Goal: Task Accomplishment & Management: Use online tool/utility

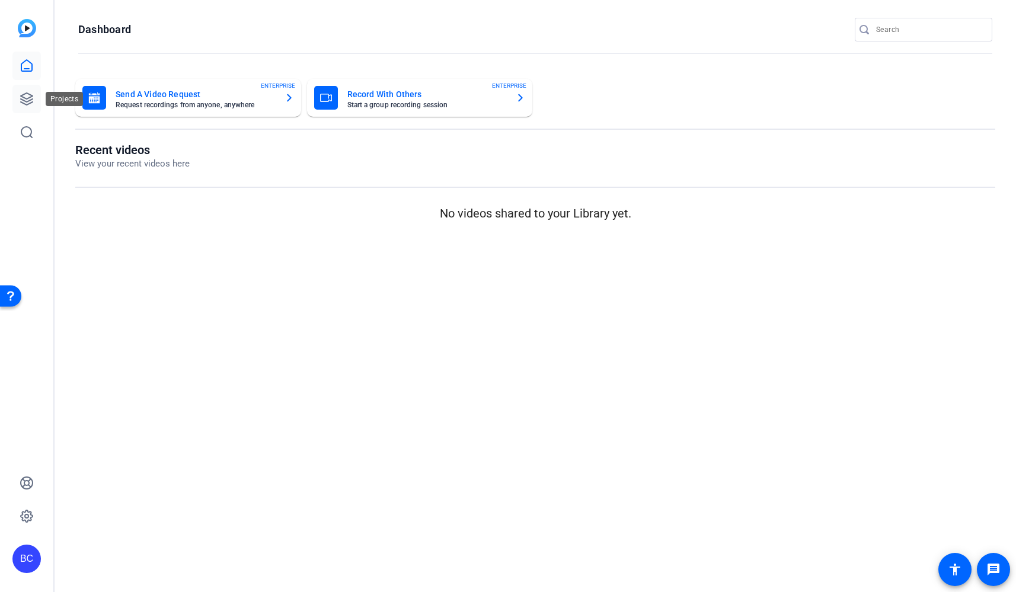
click at [28, 100] on icon at bounding box center [27, 99] width 14 height 14
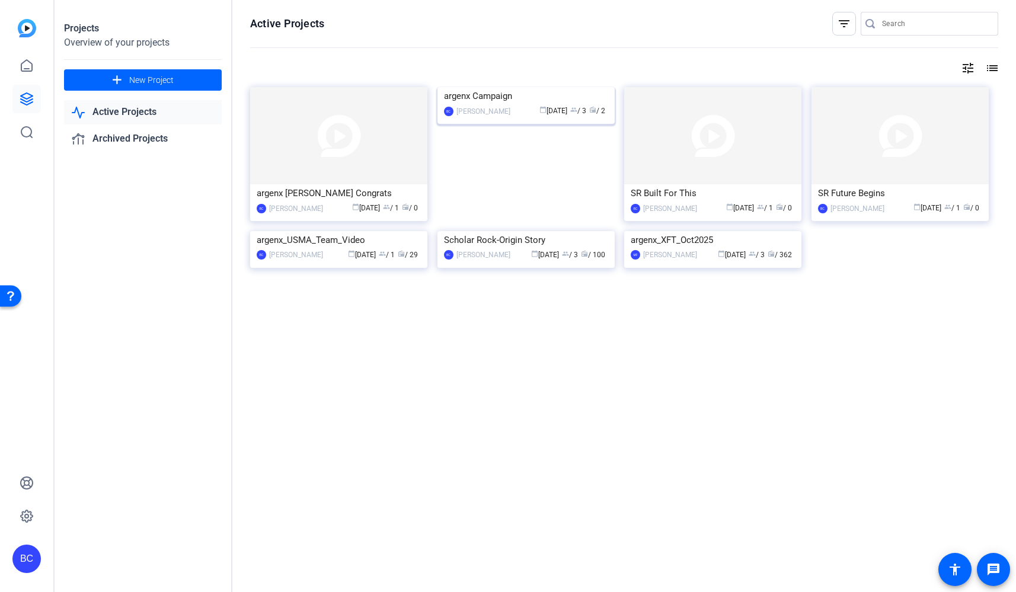
click at [524, 87] on img at bounding box center [526, 87] width 177 height 0
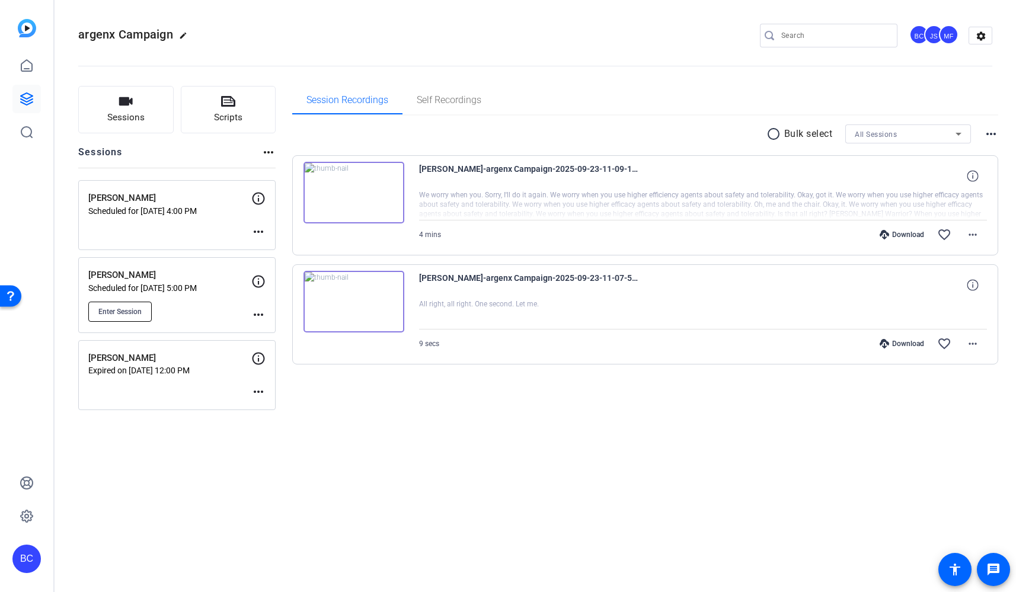
click at [113, 312] on span "Enter Session" at bounding box center [119, 311] width 43 height 9
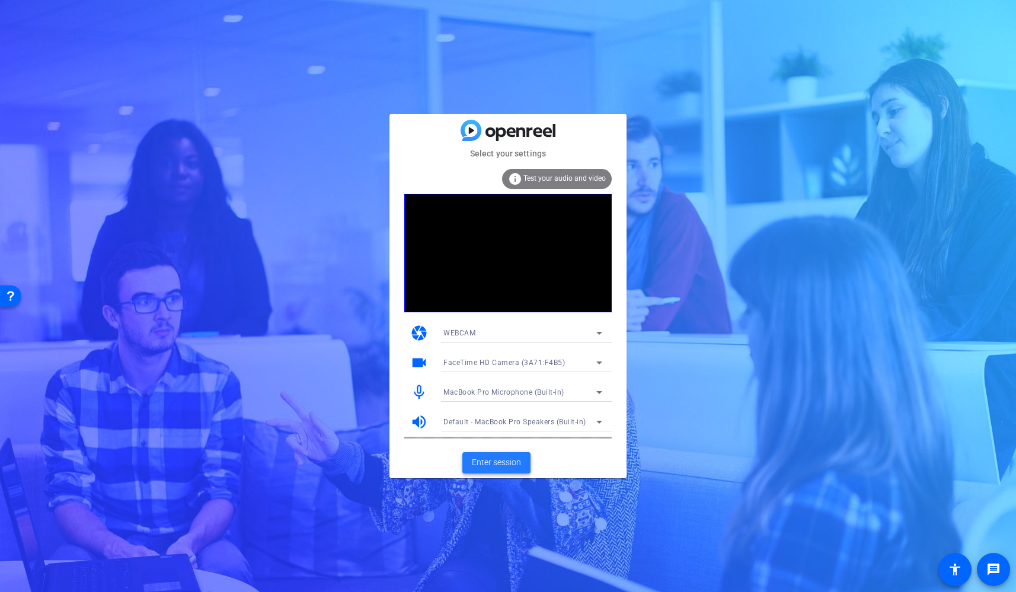
click at [484, 462] on span "Enter session" at bounding box center [496, 463] width 49 height 12
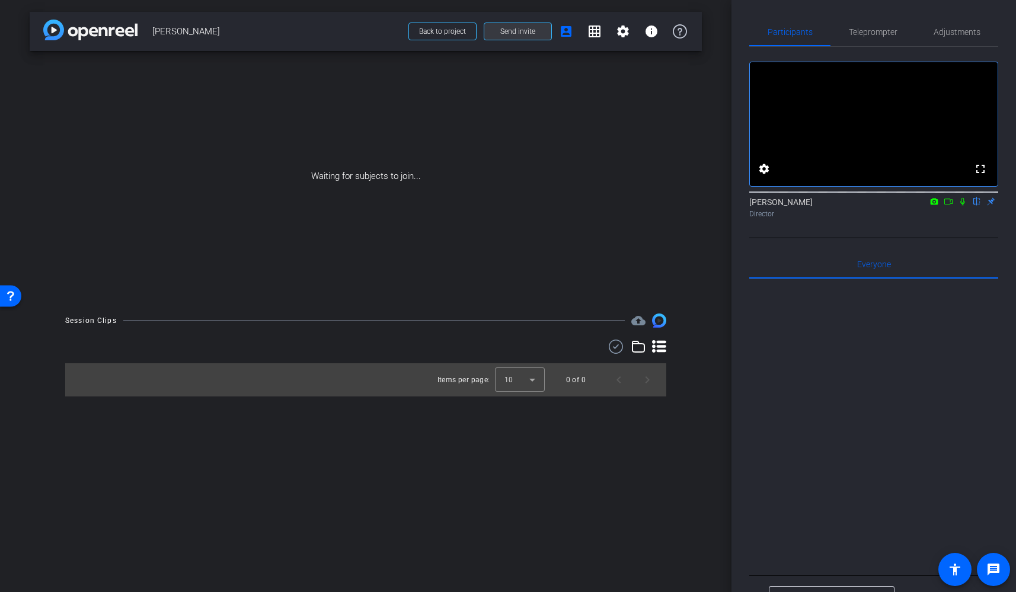
click at [513, 36] on span at bounding box center [517, 31] width 67 height 28
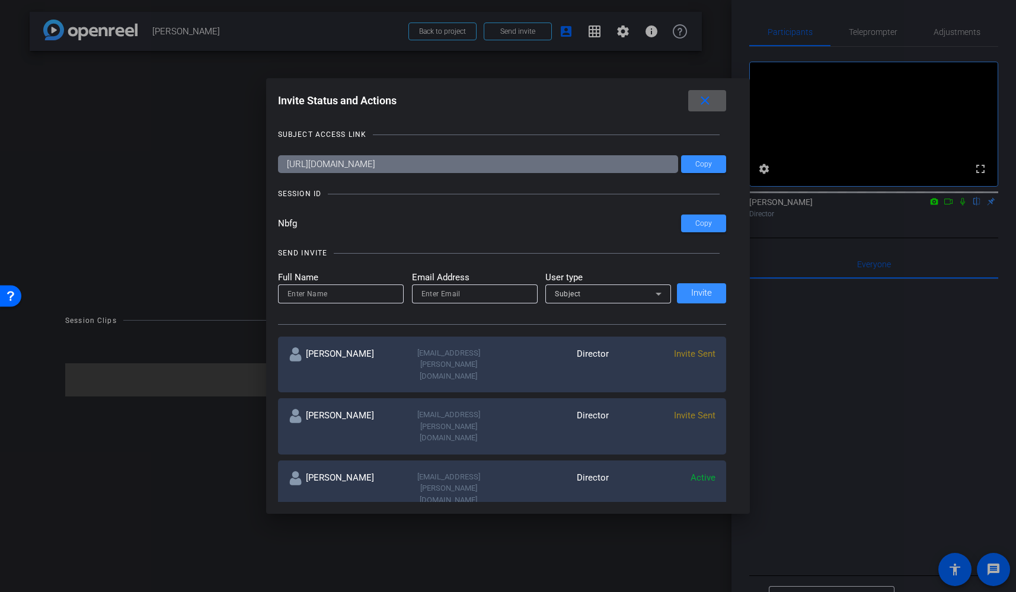
click at [709, 107] on mat-icon "close" at bounding box center [705, 101] width 15 height 15
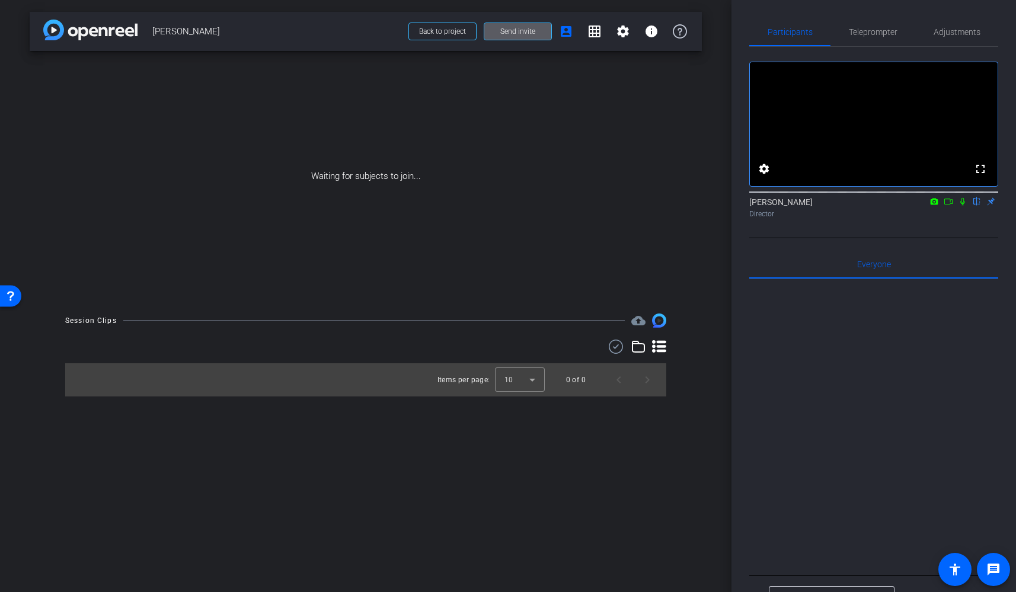
click at [506, 28] on span "Send invite" at bounding box center [517, 31] width 35 height 9
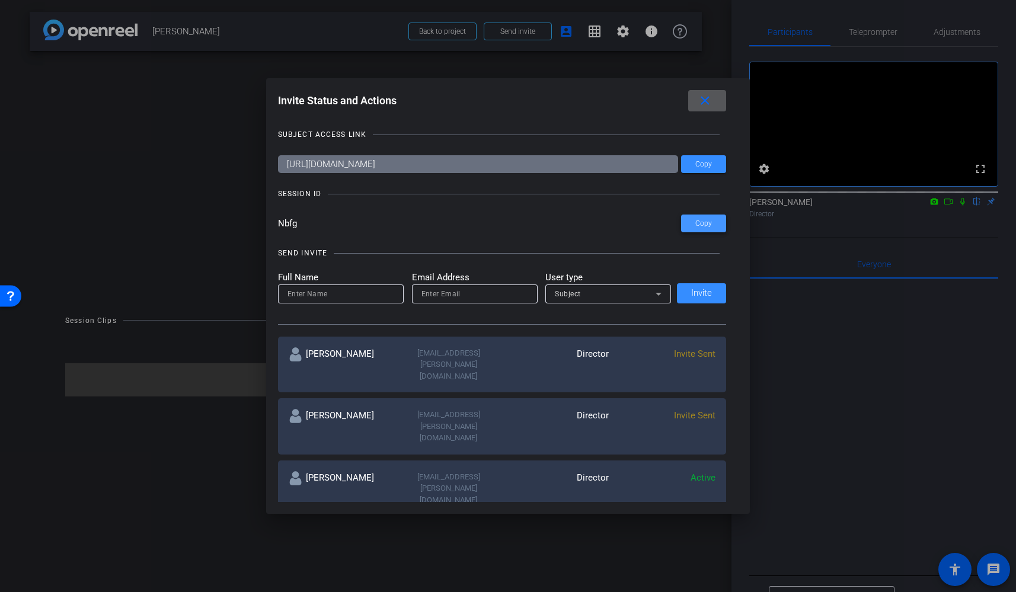
click at [701, 229] on span at bounding box center [703, 223] width 45 height 28
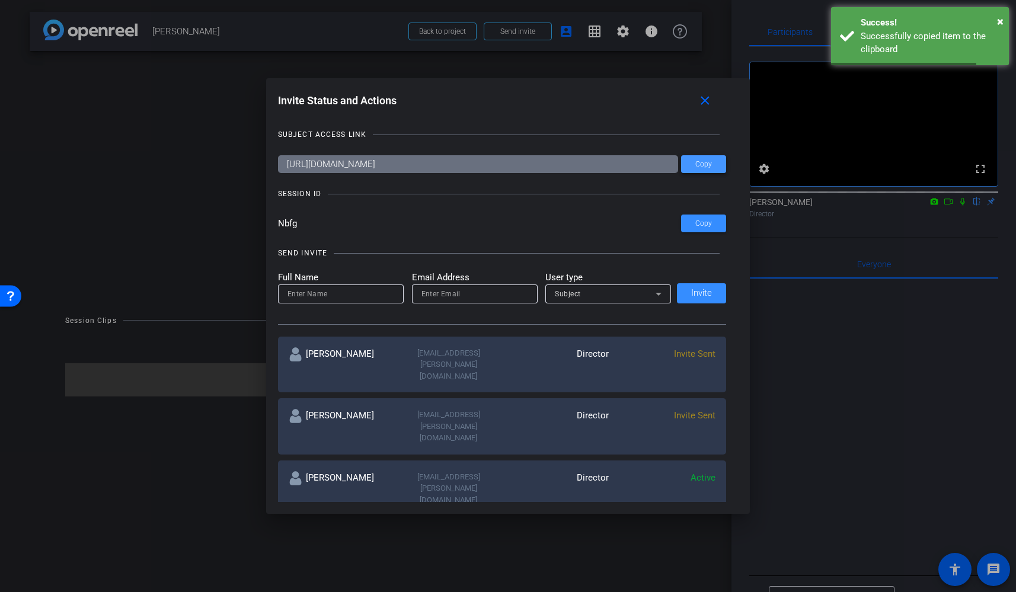
click at [702, 161] on span "Copy" at bounding box center [703, 164] width 17 height 9
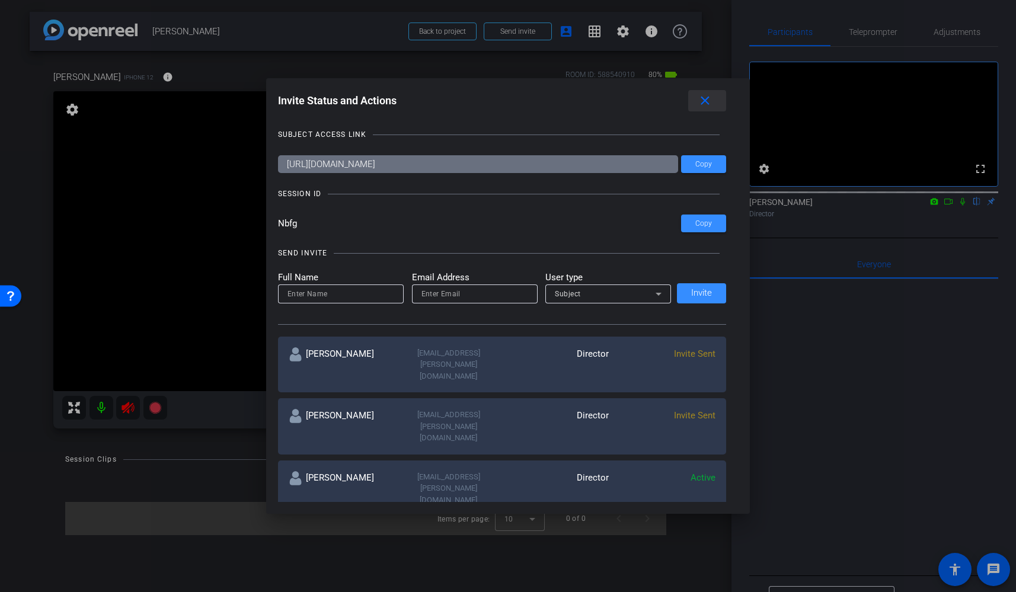
click at [709, 98] on mat-icon "close" at bounding box center [705, 101] width 15 height 15
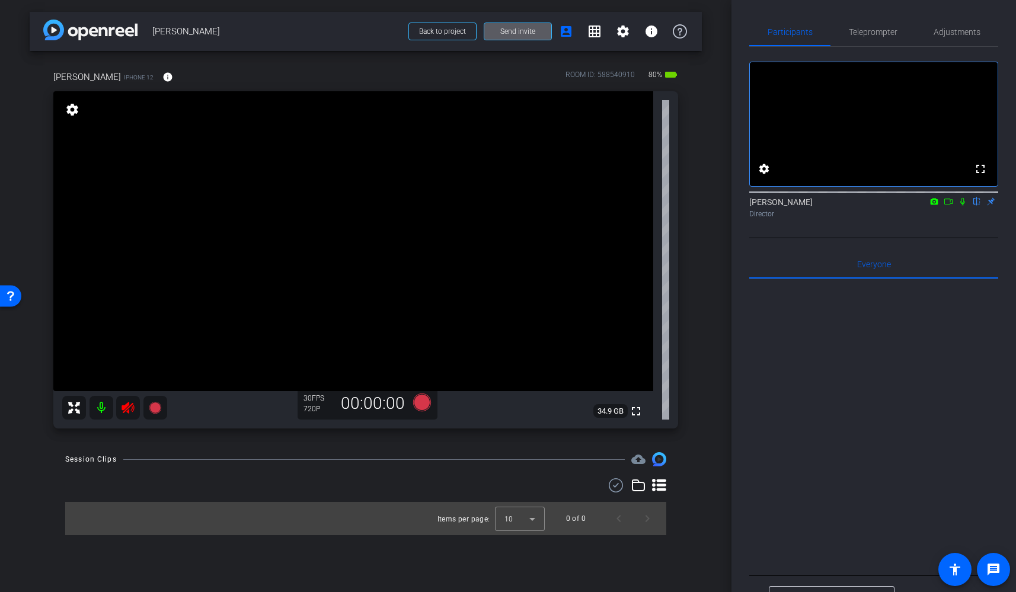
click at [129, 406] on icon at bounding box center [128, 408] width 14 height 14
click at [26, 448] on div "arrow_back [PERSON_NAME] Back to project Send invite account_box grid_on settin…" at bounding box center [366, 296] width 732 height 592
click at [703, 438] on div "arrow_back [PERSON_NAME] Back to project Send invite account_box grid_on settin…" at bounding box center [366, 296] width 732 height 592
click at [879, 28] on span "Teleprompter" at bounding box center [873, 32] width 49 height 8
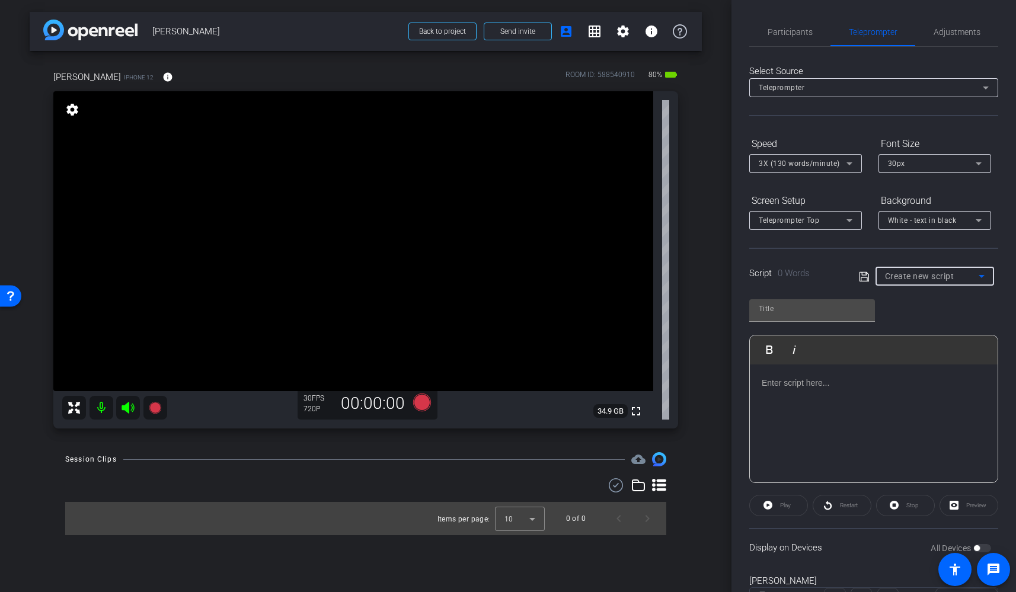
click at [912, 273] on span "Create new script" at bounding box center [919, 276] width 69 height 9
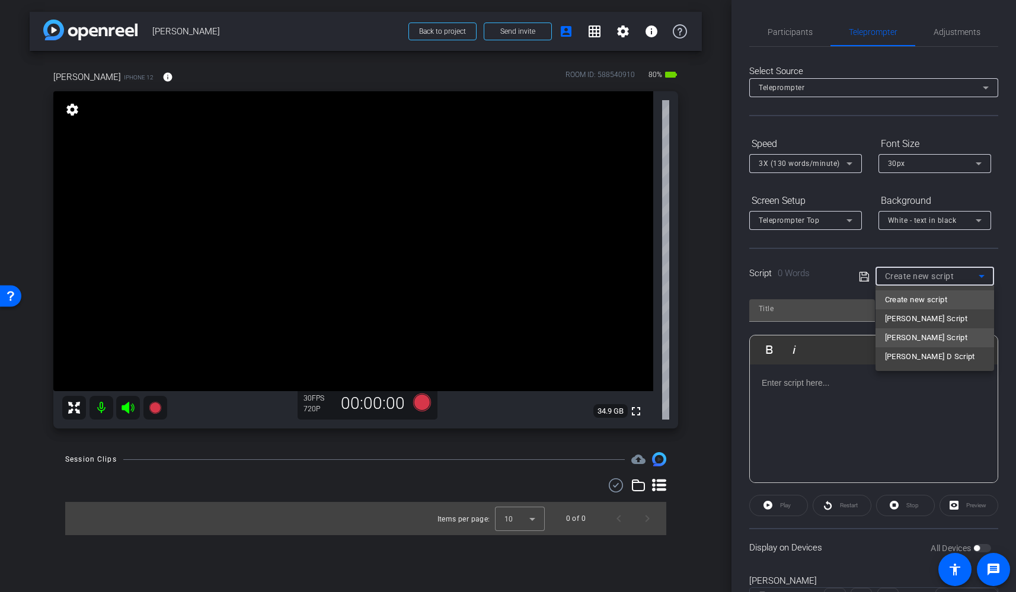
click at [902, 338] on span "[PERSON_NAME] Script" at bounding box center [926, 338] width 83 height 14
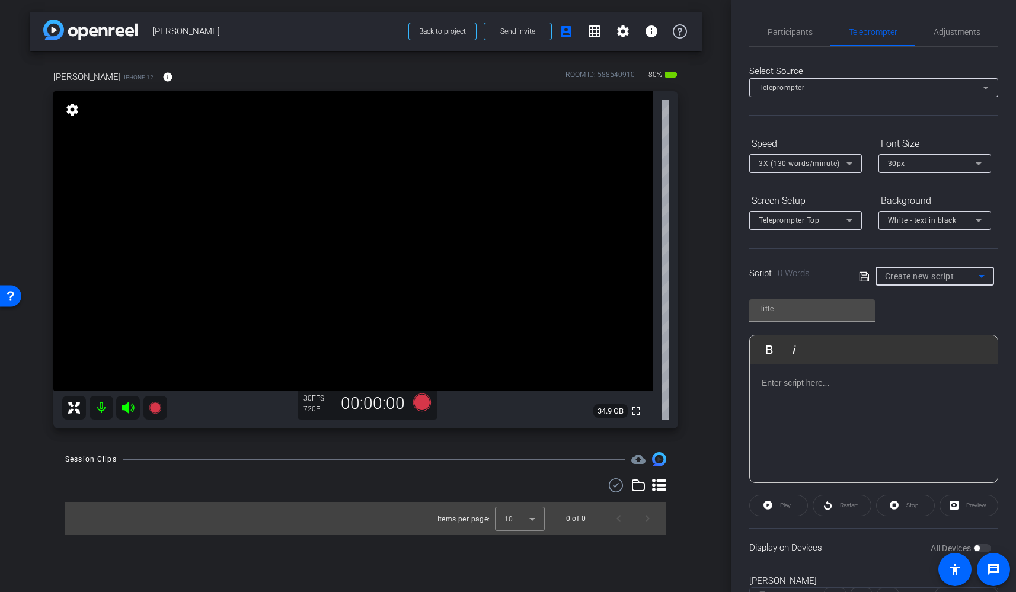
type input "[PERSON_NAME] Script"
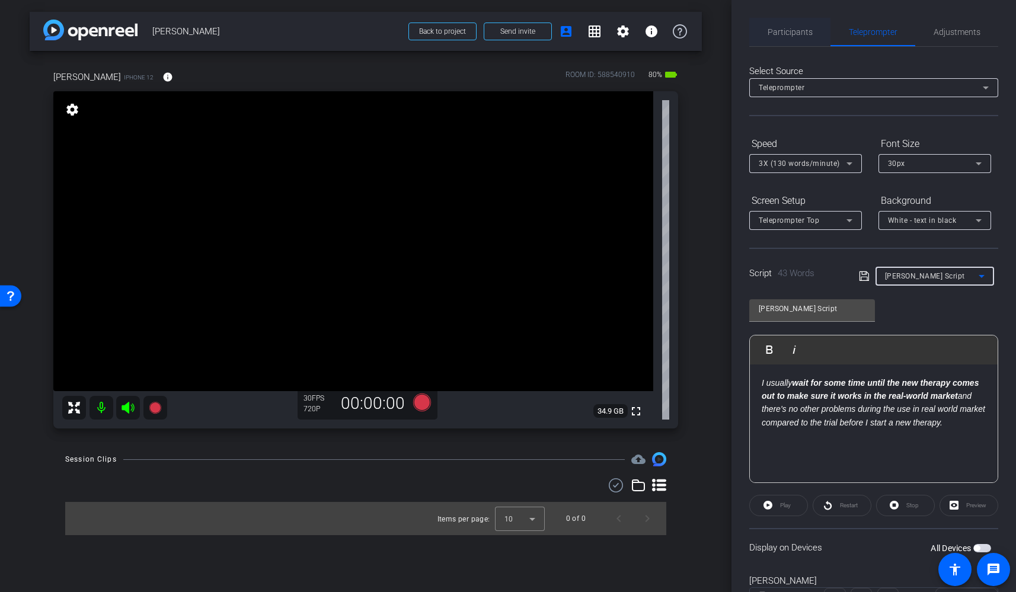
click at [772, 34] on span "Participants" at bounding box center [790, 32] width 45 height 8
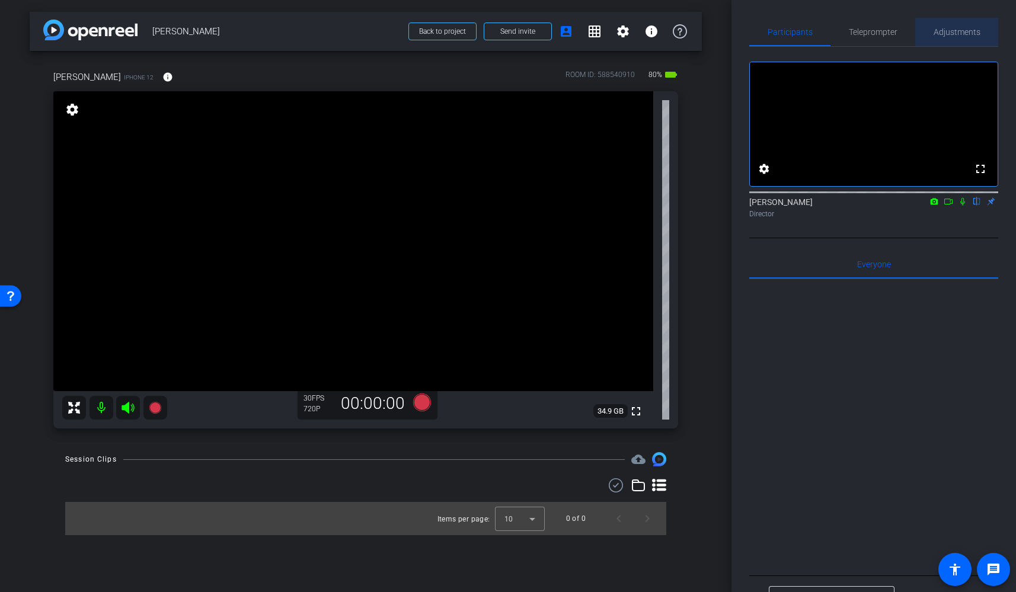
click at [961, 31] on span "Adjustments" at bounding box center [957, 32] width 47 height 8
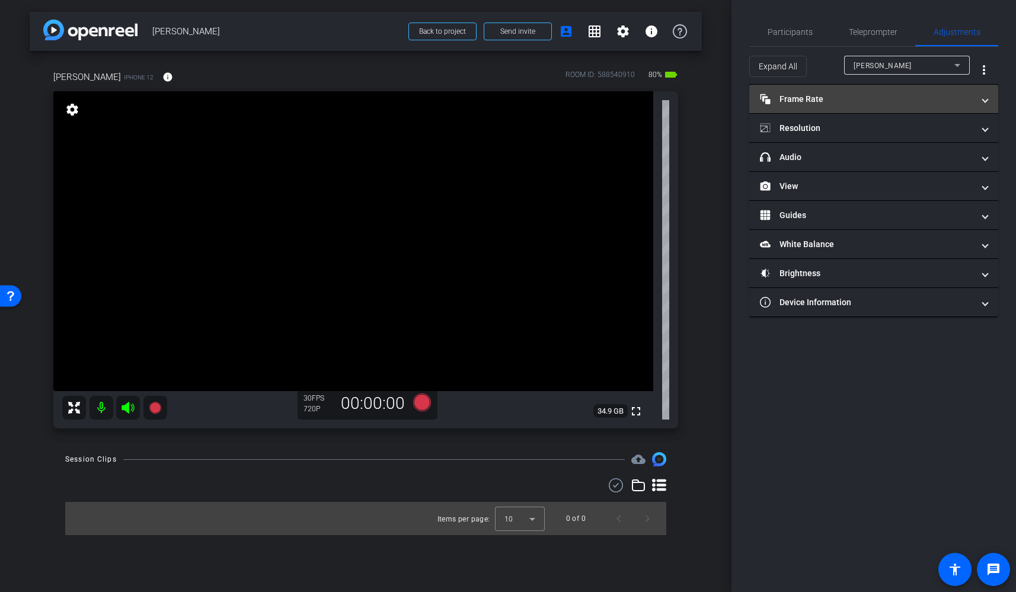
click at [892, 103] on mat-panel-title "Frame Rate Frame Rate" at bounding box center [866, 99] width 213 height 12
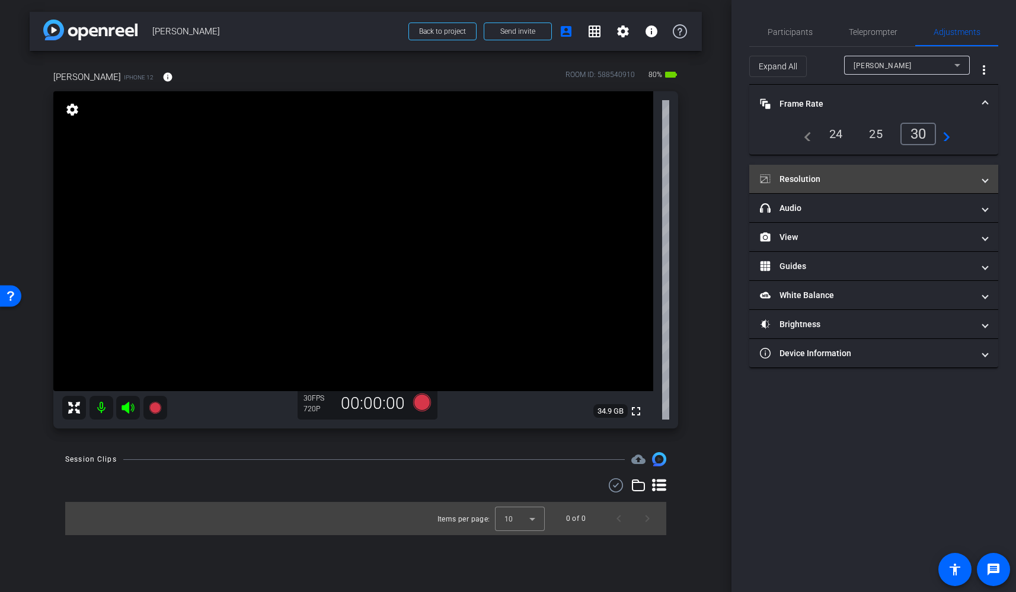
click at [854, 183] on mat-panel-title "Resolution" at bounding box center [866, 179] width 213 height 12
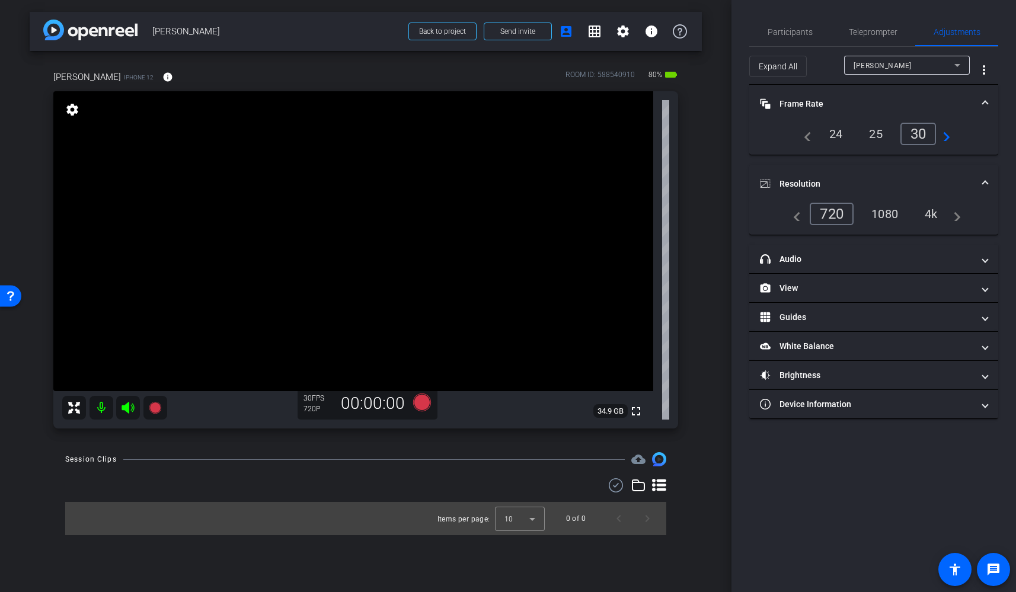
click at [929, 213] on div "4k" at bounding box center [931, 214] width 31 height 20
click at [776, 34] on span "Participants" at bounding box center [790, 32] width 45 height 8
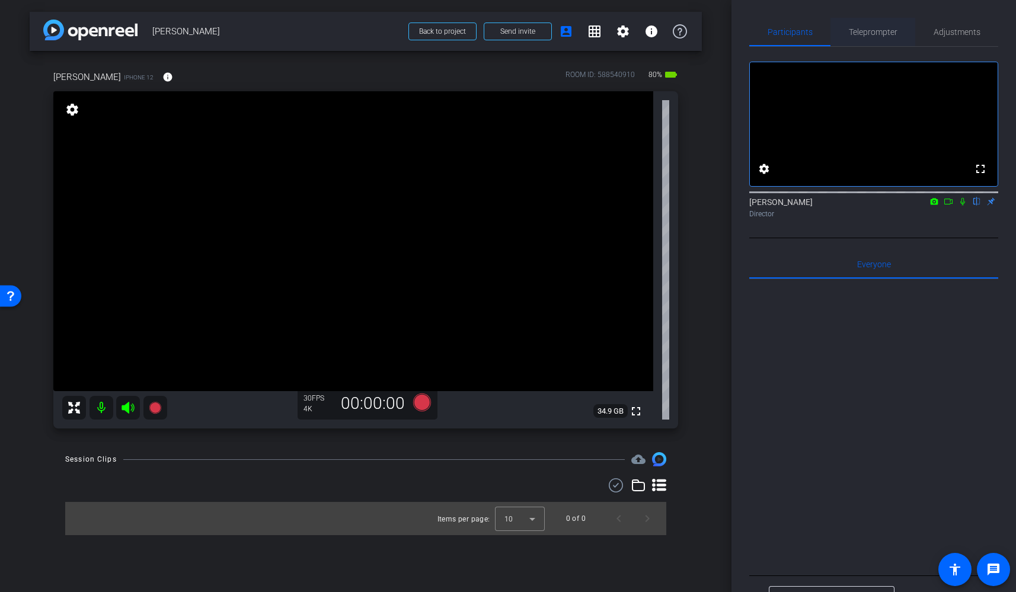
click at [873, 31] on span "Teleprompter" at bounding box center [873, 32] width 49 height 8
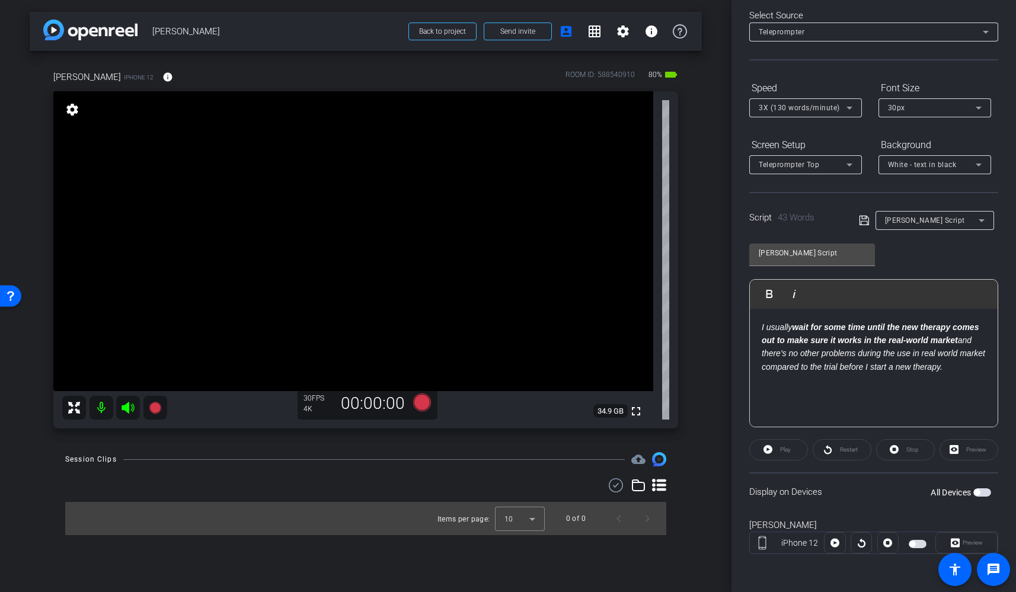
scroll to position [55, 0]
click at [982, 493] on span "button" at bounding box center [983, 494] width 18 height 8
click at [982, 493] on span "button" at bounding box center [985, 494] width 6 height 6
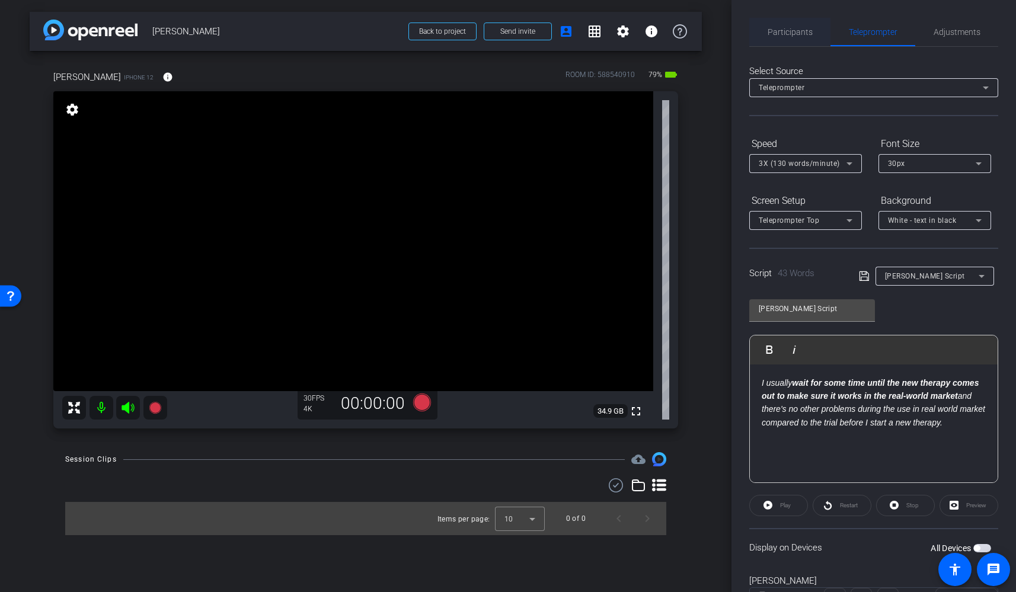
click at [781, 34] on span "Participants" at bounding box center [790, 32] width 45 height 8
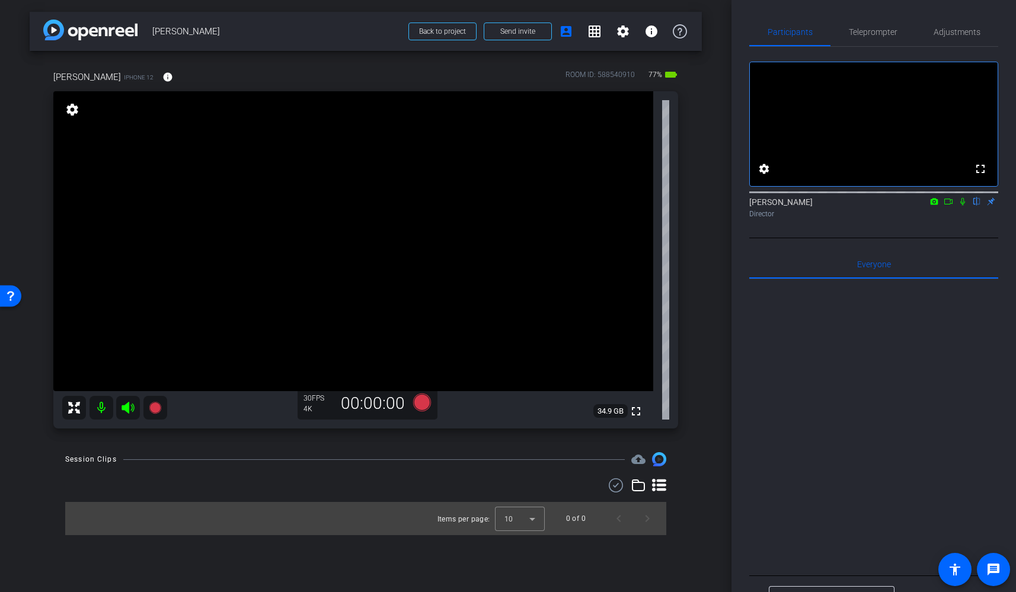
click at [299, 208] on video at bounding box center [353, 241] width 600 height 300
click at [299, 208] on div at bounding box center [300, 208] width 30 height 30
click at [692, 355] on div "[PERSON_NAME] iPhone 12 info ROOM ID: 588540910 77% battery_std fullscreen sett…" at bounding box center [366, 246] width 672 height 390
click at [278, 211] on video at bounding box center [353, 241] width 600 height 300
click at [937, 31] on span "Adjustments" at bounding box center [957, 32] width 47 height 8
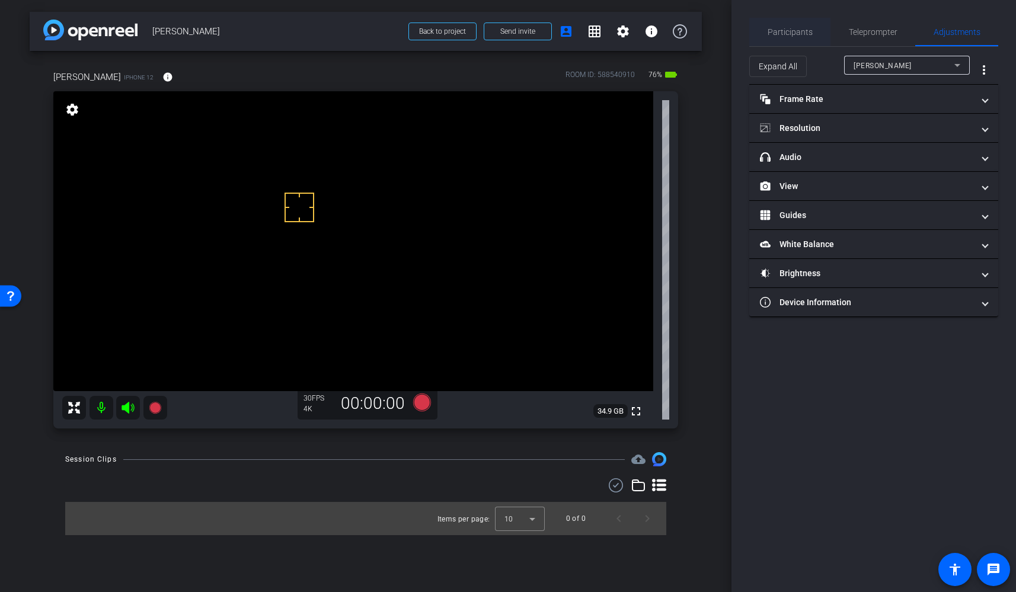
click at [807, 28] on span "Participants" at bounding box center [790, 32] width 45 height 8
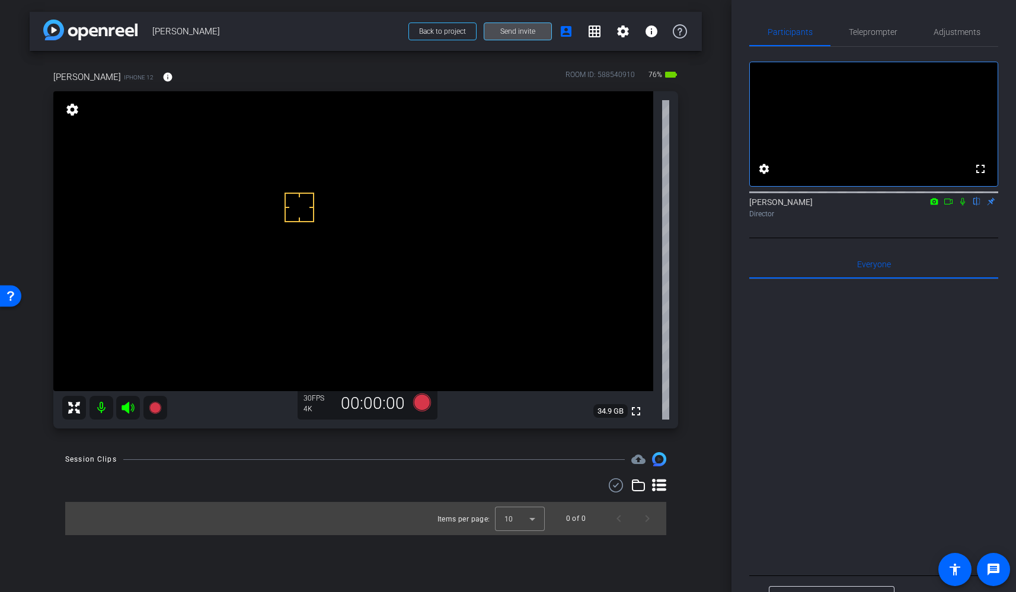
click at [511, 34] on span "Send invite" at bounding box center [517, 31] width 35 height 9
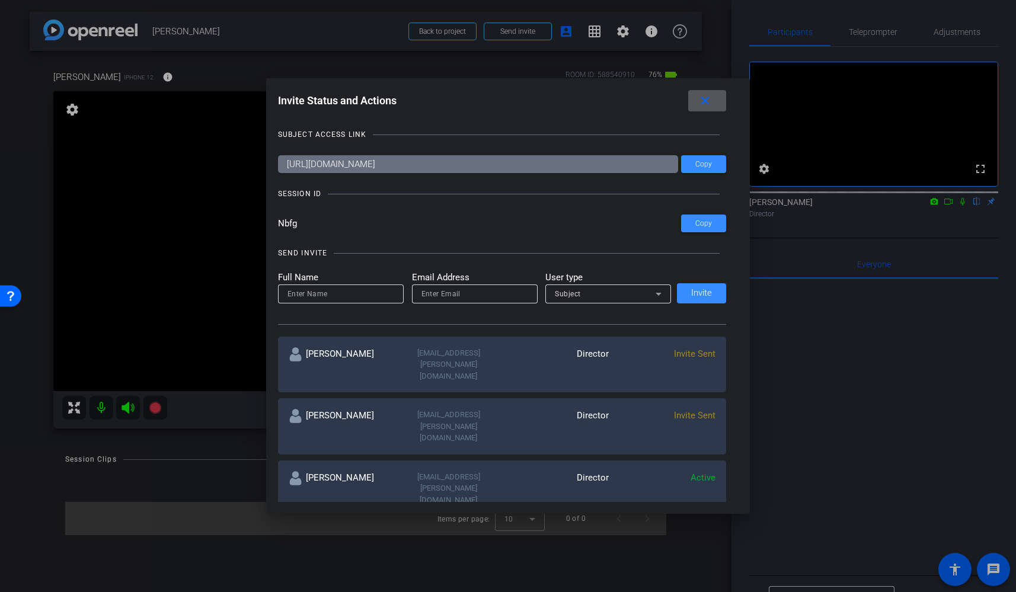
click at [697, 356] on span "Invite Sent" at bounding box center [695, 354] width 42 height 11
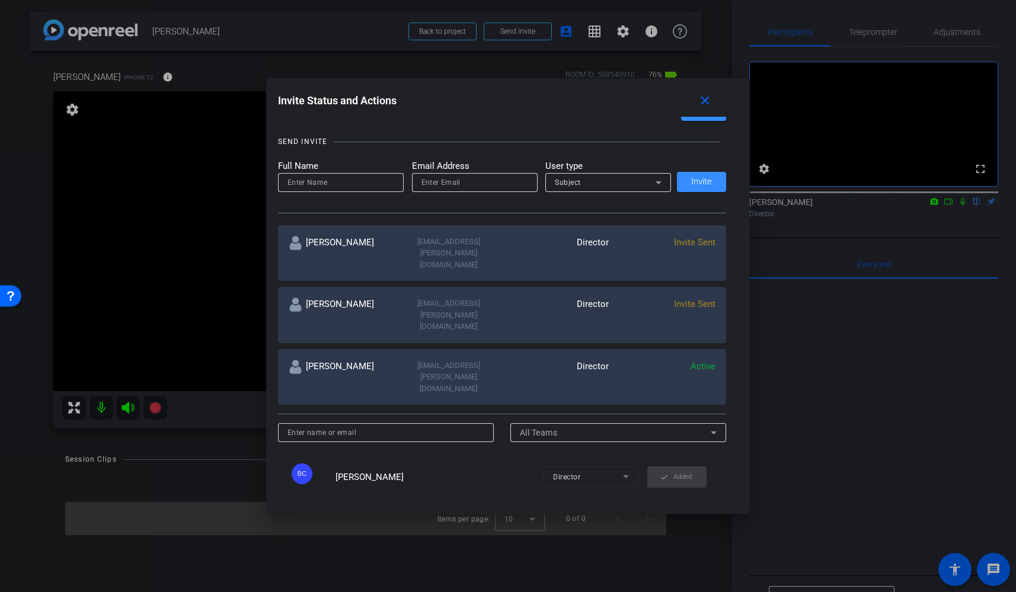
scroll to position [112, 0]
click at [458, 237] on div "[EMAIL_ADDRESS][PERSON_NAME][DOMAIN_NAME]" at bounding box center [448, 252] width 107 height 35
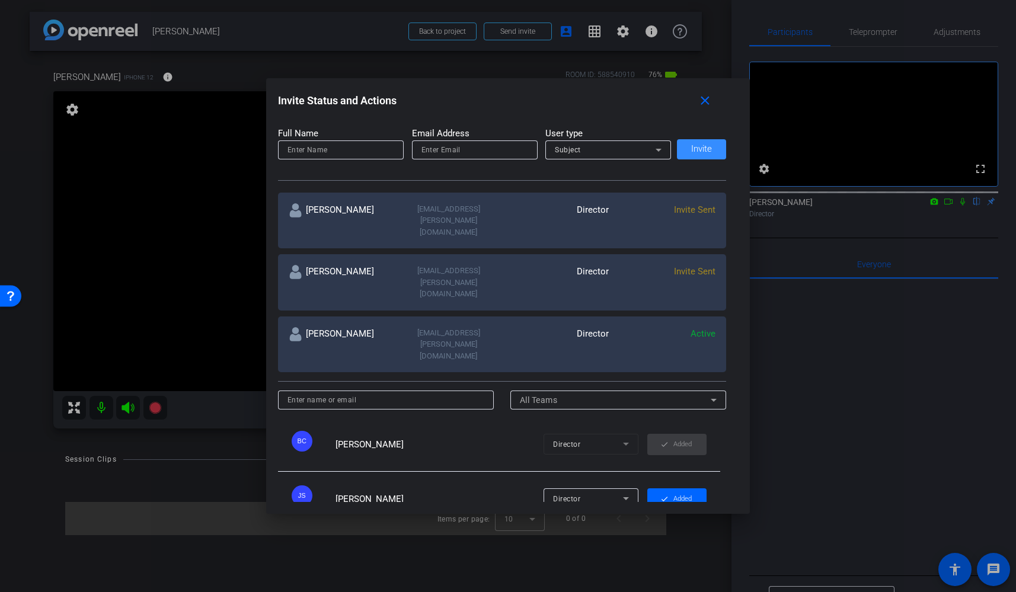
scroll to position [0, 0]
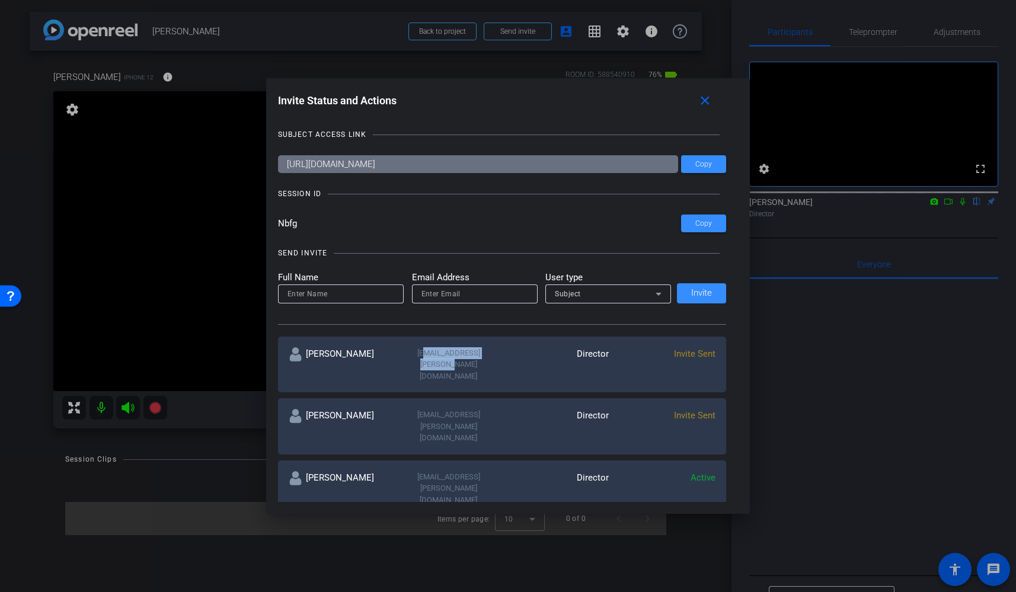
drag, startPoint x: 411, startPoint y: 353, endPoint x: 499, endPoint y: 352, distance: 88.4
click at [499, 352] on div "[EMAIL_ADDRESS][PERSON_NAME][DOMAIN_NAME]" at bounding box center [448, 364] width 107 height 35
click at [701, 106] on mat-icon "close" at bounding box center [705, 101] width 15 height 15
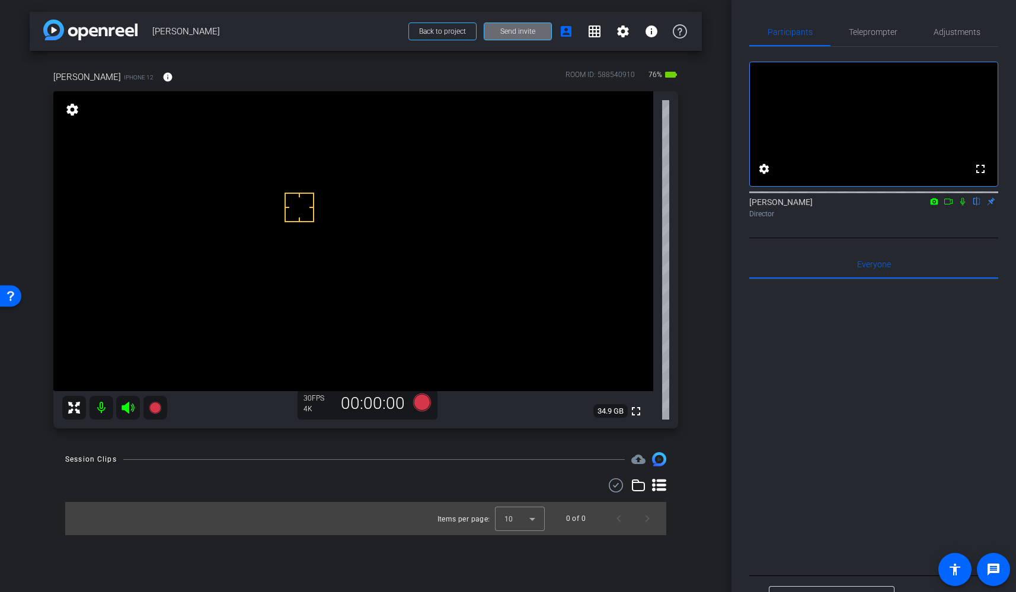
click at [509, 33] on span "Send invite" at bounding box center [517, 31] width 35 height 9
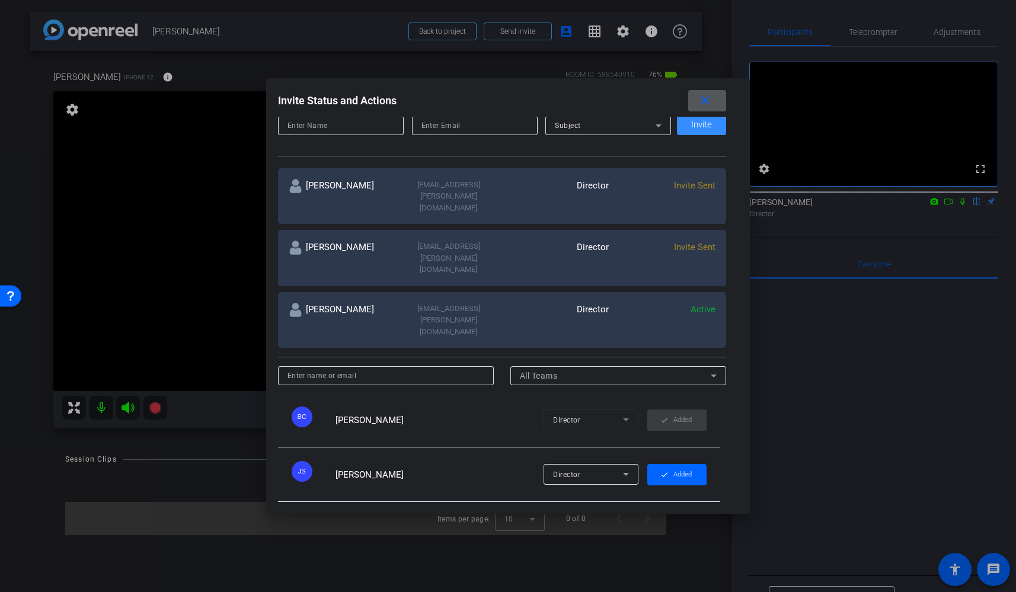
scroll to position [173, 0]
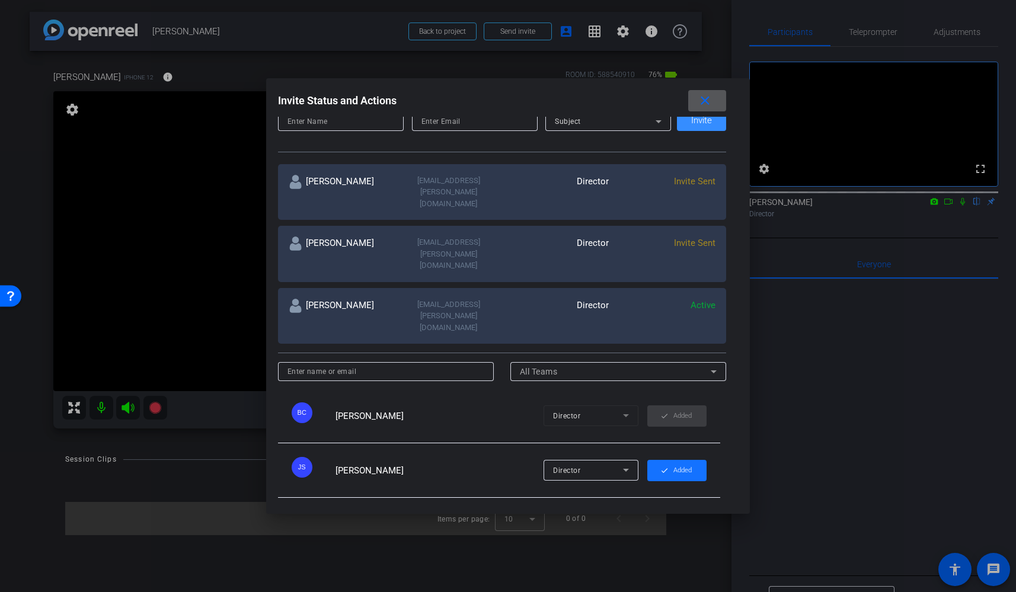
click at [671, 457] on span "button" at bounding box center [676, 471] width 59 height 28
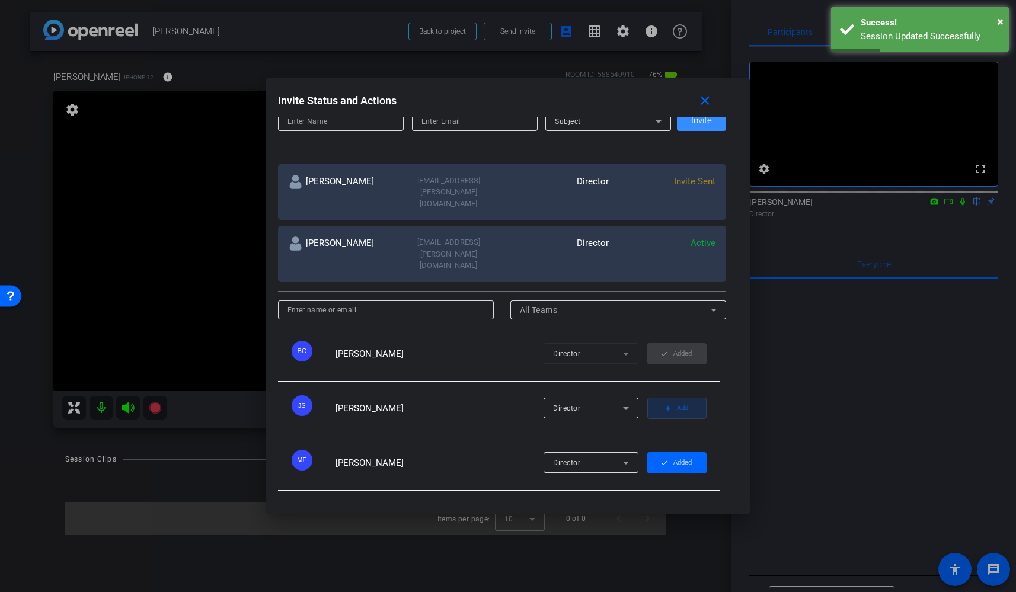
click at [671, 394] on span "button" at bounding box center [677, 408] width 58 height 28
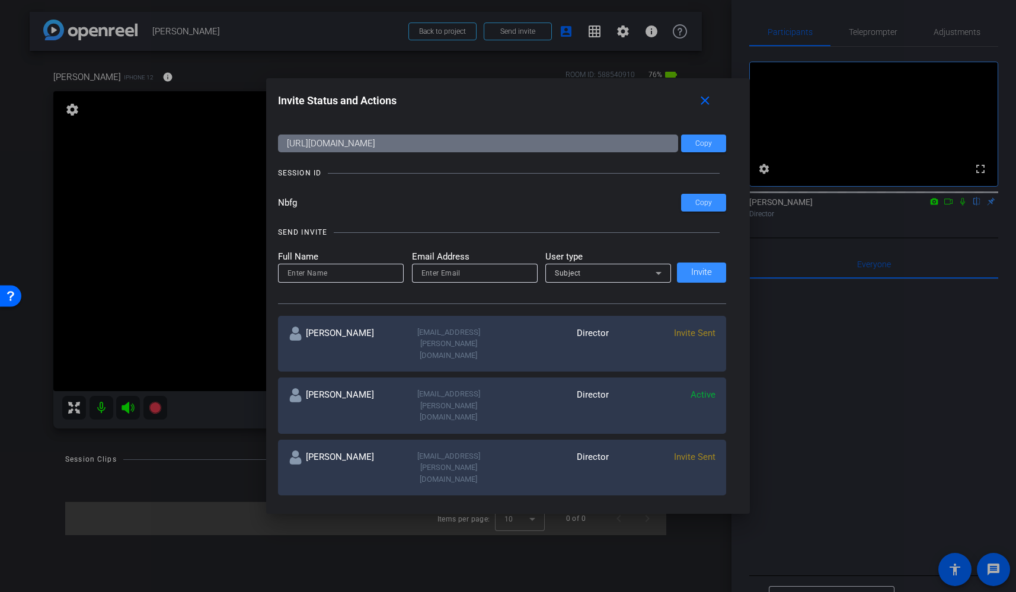
scroll to position [0, 0]
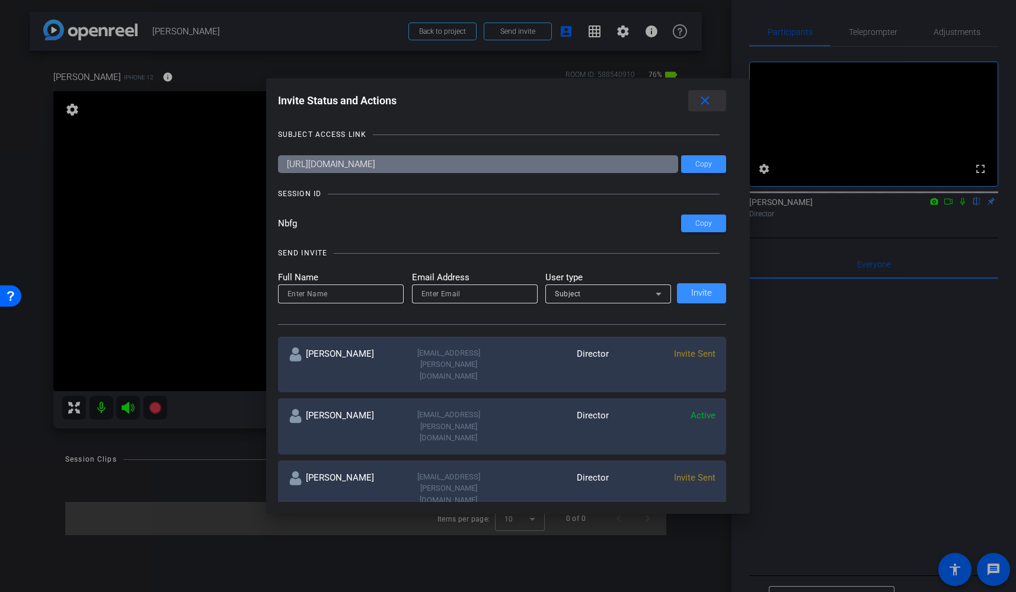
click at [707, 99] on mat-icon "close" at bounding box center [705, 101] width 15 height 15
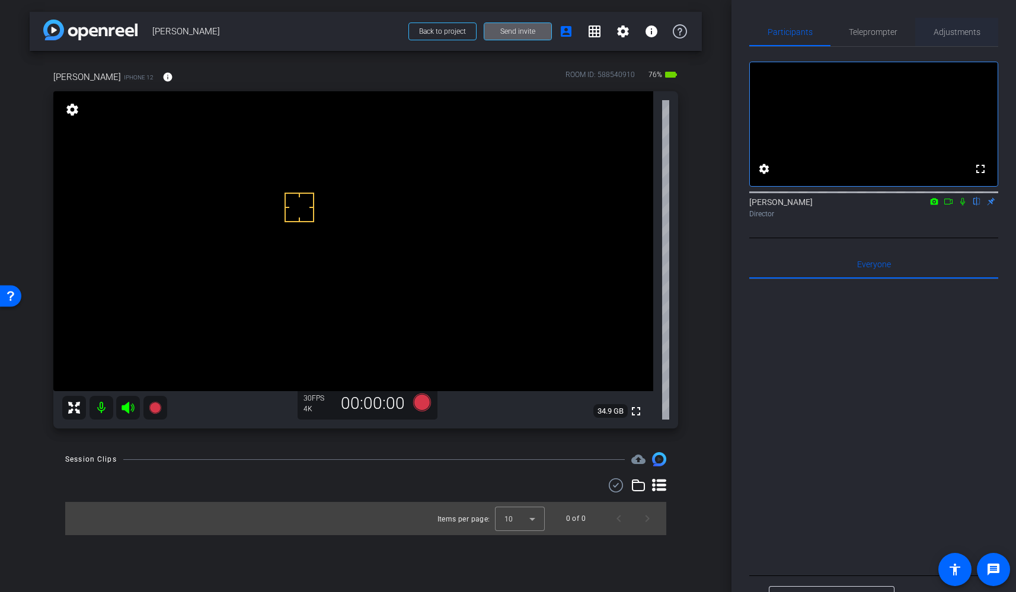
click at [972, 32] on span "Adjustments" at bounding box center [957, 32] width 47 height 8
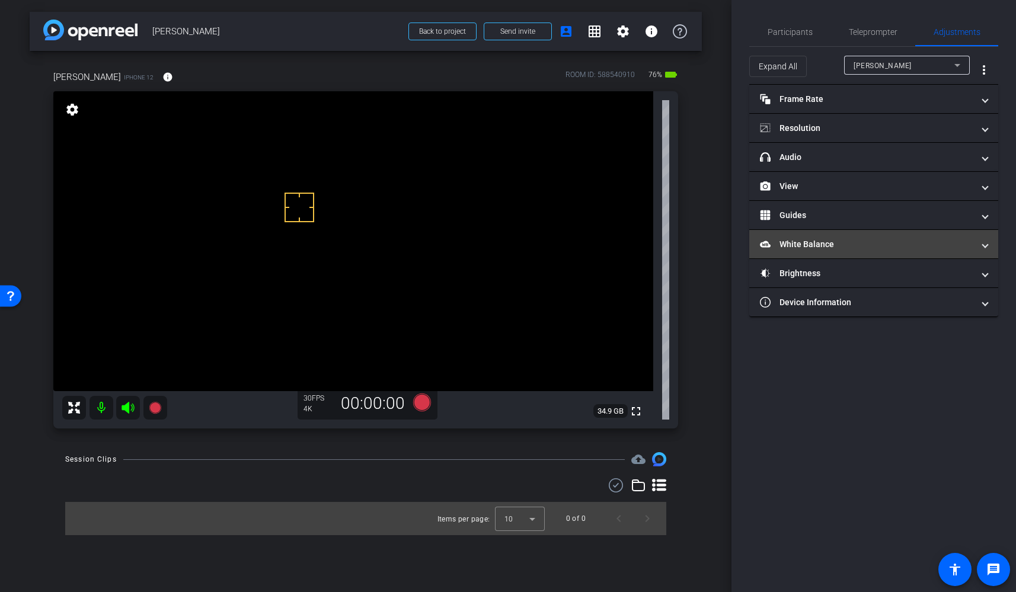
click at [830, 245] on mat-panel-title "White Balance White Balance" at bounding box center [866, 244] width 213 height 12
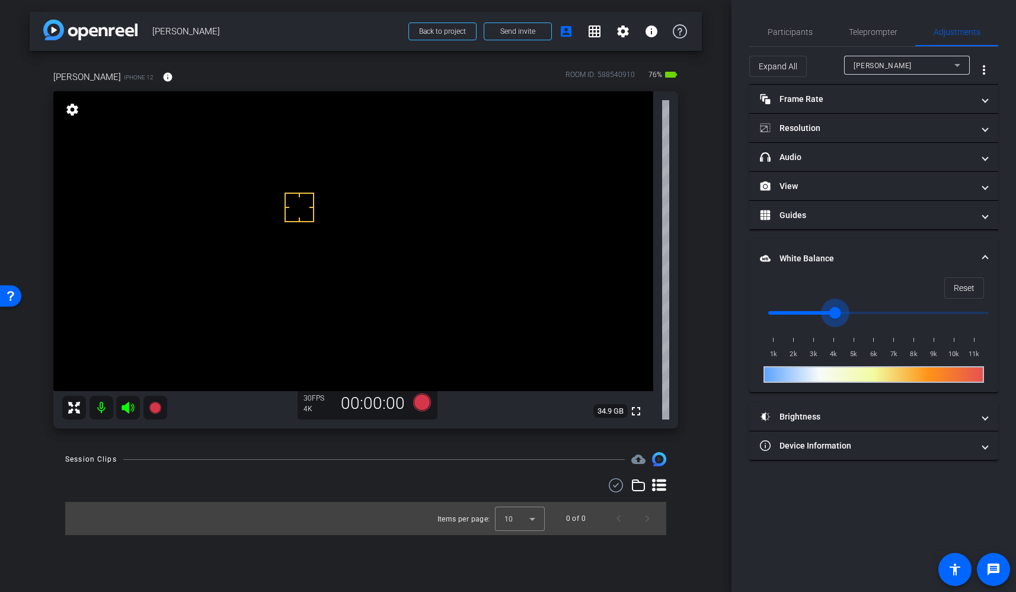
drag, startPoint x: 769, startPoint y: 311, endPoint x: 833, endPoint y: 314, distance: 64.1
click at [833, 314] on input "range" at bounding box center [878, 313] width 245 height 26
drag, startPoint x: 833, startPoint y: 314, endPoint x: 806, endPoint y: 314, distance: 26.7
click at [806, 314] on input "range" at bounding box center [878, 313] width 245 height 26
drag, startPoint x: 806, startPoint y: 314, endPoint x: 794, endPoint y: 317, distance: 12.8
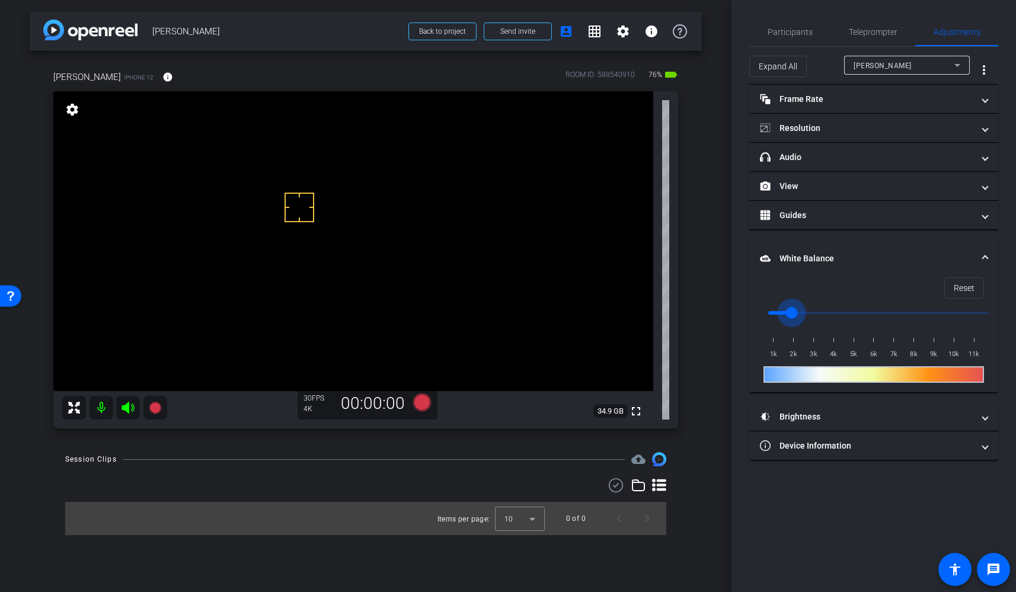
type input "2000"
click at [794, 317] on input "range" at bounding box center [878, 313] width 245 height 26
click at [797, 414] on mat-panel-title "Brightness" at bounding box center [866, 417] width 213 height 12
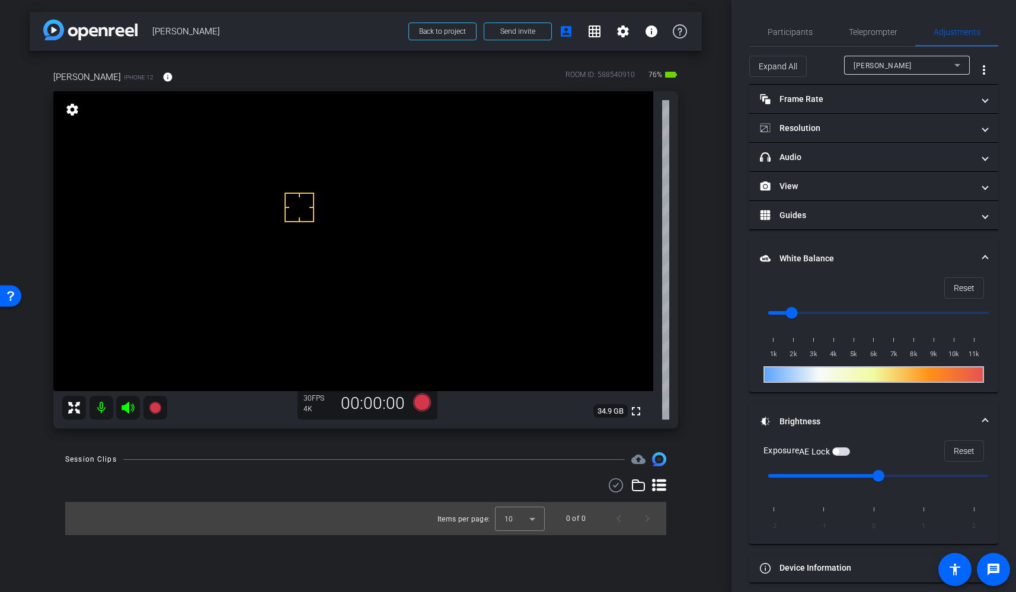
click at [432, 218] on video at bounding box center [353, 241] width 600 height 300
click at [317, 194] on video at bounding box center [353, 241] width 600 height 300
click at [778, 29] on span "Participants" at bounding box center [790, 32] width 45 height 8
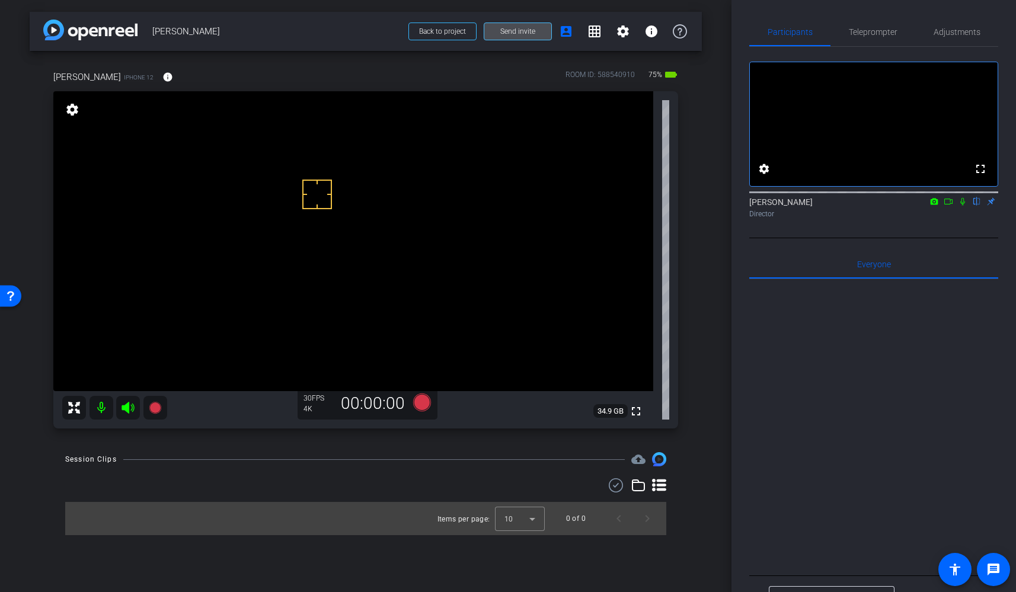
click at [513, 28] on span "Send invite" at bounding box center [517, 31] width 35 height 9
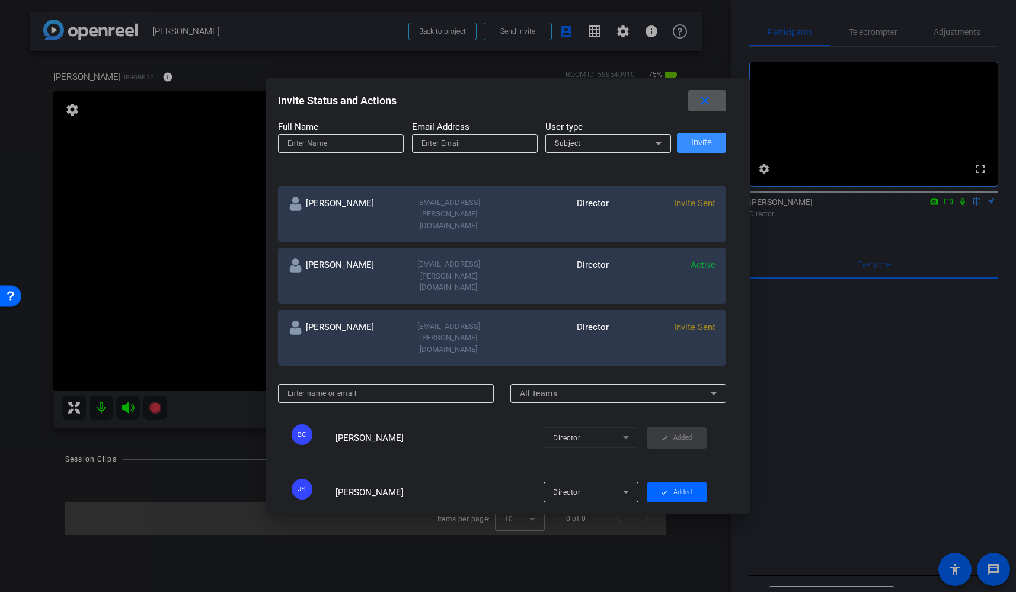
scroll to position [165, 0]
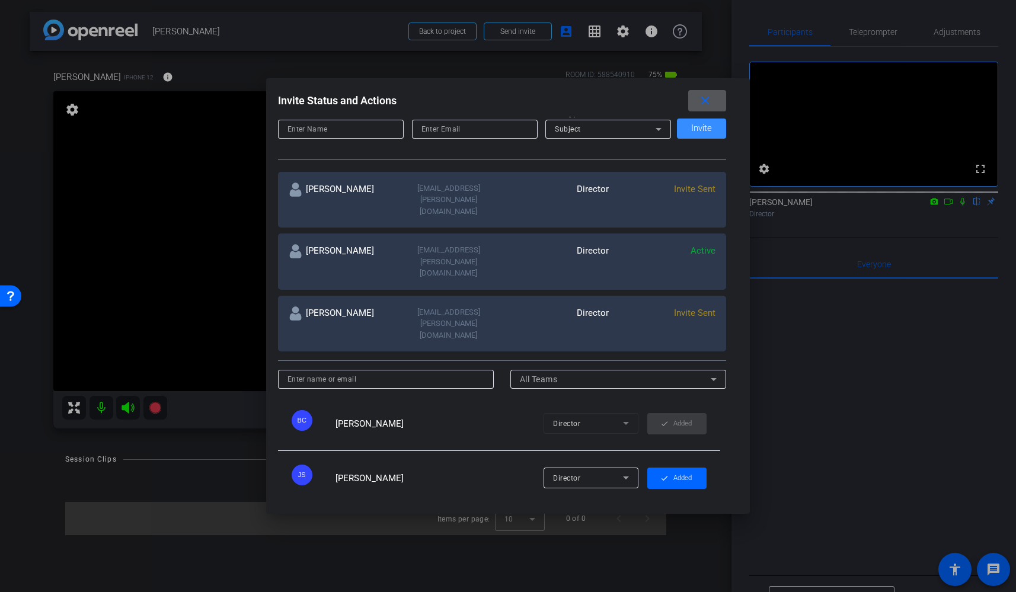
click at [339, 372] on input at bounding box center [386, 379] width 197 height 14
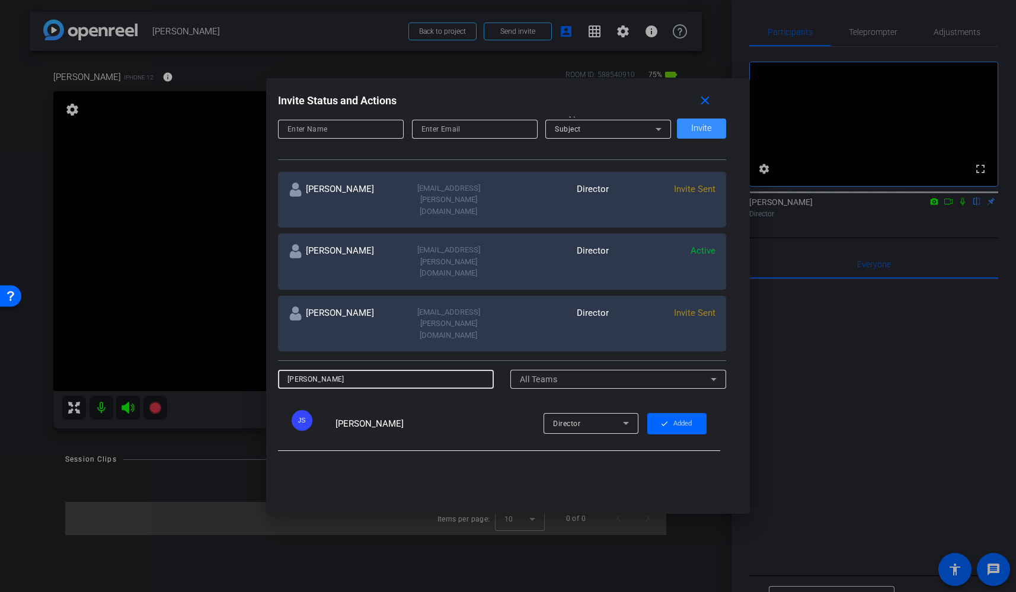
type input "[PERSON_NAME]"
click at [337, 372] on input "[PERSON_NAME]" at bounding box center [386, 379] width 197 height 14
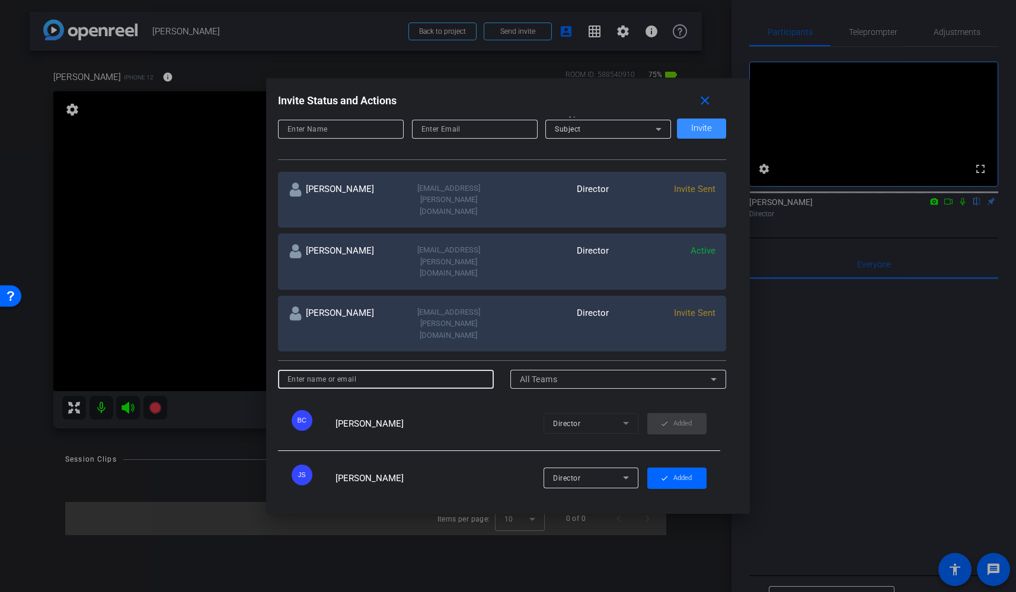
click at [319, 132] on input at bounding box center [341, 129] width 107 height 14
type input "[PERSON_NAME]"
type input "[EMAIL_ADDRESS][DOMAIN_NAME]"
click at [622, 125] on div "Subject" at bounding box center [605, 129] width 101 height 15
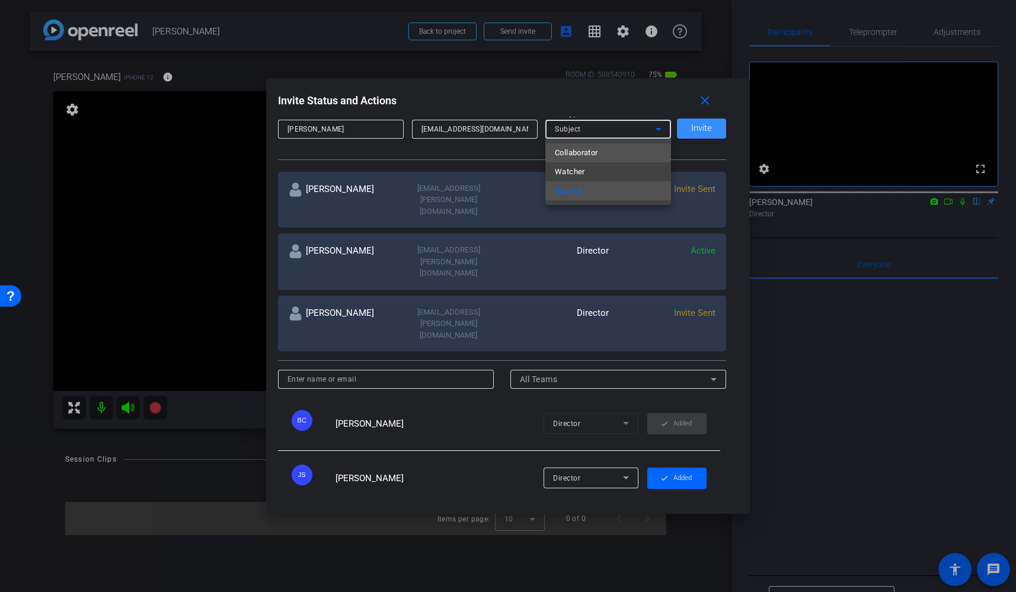
click at [601, 154] on mat-option "Collaborator" at bounding box center [608, 152] width 126 height 19
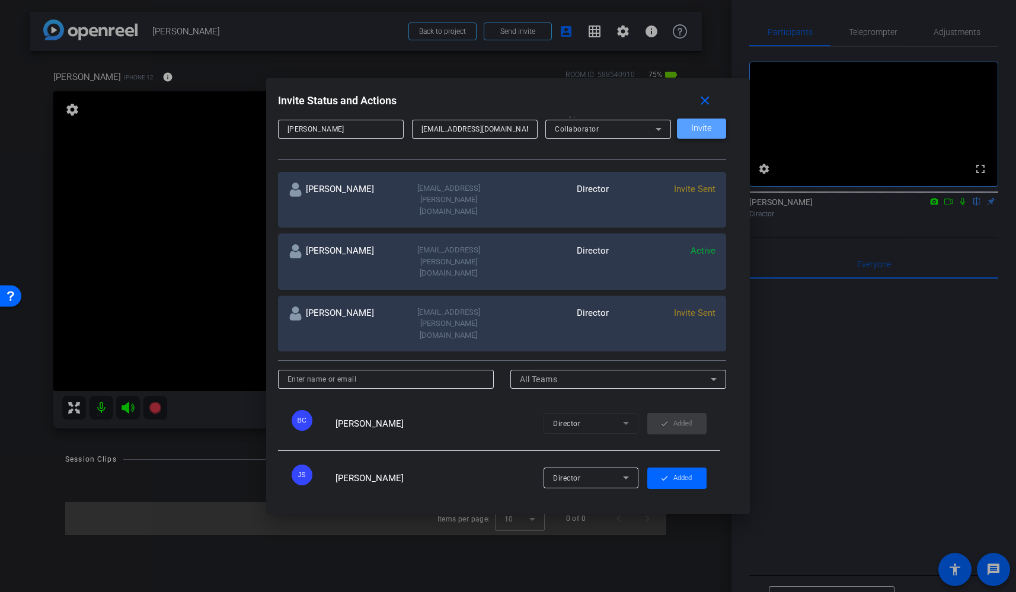
click at [700, 124] on span "Invite" at bounding box center [701, 128] width 21 height 9
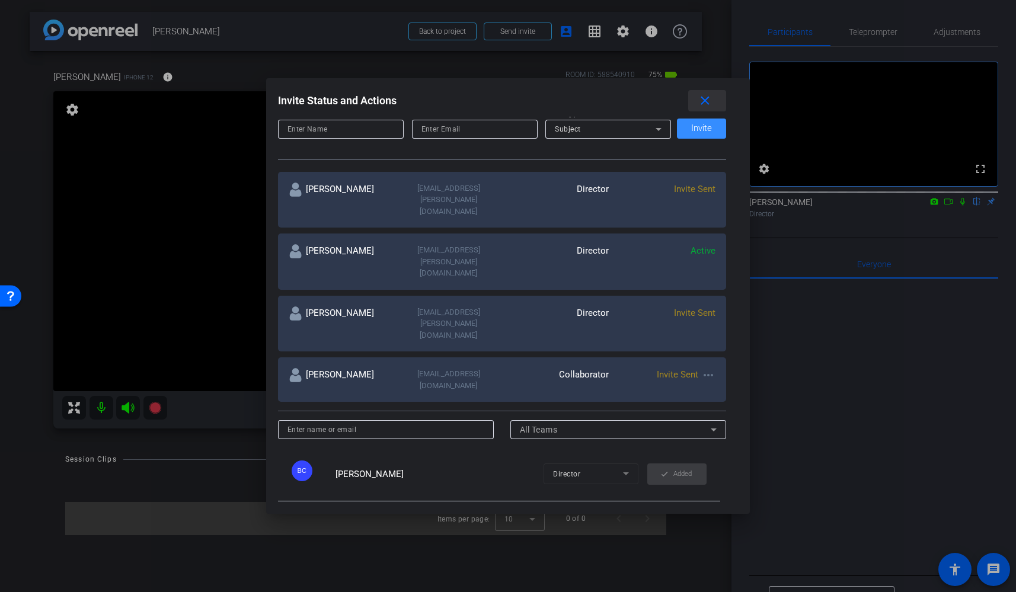
click at [707, 101] on mat-icon "close" at bounding box center [705, 101] width 15 height 15
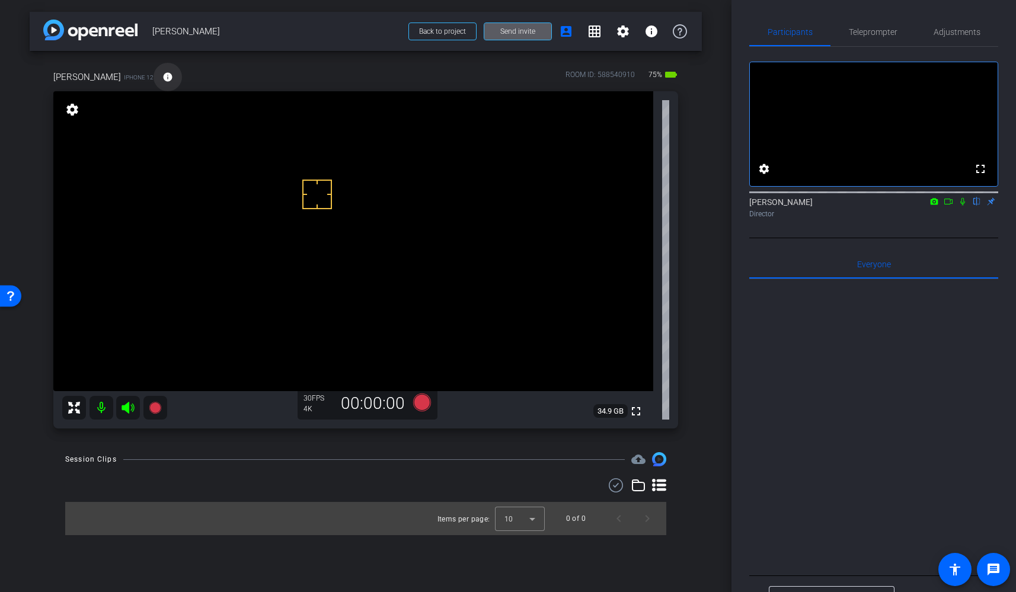
click at [154, 83] on span at bounding box center [168, 77] width 28 height 28
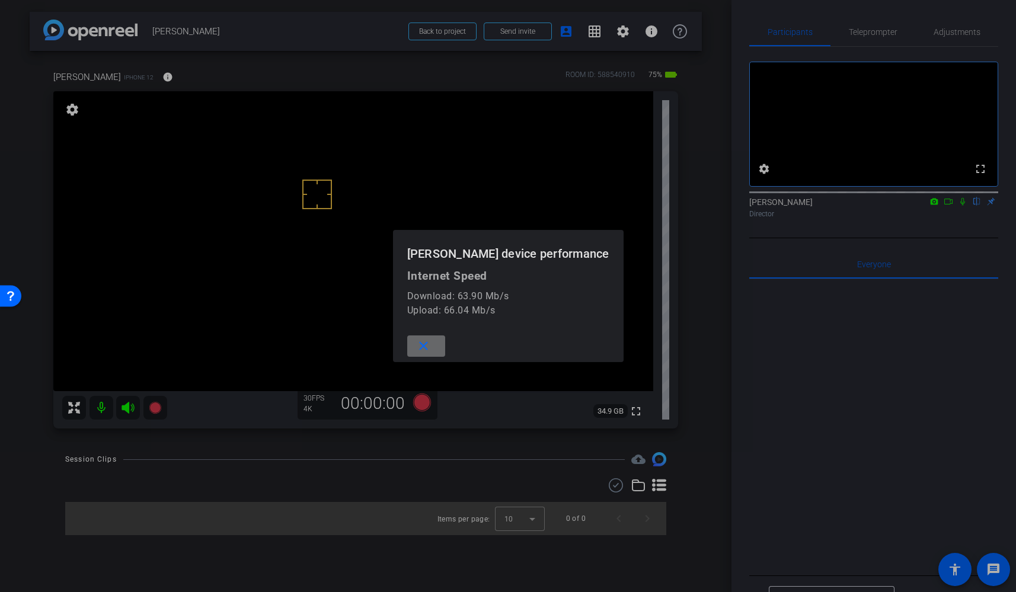
click at [445, 348] on span at bounding box center [426, 346] width 38 height 28
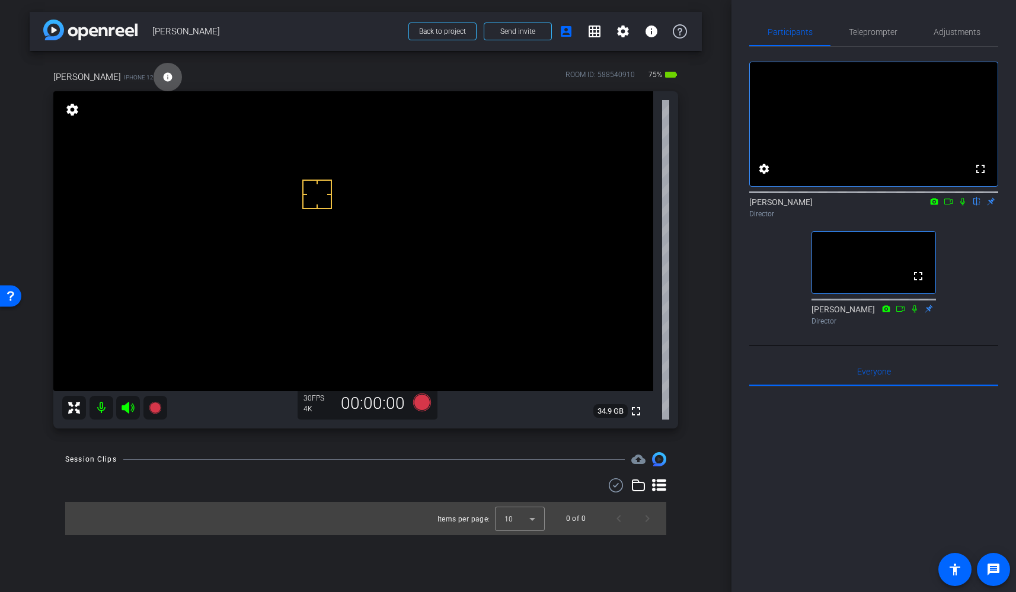
click at [125, 406] on icon at bounding box center [128, 408] width 12 height 12
click at [103, 407] on mat-icon at bounding box center [102, 408] width 24 height 24
click at [132, 407] on icon at bounding box center [128, 408] width 12 height 12
click at [129, 408] on icon at bounding box center [128, 408] width 12 height 12
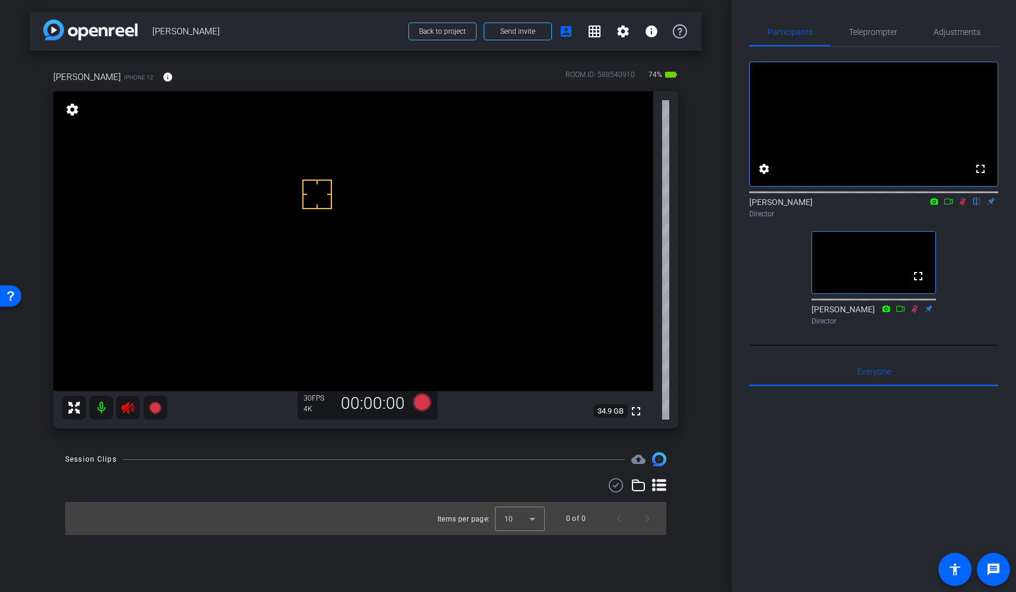
click at [104, 408] on mat-icon at bounding box center [102, 408] width 24 height 24
click at [107, 411] on mat-icon at bounding box center [102, 408] width 24 height 24
click at [123, 411] on icon at bounding box center [128, 408] width 14 height 14
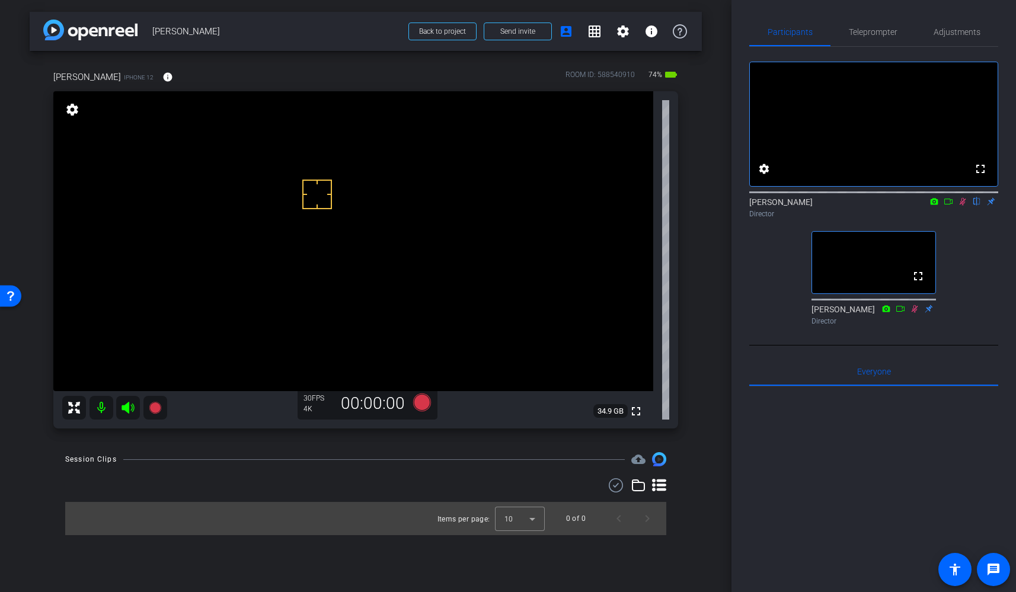
click at [963, 206] on icon at bounding box center [963, 202] width 7 height 8
click at [101, 407] on mat-icon at bounding box center [102, 408] width 24 height 24
click at [964, 206] on icon at bounding box center [962, 201] width 9 height 8
click at [128, 411] on icon at bounding box center [128, 408] width 12 height 12
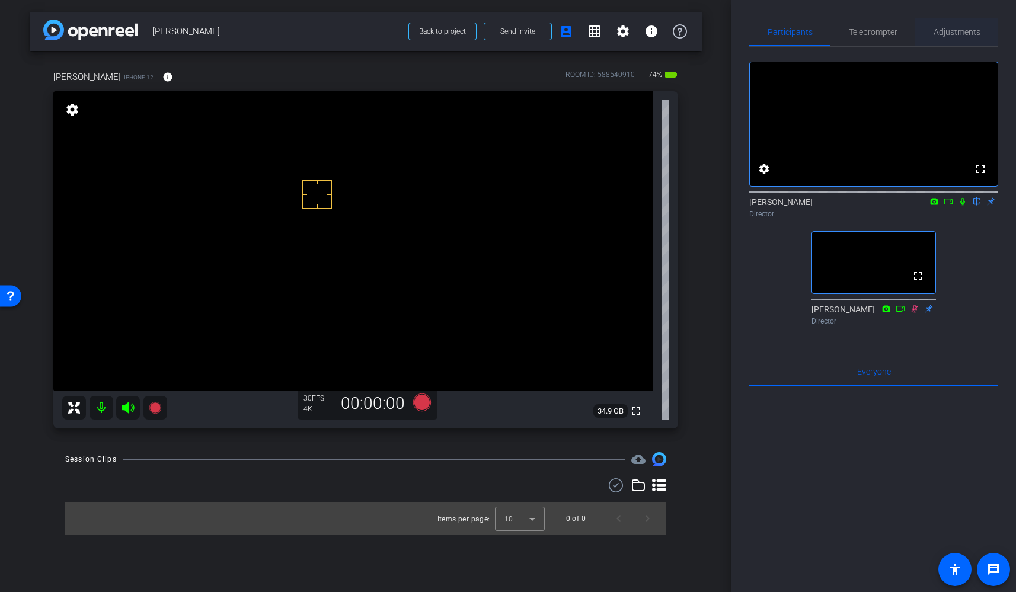
click at [953, 31] on span "Adjustments" at bounding box center [957, 32] width 47 height 8
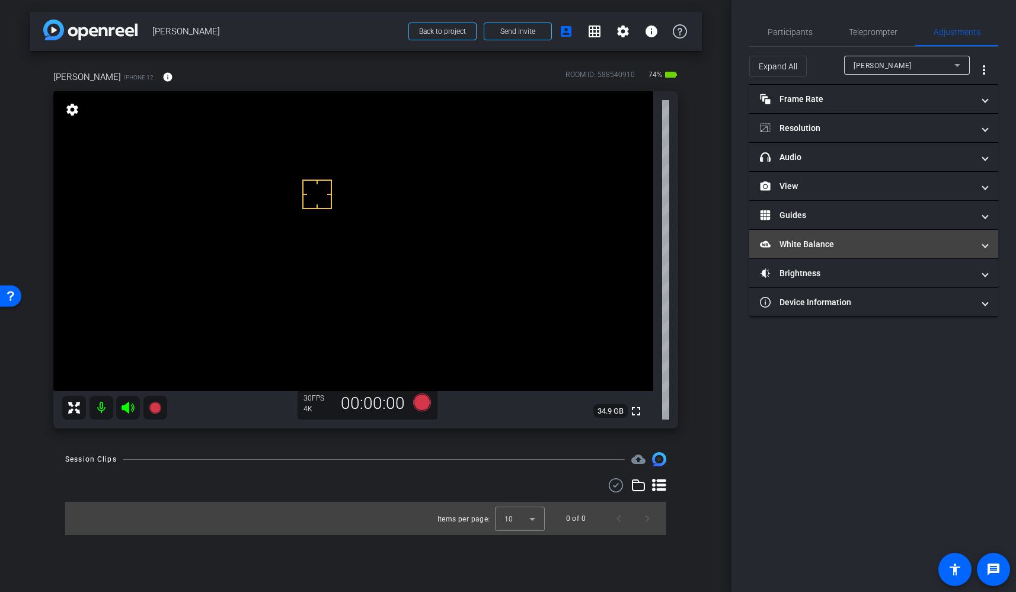
click at [833, 240] on mat-panel-title "White Balance White Balance" at bounding box center [866, 244] width 213 height 12
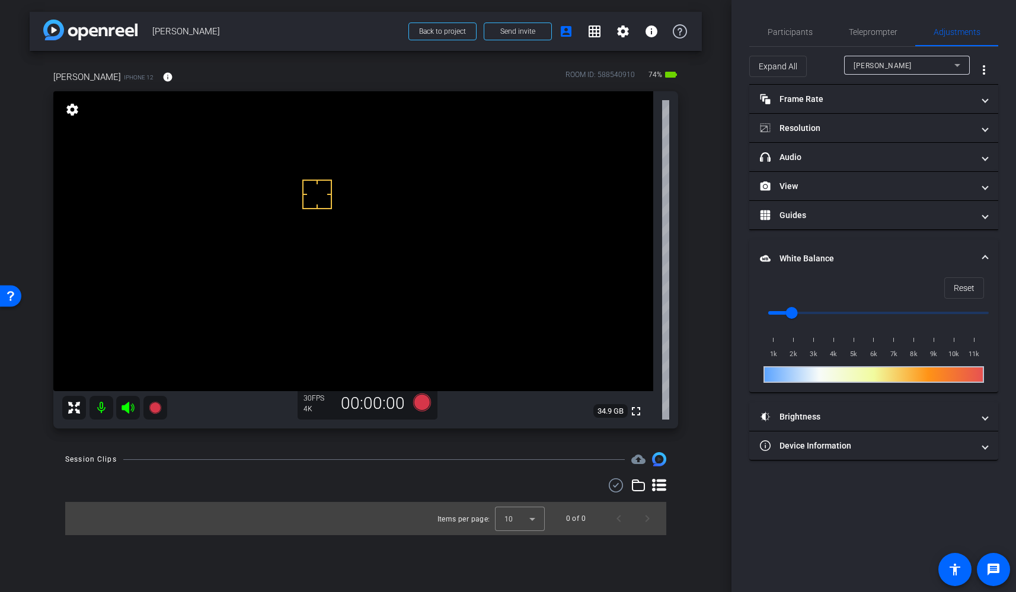
click at [291, 194] on video at bounding box center [353, 241] width 600 height 300
click at [382, 216] on video at bounding box center [353, 241] width 600 height 300
click at [362, 225] on video at bounding box center [353, 241] width 600 height 300
click at [348, 213] on div at bounding box center [362, 225] width 30 height 30
click at [309, 206] on video at bounding box center [353, 241] width 600 height 300
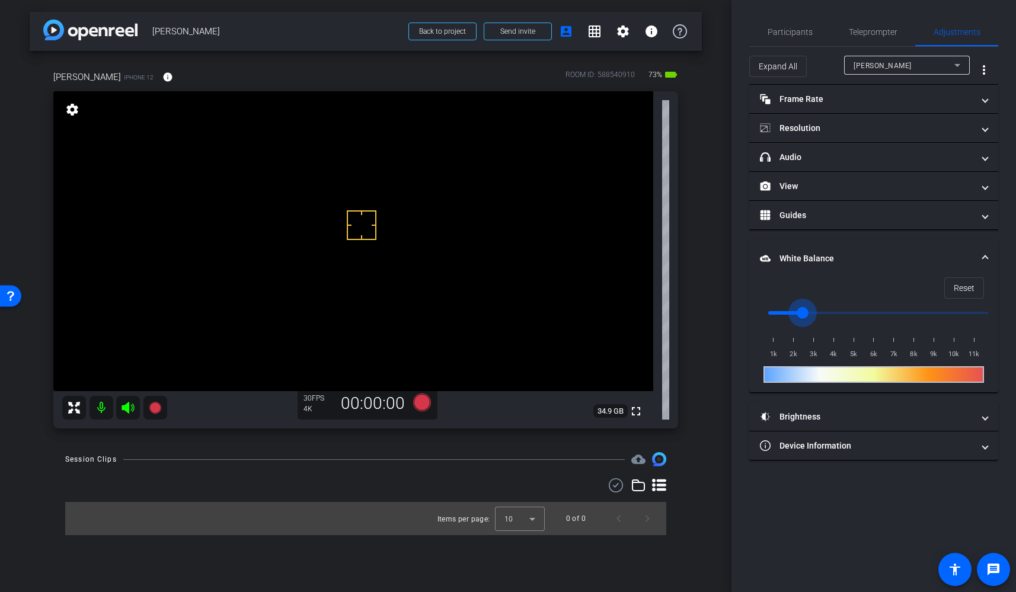
drag, startPoint x: 786, startPoint y: 314, endPoint x: 802, endPoint y: 314, distance: 16.0
click at [802, 314] on input "range" at bounding box center [878, 313] width 245 height 26
drag, startPoint x: 802, startPoint y: 314, endPoint x: 793, endPoint y: 314, distance: 9.5
click at [793, 314] on input "range" at bounding box center [878, 313] width 245 height 26
drag, startPoint x: 793, startPoint y: 314, endPoint x: 786, endPoint y: 314, distance: 7.1
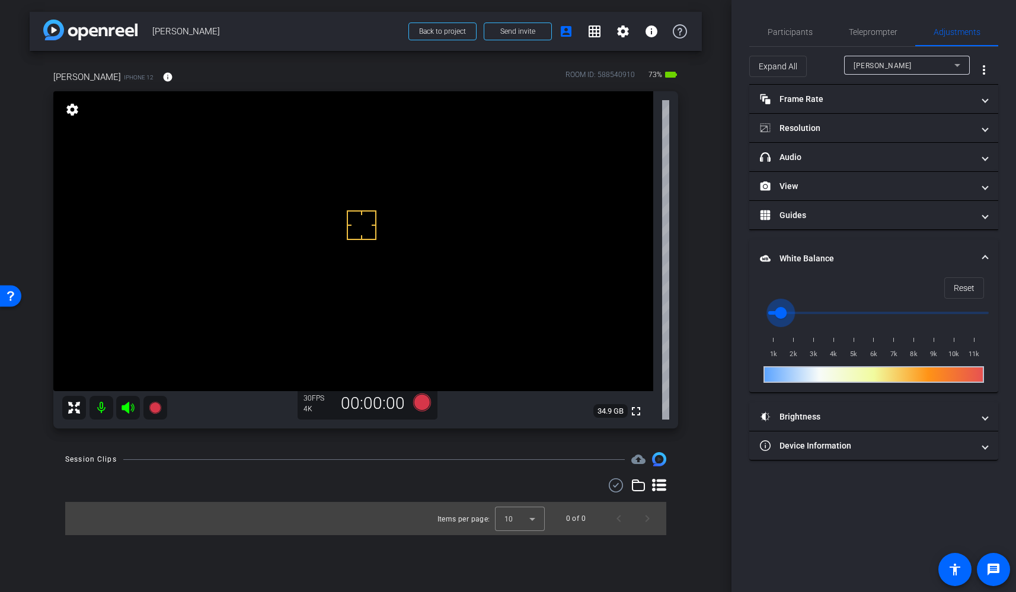
click at [786, 314] on input "range" at bounding box center [878, 313] width 245 height 26
click at [313, 231] on video at bounding box center [353, 241] width 600 height 300
click at [321, 203] on video at bounding box center [353, 241] width 600 height 300
click at [965, 296] on span "Reset" at bounding box center [964, 288] width 21 height 23
click at [965, 289] on span "Reset" at bounding box center [964, 288] width 21 height 23
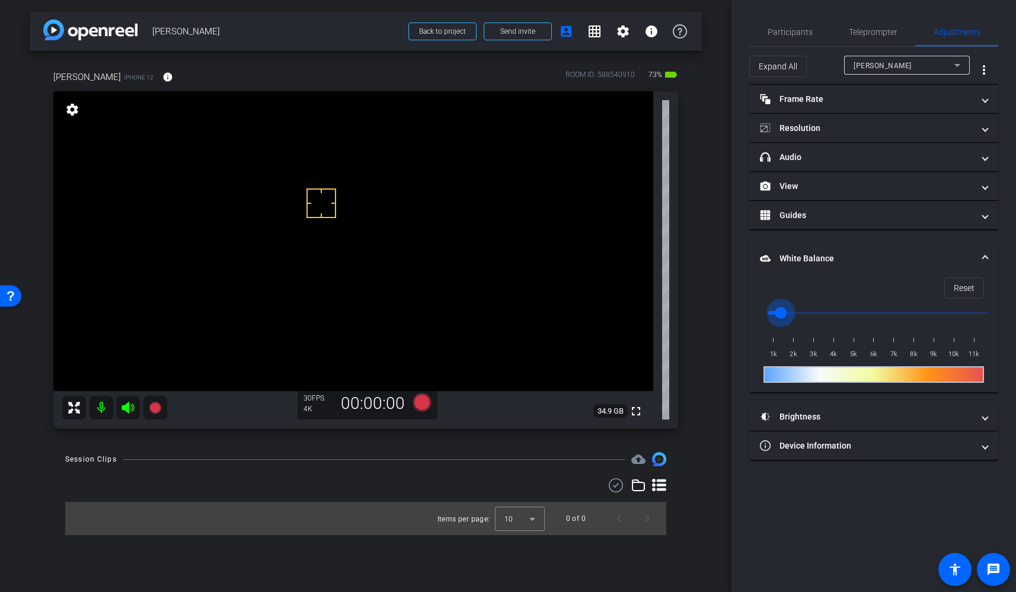
drag, startPoint x: 771, startPoint y: 311, endPoint x: 786, endPoint y: 312, distance: 14.3
click at [786, 312] on input "range" at bounding box center [878, 313] width 245 height 26
drag, startPoint x: 786, startPoint y: 312, endPoint x: 797, endPoint y: 312, distance: 11.9
click at [797, 312] on input "range" at bounding box center [878, 313] width 245 height 26
drag, startPoint x: 797, startPoint y: 312, endPoint x: 780, endPoint y: 315, distance: 17.9
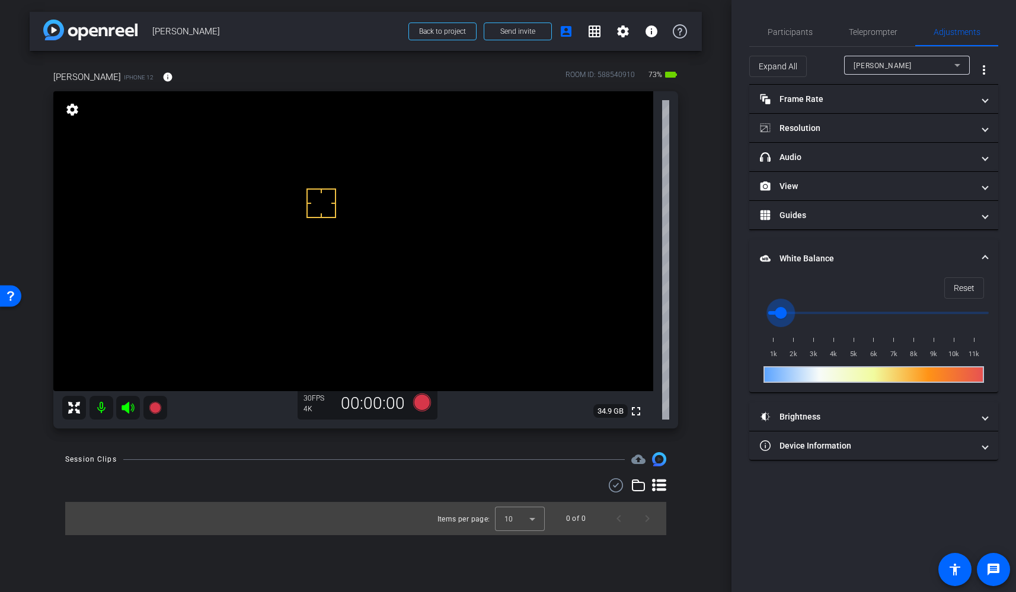
click at [780, 315] on input "range" at bounding box center [878, 313] width 245 height 26
drag, startPoint x: 781, startPoint y: 311, endPoint x: 775, endPoint y: 311, distance: 6.5
click at [775, 311] on input "range" at bounding box center [878, 313] width 245 height 26
drag, startPoint x: 771, startPoint y: 313, endPoint x: 778, endPoint y: 314, distance: 7.1
click at [778, 314] on input "range" at bounding box center [878, 313] width 245 height 26
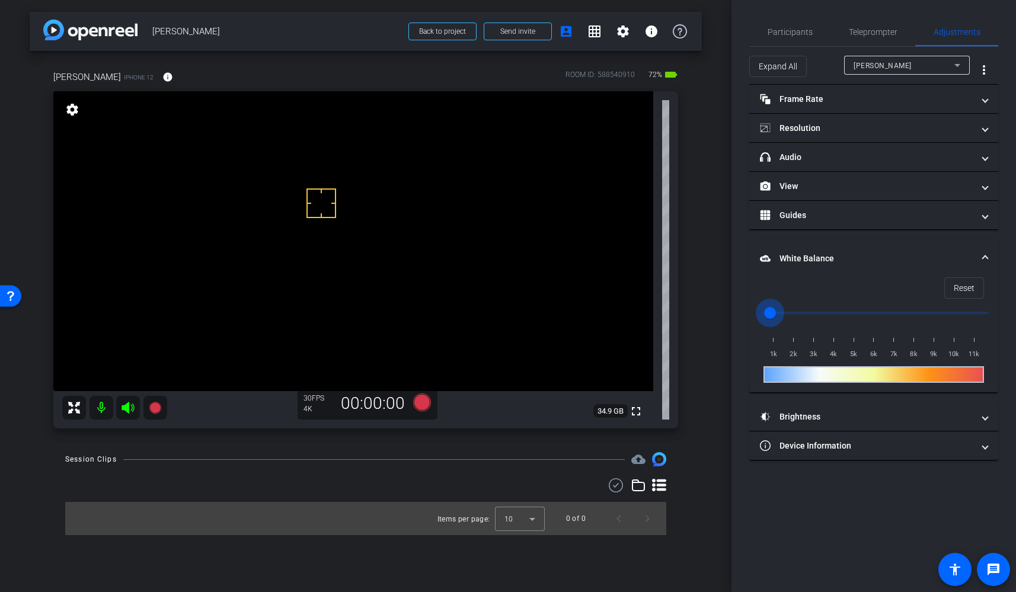
drag, startPoint x: 778, startPoint y: 314, endPoint x: 759, endPoint y: 314, distance: 18.4
type input "1000"
click at [759, 314] on input "range" at bounding box center [878, 313] width 245 height 26
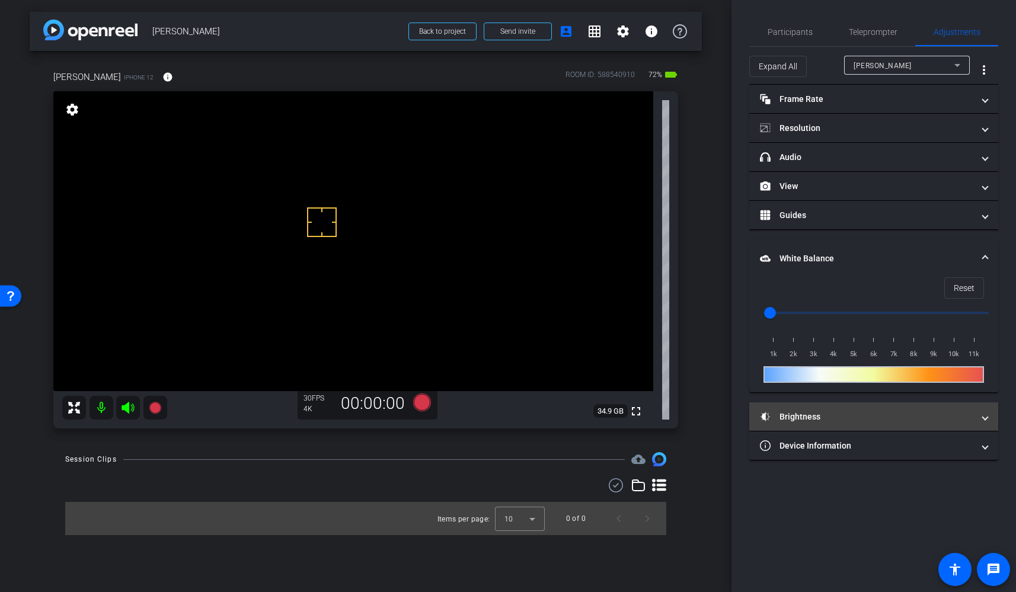
click at [874, 420] on mat-panel-title "Brightness" at bounding box center [866, 417] width 213 height 12
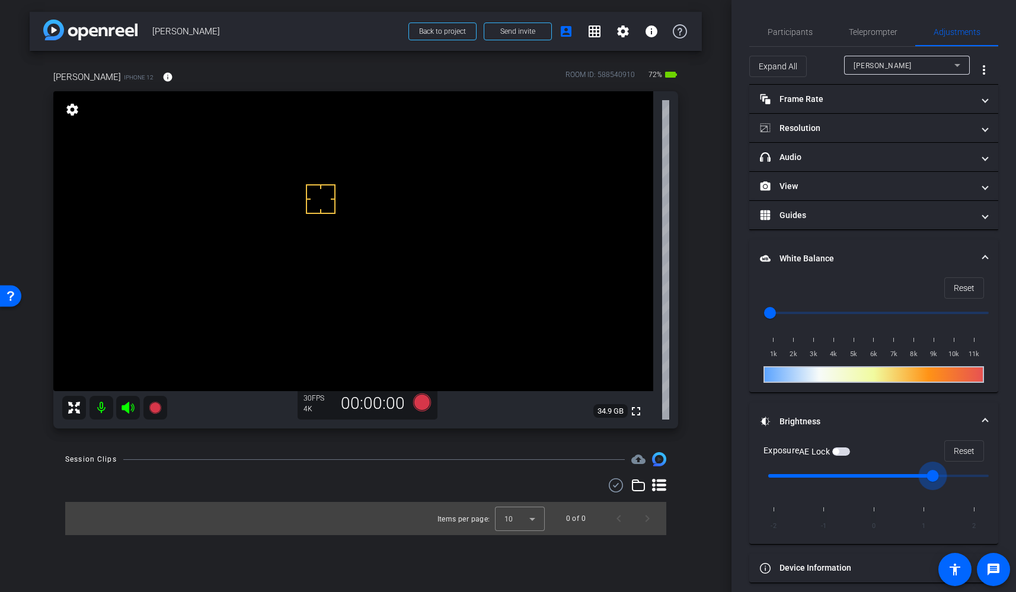
drag, startPoint x: 883, startPoint y: 478, endPoint x: 907, endPoint y: 478, distance: 23.7
click at [907, 478] on input "range" at bounding box center [878, 476] width 245 height 26
click at [882, 477] on input "range" at bounding box center [878, 476] width 245 height 26
type input "1"
click at [918, 475] on input "range" at bounding box center [878, 476] width 245 height 26
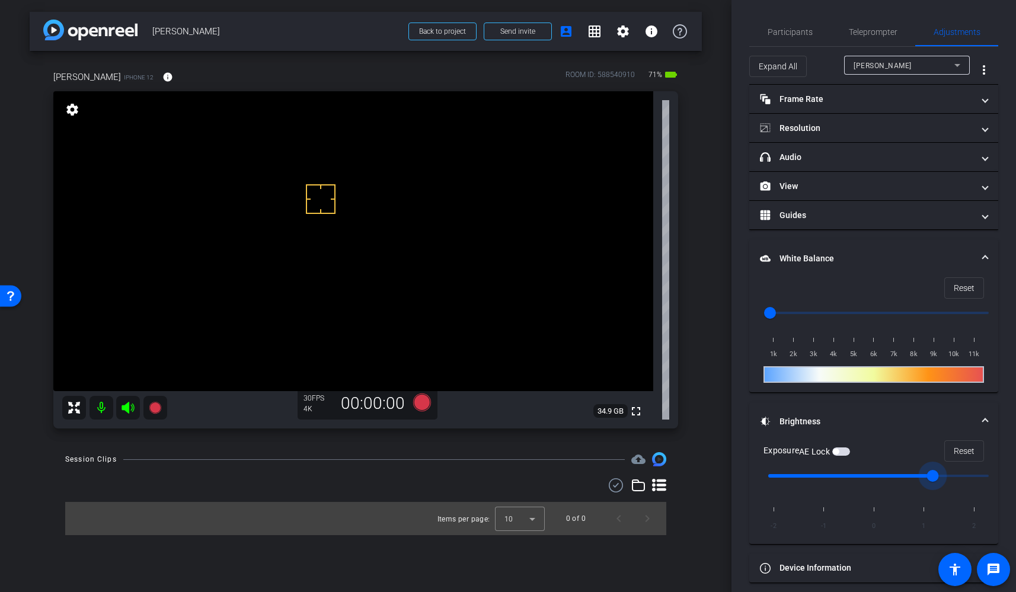
click at [786, 314] on input "range" at bounding box center [878, 313] width 245 height 26
drag, startPoint x: 790, startPoint y: 312, endPoint x: 740, endPoint y: 315, distance: 49.9
type input "1000"
click at [756, 315] on input "range" at bounding box center [878, 313] width 245 height 26
click at [846, 451] on span "button" at bounding box center [841, 452] width 18 height 8
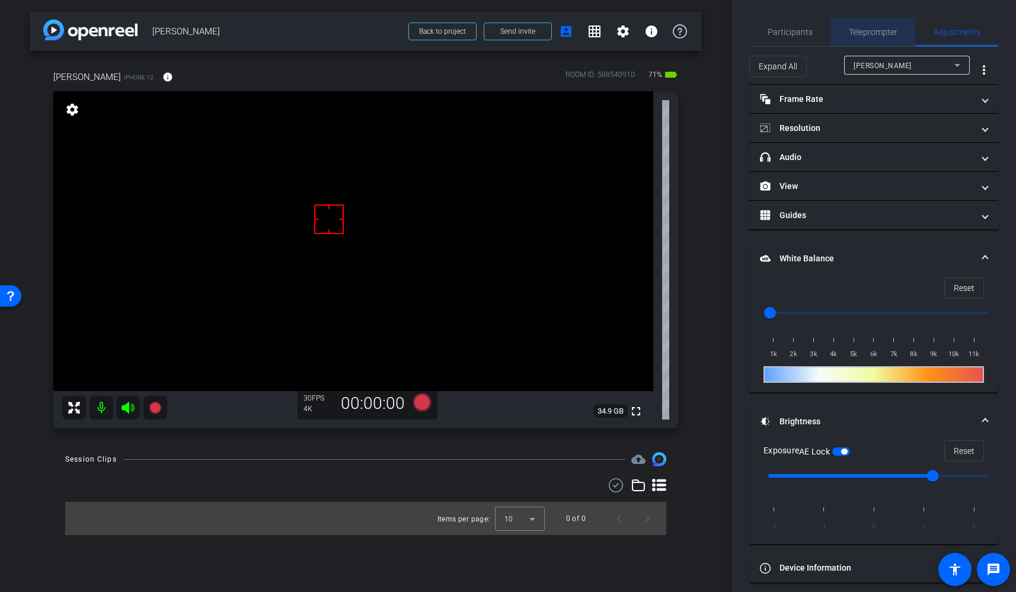
click at [867, 35] on span "Teleprompter" at bounding box center [873, 32] width 49 height 8
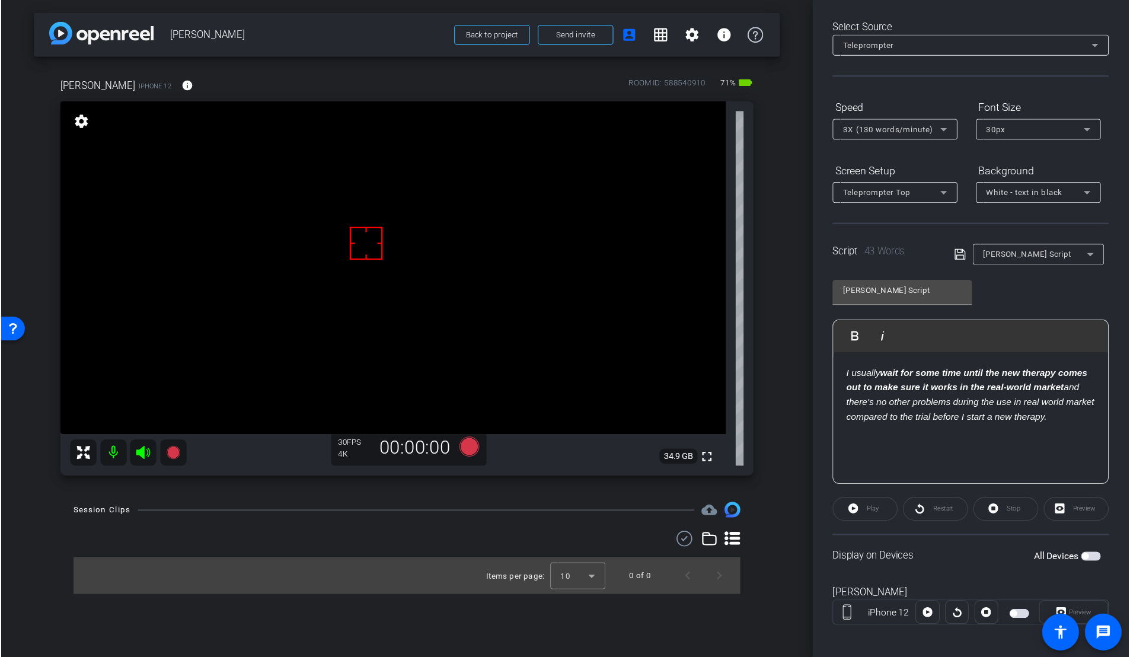
scroll to position [56, 0]
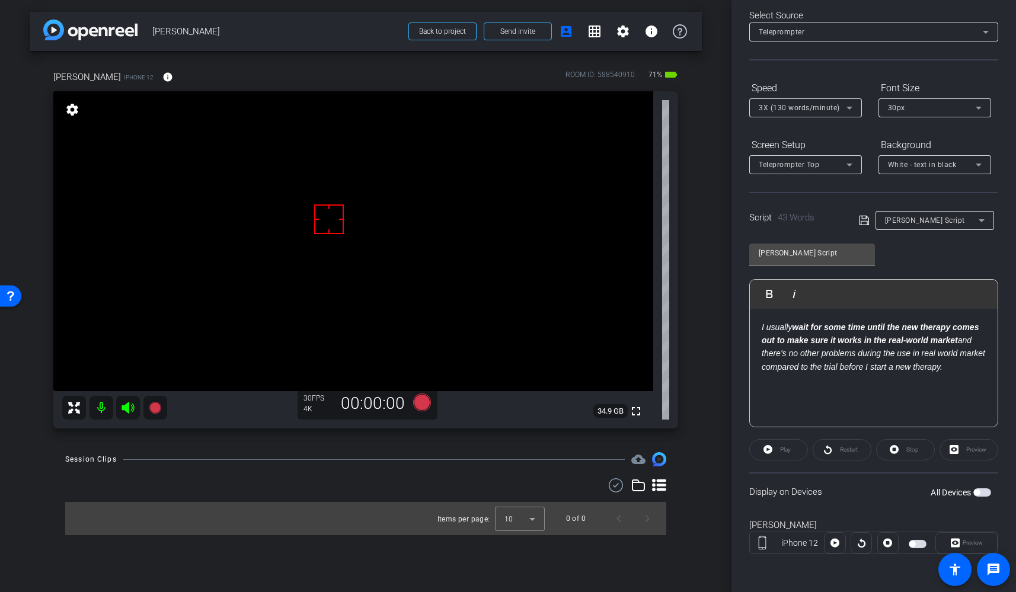
click at [981, 493] on span "button" at bounding box center [983, 493] width 18 height 8
click at [777, 454] on span "Play" at bounding box center [784, 450] width 14 height 17
click at [915, 455] on span "Stop" at bounding box center [911, 450] width 15 height 17
click at [972, 546] on span "Preview" at bounding box center [973, 543] width 20 height 7
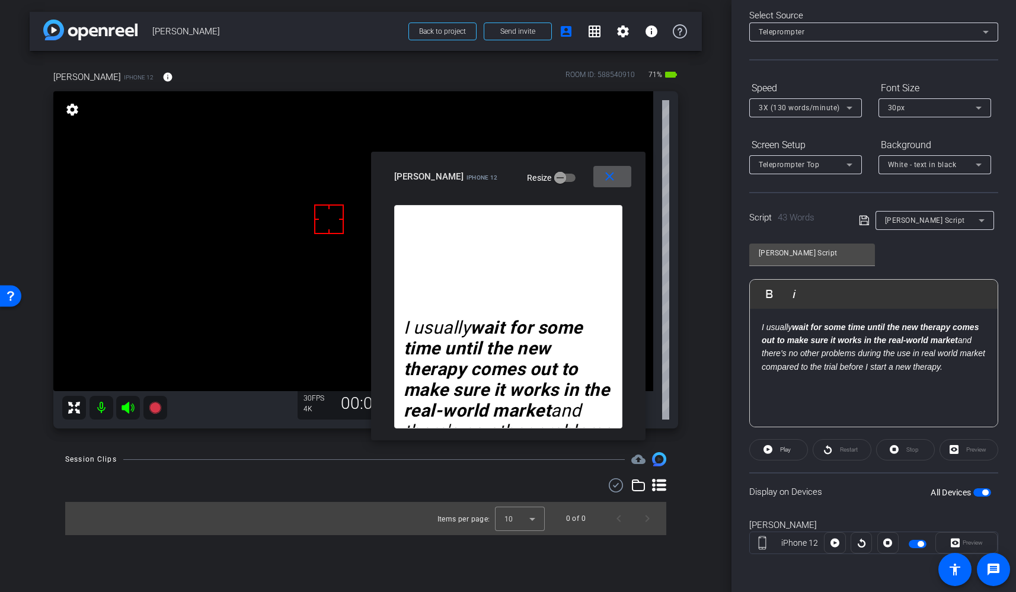
click at [491, 268] on div "I usually wait for some time until the new therapy comes out to make sure it wo…" at bounding box center [508, 317] width 228 height 224
drag, startPoint x: 760, startPoint y: 326, endPoint x: 775, endPoint y: 326, distance: 14.8
click at [764, 326] on div "I usually wait for some time until the new therapy comes out to make sure it wo…" at bounding box center [874, 368] width 248 height 119
click at [769, 312] on div "I usually wait for some time until the new therapy comes out to make sure it wo…" at bounding box center [874, 368] width 248 height 119
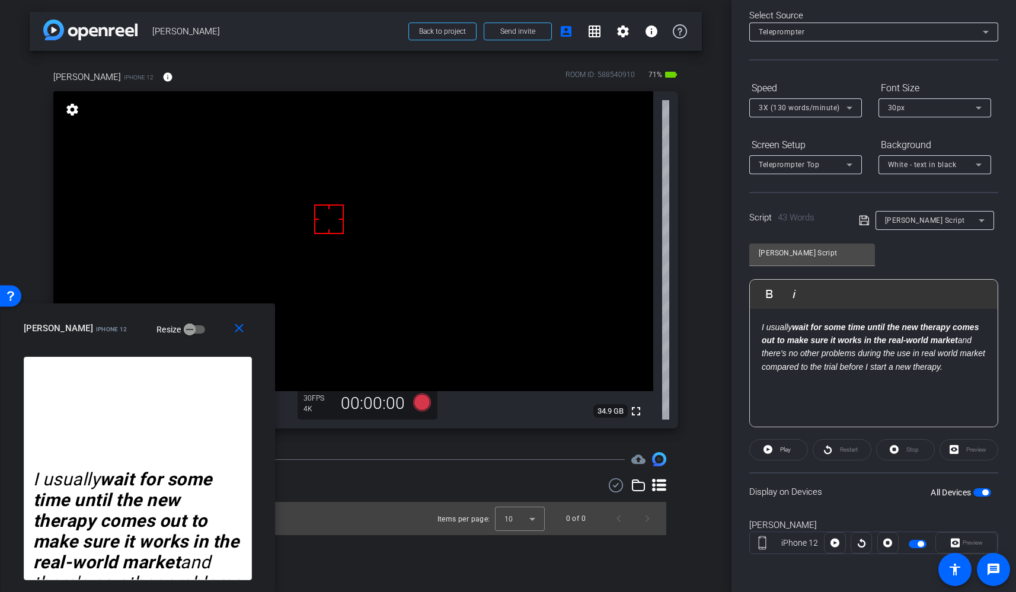
drag, startPoint x: 545, startPoint y: 168, endPoint x: 37, endPoint y: 362, distance: 543.6
click at [37, 362] on div "close [PERSON_NAME] iPhone 12 Resize I usually wait for some time until the new…" at bounding box center [138, 448] width 275 height 289
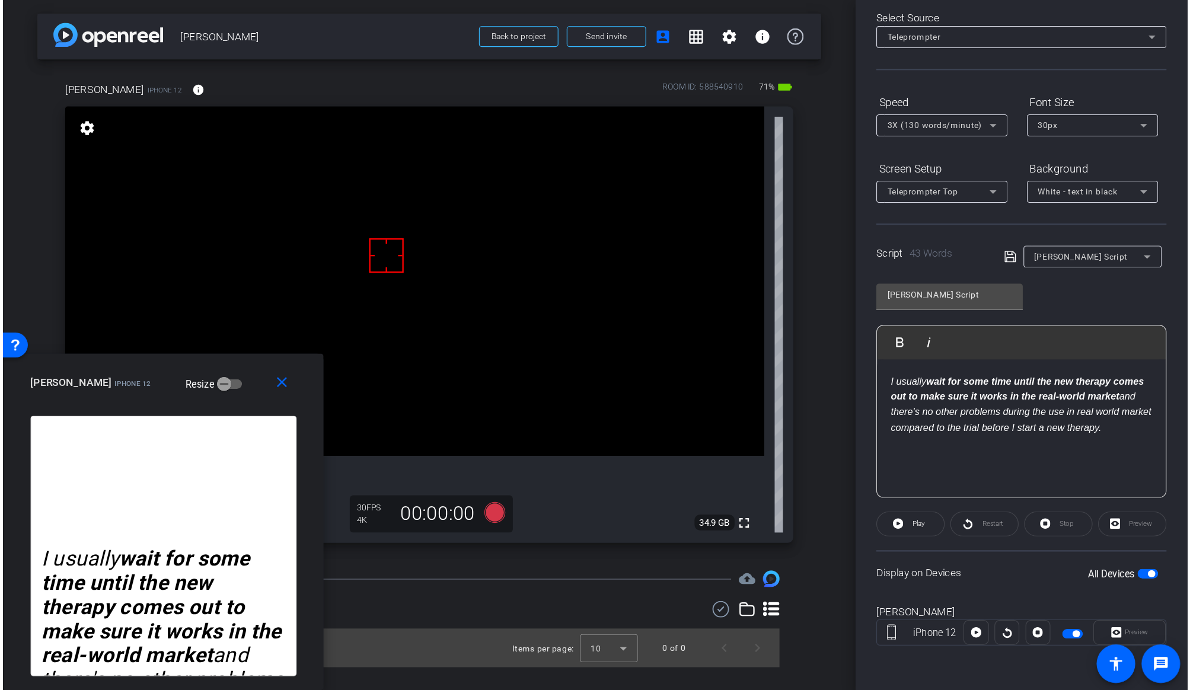
scroll to position [0, 0]
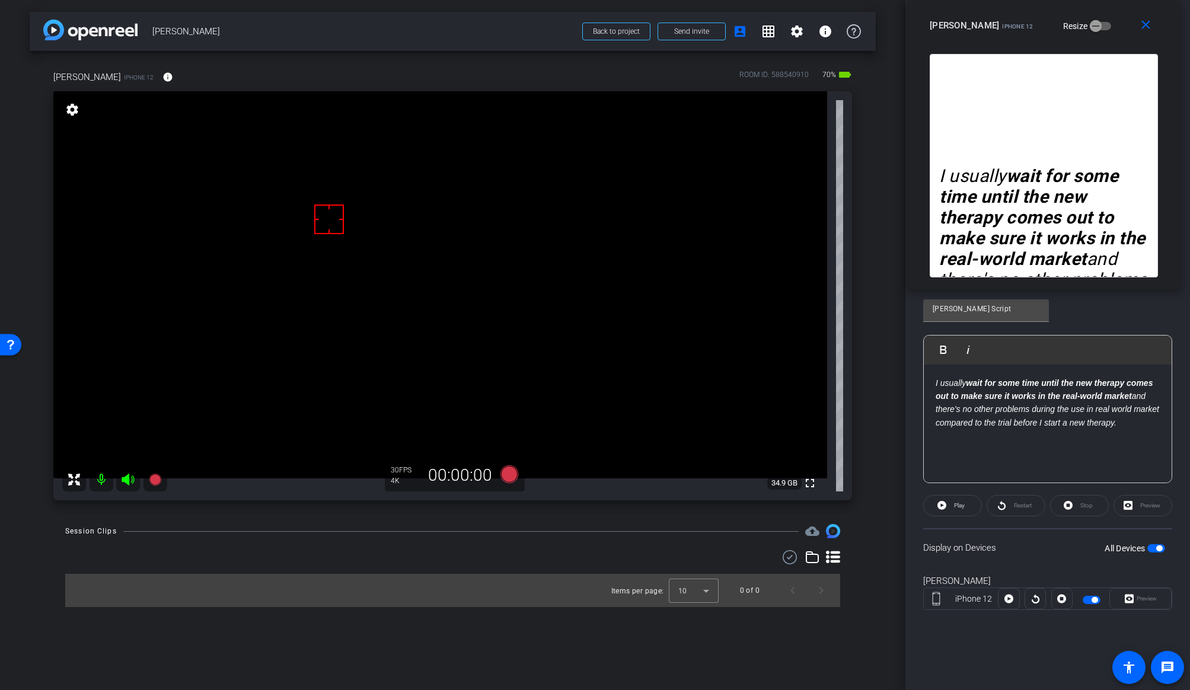
drag, startPoint x: 261, startPoint y: 370, endPoint x: 1081, endPoint y: 17, distance: 892.3
click at [1016, 17] on div "[PERSON_NAME] iPhone 12 Resize" at bounding box center [1048, 25] width 237 height 21
click at [790, 33] on mat-icon "settings" at bounding box center [797, 31] width 14 height 14
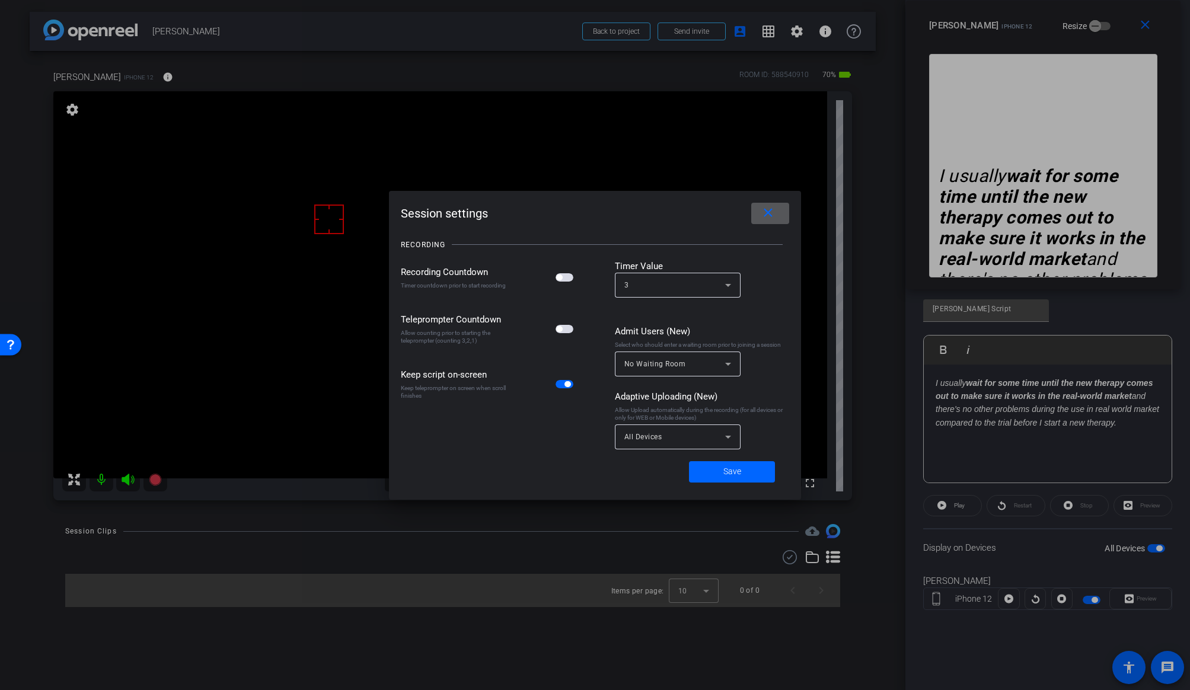
click at [562, 325] on span "button" at bounding box center [565, 329] width 18 height 8
click at [708, 471] on span at bounding box center [732, 472] width 86 height 28
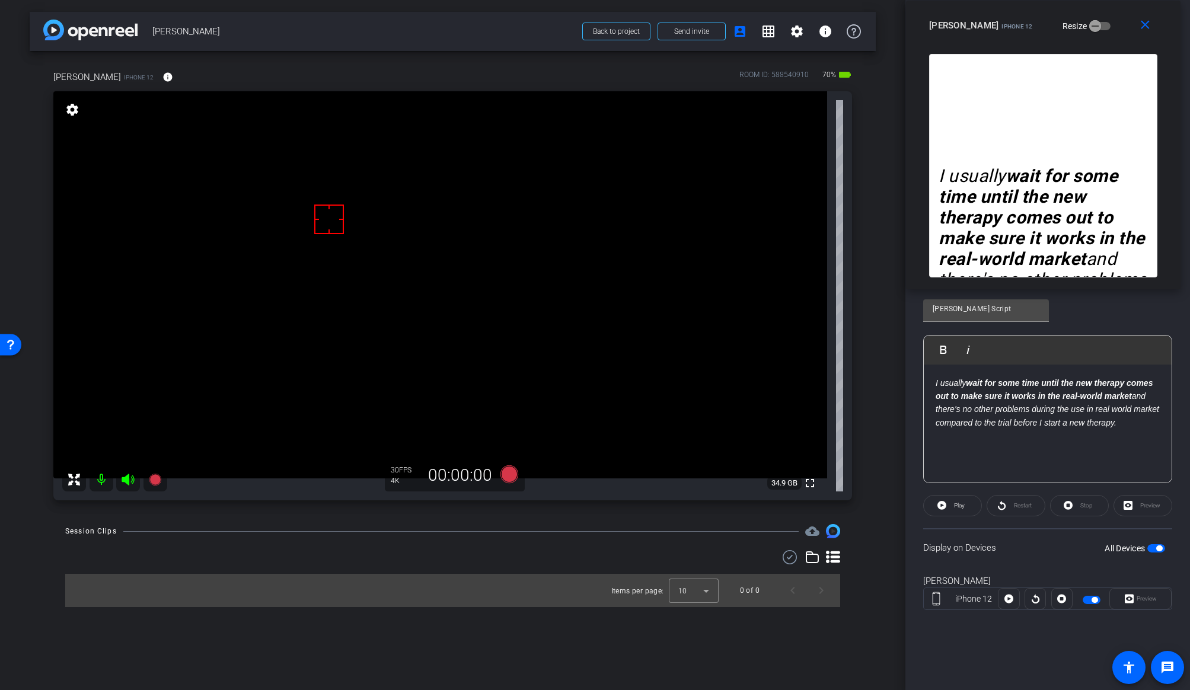
click at [404, 236] on video at bounding box center [440, 284] width 774 height 387
click at [1013, 499] on div "Restart" at bounding box center [1016, 505] width 59 height 21
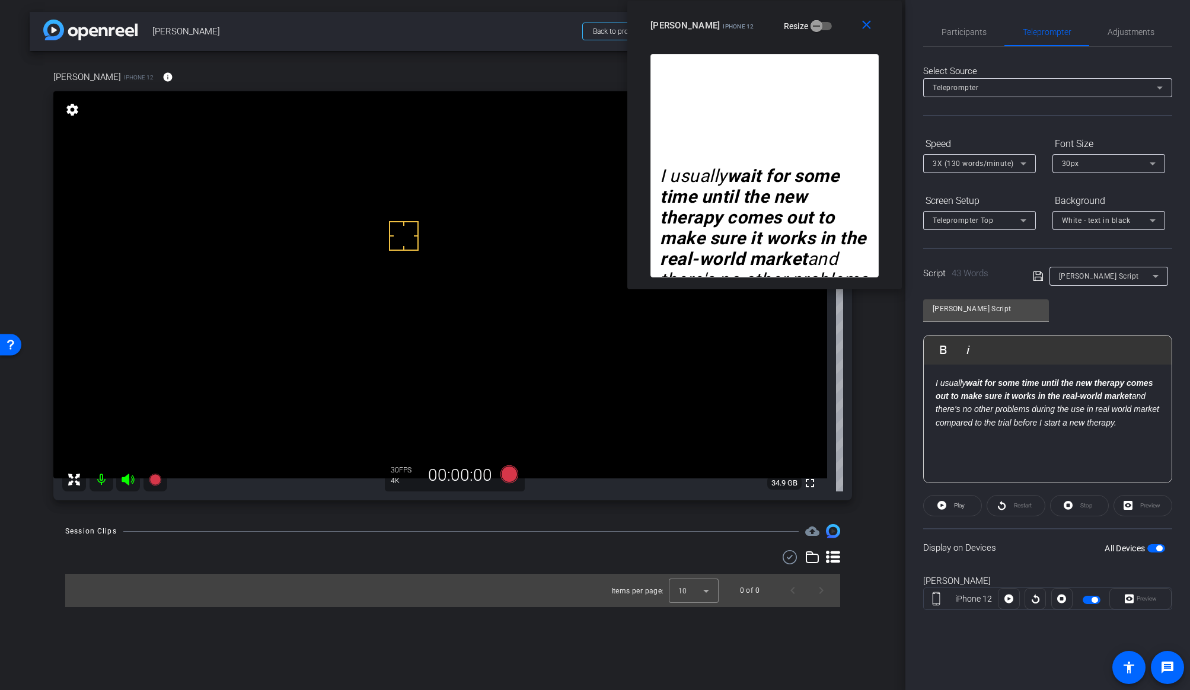
drag, startPoint x: 959, startPoint y: 27, endPoint x: 681, endPoint y: 27, distance: 278.1
click at [723, 27] on span "iPhone 12" at bounding box center [738, 26] width 31 height 7
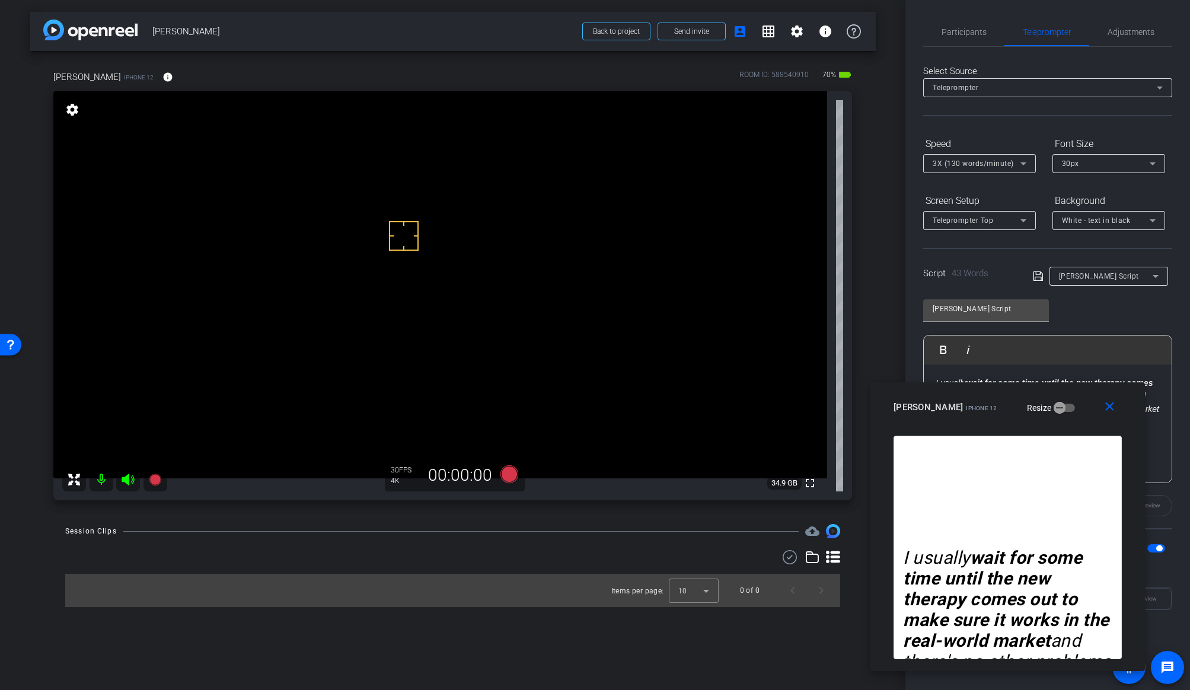
drag, startPoint x: 818, startPoint y: 24, endPoint x: 1061, endPoint y: 406, distance: 452.3
click at [1016, 406] on div "[PERSON_NAME] iPhone 12 Resize" at bounding box center [1011, 407] width 237 height 21
click at [834, 558] on icon at bounding box center [833, 557] width 14 height 12
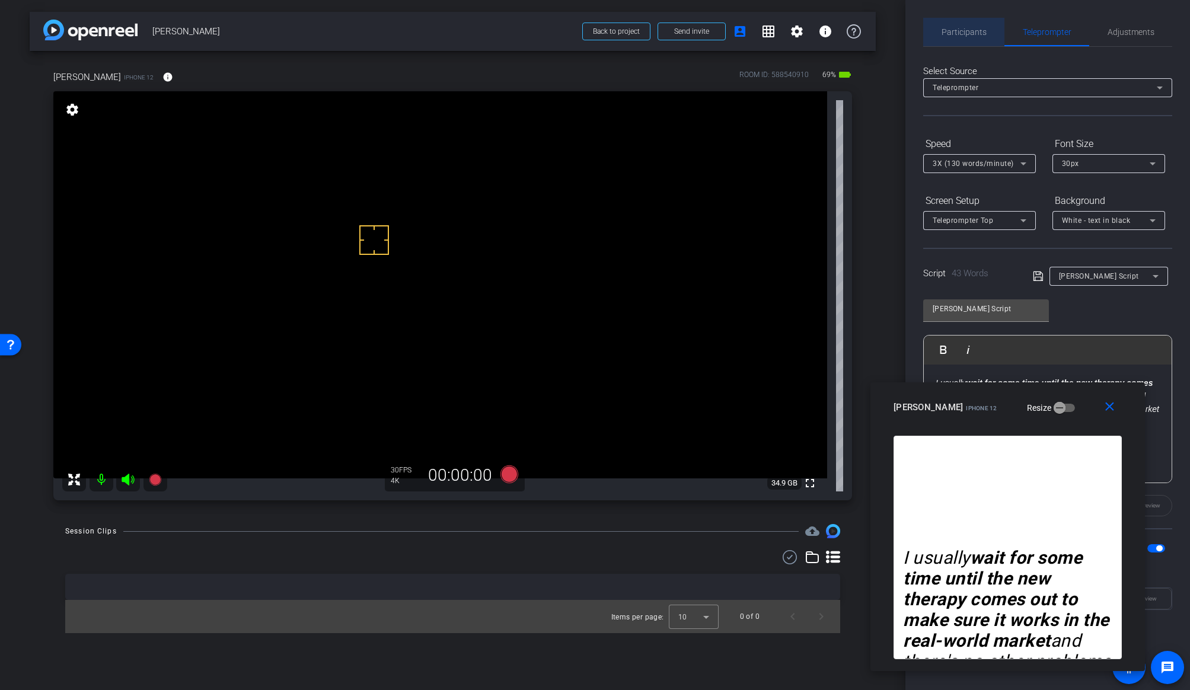
click at [965, 34] on span "Participants" at bounding box center [964, 32] width 45 height 8
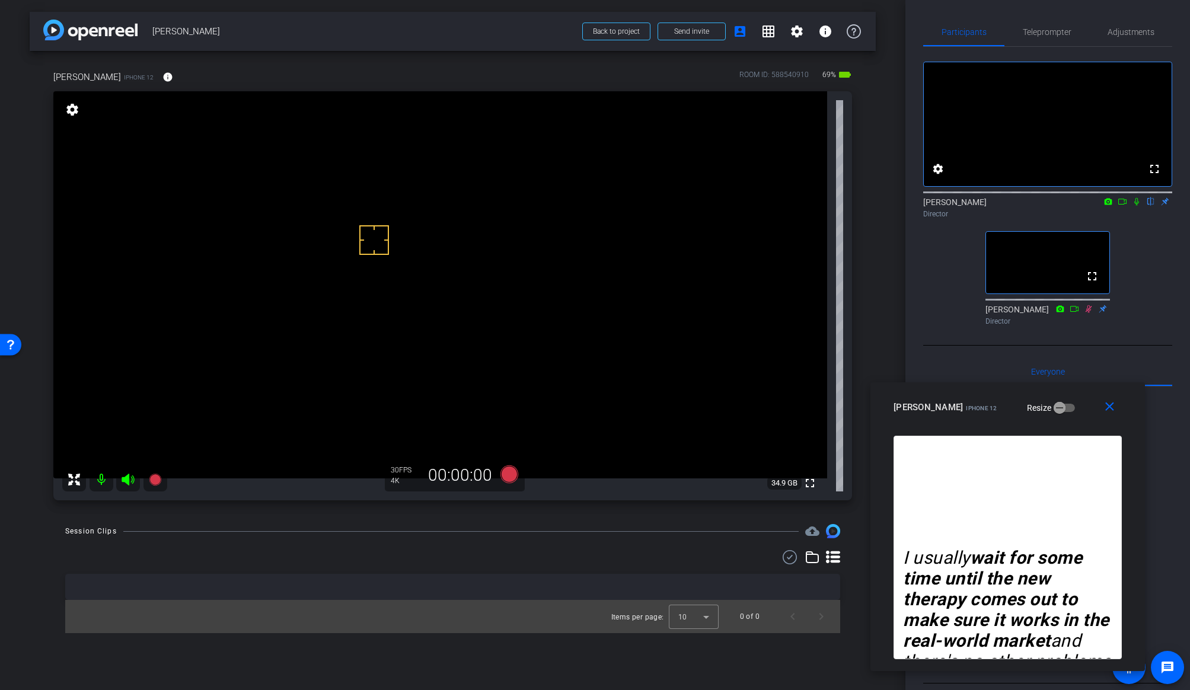
click at [615, 542] on div "Session Clips cloud_upload Items per page: 10 0 of 0" at bounding box center [453, 578] width 846 height 109
click at [522, 529] on div "Session Clips cloud_upload" at bounding box center [452, 531] width 775 height 14
click at [1016, 206] on icon at bounding box center [1136, 201] width 9 height 8
click at [506, 474] on icon at bounding box center [509, 474] width 18 height 18
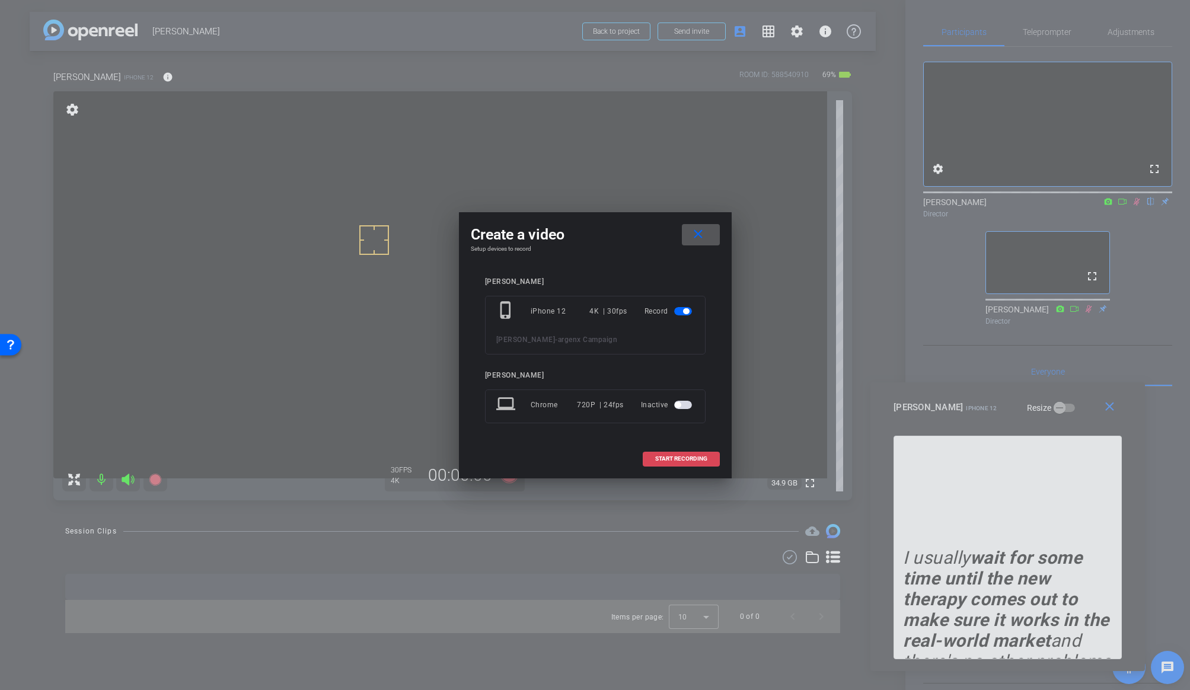
click at [666, 456] on span "START RECORDING" at bounding box center [681, 459] width 52 height 6
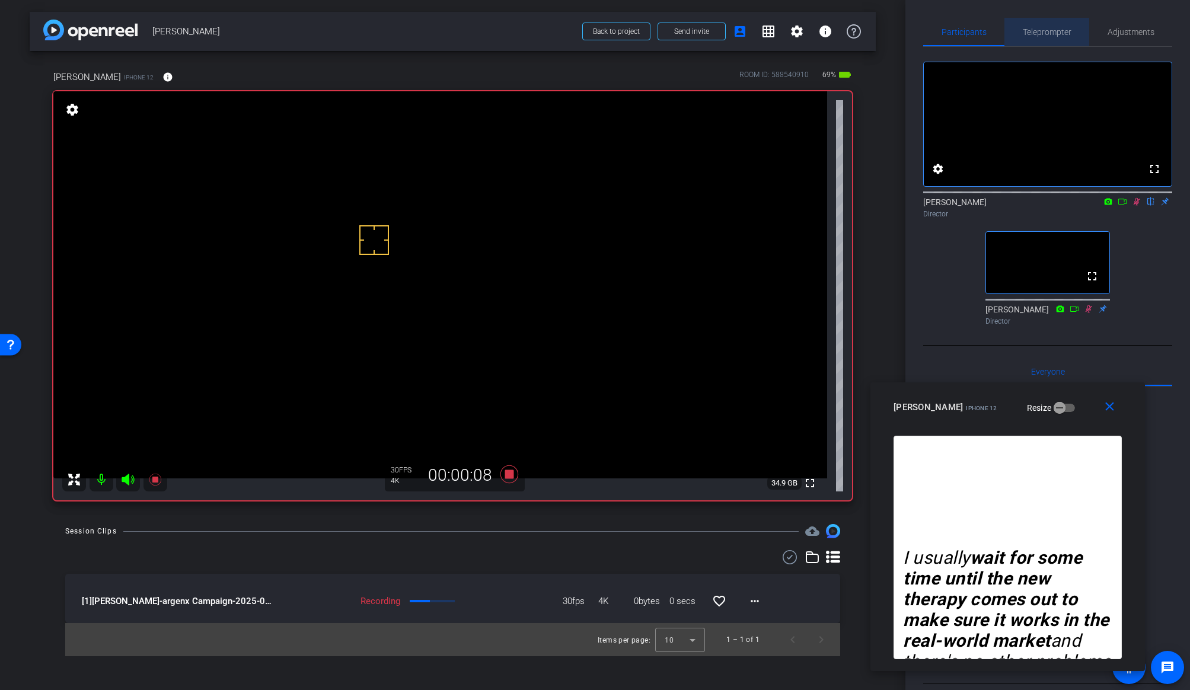
click at [1016, 31] on span "Teleprompter" at bounding box center [1047, 32] width 49 height 8
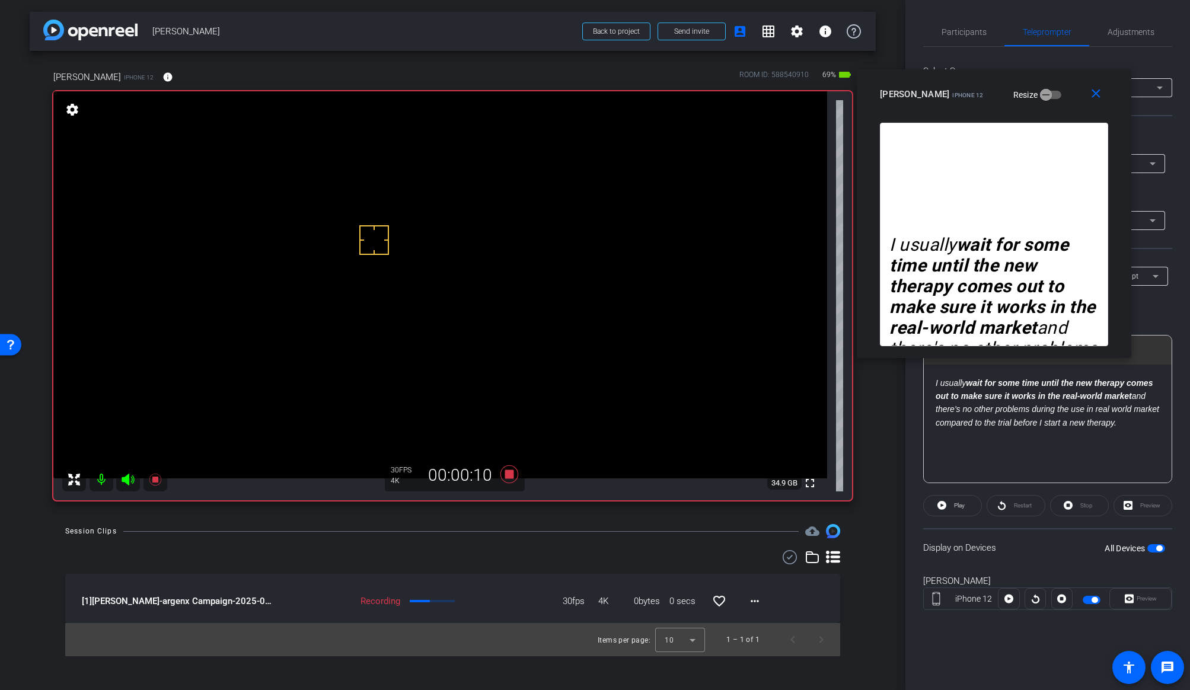
drag, startPoint x: 918, startPoint y: 404, endPoint x: 906, endPoint y: 94, distance: 310.9
click at [952, 94] on span "iPhone 12" at bounding box center [967, 95] width 31 height 7
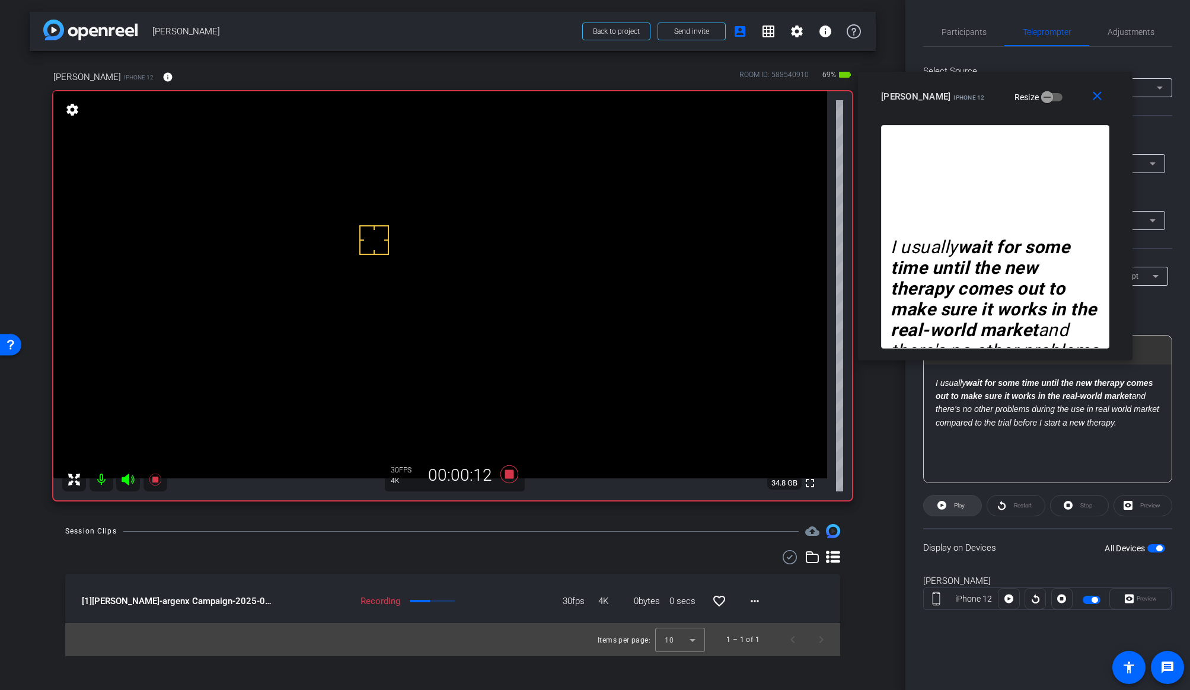
click at [949, 502] on span at bounding box center [953, 506] width 58 height 28
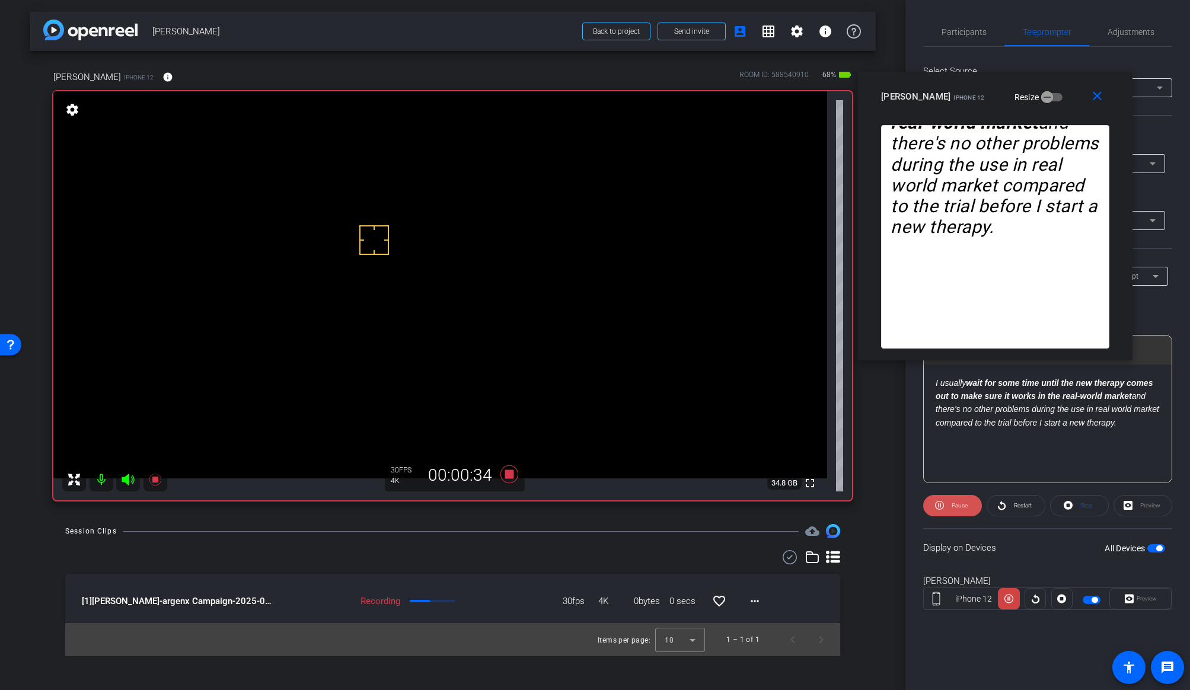
click at [959, 506] on span "Pause" at bounding box center [960, 505] width 16 height 7
click at [1016, 510] on span "Restart" at bounding box center [1021, 505] width 21 height 17
click at [1016, 505] on span "Stop" at bounding box center [1084, 505] width 15 height 17
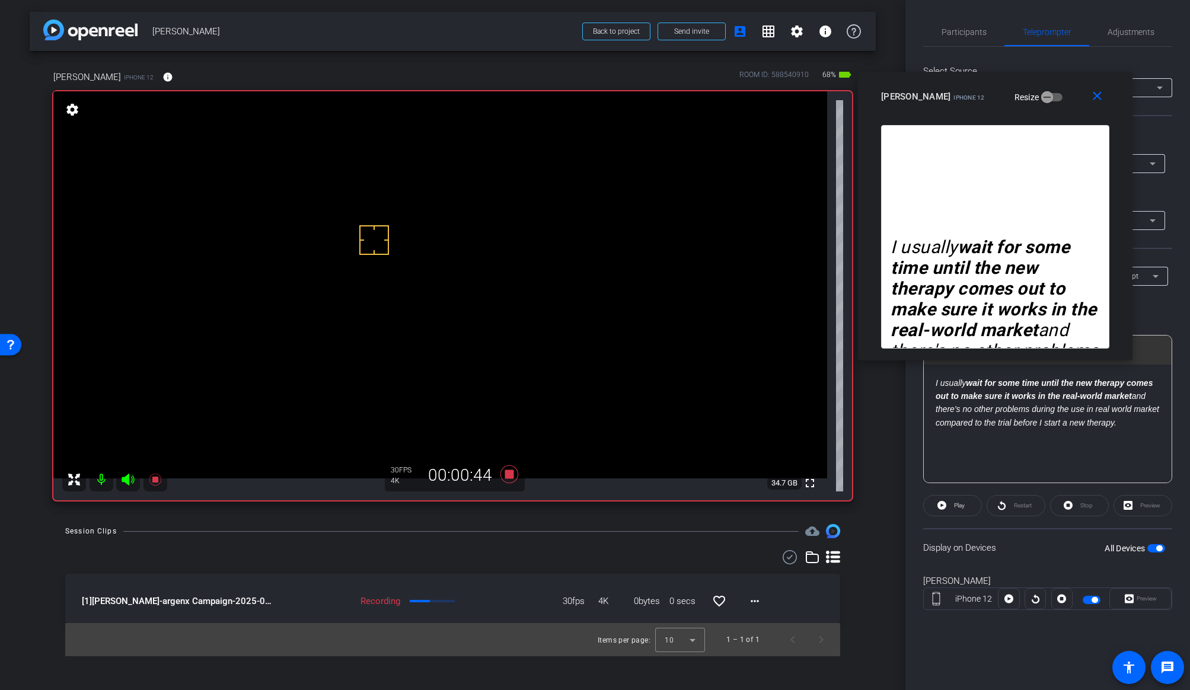
click at [1003, 508] on div "Restart" at bounding box center [1016, 505] width 59 height 21
click at [948, 32] on span "Participants" at bounding box center [964, 32] width 45 height 8
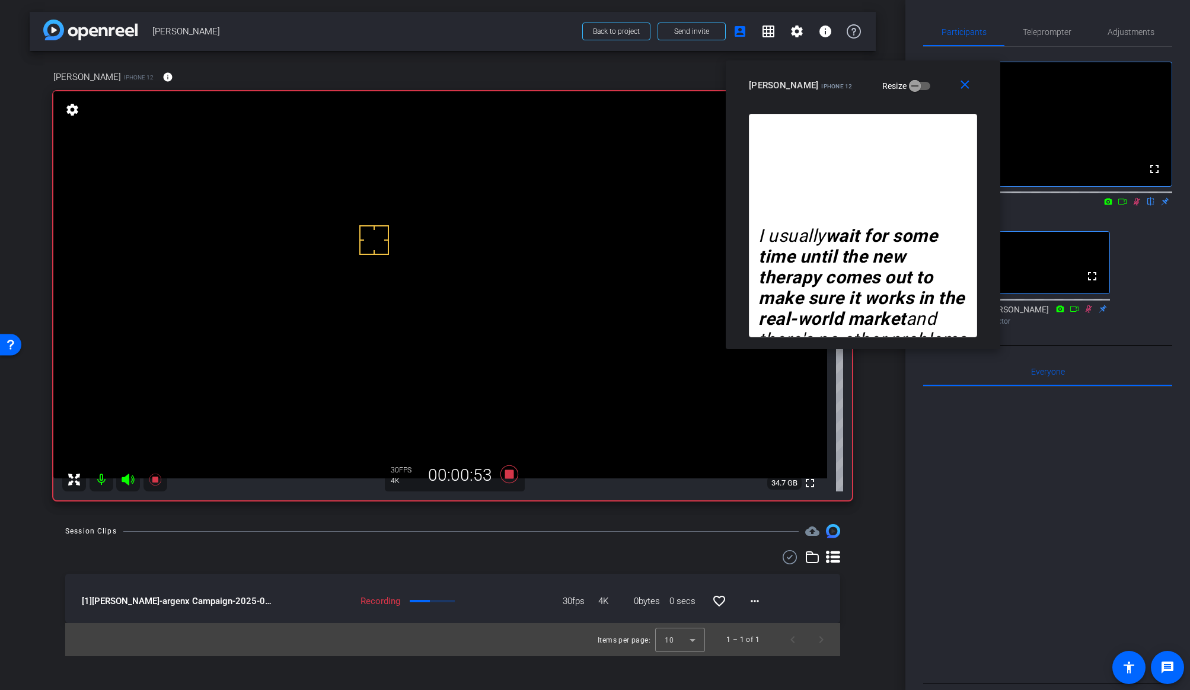
drag, startPoint x: 919, startPoint y: 80, endPoint x: 785, endPoint y: 68, distance: 134.5
click at [785, 68] on div "close [PERSON_NAME] iPhone 12 Resize" at bounding box center [863, 86] width 275 height 53
click at [561, 519] on div "arrow_back [PERSON_NAME] Back to project Send invite account_box grid_on settin…" at bounding box center [452, 345] width 905 height 690
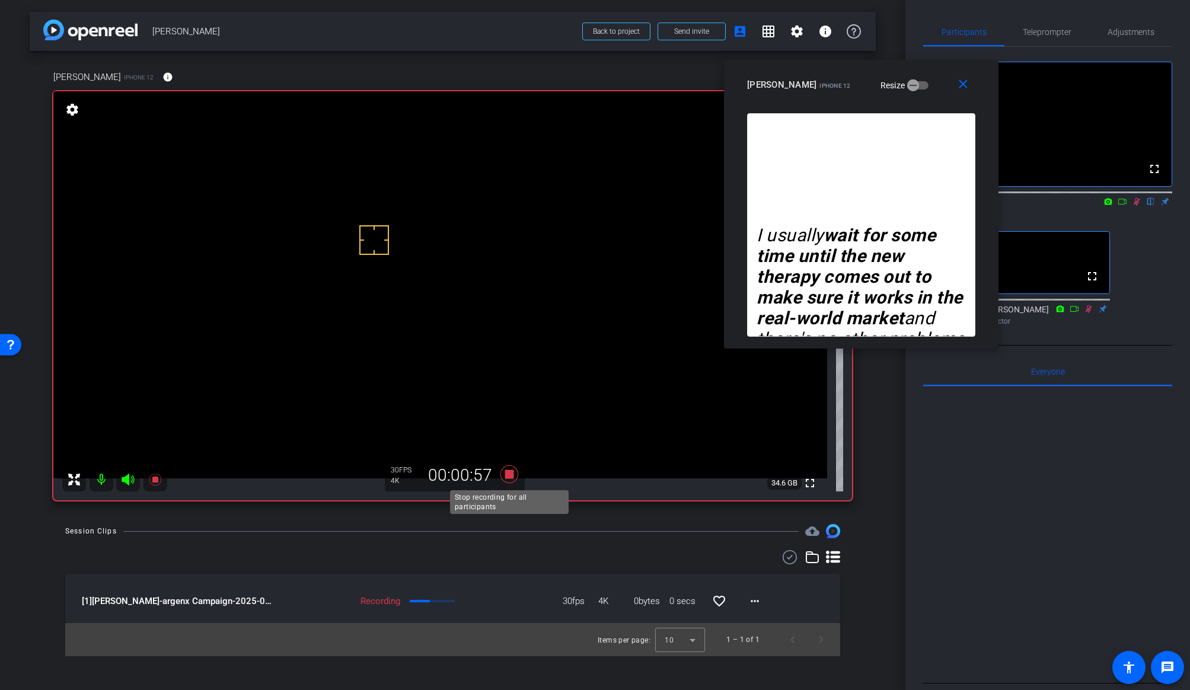
click at [508, 477] on icon at bounding box center [509, 474] width 18 height 18
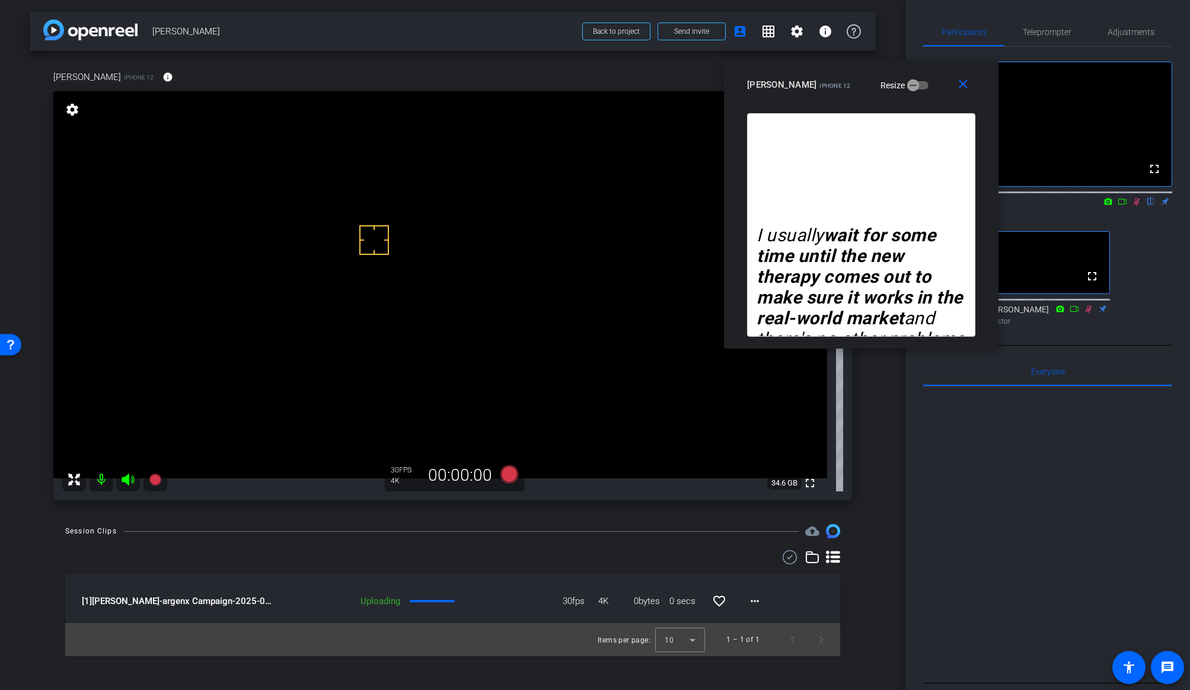
click at [1016, 206] on icon at bounding box center [1136, 201] width 9 height 8
click at [1016, 33] on span "Teleprompter" at bounding box center [1047, 32] width 49 height 8
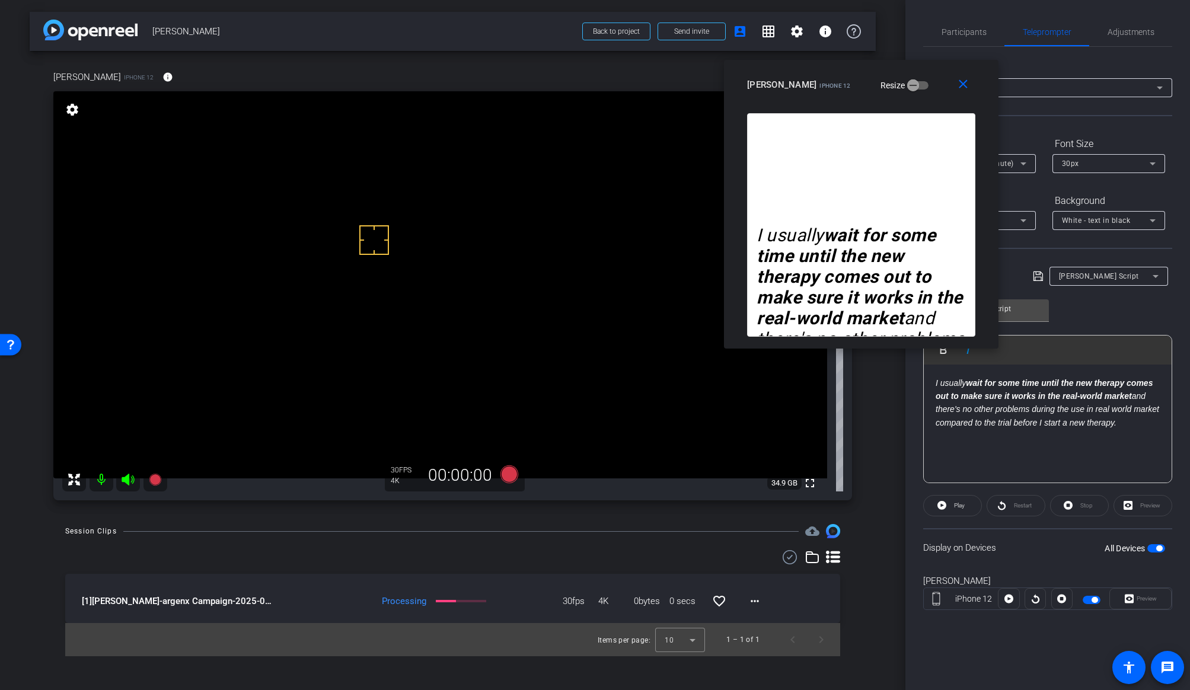
click at [1016, 396] on em "I usually wait for some time until the new therapy comes out to make sure it wo…" at bounding box center [1048, 402] width 224 height 49
click at [1016, 30] on span "Adjustments" at bounding box center [1131, 32] width 47 height 8
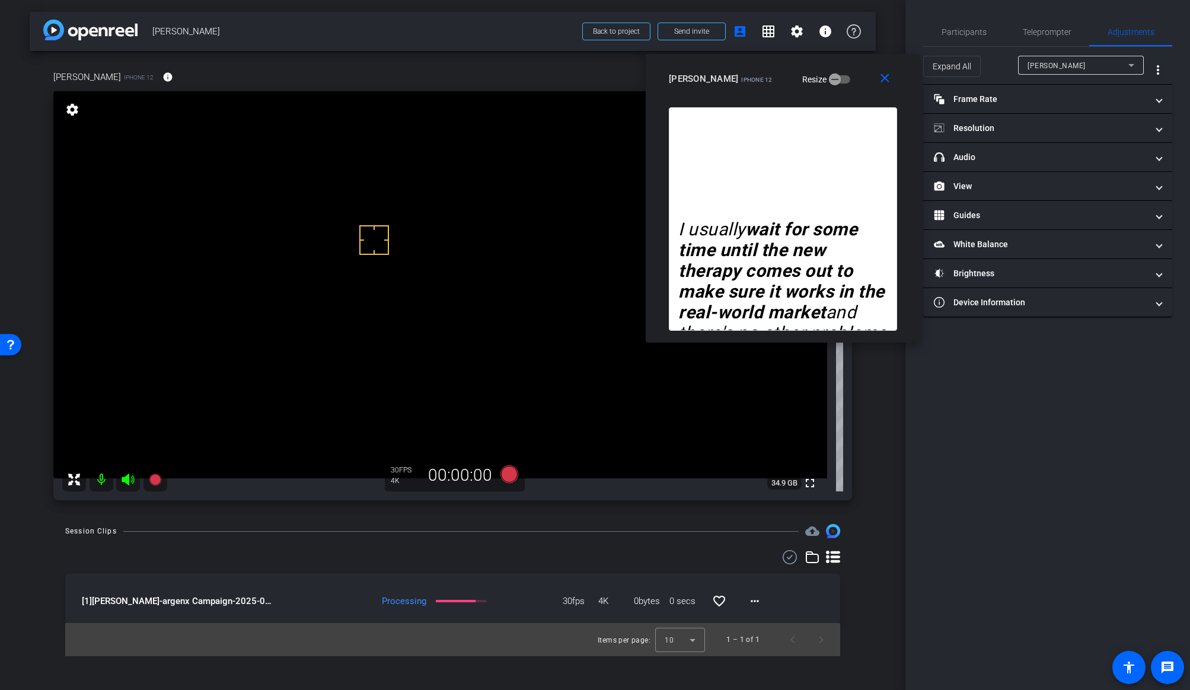
drag, startPoint x: 905, startPoint y: 80, endPoint x: 827, endPoint y: 74, distance: 77.9
click at [826, 74] on div "[PERSON_NAME] iPhone 12 Resize" at bounding box center [787, 78] width 237 height 21
click at [979, 263] on mat-expansion-panel-header "Brightness" at bounding box center [1047, 273] width 249 height 28
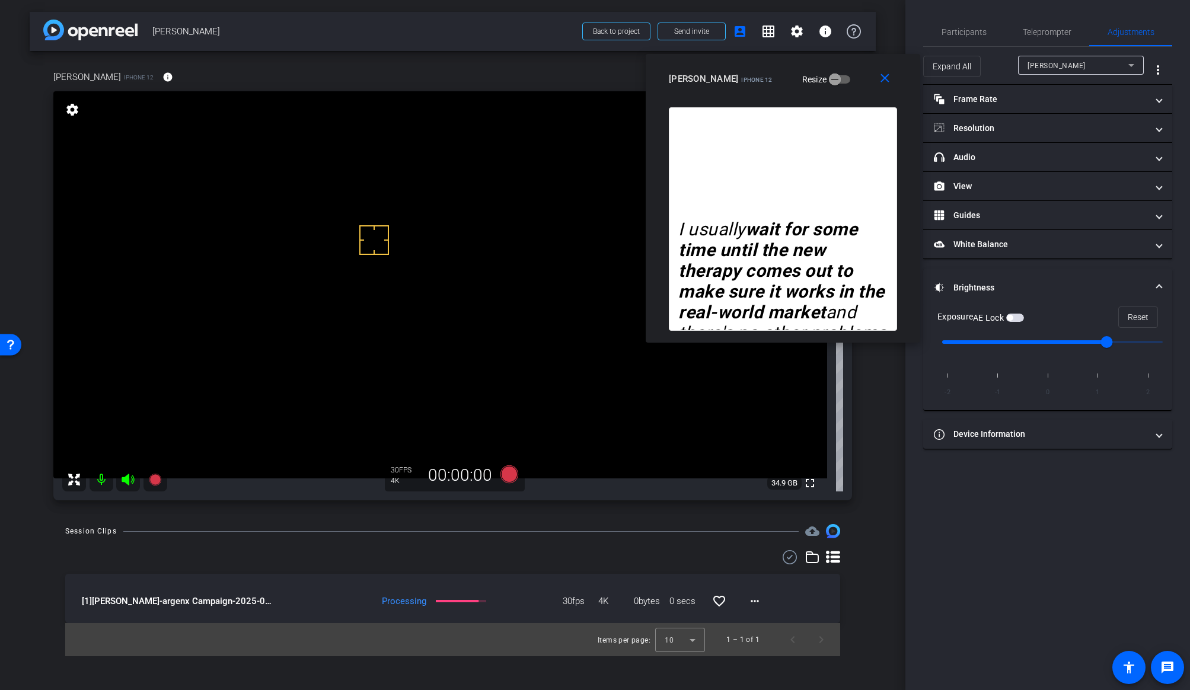
click at [1014, 314] on span "button" at bounding box center [1015, 318] width 18 height 8
click at [958, 34] on span "Participants" at bounding box center [964, 32] width 45 height 8
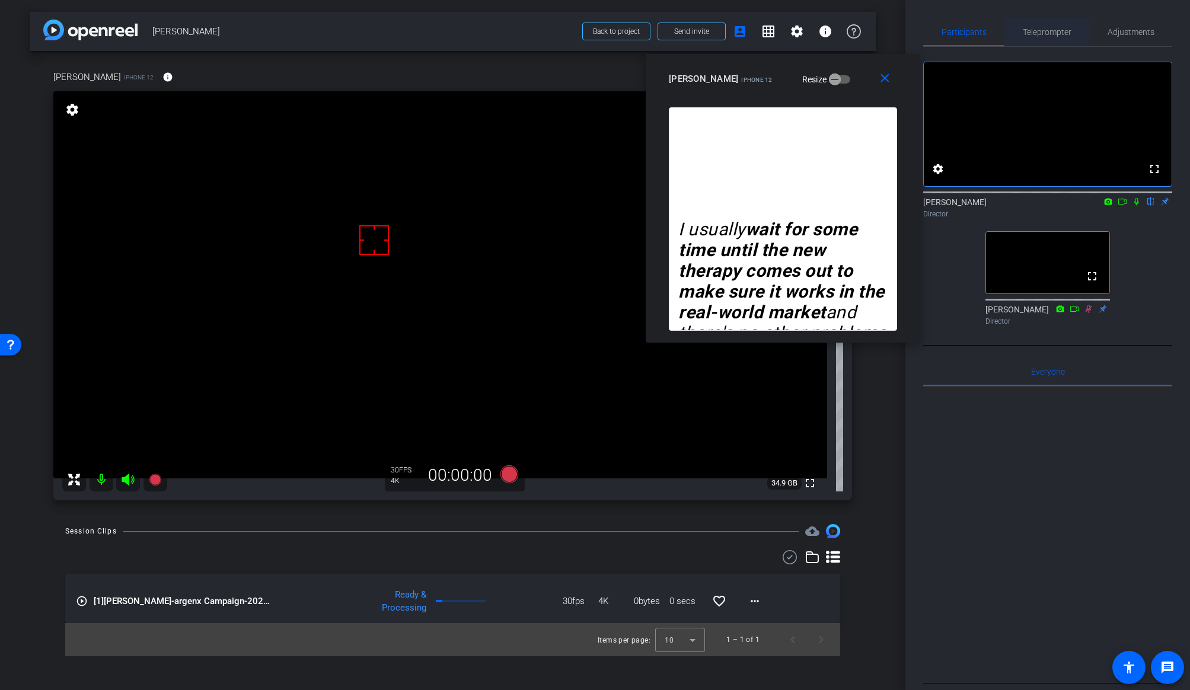
click at [1016, 28] on span "Teleprompter" at bounding box center [1047, 32] width 49 height 8
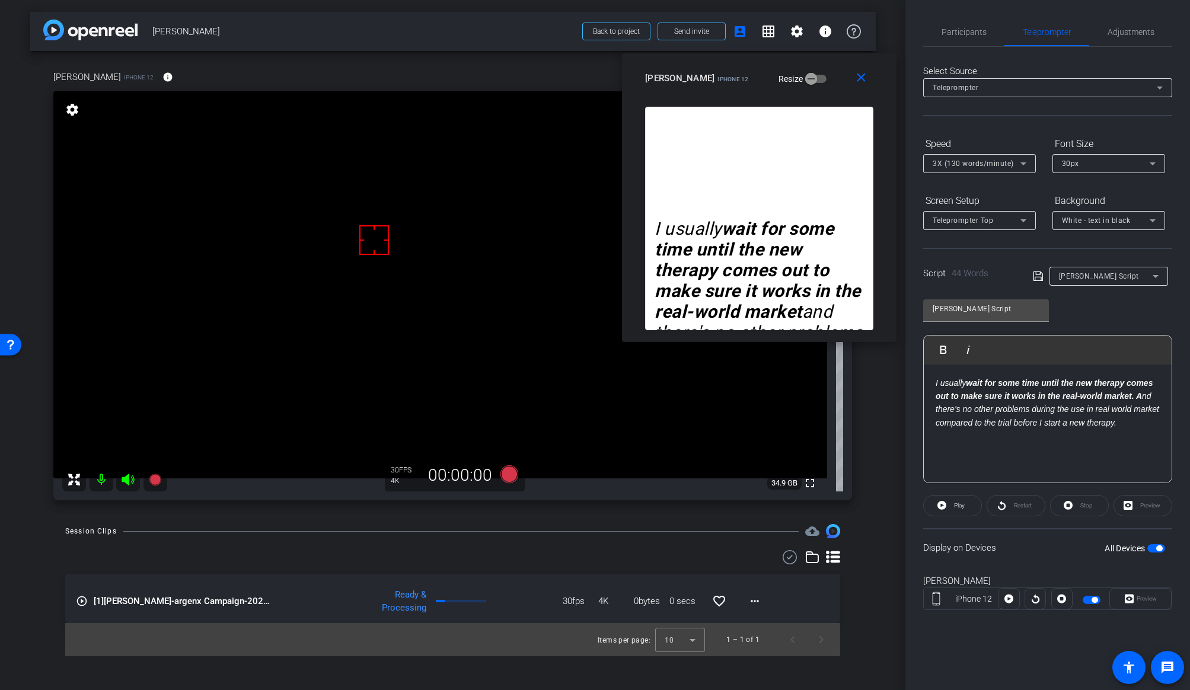
drag, startPoint x: 825, startPoint y: 79, endPoint x: 802, endPoint y: 79, distance: 23.1
click at [802, 79] on div "[PERSON_NAME] iPhone 12 Resize" at bounding box center [763, 78] width 237 height 21
click at [956, 31] on span "Participants" at bounding box center [964, 32] width 45 height 8
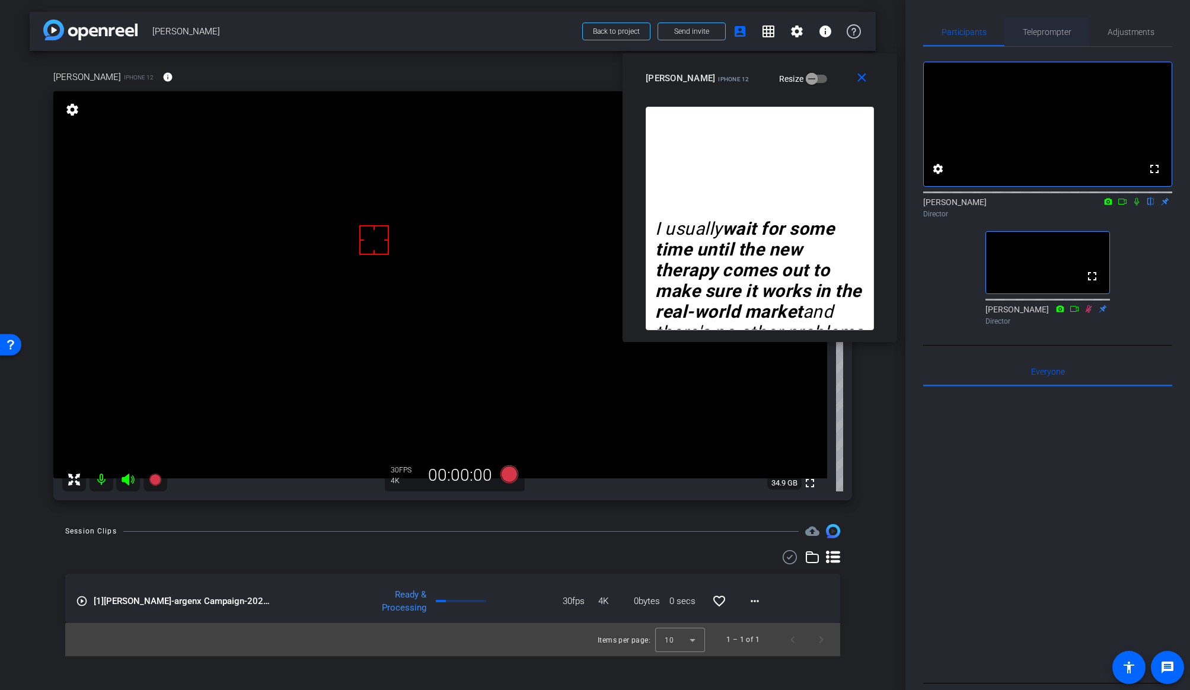
click at [1016, 33] on span "Teleprompter" at bounding box center [1047, 32] width 49 height 8
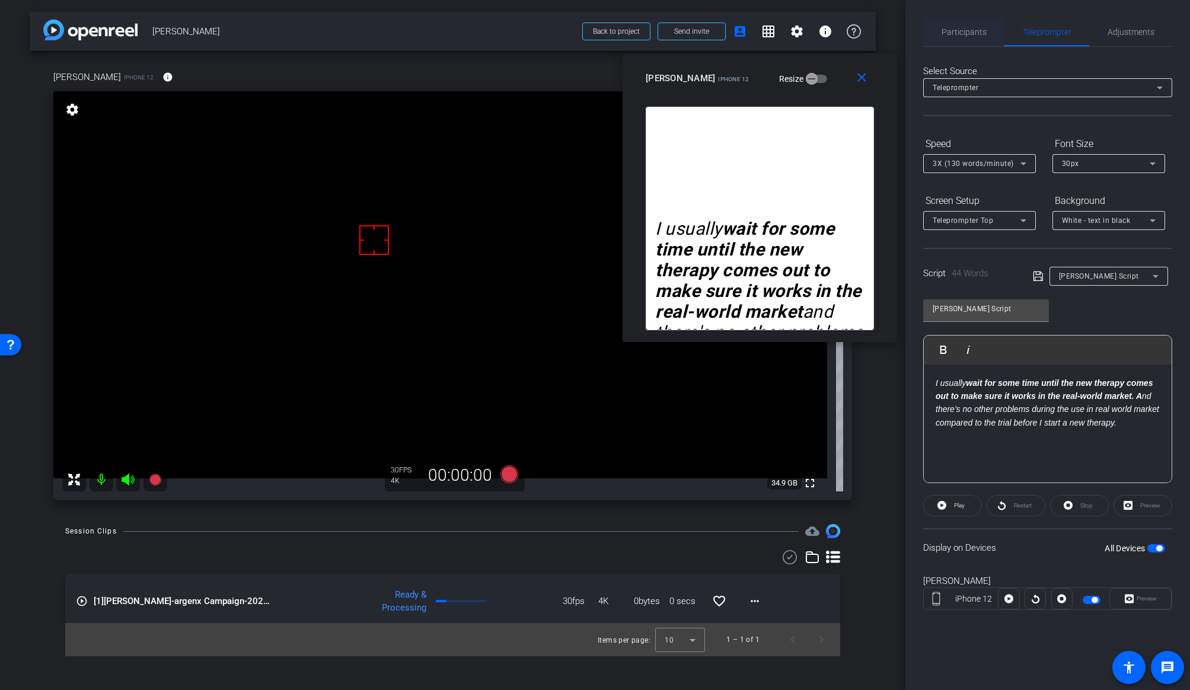
click at [968, 28] on span "Participants" at bounding box center [964, 32] width 45 height 8
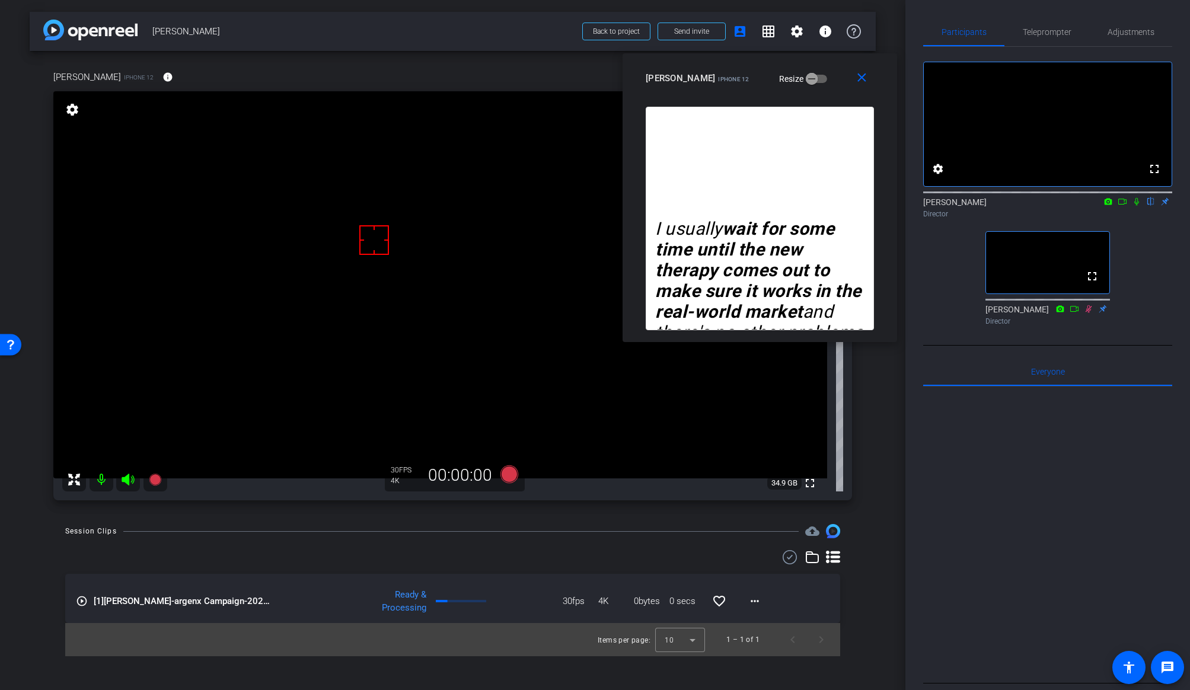
click at [1016, 206] on icon at bounding box center [1136, 201] width 9 height 8
click at [500, 479] on icon at bounding box center [509, 474] width 28 height 21
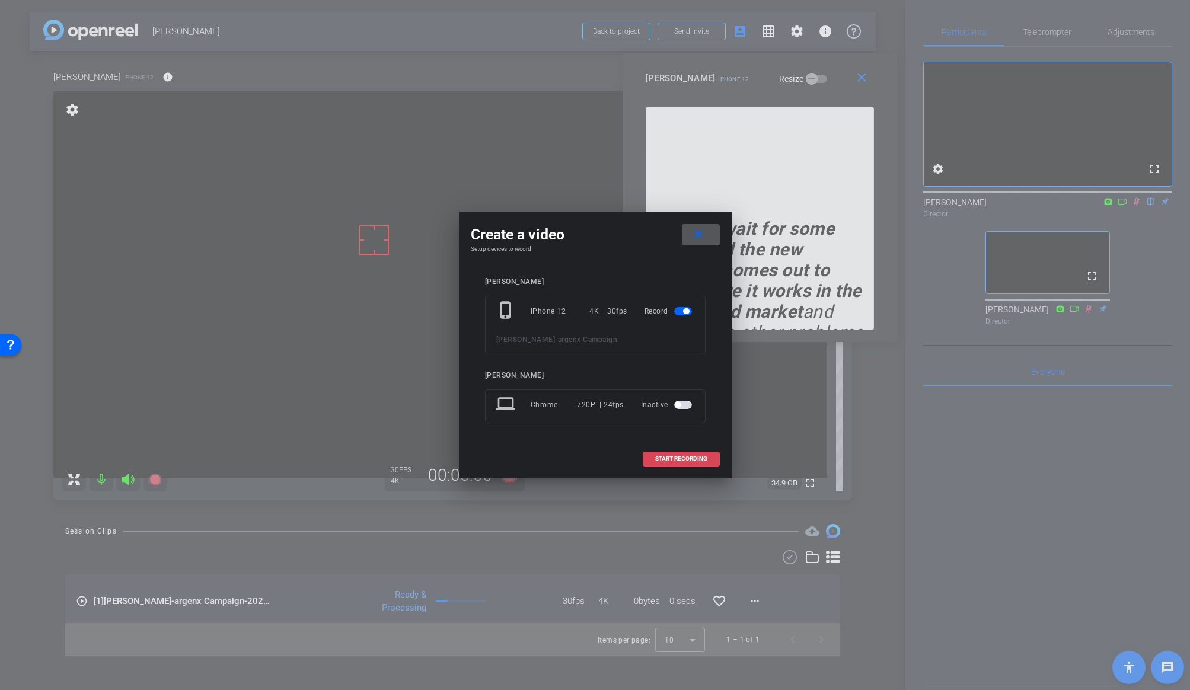
click at [663, 456] on span "START RECORDING" at bounding box center [681, 459] width 52 height 6
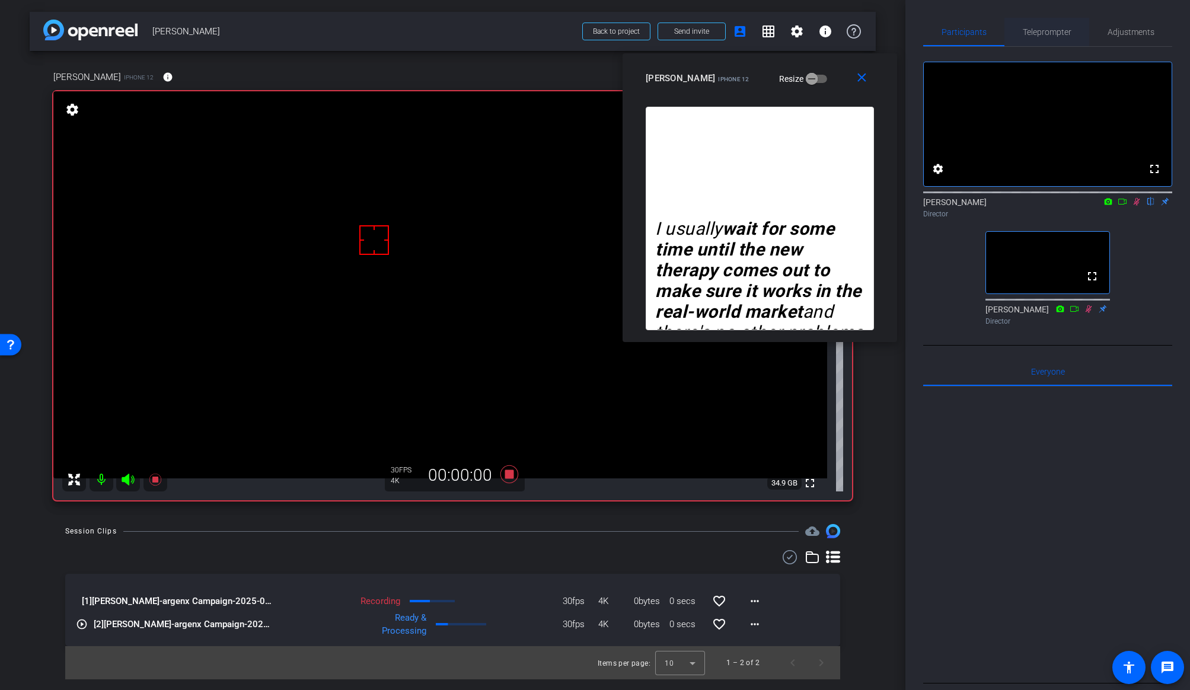
click at [1016, 39] on span "Teleprompter" at bounding box center [1047, 32] width 49 height 28
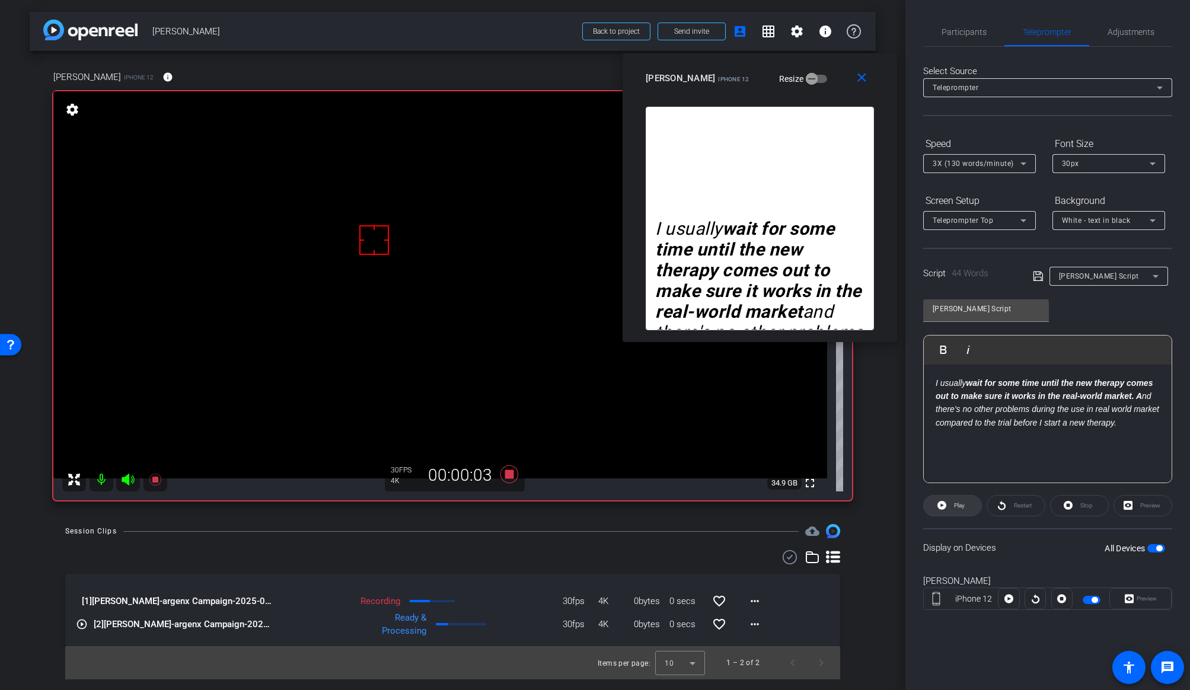
click at [952, 506] on span "Play" at bounding box center [958, 505] width 14 height 17
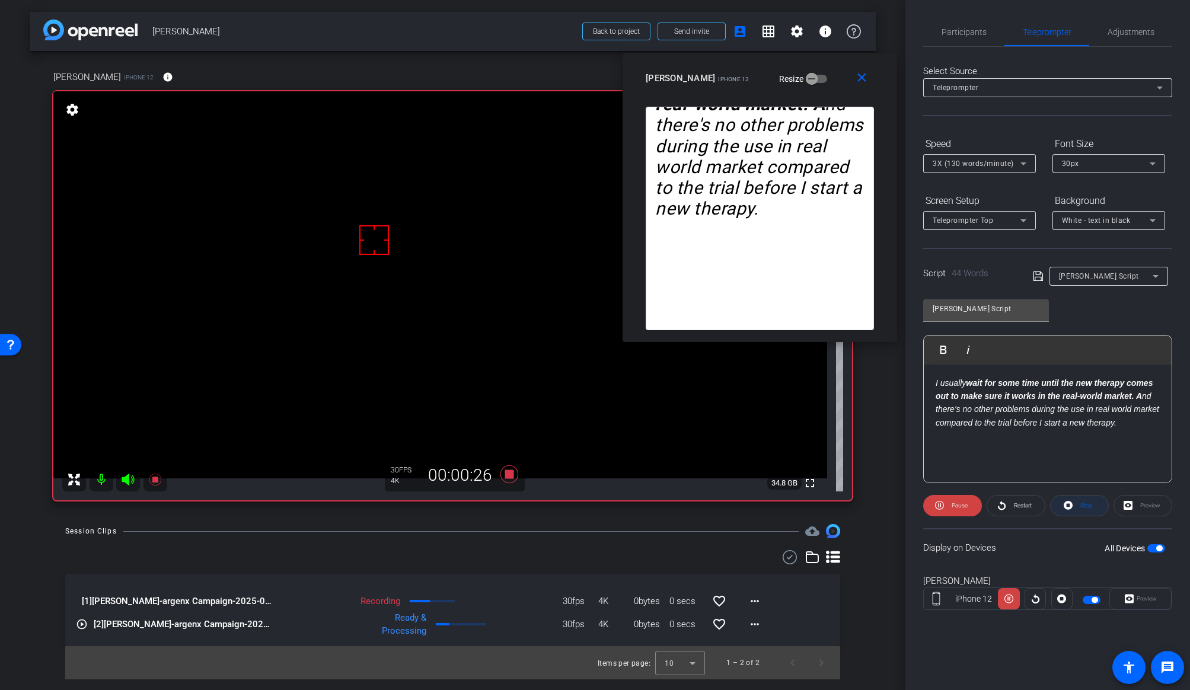
click at [1016, 503] on span "Stop" at bounding box center [1084, 505] width 15 height 17
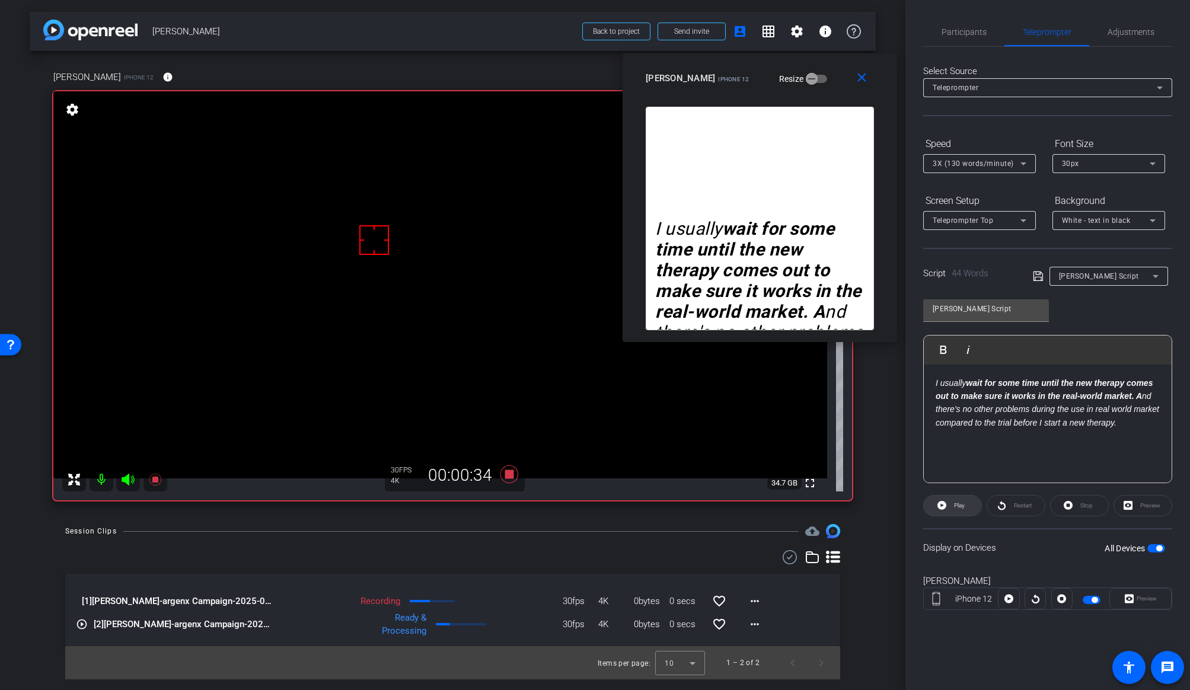
click at [955, 506] on span "Play" at bounding box center [959, 505] width 11 height 7
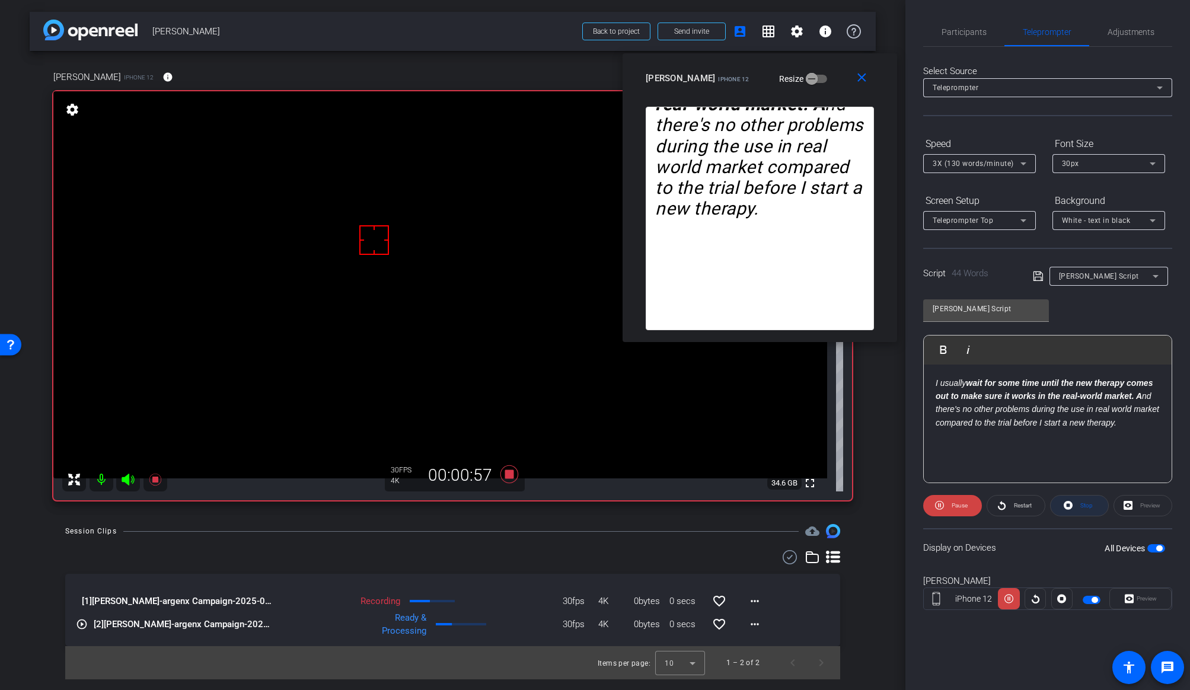
click at [1016, 510] on icon at bounding box center [1068, 505] width 9 height 15
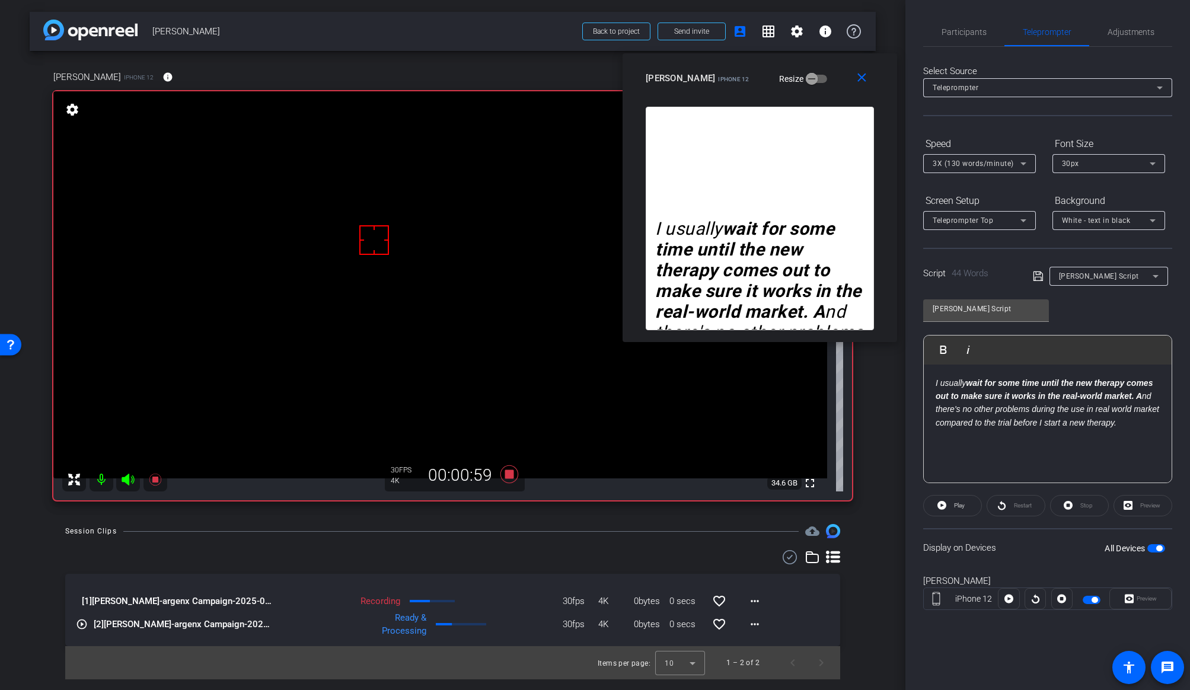
click at [620, 537] on div "Session Clips cloud_upload" at bounding box center [452, 531] width 775 height 14
click at [958, 31] on span "Participants" at bounding box center [964, 32] width 45 height 8
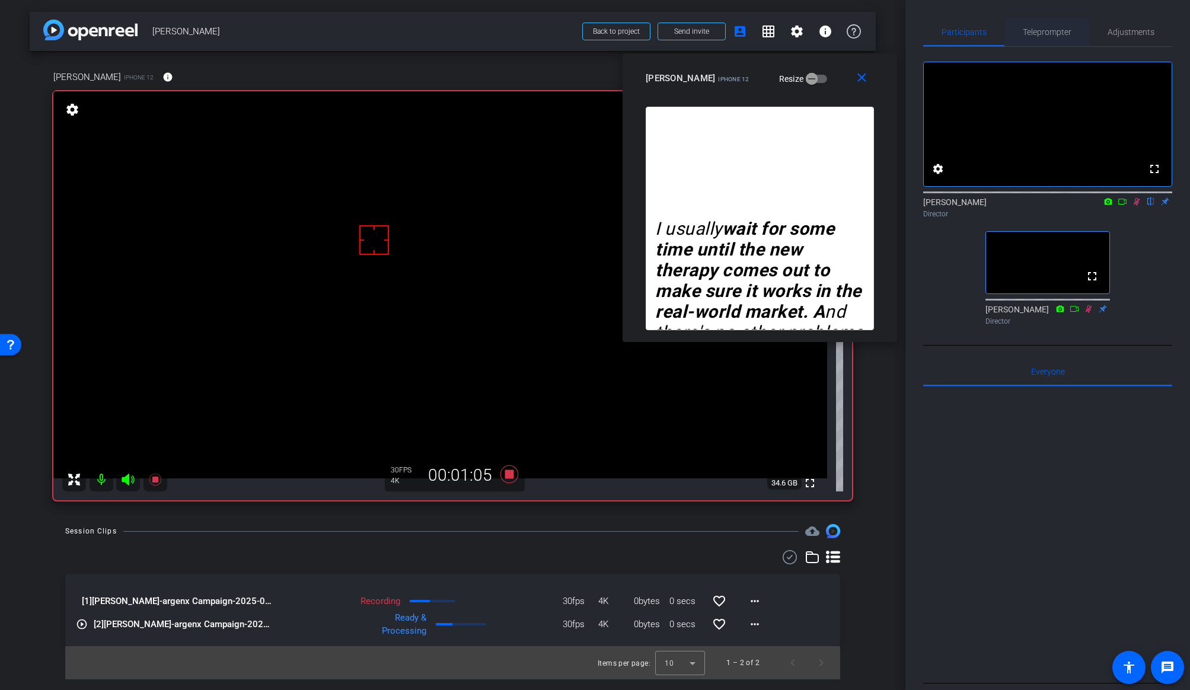
click at [1016, 30] on span "Teleprompter" at bounding box center [1047, 32] width 49 height 8
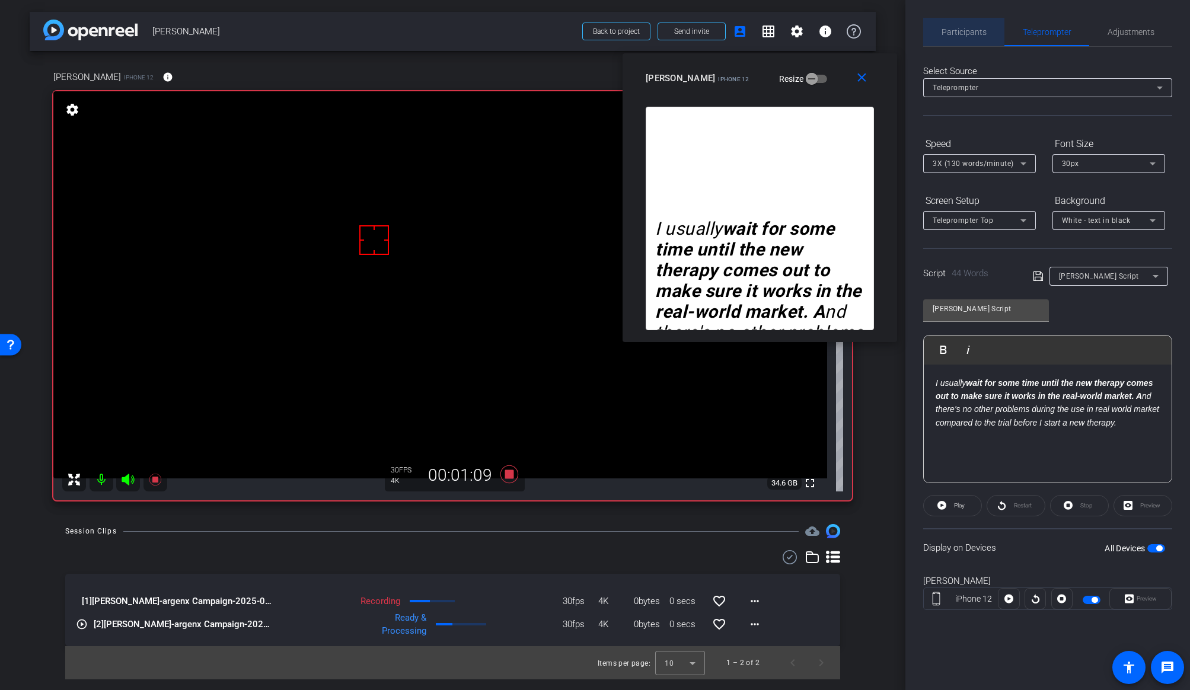
click at [978, 24] on span "Participants" at bounding box center [964, 32] width 45 height 28
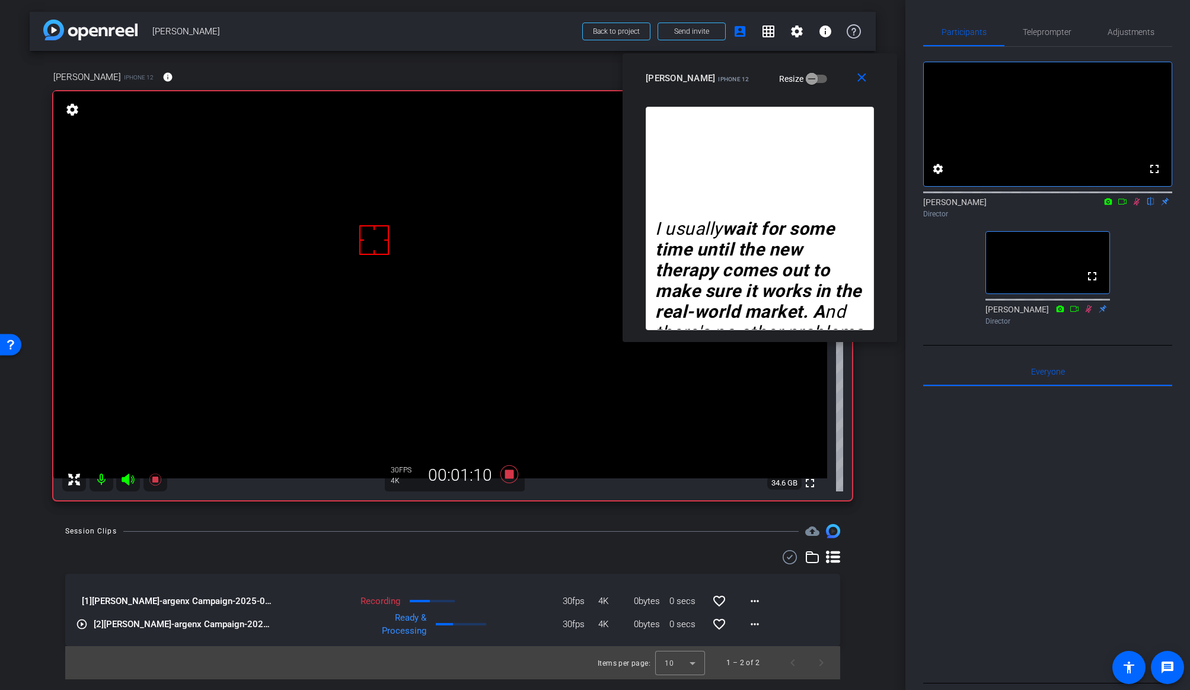
click at [1016, 206] on icon at bounding box center [1136, 201] width 9 height 8
click at [1016, 206] on icon at bounding box center [1136, 202] width 5 height 8
click at [1016, 30] on span "Teleprompter" at bounding box center [1047, 32] width 49 height 8
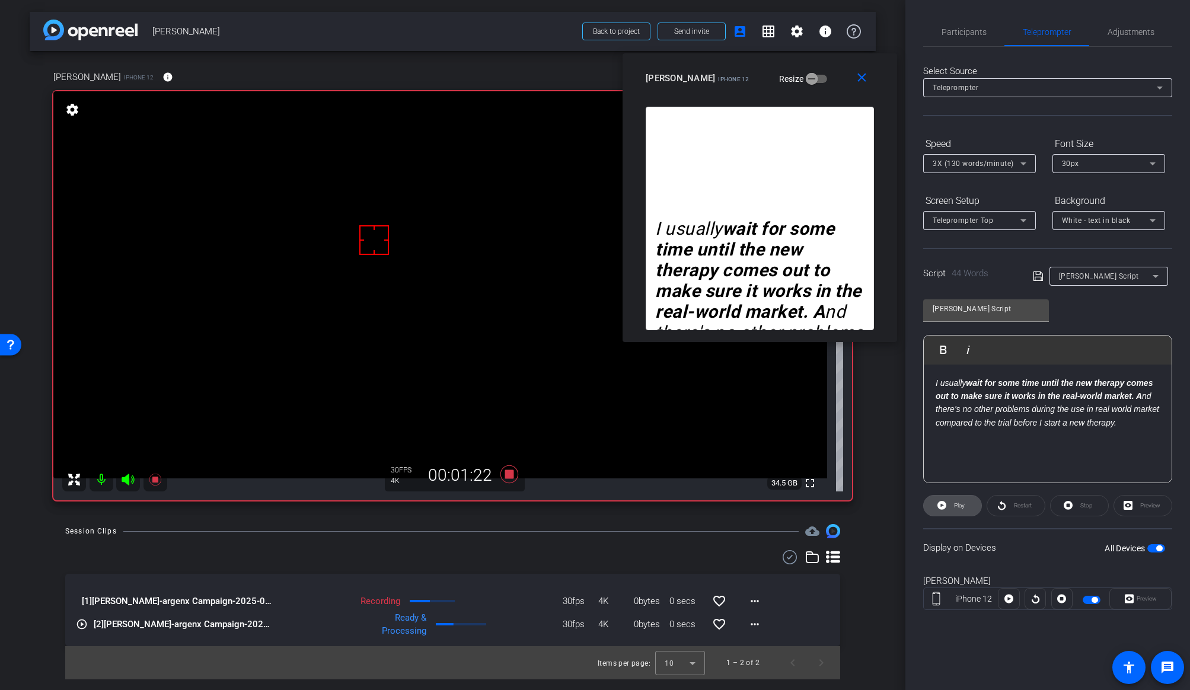
click at [956, 508] on span "Play" at bounding box center [959, 505] width 11 height 7
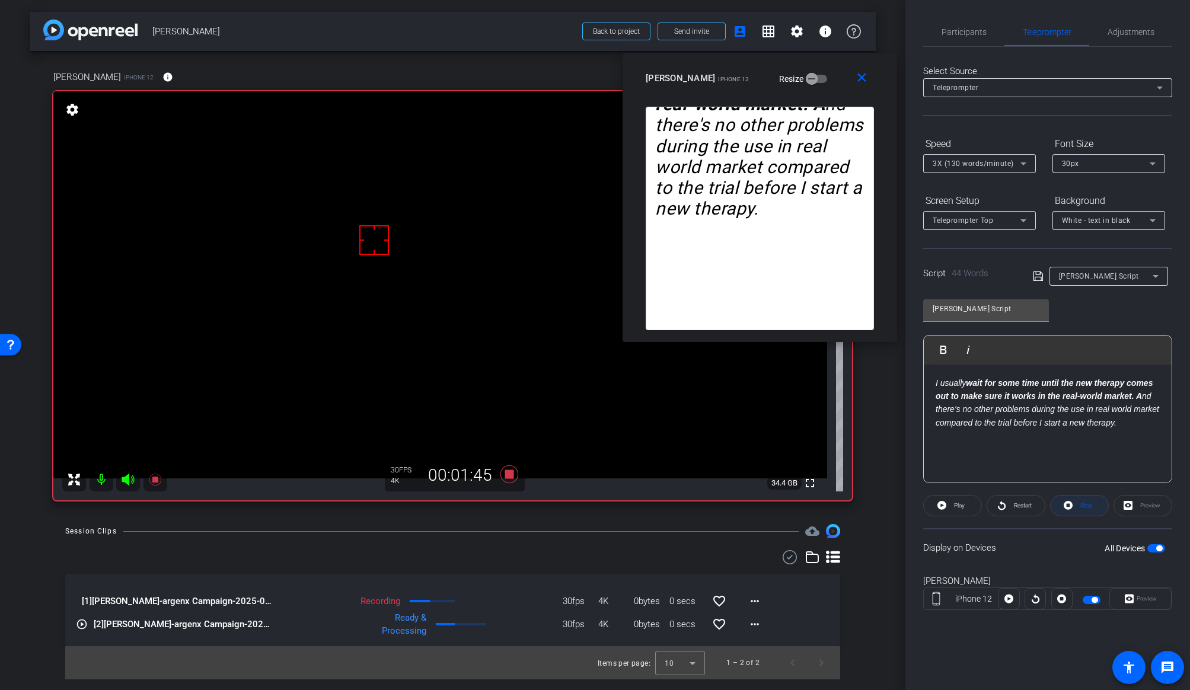
click at [1016, 507] on span "Stop" at bounding box center [1086, 505] width 12 height 7
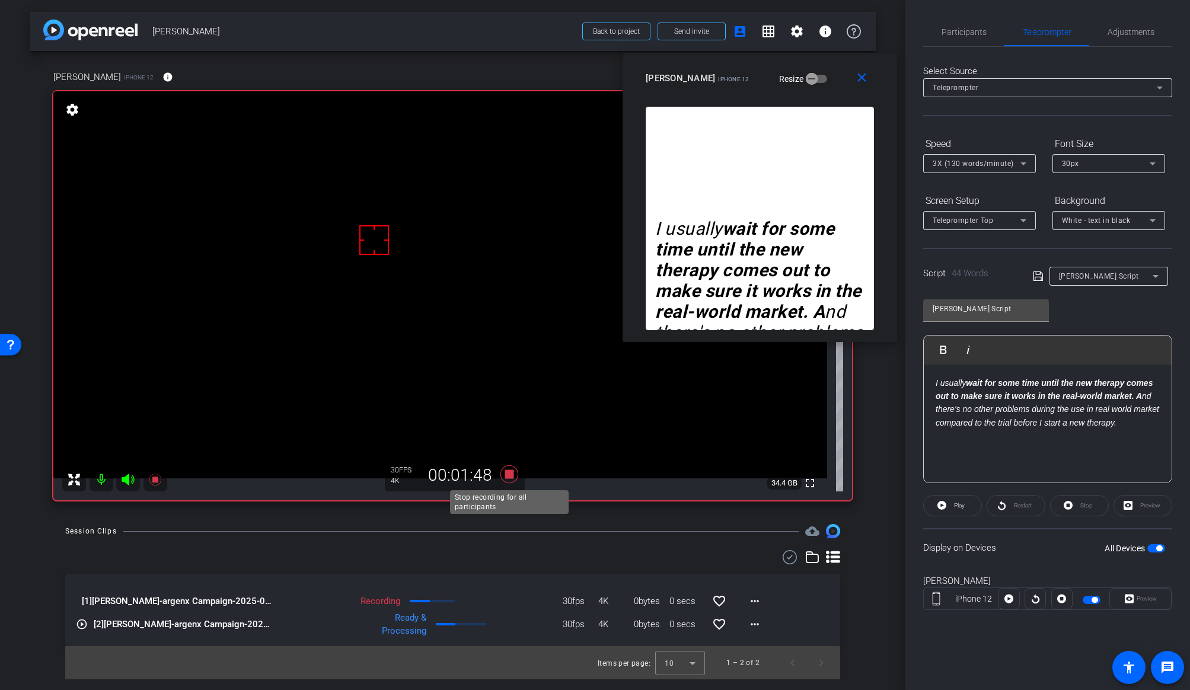
click at [506, 475] on icon at bounding box center [509, 474] width 18 height 18
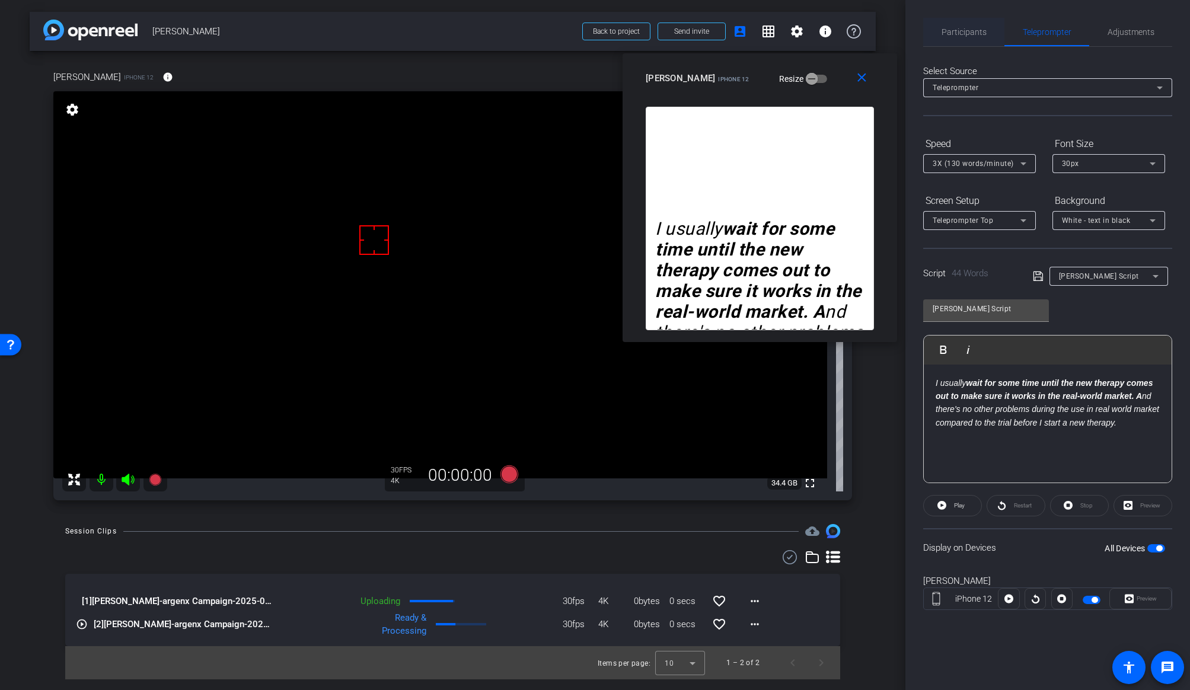
click at [963, 36] on span "Participants" at bounding box center [964, 32] width 45 height 8
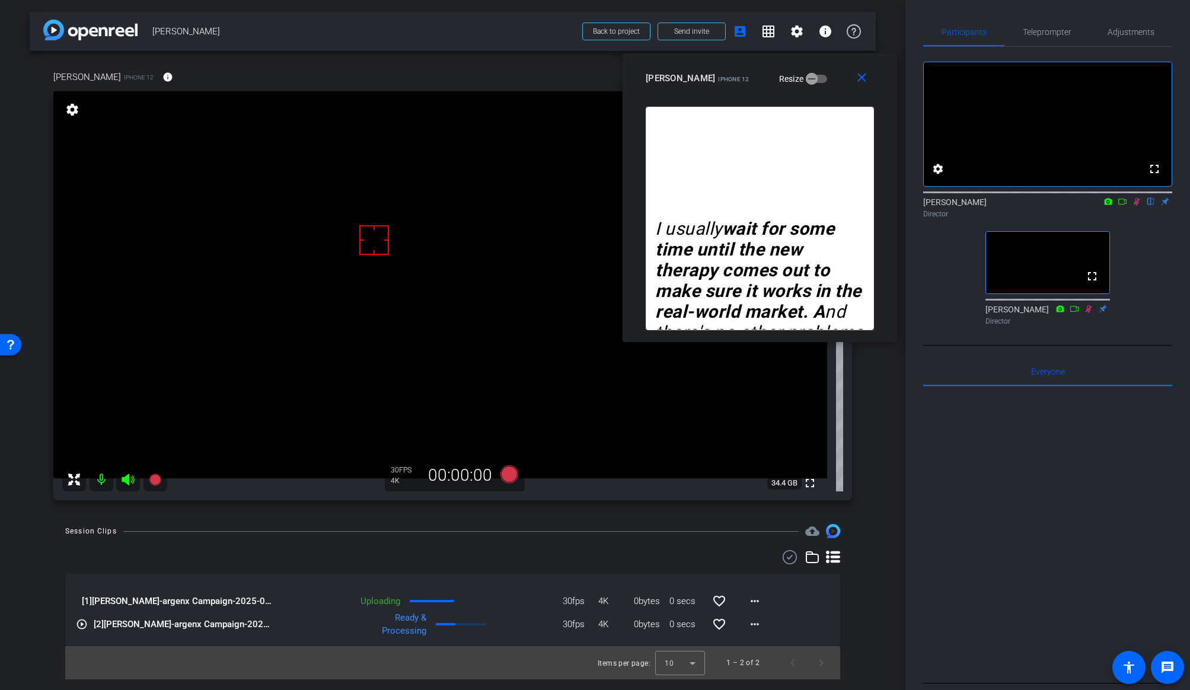
click at [1016, 206] on icon at bounding box center [1136, 201] width 9 height 8
click at [562, 525] on div "Session Clips cloud_upload" at bounding box center [452, 531] width 775 height 14
click at [754, 592] on mat-icon "more_horiz" at bounding box center [755, 601] width 14 height 14
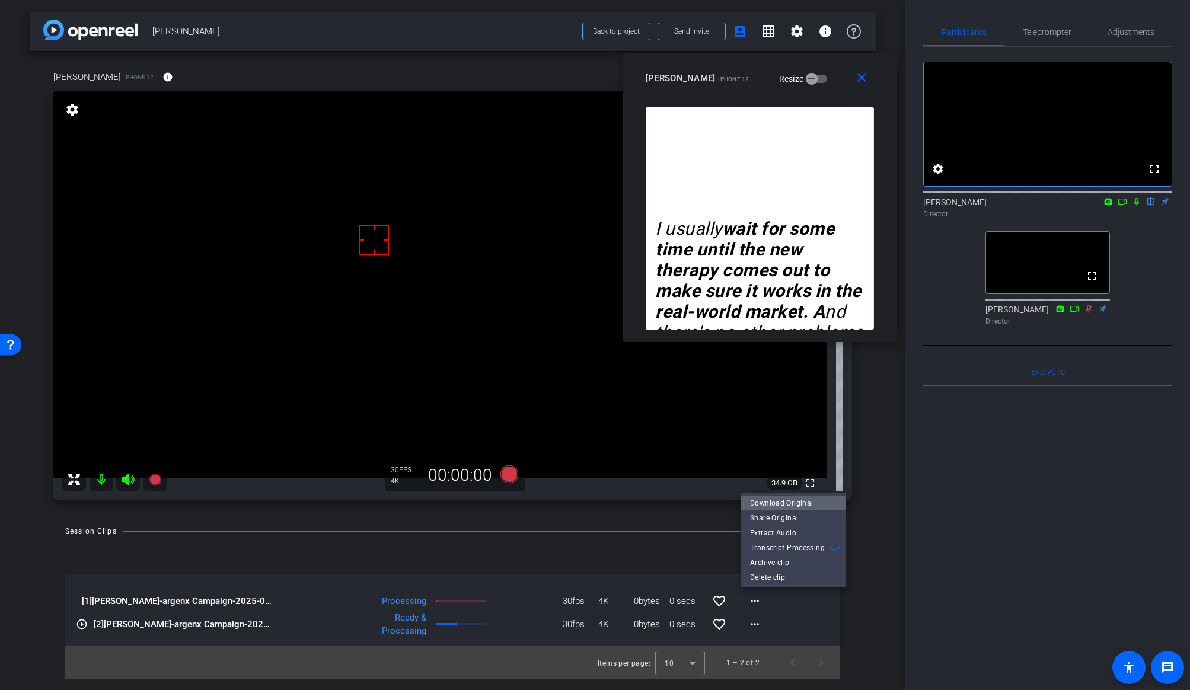
click at [774, 504] on span "Download Original" at bounding box center [793, 503] width 87 height 14
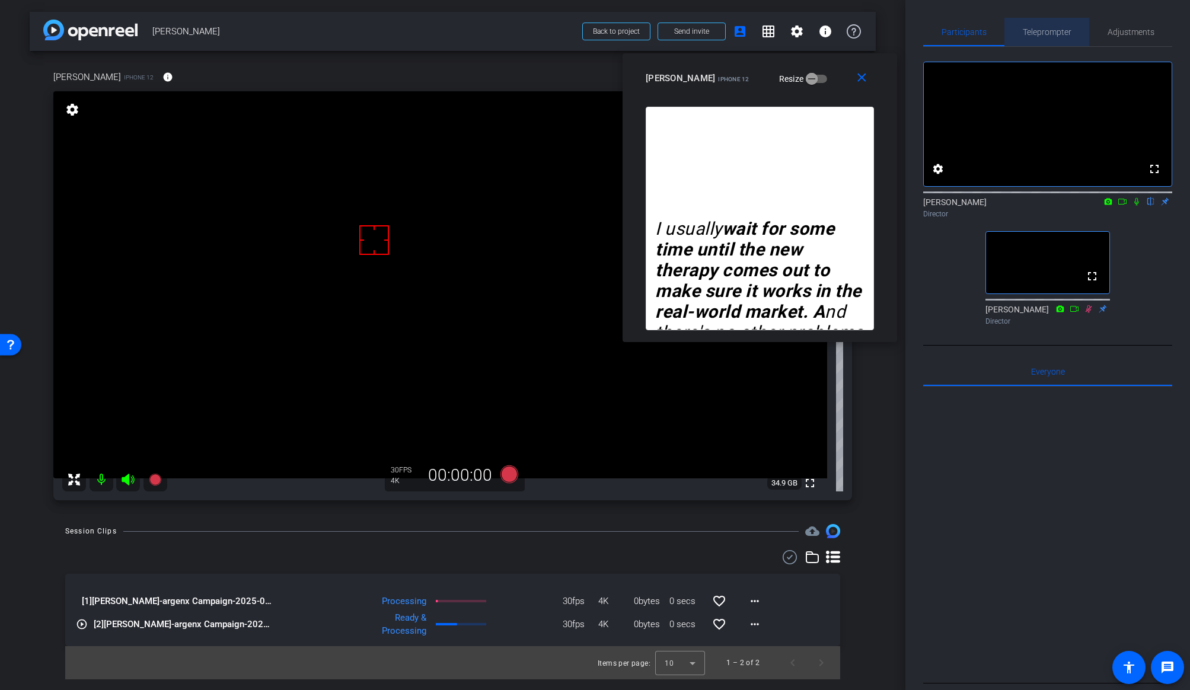
click at [1016, 33] on span "Teleprompter" at bounding box center [1047, 32] width 49 height 8
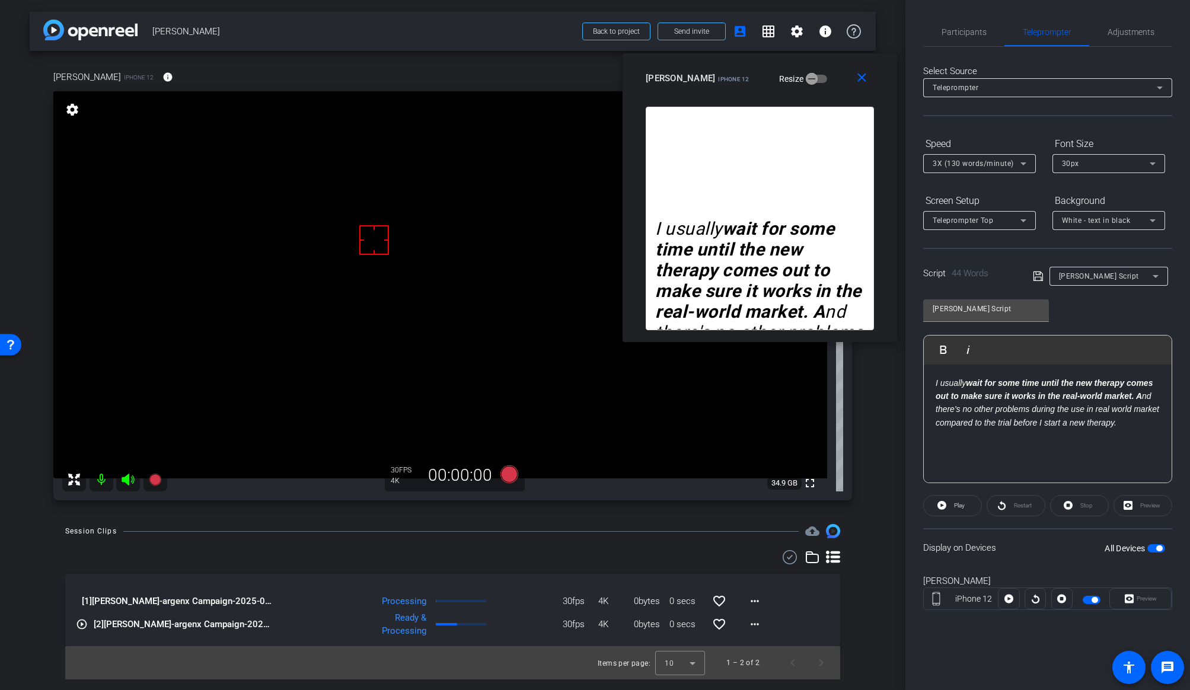
click at [1016, 545] on span "button" at bounding box center [1156, 548] width 18 height 8
click at [968, 32] on span "Participants" at bounding box center [964, 32] width 45 height 8
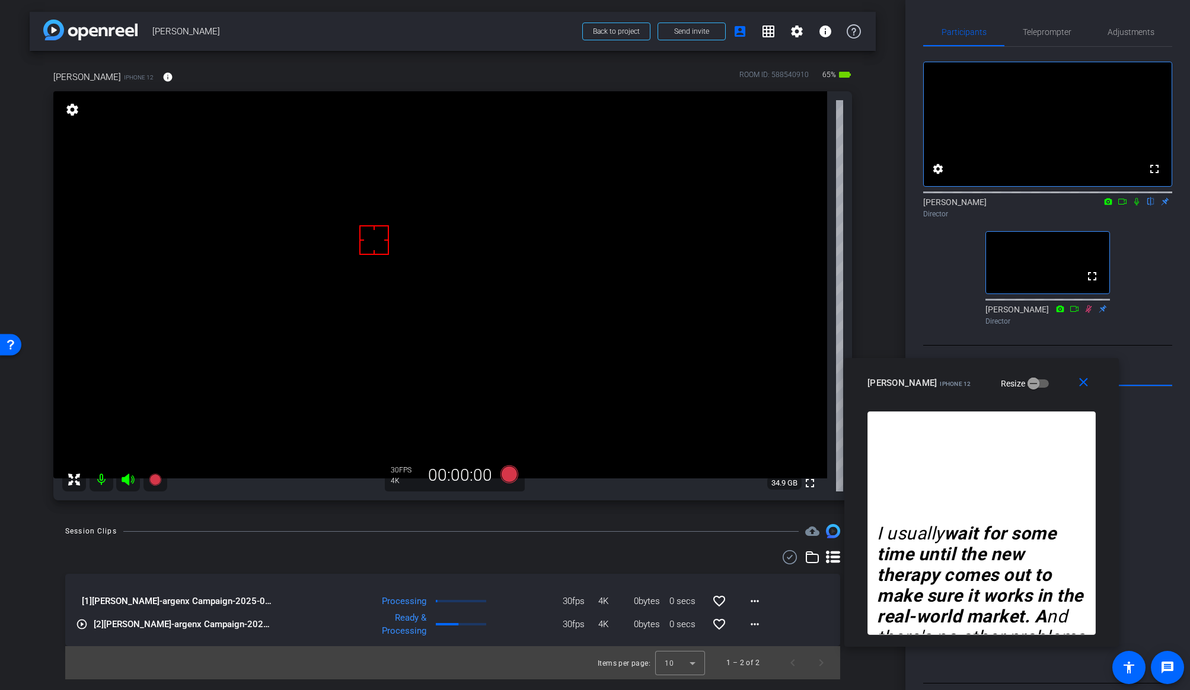
drag, startPoint x: 815, startPoint y: 64, endPoint x: 1037, endPoint y: 369, distance: 376.9
click at [1016, 369] on div "close [PERSON_NAME] iPhone 12 Resize" at bounding box center [981, 384] width 275 height 53
click at [1016, 206] on icon at bounding box center [1136, 201] width 9 height 8
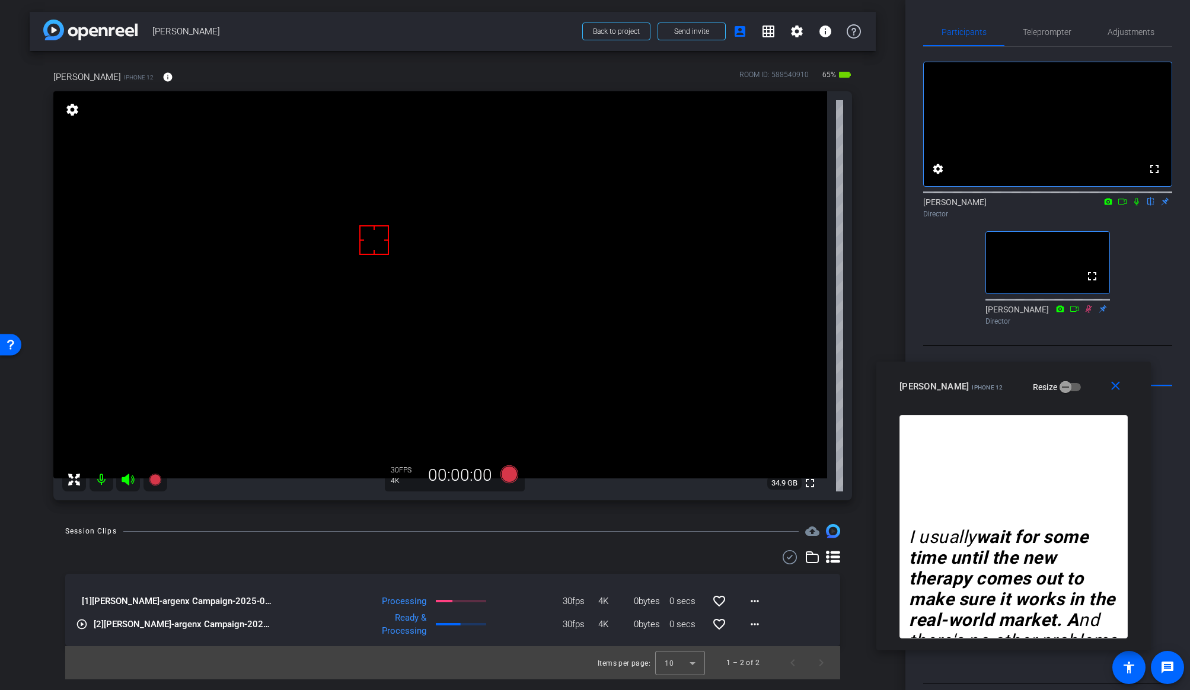
drag, startPoint x: 917, startPoint y: 372, endPoint x: 949, endPoint y: 375, distance: 32.2
click at [949, 376] on div "[PERSON_NAME] iPhone 12 Resize" at bounding box center [1017, 386] width 237 height 21
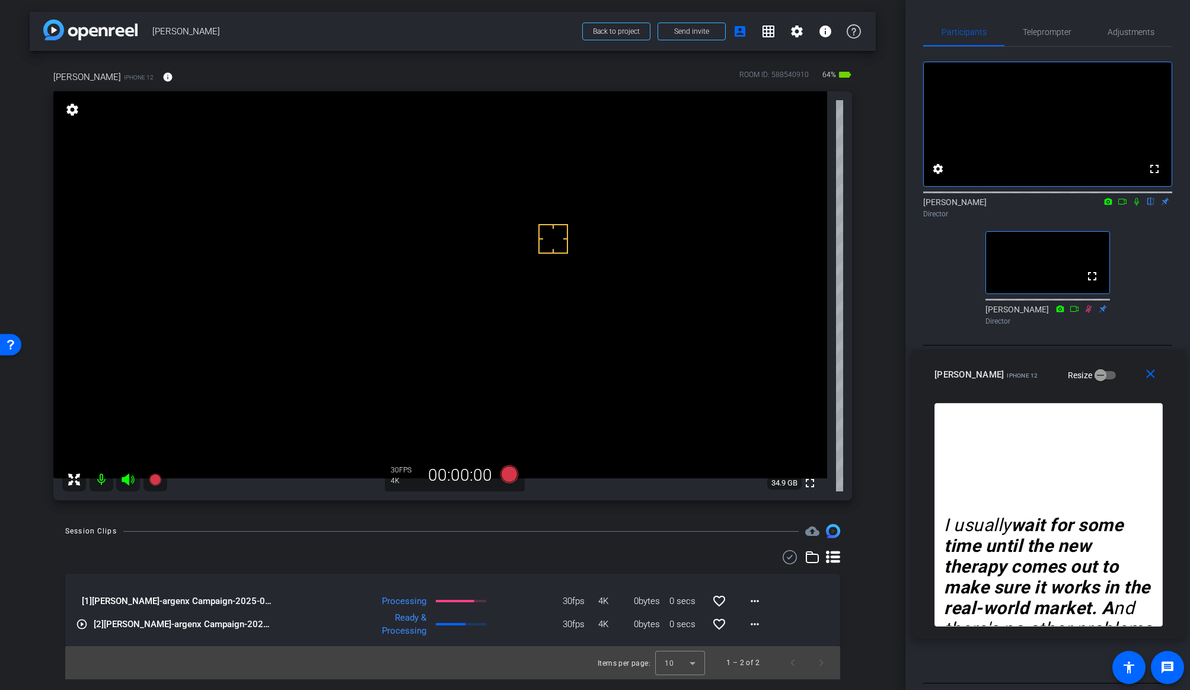
drag, startPoint x: 943, startPoint y: 377, endPoint x: 978, endPoint y: 365, distance: 36.9
click at [978, 365] on div "[PERSON_NAME] iPhone 12 Resize" at bounding box center [1052, 374] width 237 height 21
click at [908, 280] on div "Participants Teleprompter Adjustments fullscreen settings [PERSON_NAME] flip Di…" at bounding box center [1047, 345] width 285 height 690
click at [503, 521] on div "arrow_back [PERSON_NAME] Back to project Send invite account_box grid_on settin…" at bounding box center [452, 345] width 905 height 690
click at [508, 470] on icon at bounding box center [509, 474] width 18 height 18
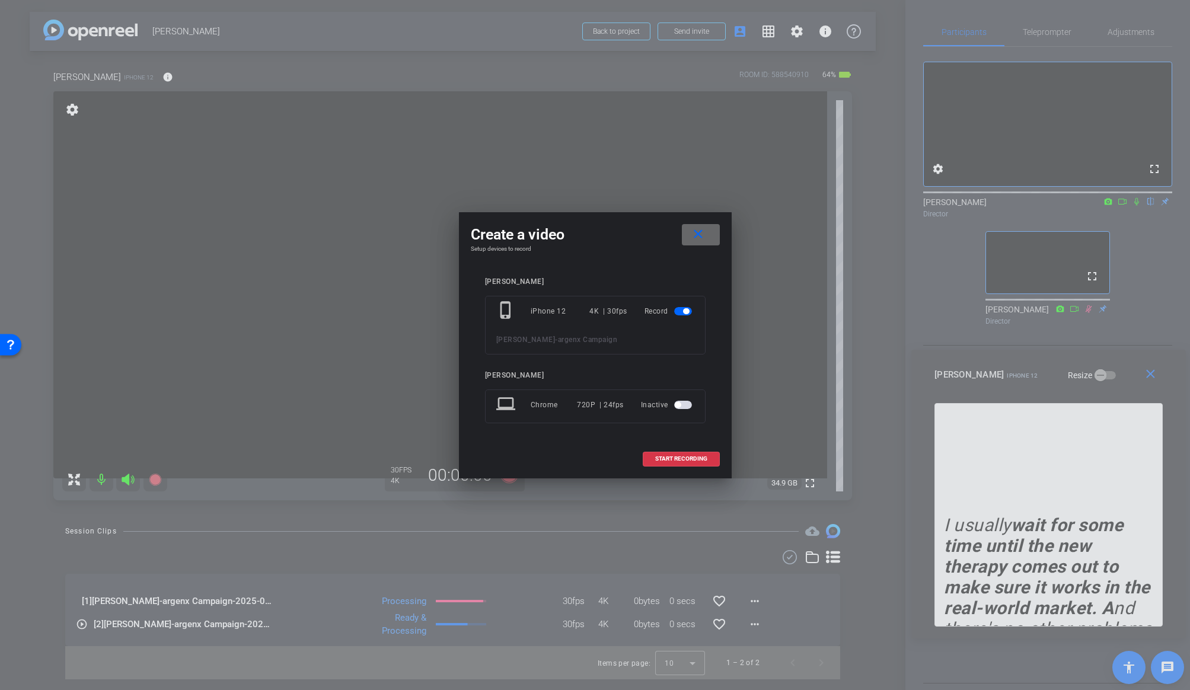
click at [691, 240] on mat-icon "close" at bounding box center [698, 234] width 15 height 15
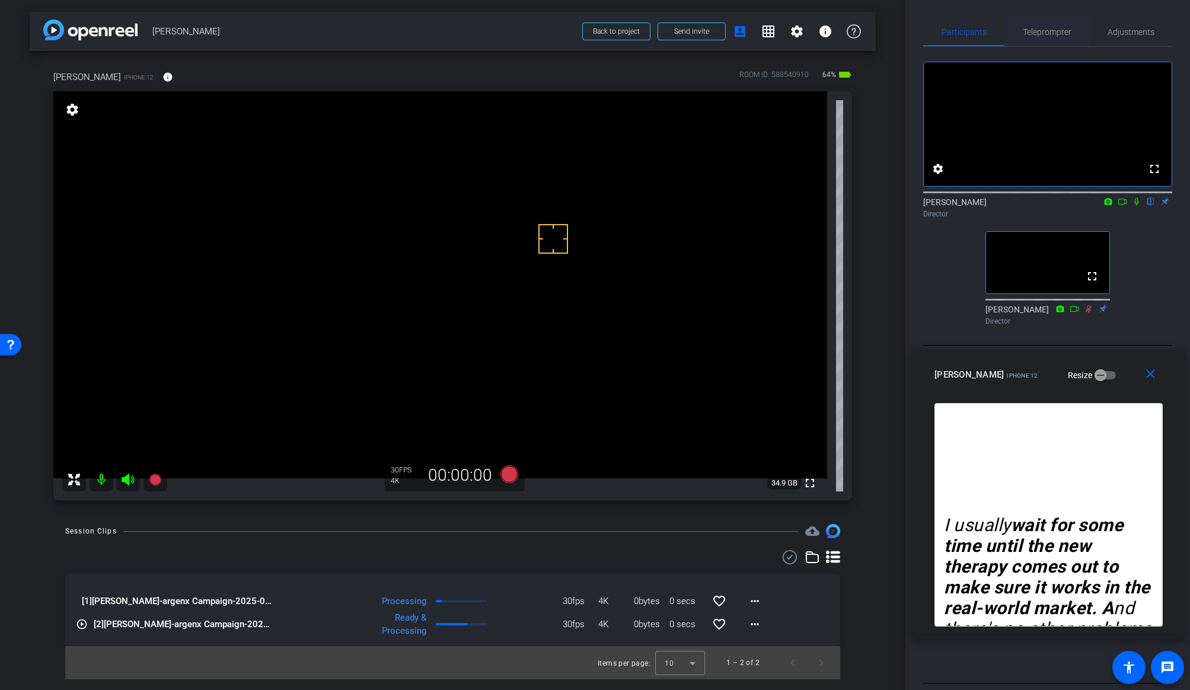
click at [1016, 31] on span "Teleprompter" at bounding box center [1047, 32] width 49 height 8
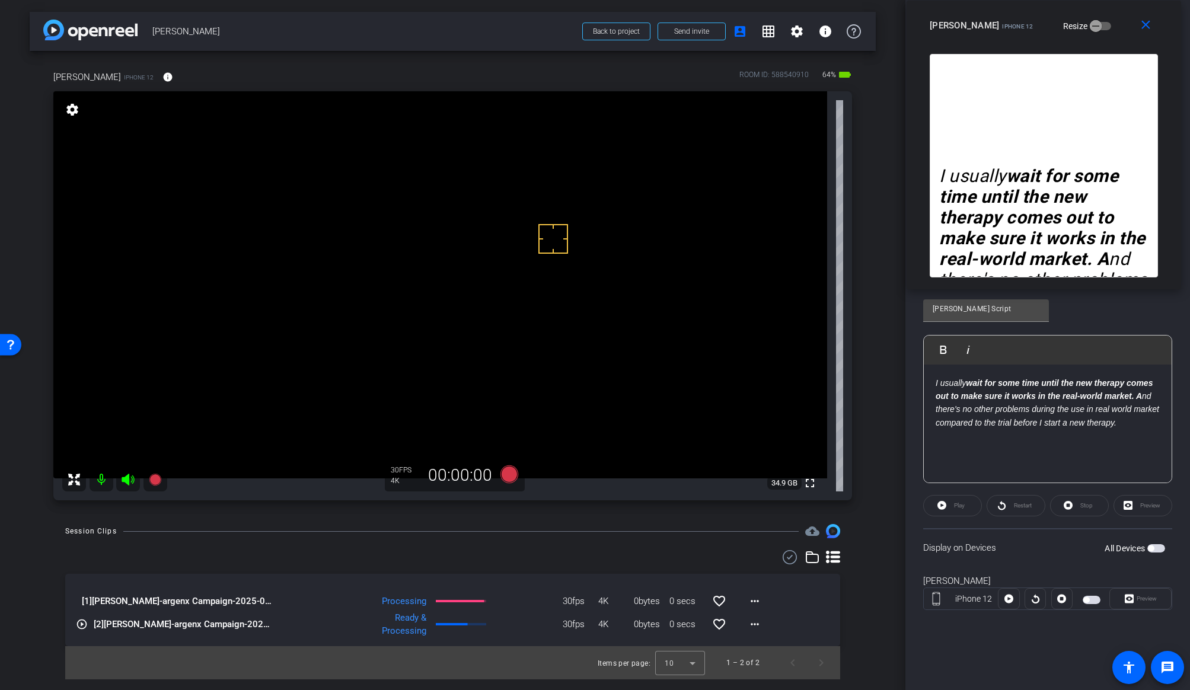
drag, startPoint x: 983, startPoint y: 378, endPoint x: 978, endPoint y: -96, distance: 473.7
click at [978, 0] on html "Accessibility Screen-Reader Guide, Feedback, and Issue Reporting | New window m…" at bounding box center [595, 345] width 1190 height 690
click at [1016, 549] on span "button" at bounding box center [1151, 548] width 6 height 6
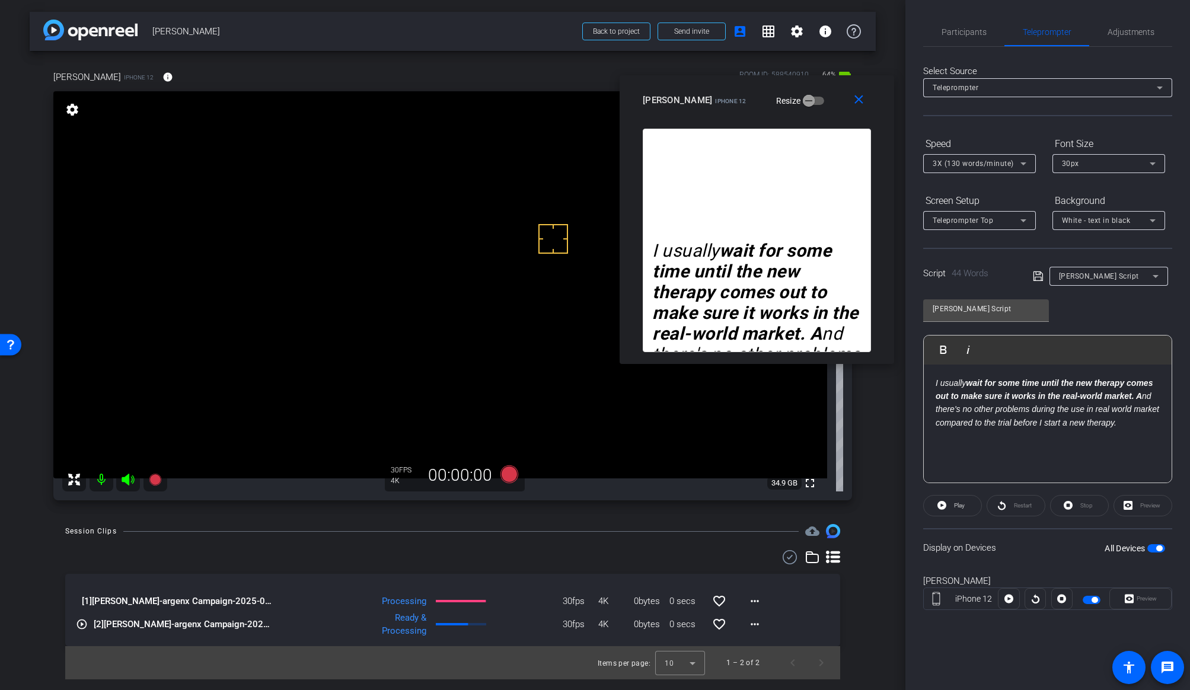
drag, startPoint x: 969, startPoint y: 34, endPoint x: 682, endPoint y: 109, distance: 296.5
click at [682, 109] on div "[PERSON_NAME] iPhone 12 Resize" at bounding box center [761, 100] width 237 height 21
click at [962, 36] on span "Participants" at bounding box center [964, 32] width 45 height 8
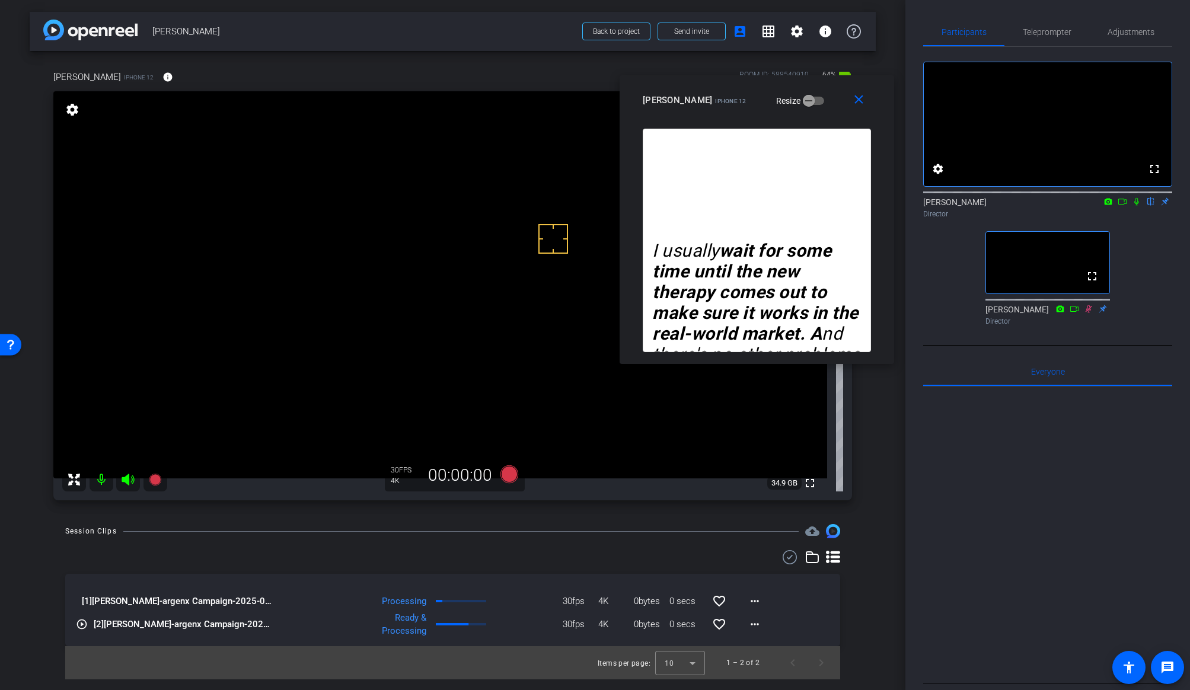
click at [1016, 206] on icon at bounding box center [1136, 202] width 5 height 8
click at [509, 483] on icon at bounding box center [509, 474] width 28 height 21
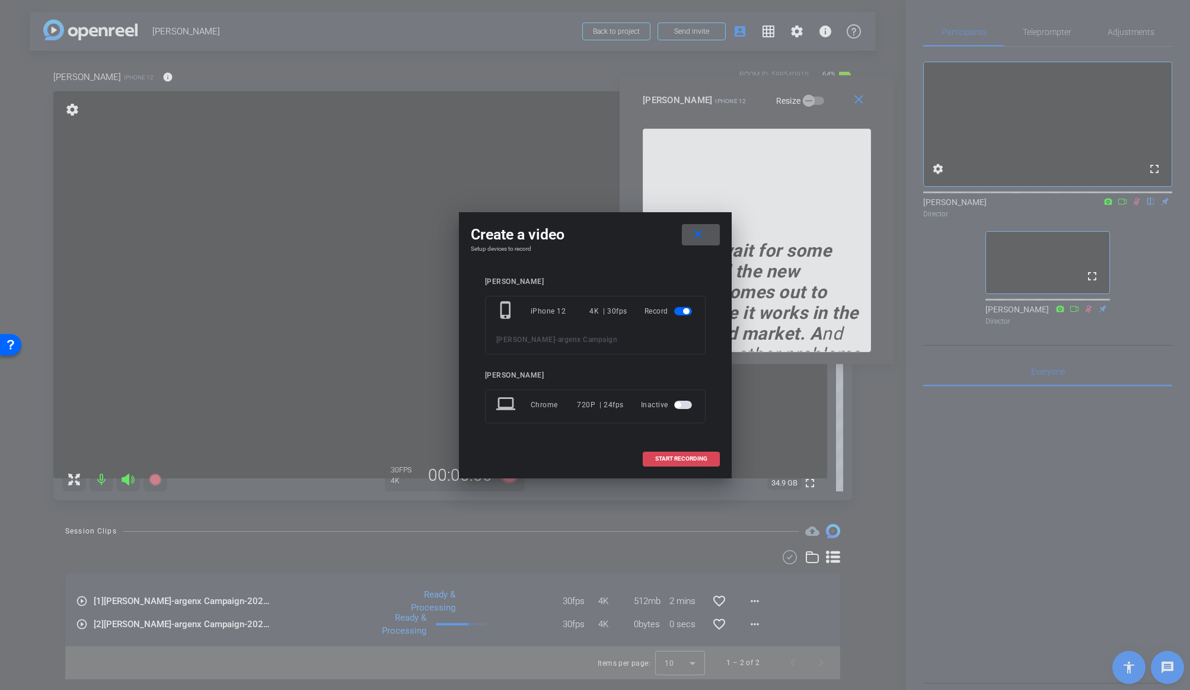
click at [671, 452] on span at bounding box center [681, 459] width 76 height 28
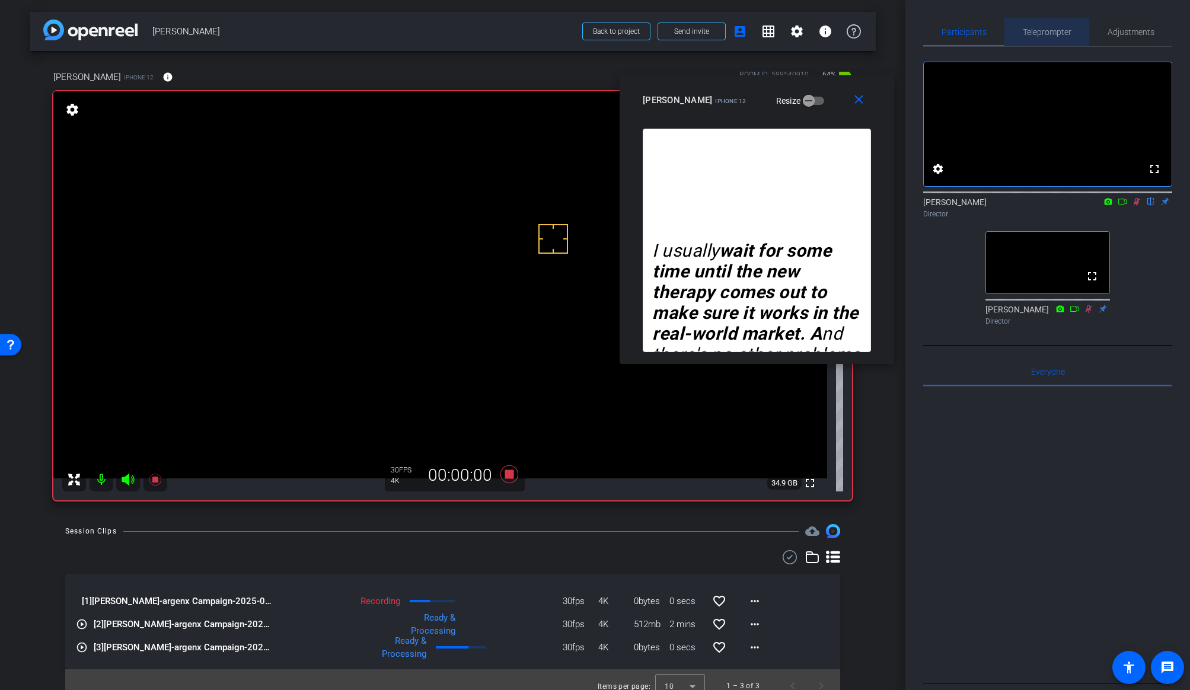
click at [1016, 28] on span "Teleprompter" at bounding box center [1047, 32] width 49 height 8
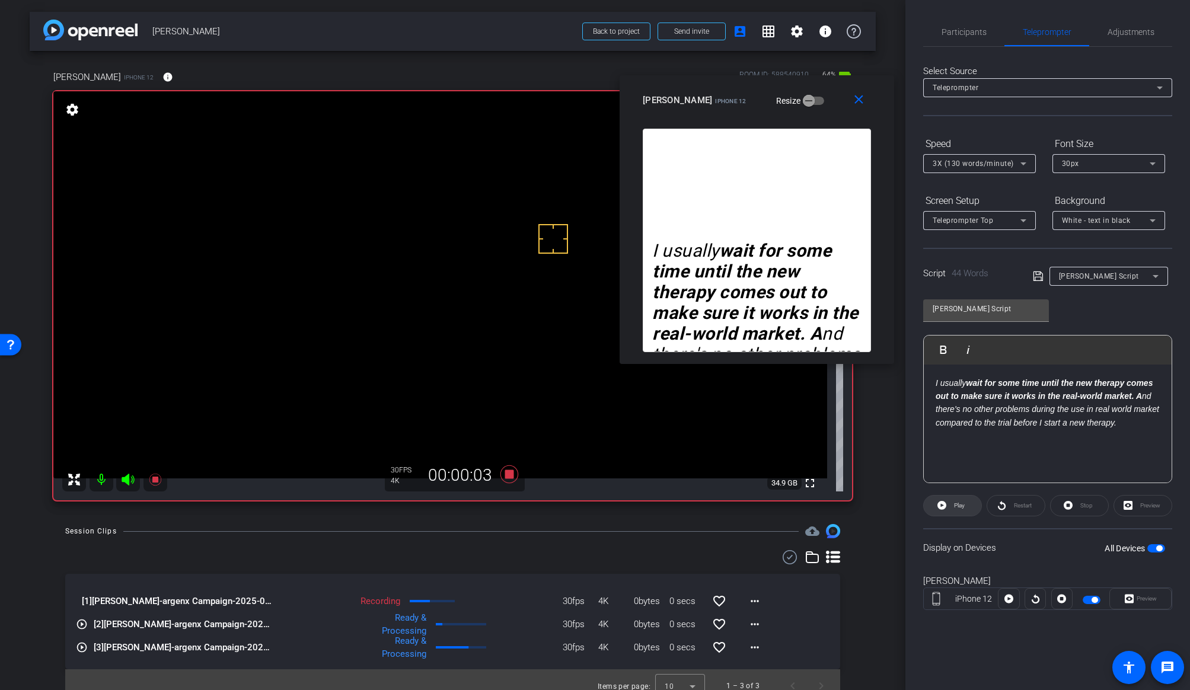
click at [946, 506] on icon at bounding box center [941, 505] width 9 height 9
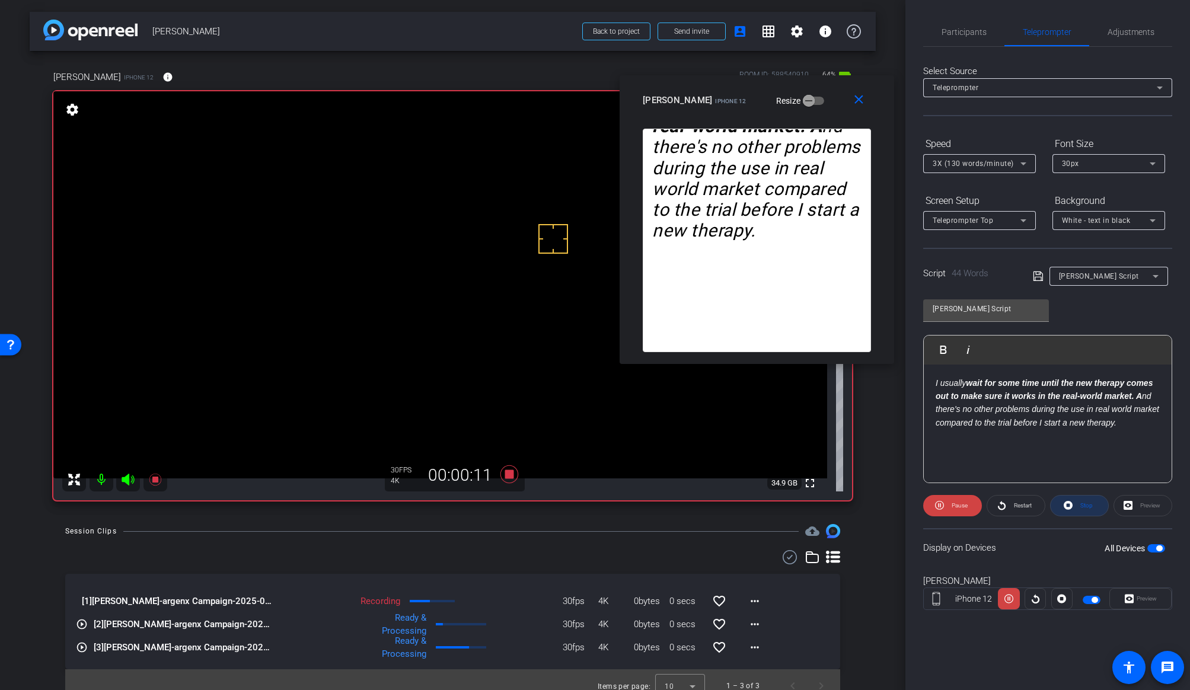
click at [1016, 505] on span "Stop" at bounding box center [1084, 505] width 15 height 17
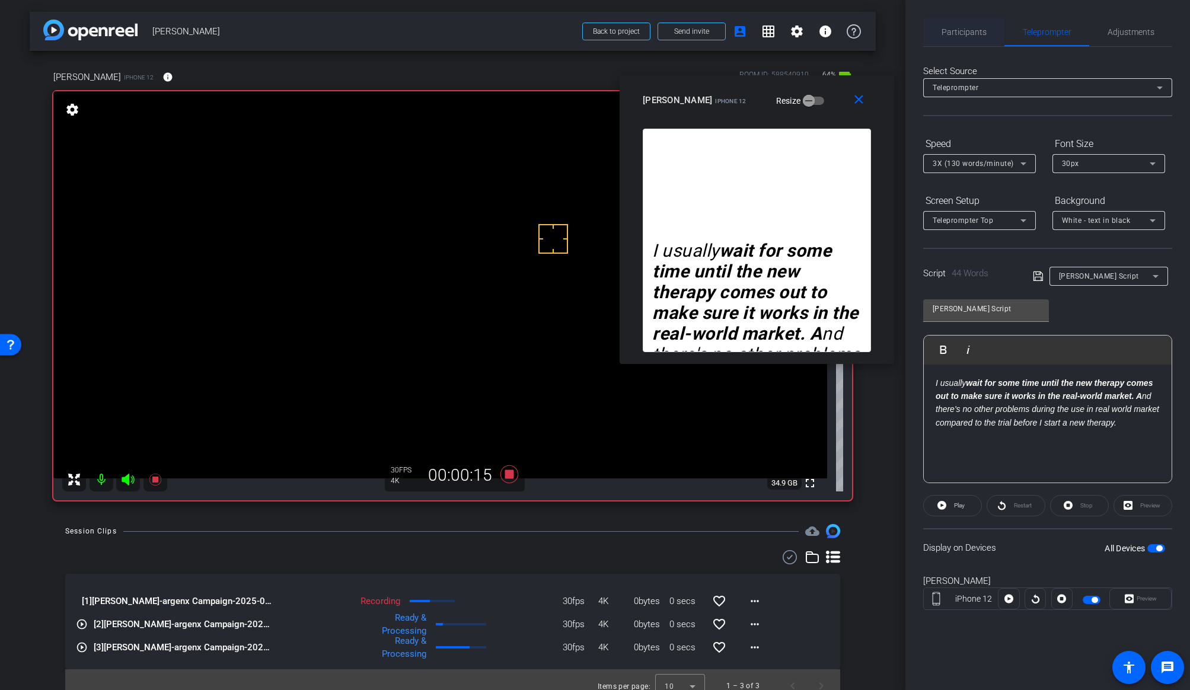
click at [956, 32] on span "Participants" at bounding box center [964, 32] width 45 height 8
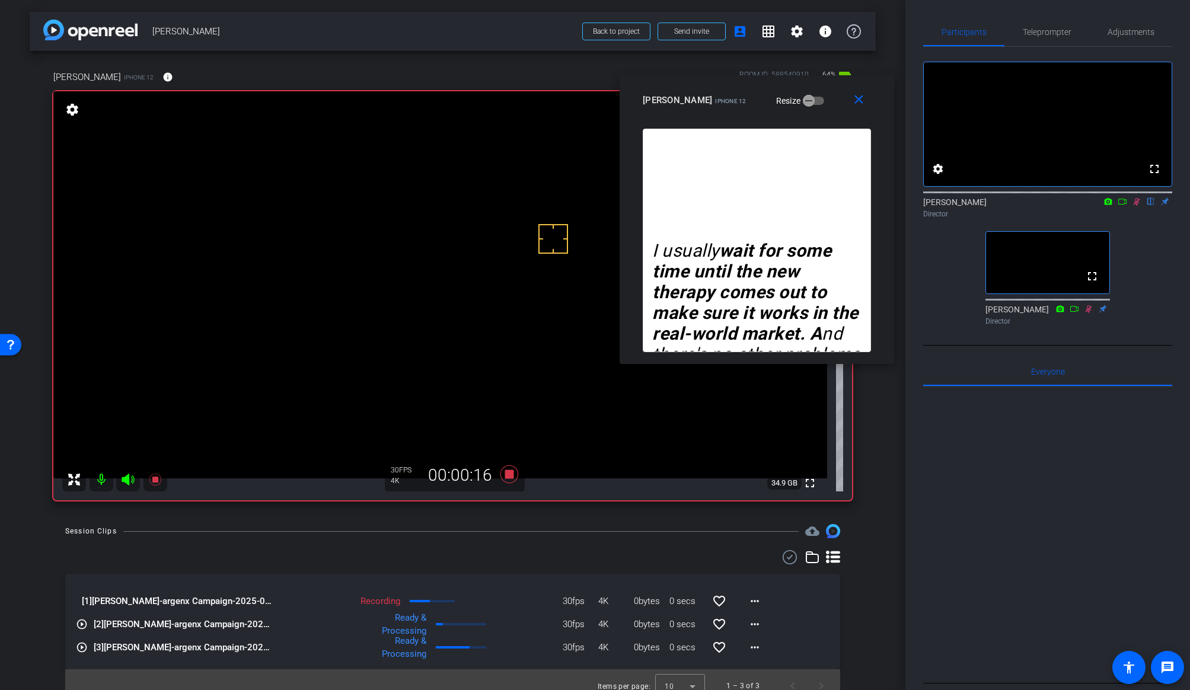
click at [1016, 206] on icon at bounding box center [1136, 201] width 9 height 8
click at [494, 518] on div "arrow_back [PERSON_NAME] Back to project Send invite account_box grid_on settin…" at bounding box center [452, 345] width 905 height 690
click at [506, 475] on icon at bounding box center [509, 474] width 18 height 18
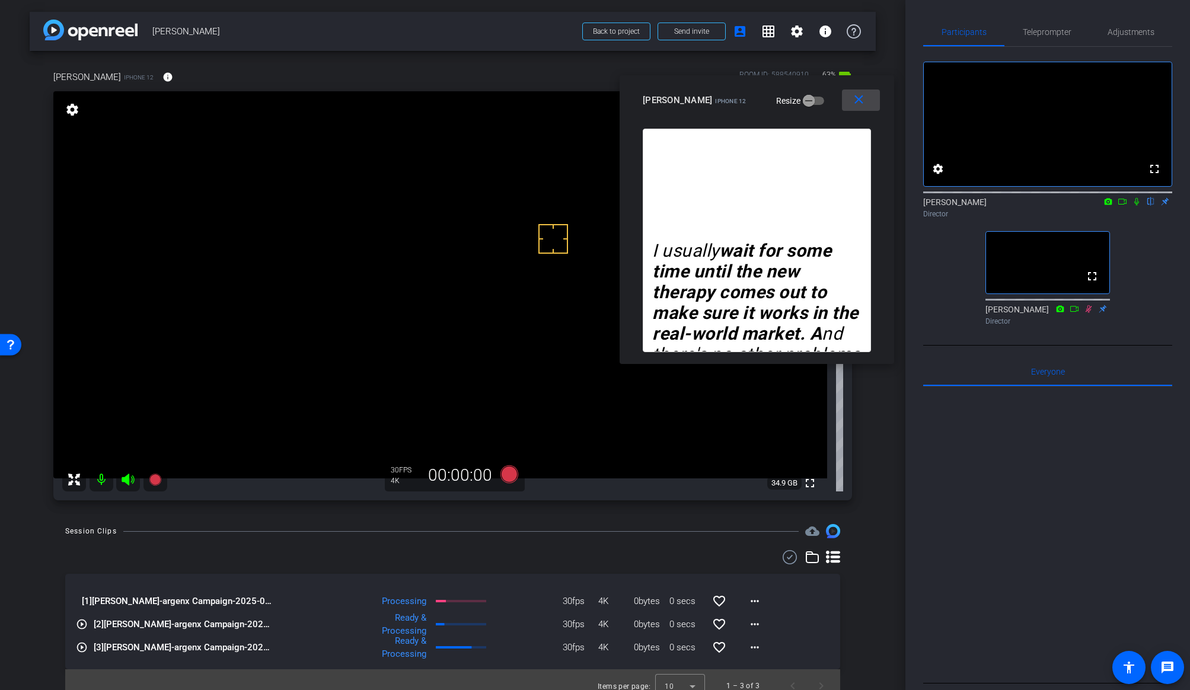
click at [857, 94] on mat-icon "close" at bounding box center [858, 99] width 15 height 15
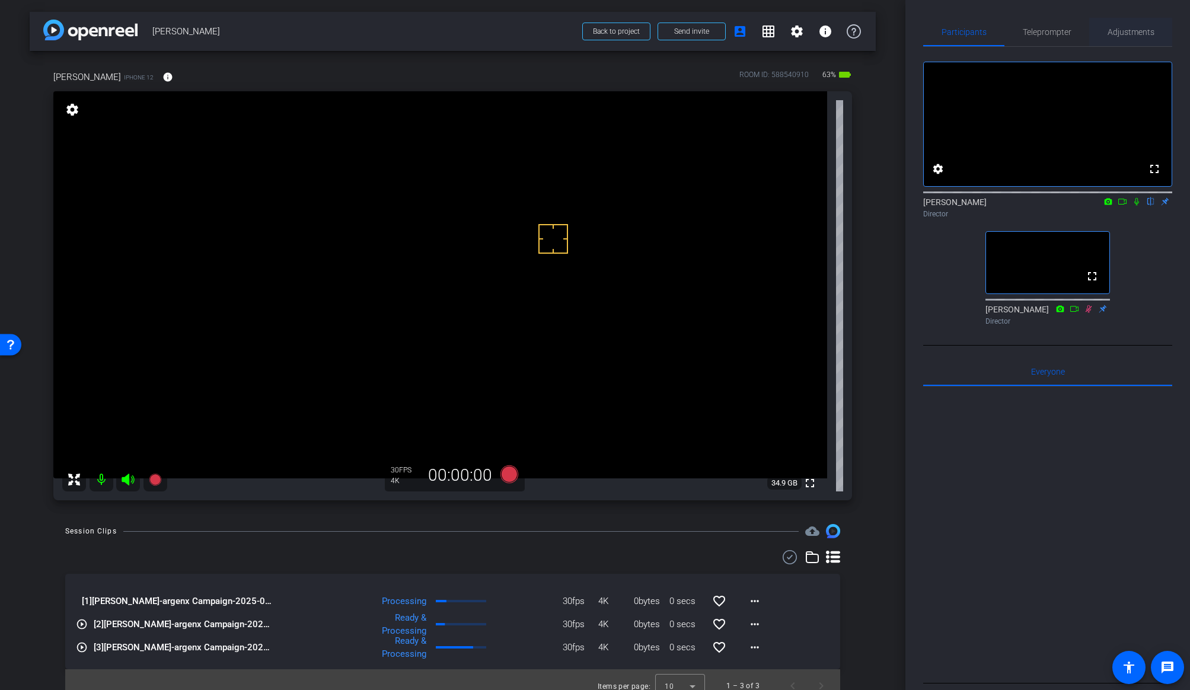
click at [1016, 29] on span "Adjustments" at bounding box center [1131, 32] width 47 height 8
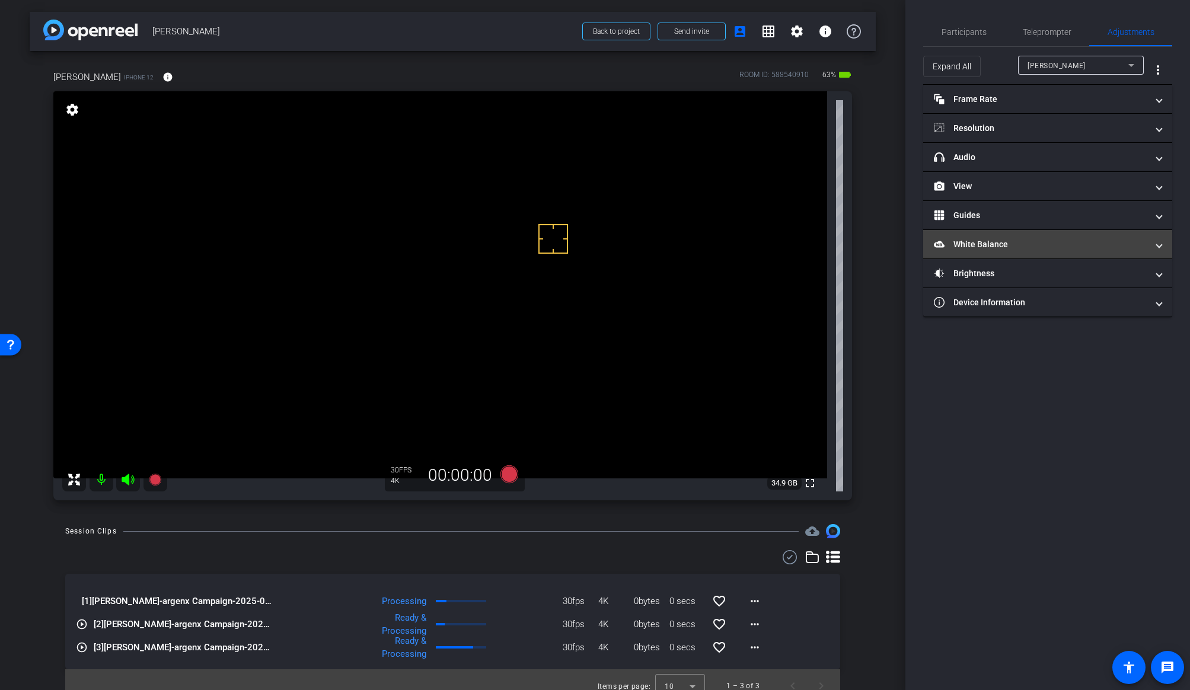
click at [981, 235] on mat-expansion-panel-header "White Balance White Balance" at bounding box center [1047, 244] width 249 height 28
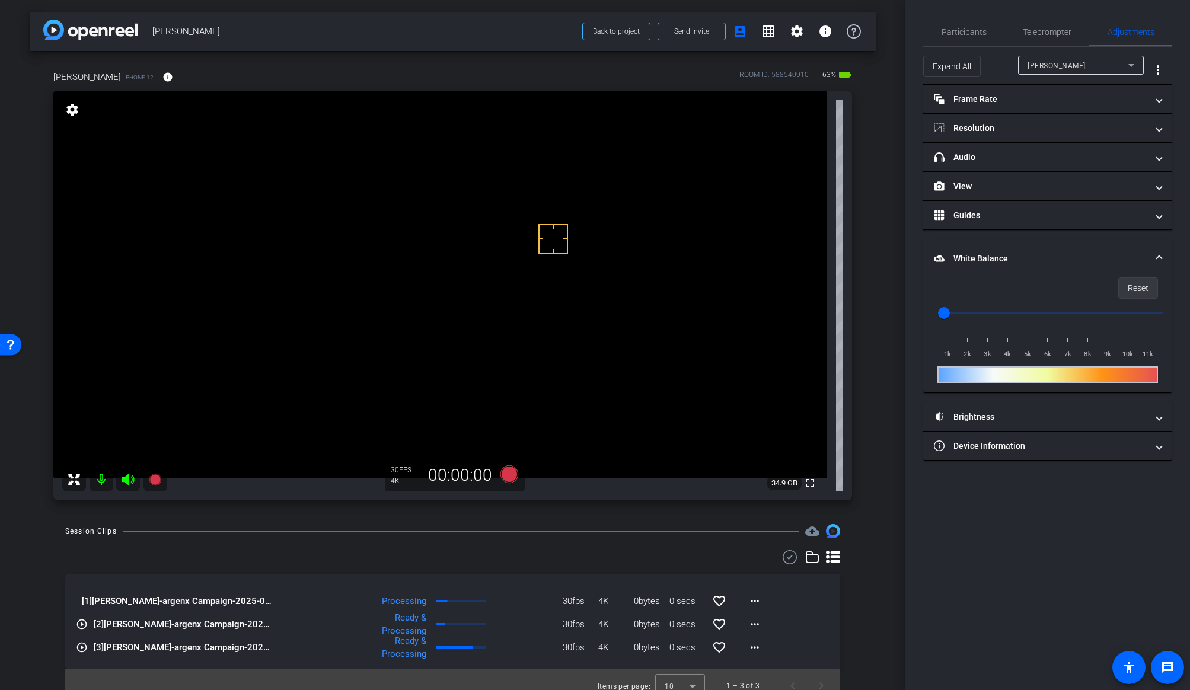
click at [1016, 295] on span "Reset" at bounding box center [1138, 288] width 21 height 23
click at [1016, 291] on span "Reset" at bounding box center [1138, 288] width 21 height 23
click at [964, 411] on mat-panel-title "Brightness" at bounding box center [1040, 417] width 213 height 12
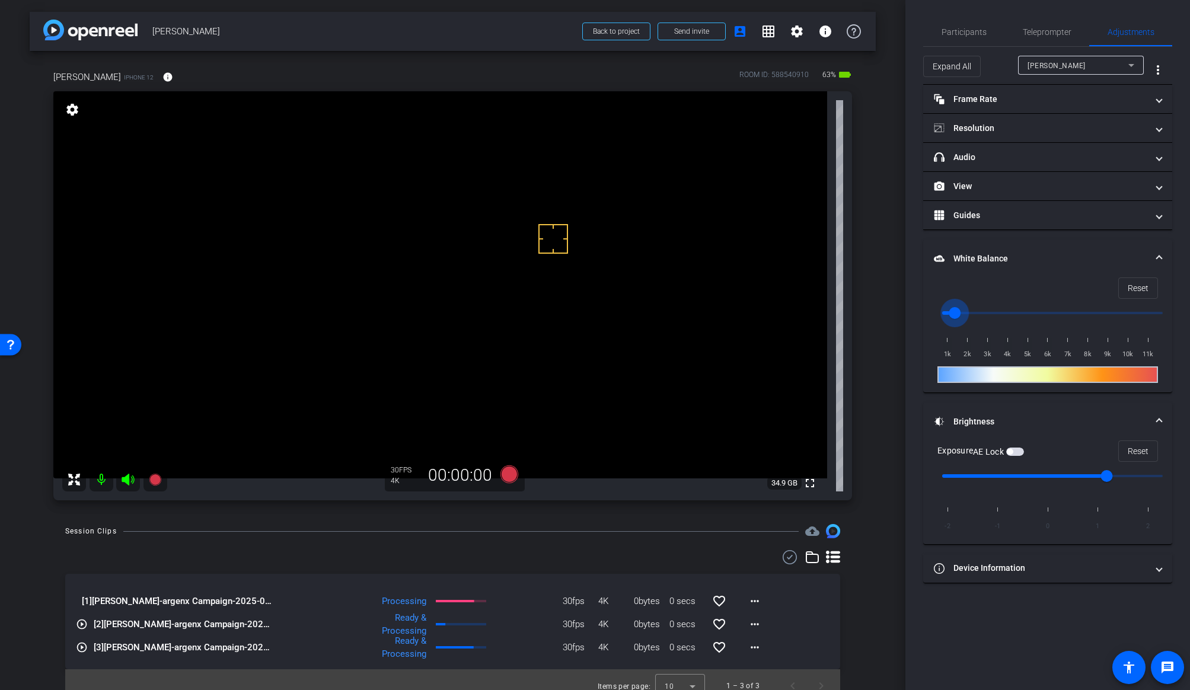
drag, startPoint x: 943, startPoint y: 311, endPoint x: 949, endPoint y: 311, distance: 6.5
click at [949, 311] on input "range" at bounding box center [1052, 313] width 245 height 26
drag, startPoint x: 949, startPoint y: 311, endPoint x: 971, endPoint y: 311, distance: 21.4
click at [971, 311] on input "range" at bounding box center [1052, 313] width 245 height 26
drag, startPoint x: 967, startPoint y: 311, endPoint x: 943, endPoint y: 315, distance: 24.2
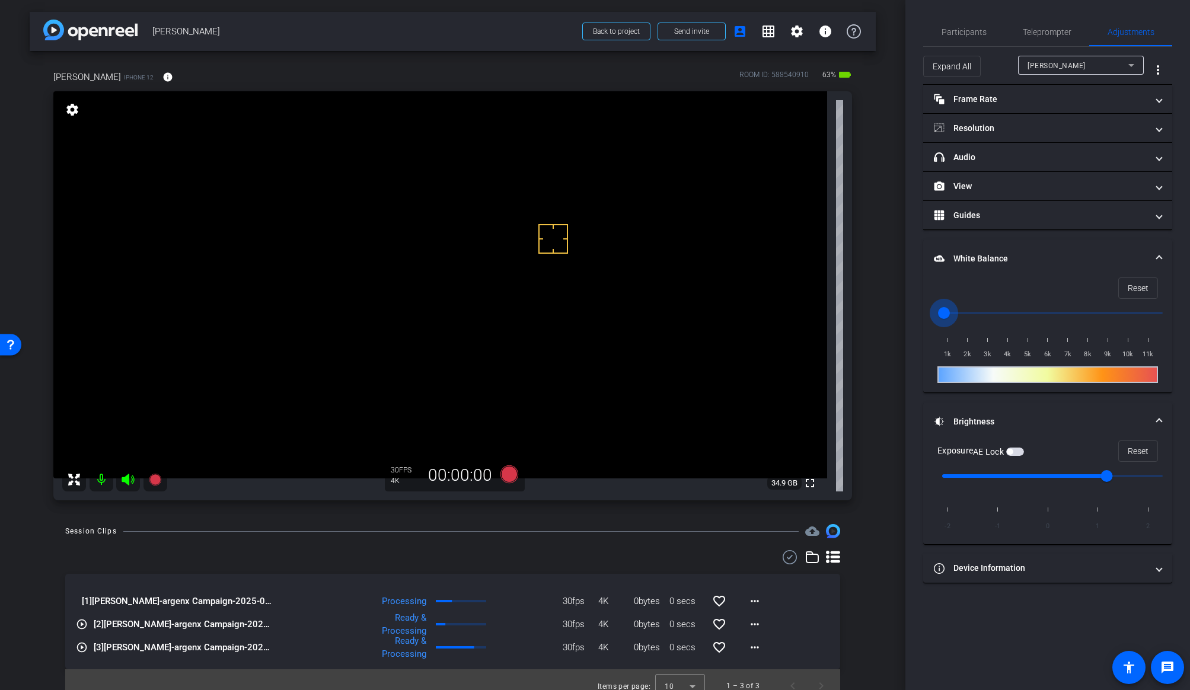
click at [943, 315] on input "range" at bounding box center [1052, 313] width 245 height 26
drag, startPoint x: 943, startPoint y: 315, endPoint x: 956, endPoint y: 314, distance: 13.1
click at [956, 314] on input "range" at bounding box center [1052, 313] width 245 height 26
drag, startPoint x: 956, startPoint y: 314, endPoint x: 948, endPoint y: 314, distance: 8.3
type input "1000"
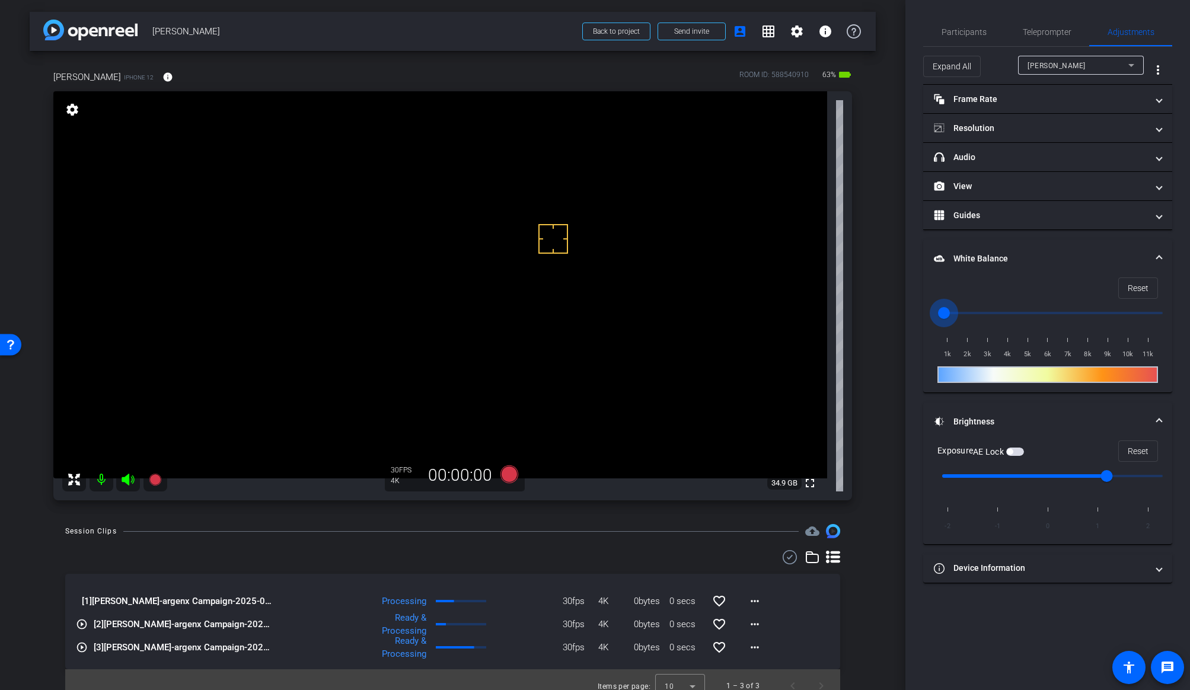
click at [948, 314] on input "range" at bounding box center [1052, 313] width 245 height 26
click at [1016, 287] on span "Reset" at bounding box center [1138, 288] width 21 height 23
drag, startPoint x: 942, startPoint y: 311, endPoint x: 953, endPoint y: 312, distance: 10.7
click at [953, 312] on input "range" at bounding box center [1052, 313] width 245 height 26
drag, startPoint x: 953, startPoint y: 312, endPoint x: 939, endPoint y: 315, distance: 13.8
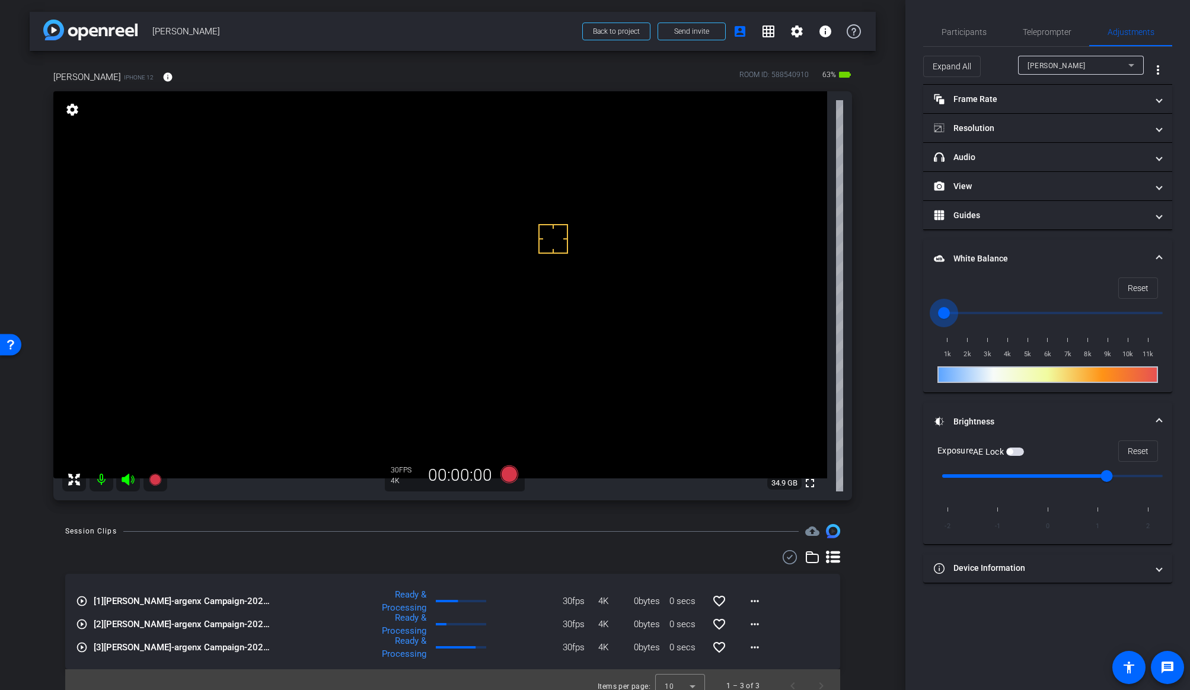
click at [939, 315] on input "range" at bounding box center [1052, 313] width 245 height 26
click at [950, 315] on input "range" at bounding box center [1052, 313] width 245 height 26
click at [1016, 289] on span "Reset" at bounding box center [1138, 288] width 21 height 23
type input "1000"
click at [1016, 455] on span "Reset" at bounding box center [1138, 451] width 21 height 23
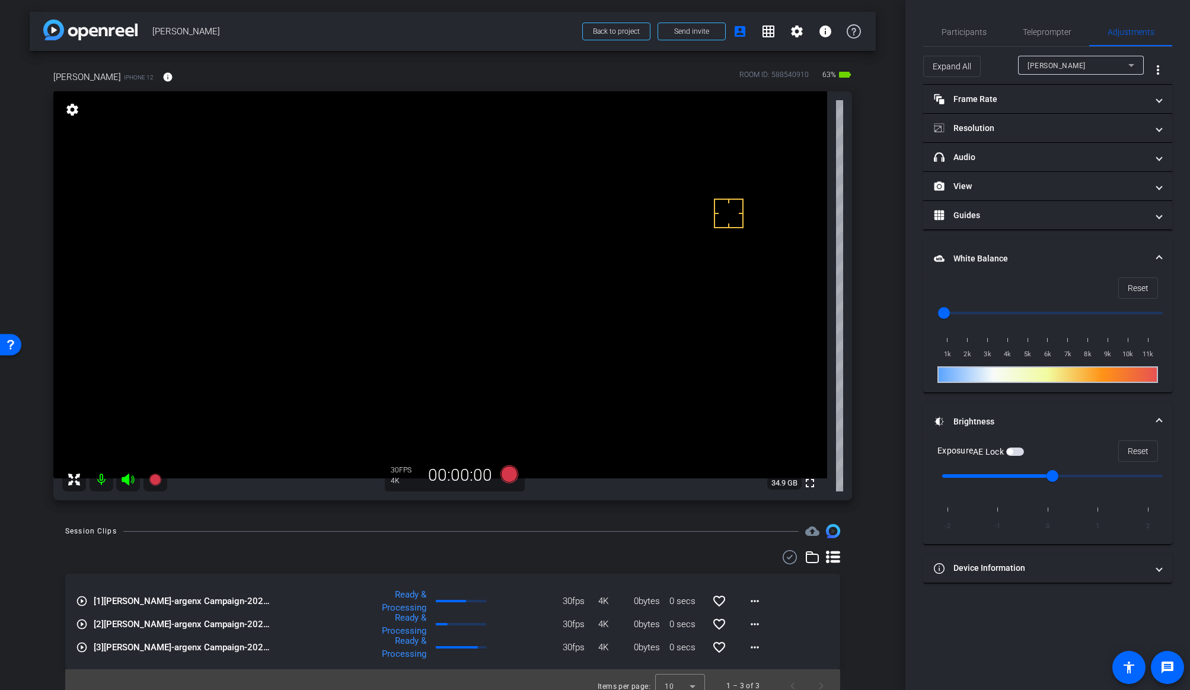
click at [511, 235] on video at bounding box center [440, 284] width 774 height 387
click at [551, 337] on video at bounding box center [440, 284] width 774 height 387
click at [1016, 448] on span "button" at bounding box center [1015, 452] width 18 height 8
drag, startPoint x: 1057, startPoint y: 475, endPoint x: 1092, endPoint y: 477, distance: 35.6
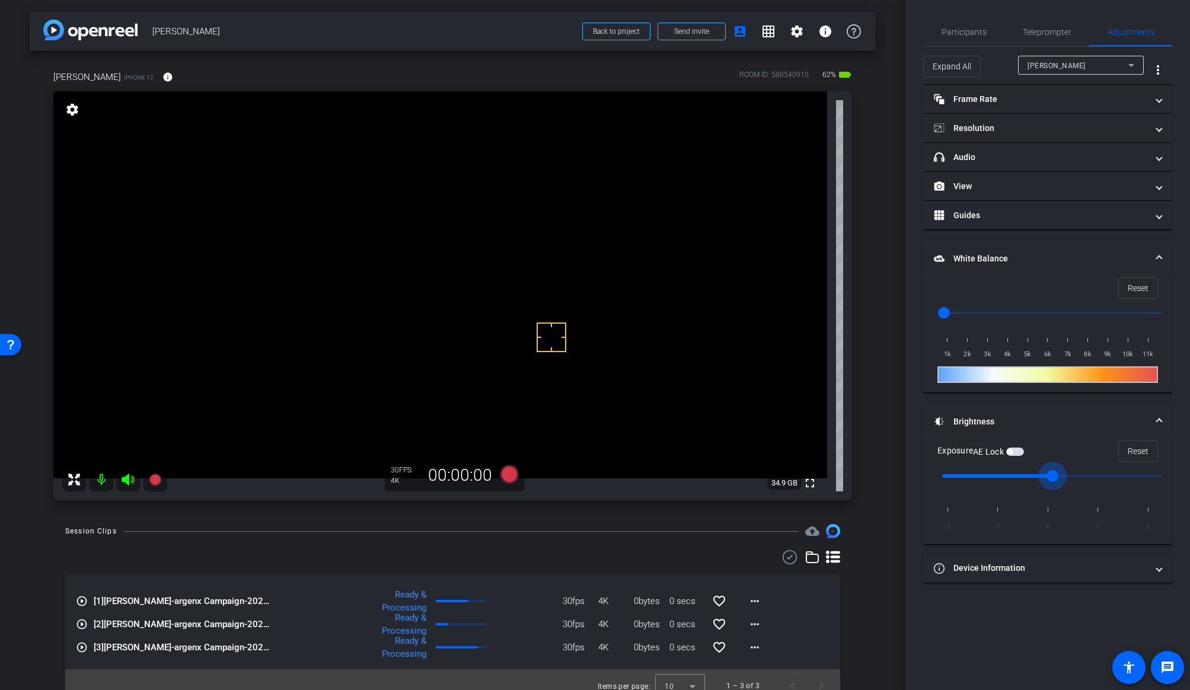
type input "1"
click at [1016, 477] on input "range" at bounding box center [1052, 476] width 245 height 26
click at [1016, 449] on span "button" at bounding box center [1015, 452] width 18 height 8
click at [953, 314] on input "range" at bounding box center [1052, 313] width 245 height 26
drag, startPoint x: 955, startPoint y: 314, endPoint x: 915, endPoint y: 322, distance: 40.6
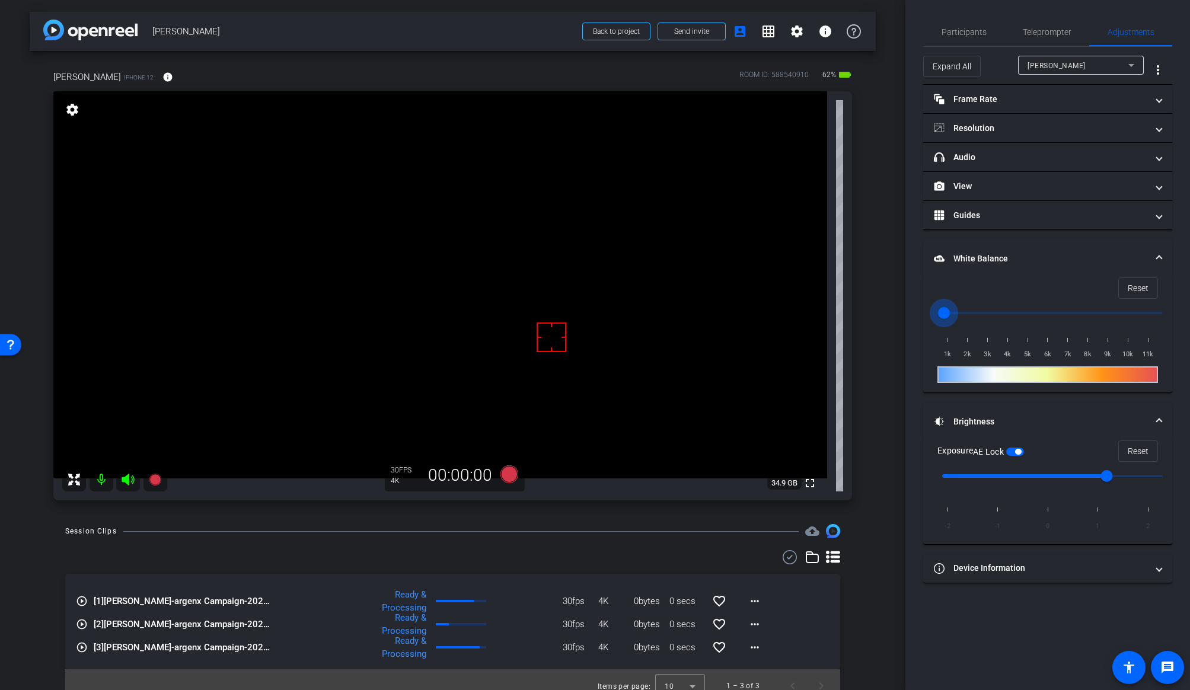
click at [930, 322] on input "range" at bounding box center [1052, 313] width 245 height 26
drag, startPoint x: 940, startPoint y: 313, endPoint x: 949, endPoint y: 313, distance: 8.9
type input "1500"
click at [949, 313] on input "range" at bounding box center [1052, 313] width 245 height 26
click at [1016, 450] on span "button" at bounding box center [1015, 452] width 18 height 8
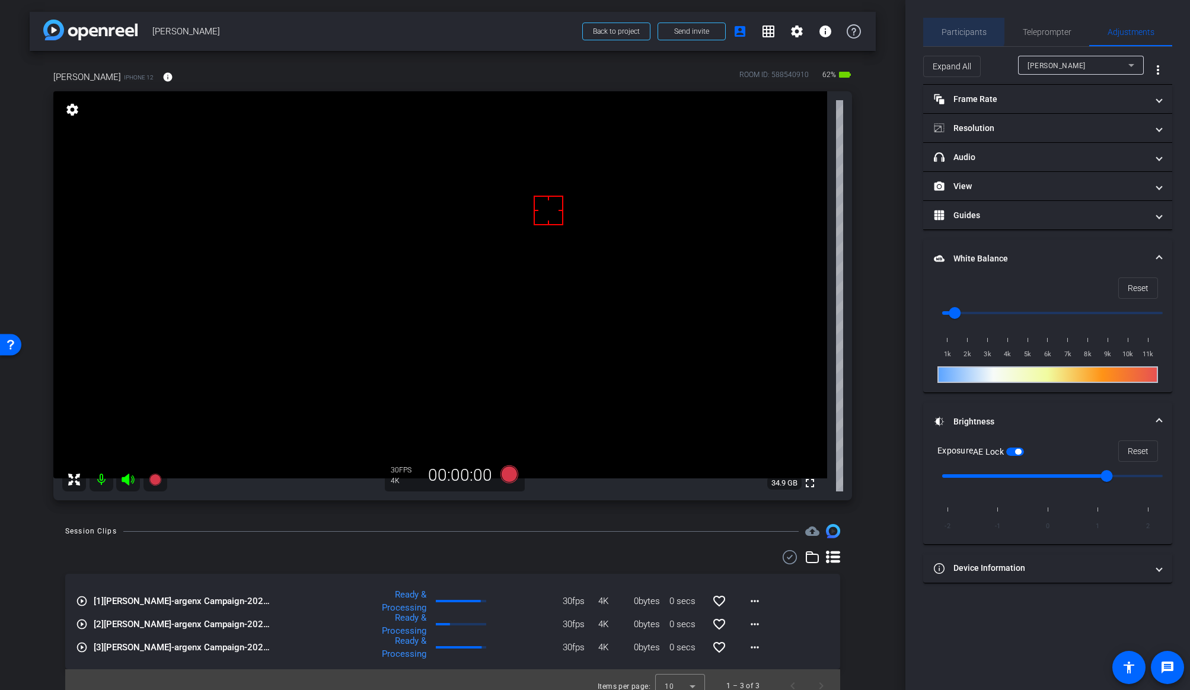
click at [951, 25] on span "Participants" at bounding box center [964, 32] width 45 height 28
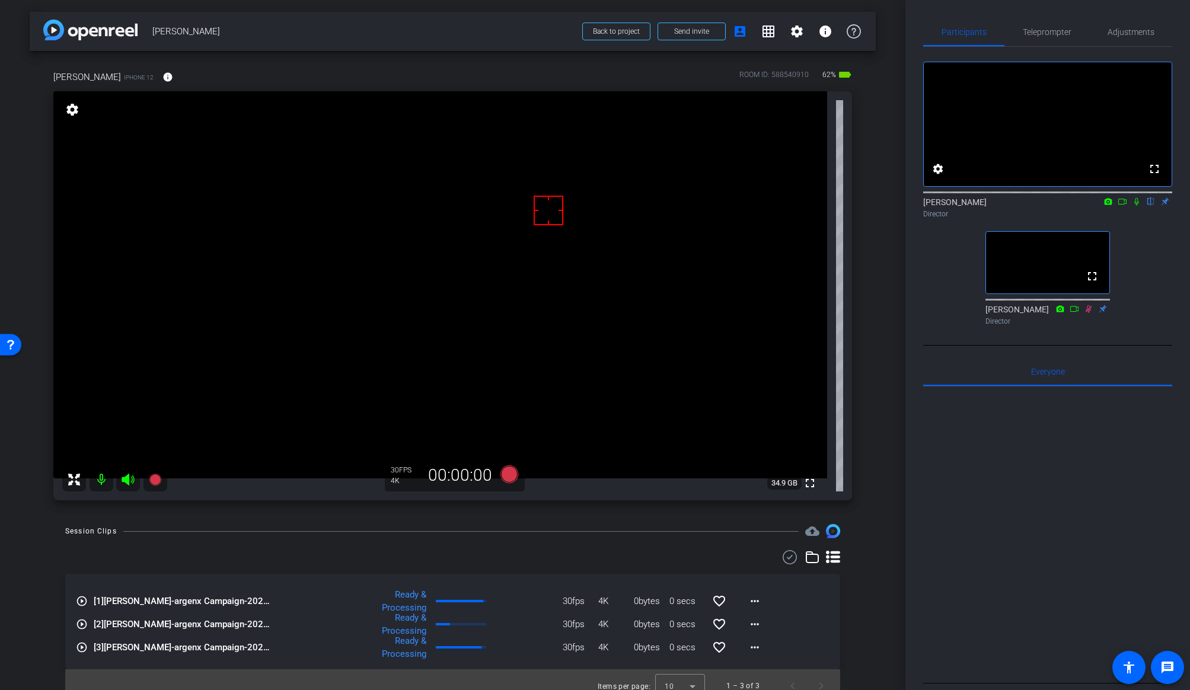
click at [1016, 206] on icon at bounding box center [1136, 201] width 9 height 8
click at [505, 478] on icon at bounding box center [509, 474] width 18 height 18
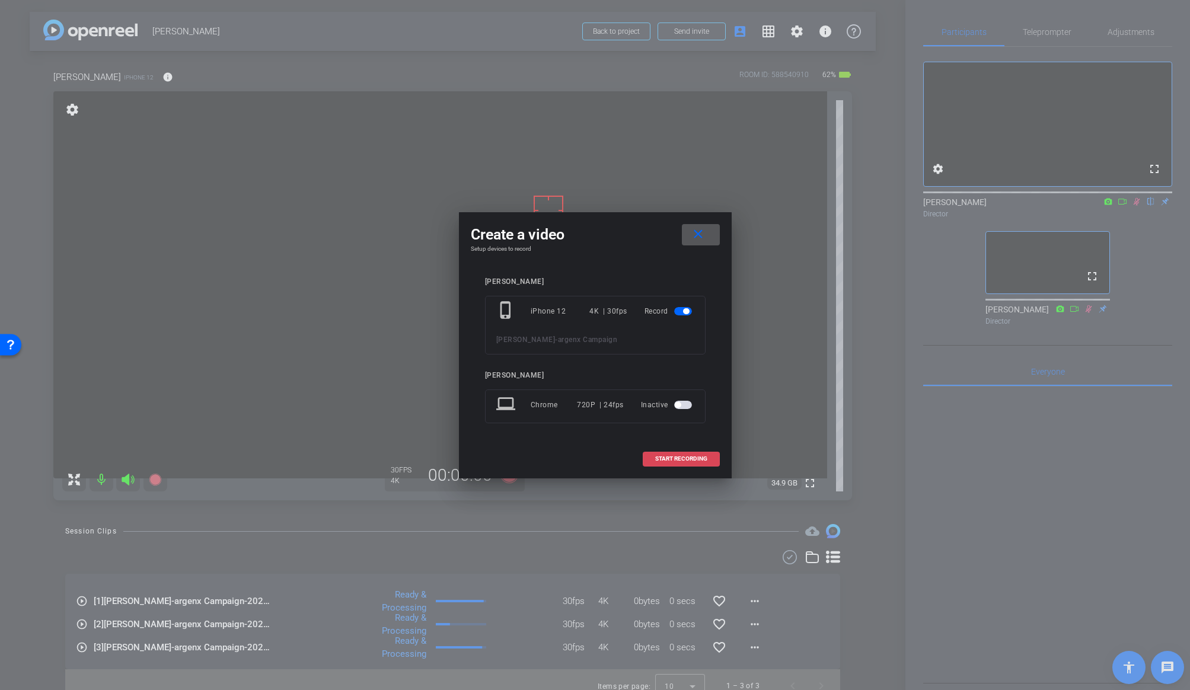
click at [672, 459] on span "START RECORDING" at bounding box center [681, 459] width 52 height 6
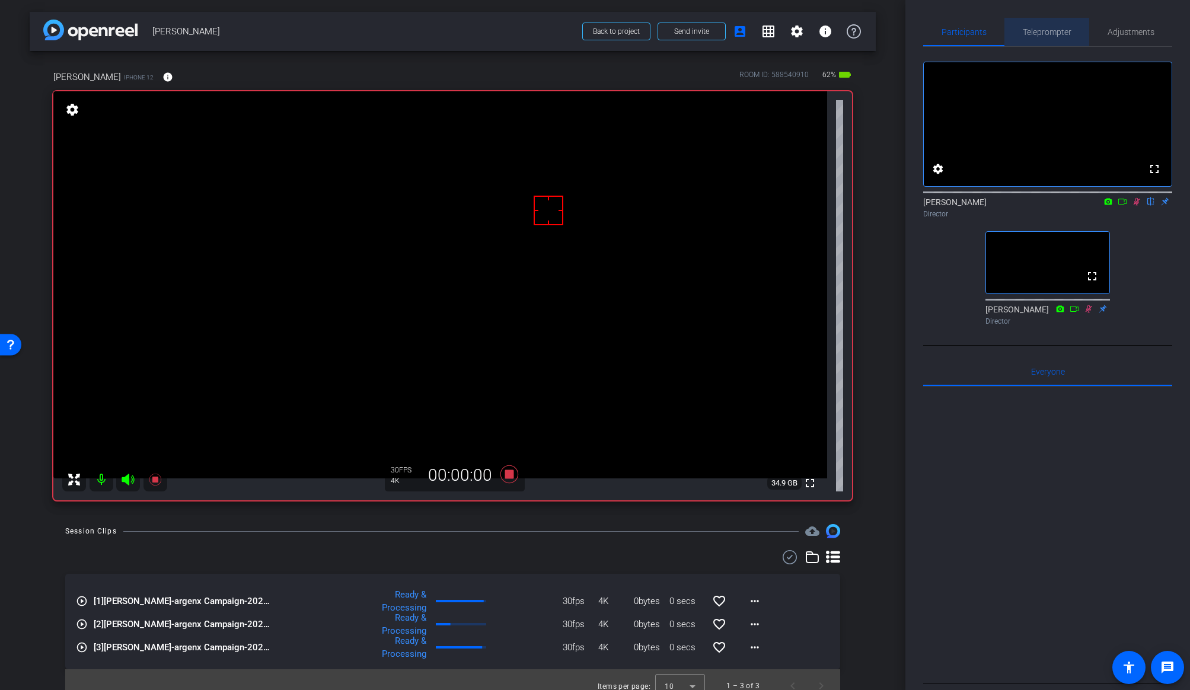
click at [1016, 34] on span "Teleprompter" at bounding box center [1047, 32] width 49 height 8
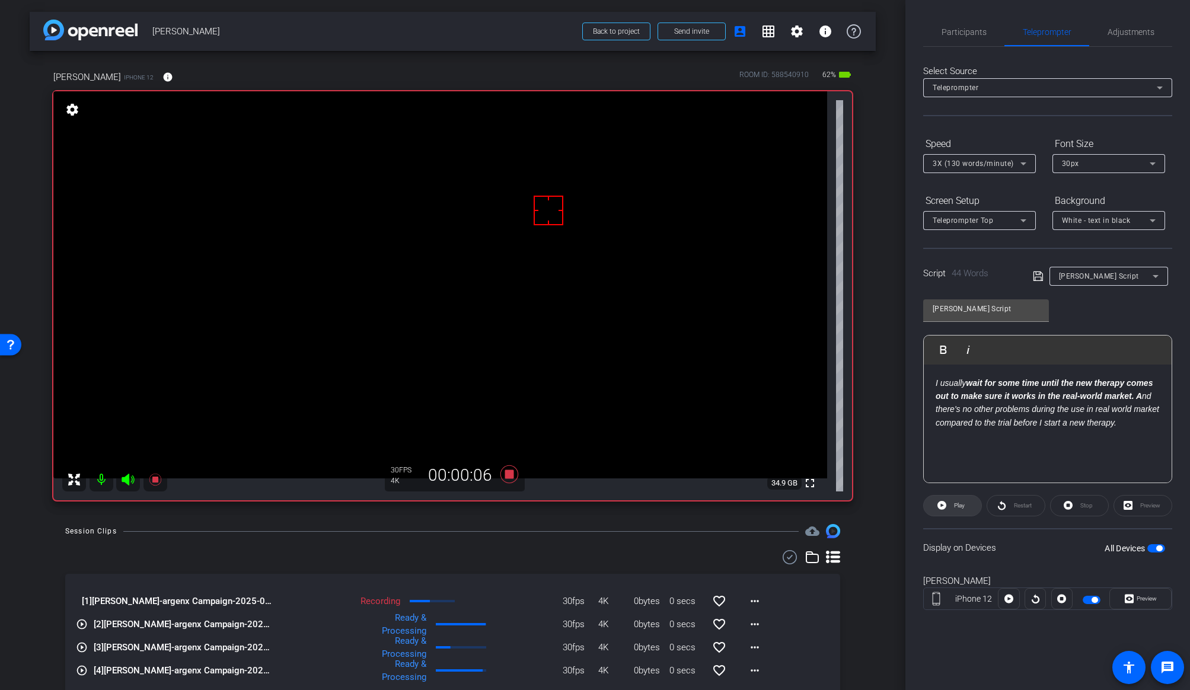
click at [949, 509] on span at bounding box center [953, 506] width 58 height 28
click at [1016, 510] on span "Stop" at bounding box center [1084, 505] width 15 height 17
click at [508, 478] on icon at bounding box center [509, 474] width 18 height 18
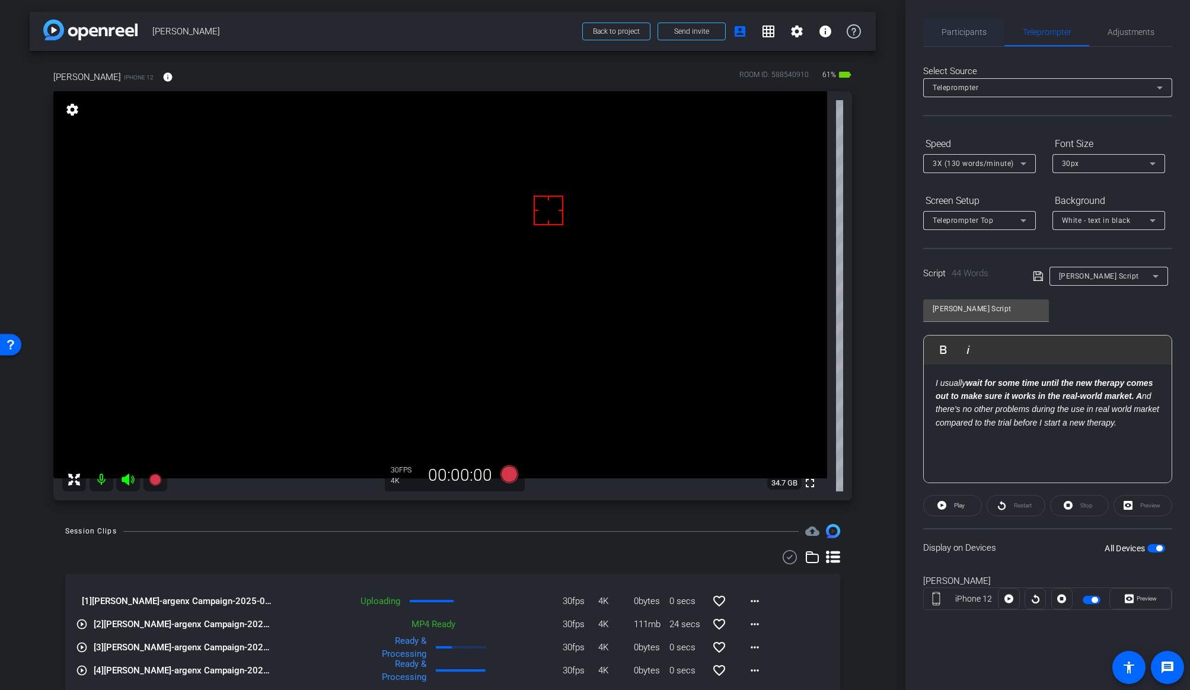
click at [949, 33] on span "Participants" at bounding box center [964, 32] width 45 height 8
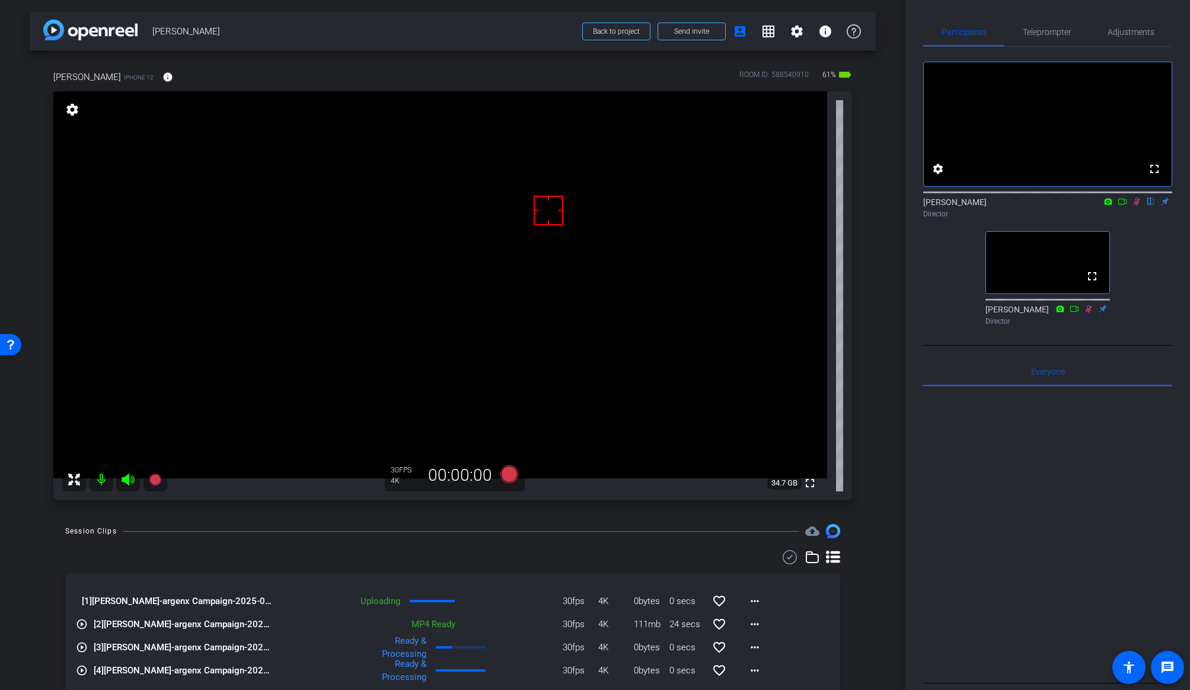
click at [1016, 206] on icon at bounding box center [1136, 201] width 9 height 8
click at [1016, 28] on span "Teleprompter" at bounding box center [1047, 32] width 49 height 8
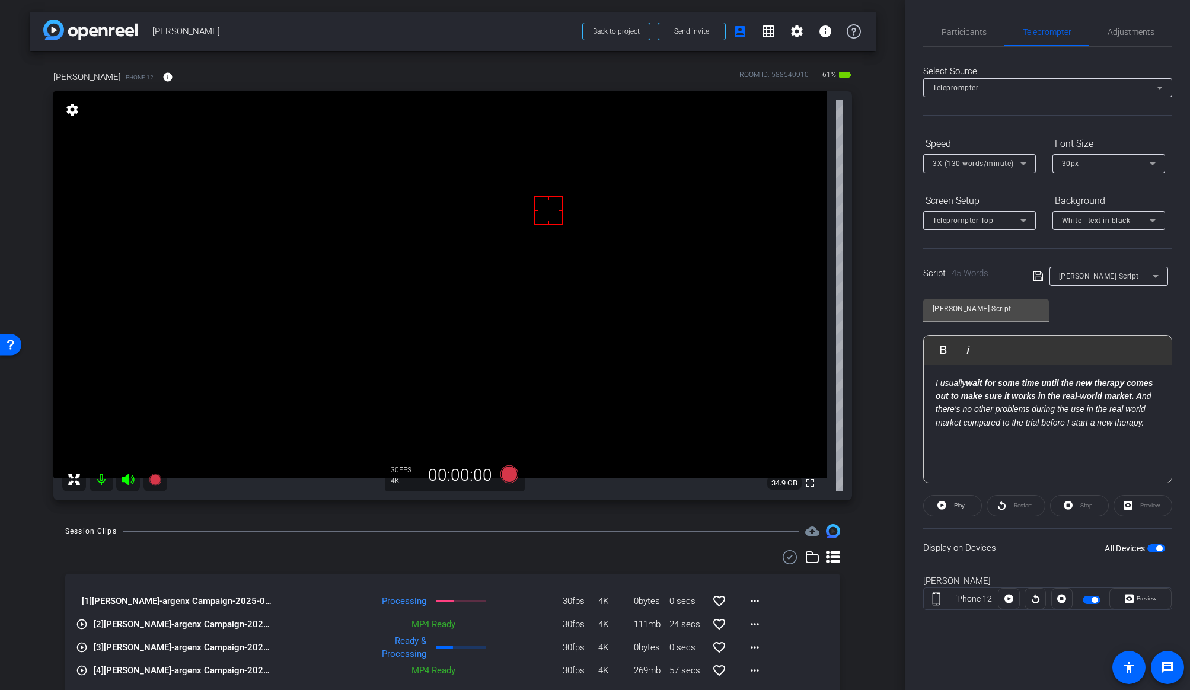
click at [1016, 506] on div "Preview" at bounding box center [1142, 505] width 59 height 21
click at [1016, 502] on div "Preview" at bounding box center [1142, 505] width 59 height 21
click at [879, 458] on div "arrow_back [PERSON_NAME] Back to project Send invite account_box grid_on settin…" at bounding box center [452, 345] width 905 height 690
click at [1016, 25] on span "Adjustments" at bounding box center [1131, 32] width 47 height 28
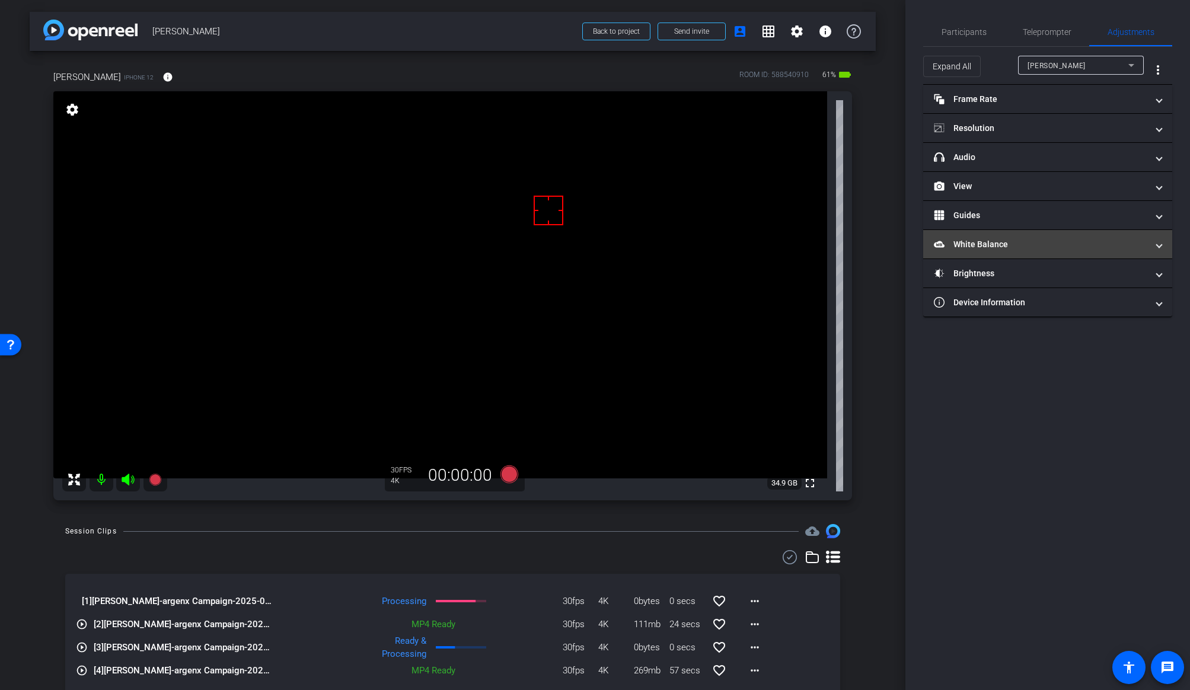
click at [1003, 245] on mat-panel-title "White Balance White Balance" at bounding box center [1040, 244] width 213 height 12
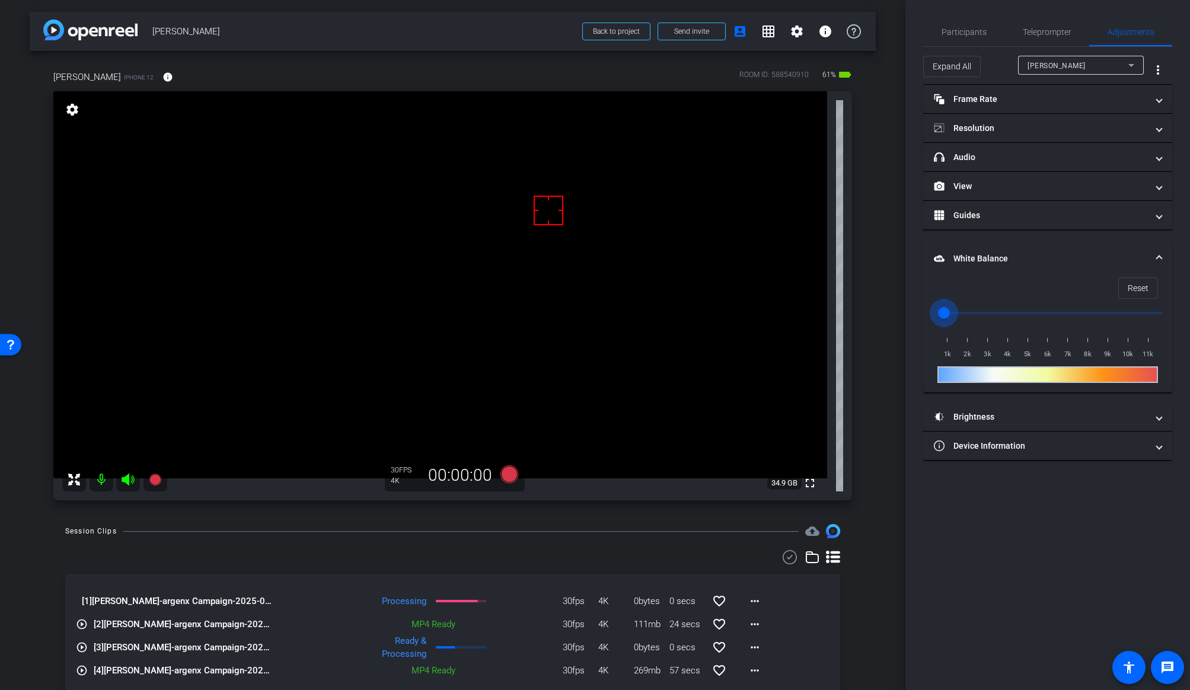
drag, startPoint x: 953, startPoint y: 311, endPoint x: 947, endPoint y: 312, distance: 6.6
click at [947, 312] on input "range" at bounding box center [1052, 313] width 245 height 26
drag, startPoint x: 947, startPoint y: 312, endPoint x: 955, endPoint y: 312, distance: 7.7
type input "1500"
click at [955, 312] on input "range" at bounding box center [1052, 313] width 245 height 26
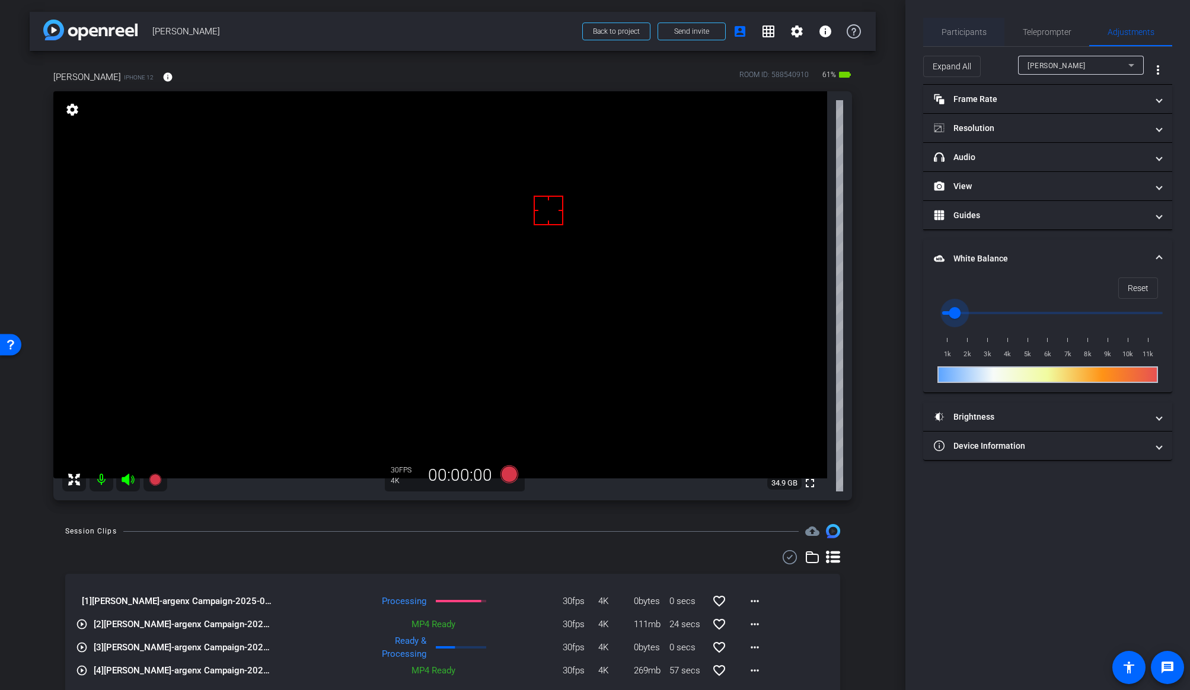
click at [960, 30] on span "Participants" at bounding box center [964, 32] width 45 height 8
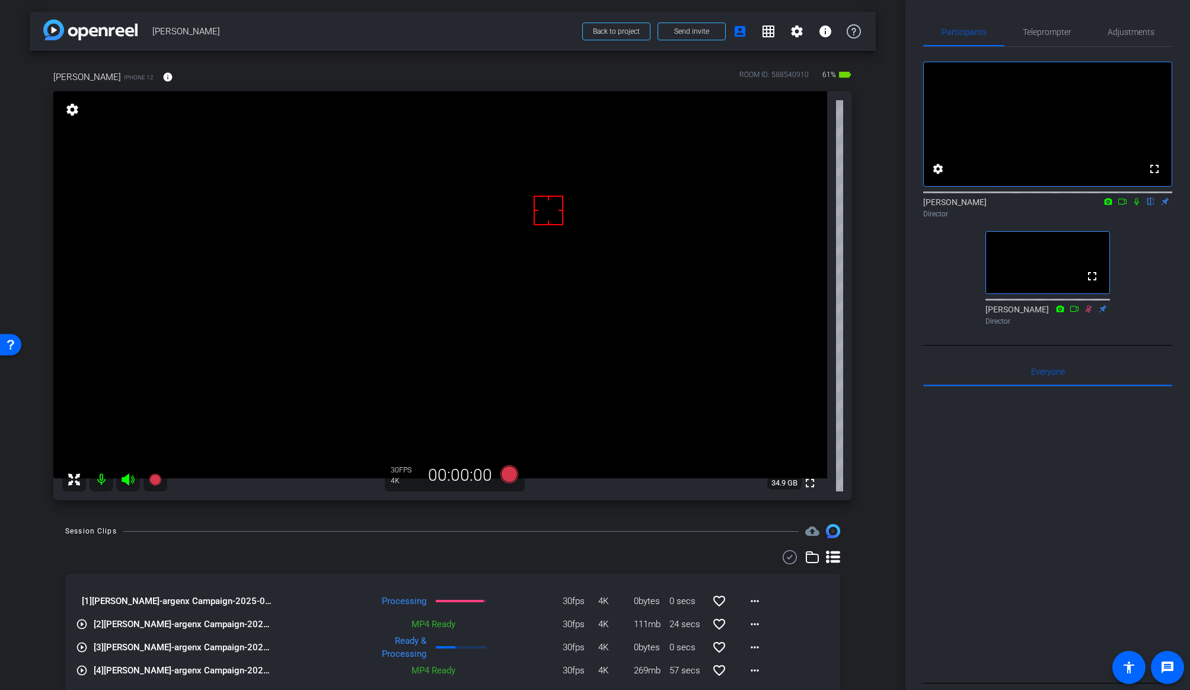
click at [1016, 206] on icon at bounding box center [1136, 201] width 9 height 8
click at [513, 474] on icon at bounding box center [509, 474] width 18 height 18
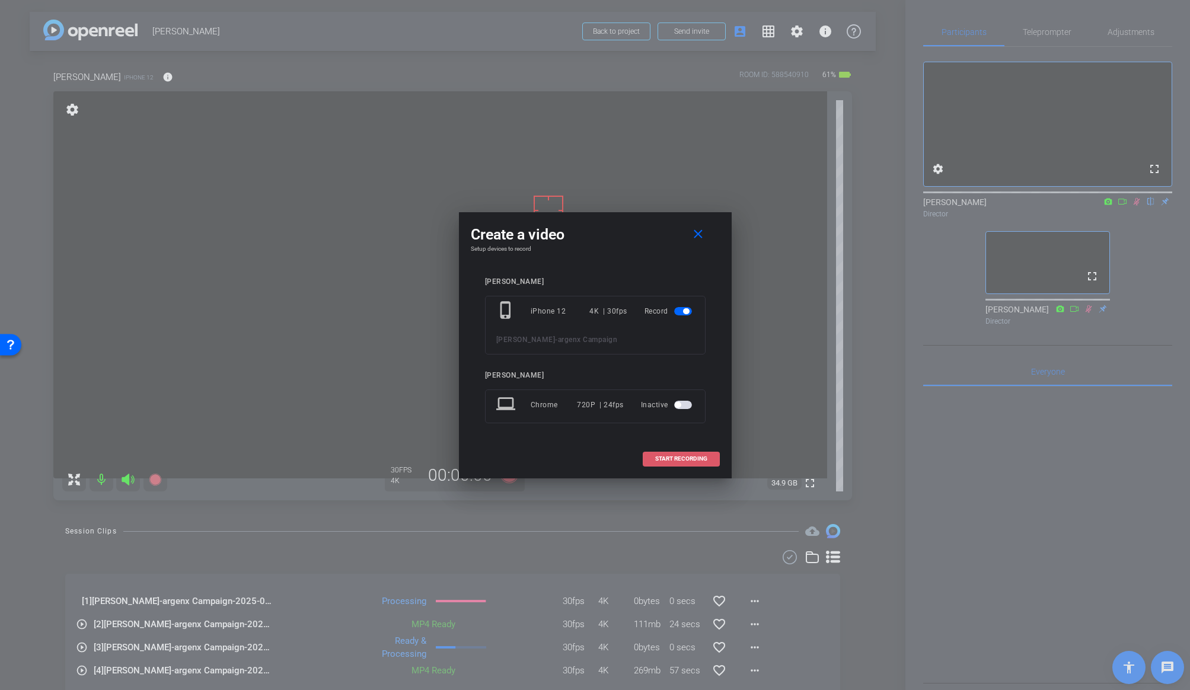
click at [691, 451] on span at bounding box center [681, 459] width 76 height 28
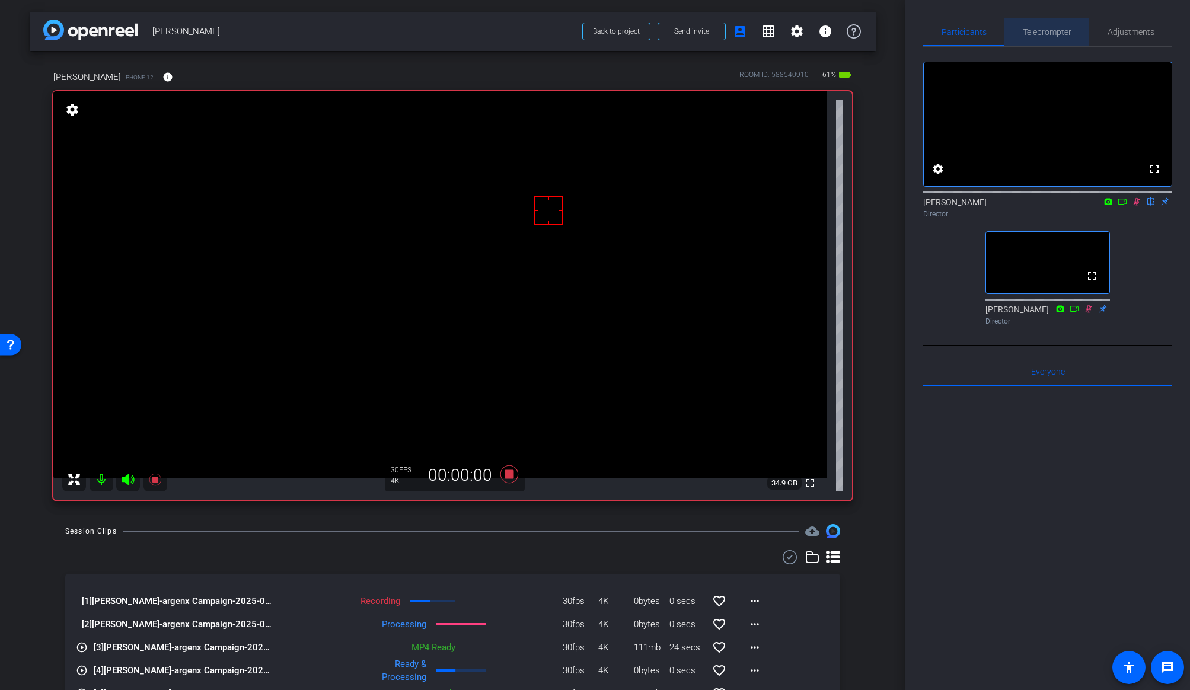
click at [1016, 32] on span "Teleprompter" at bounding box center [1047, 32] width 49 height 8
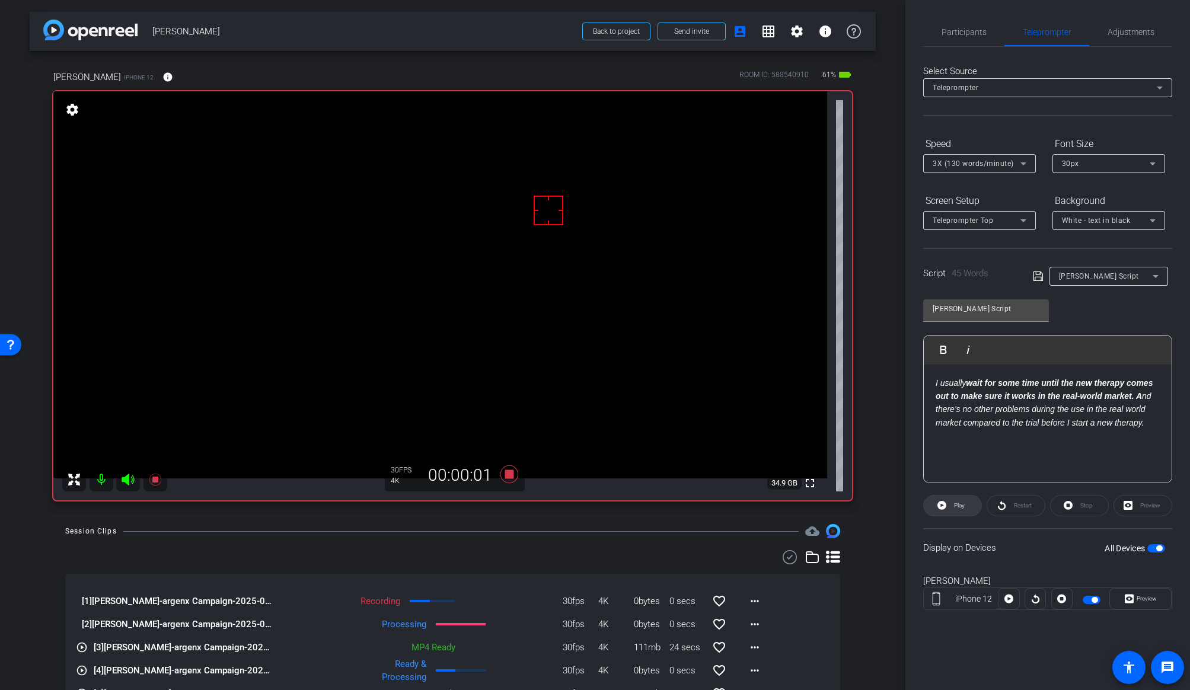
click at [950, 504] on span at bounding box center [953, 506] width 58 height 28
click at [1016, 505] on span at bounding box center [1080, 506] width 58 height 28
click at [1016, 504] on div "Preview" at bounding box center [1142, 505] width 59 height 21
click at [1016, 592] on span "Preview" at bounding box center [1145, 599] width 23 height 17
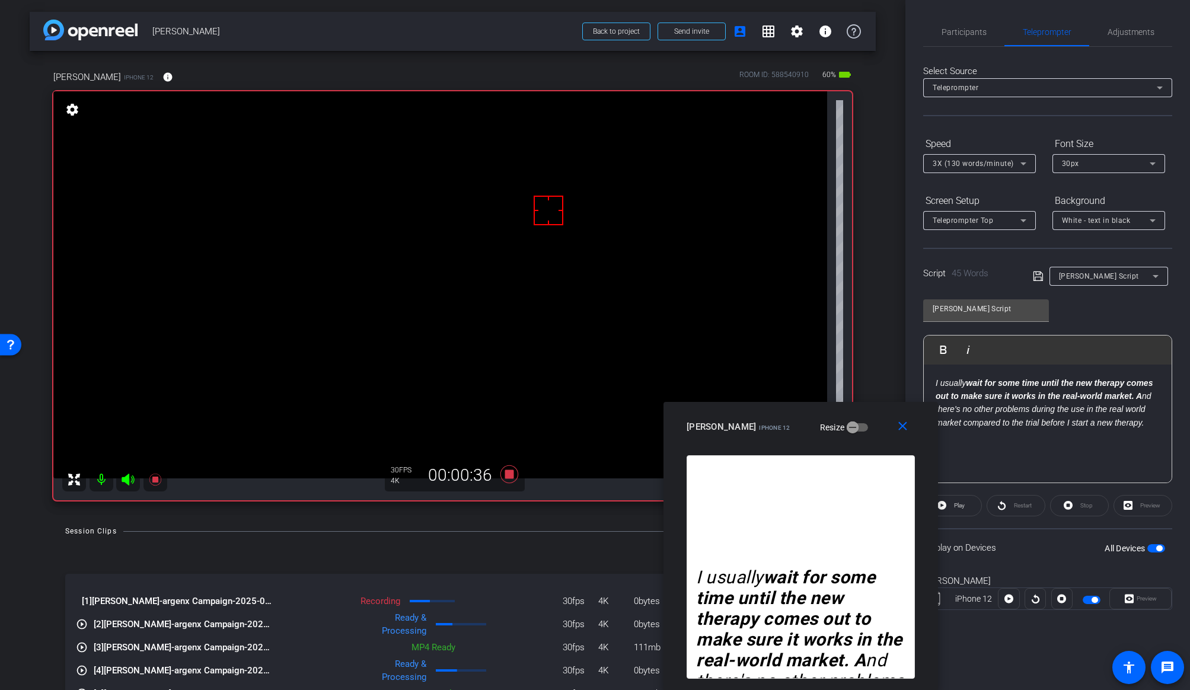
drag, startPoint x: 625, startPoint y: 216, endPoint x: 820, endPoint y: 441, distance: 298.0
click at [820, 441] on div "close [PERSON_NAME] iPhone 12 Resize" at bounding box center [800, 428] width 275 height 53
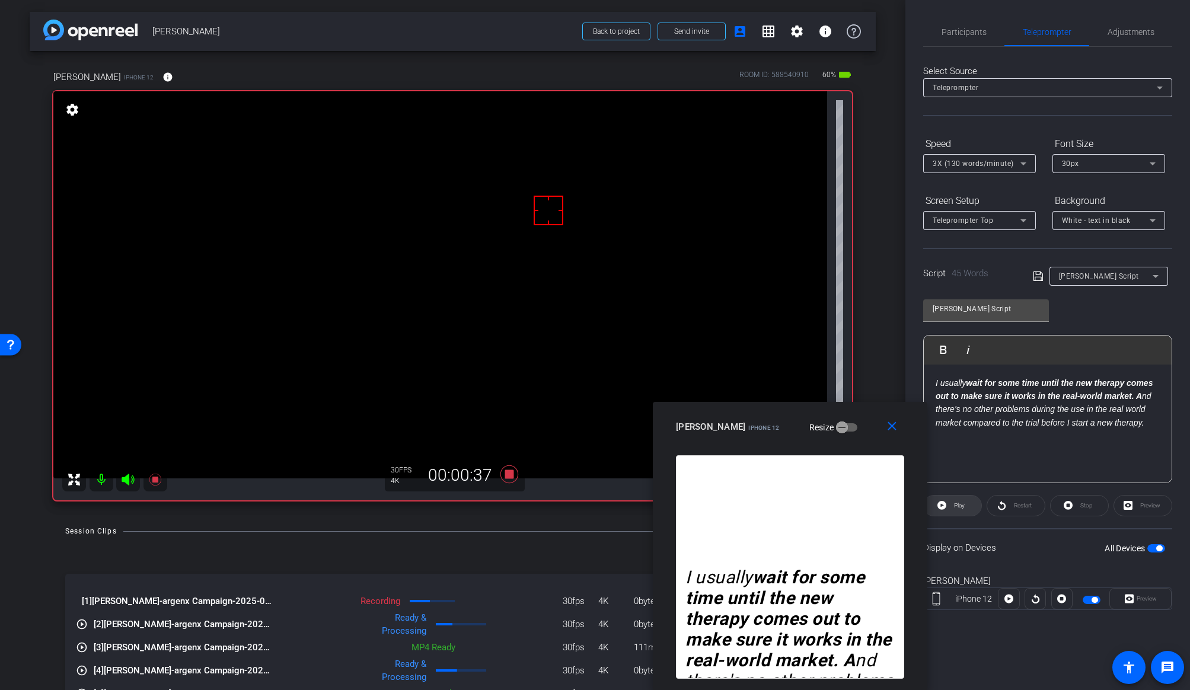
click at [951, 506] on span "Play" at bounding box center [958, 505] width 14 height 17
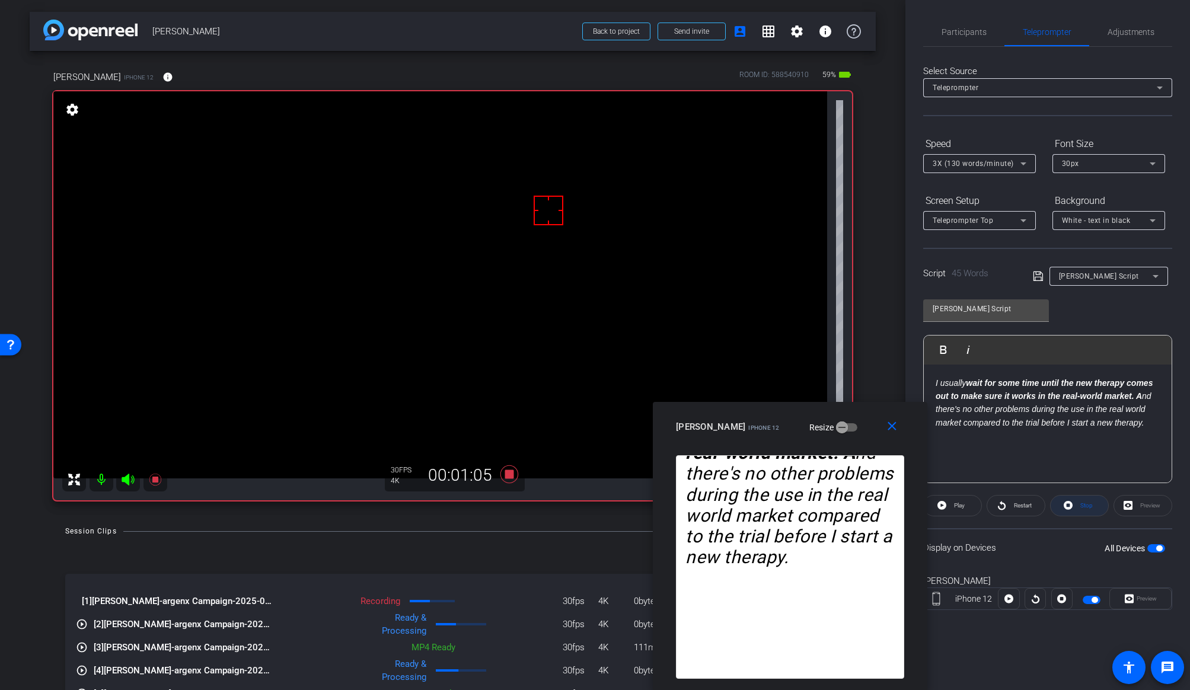
click at [1016, 503] on span at bounding box center [1080, 506] width 58 height 28
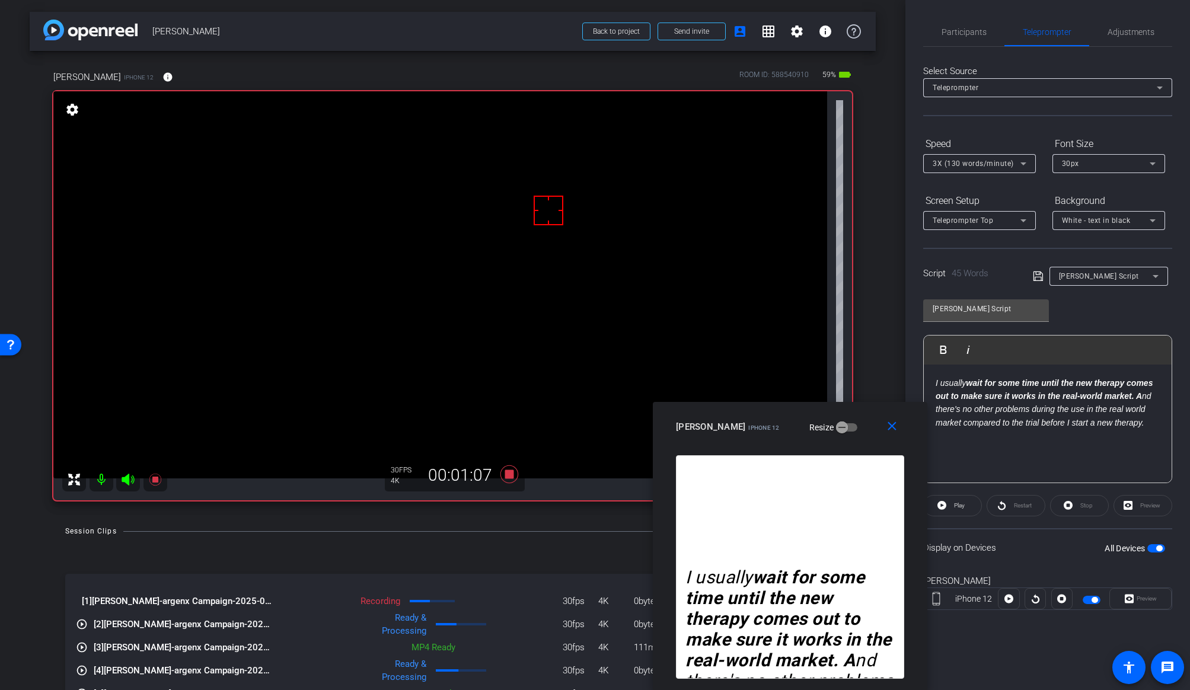
click at [500, 538] on div "Session Clips cloud_upload" at bounding box center [452, 531] width 775 height 14
click at [509, 476] on icon at bounding box center [509, 474] width 18 height 18
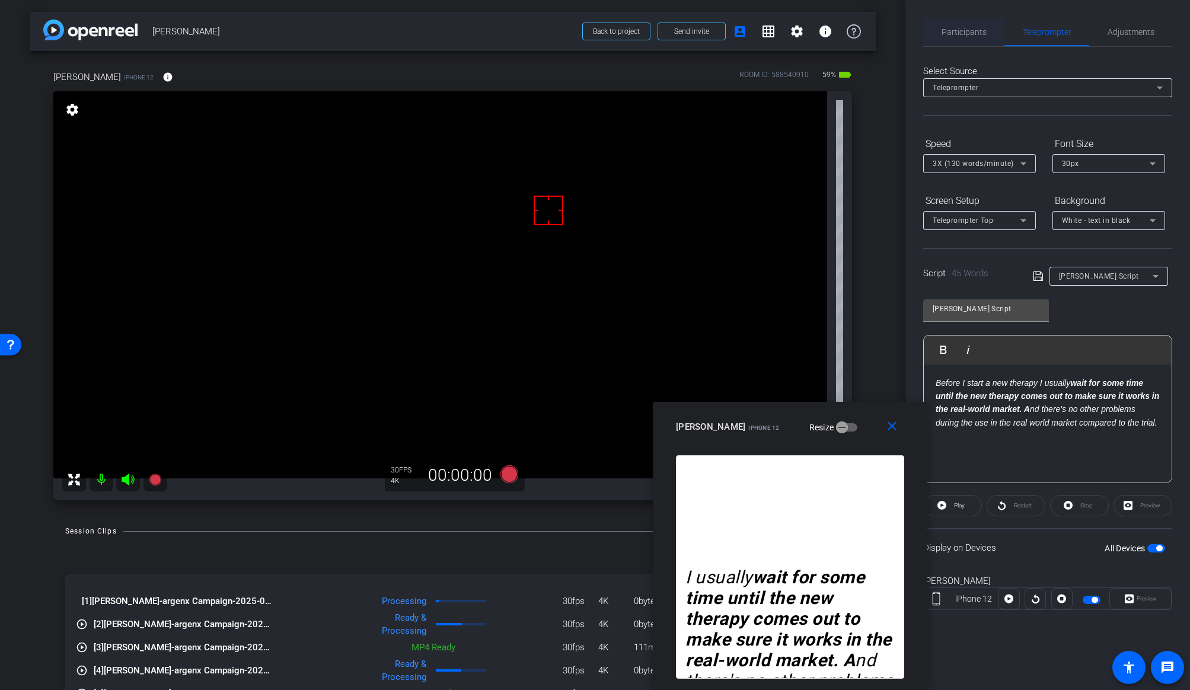
click at [968, 33] on span "Participants" at bounding box center [964, 32] width 45 height 8
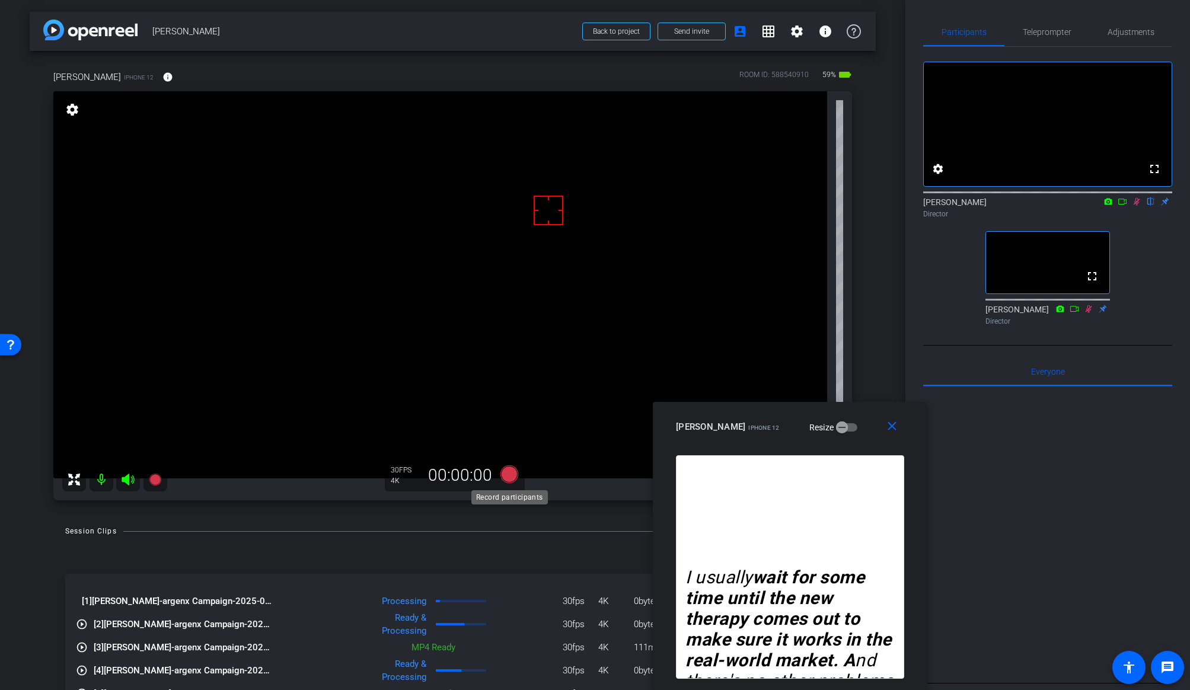
click at [509, 476] on icon at bounding box center [509, 474] width 18 height 18
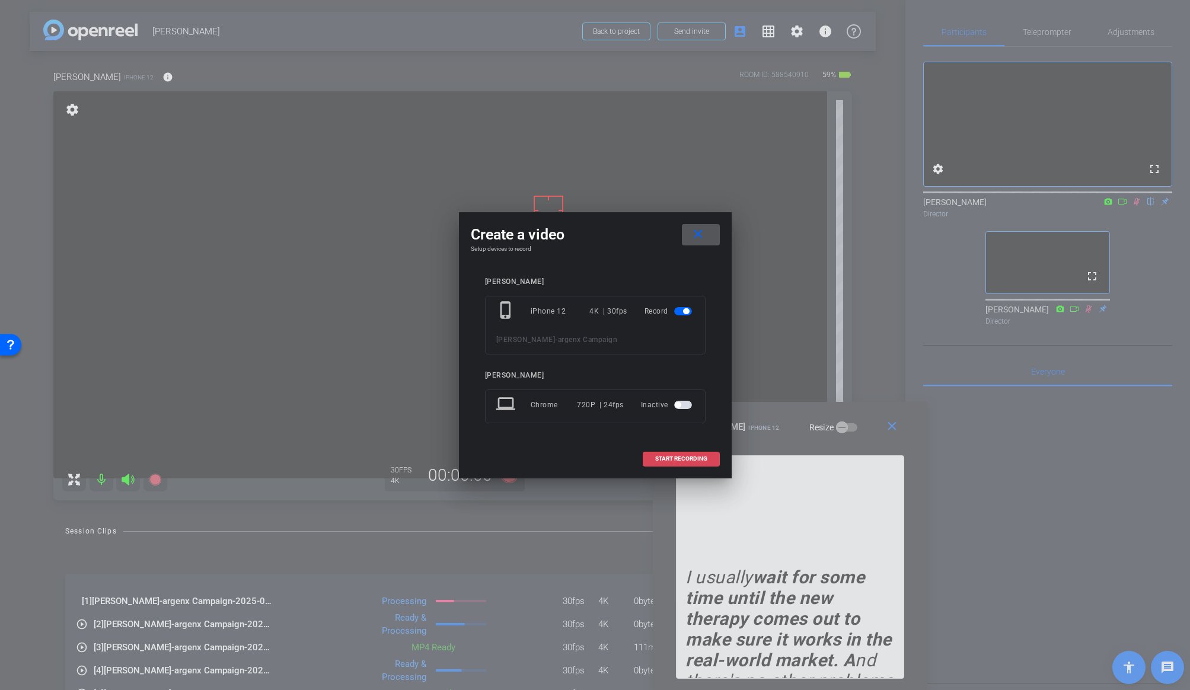
click at [655, 461] on span "START RECORDING" at bounding box center [681, 459] width 52 height 6
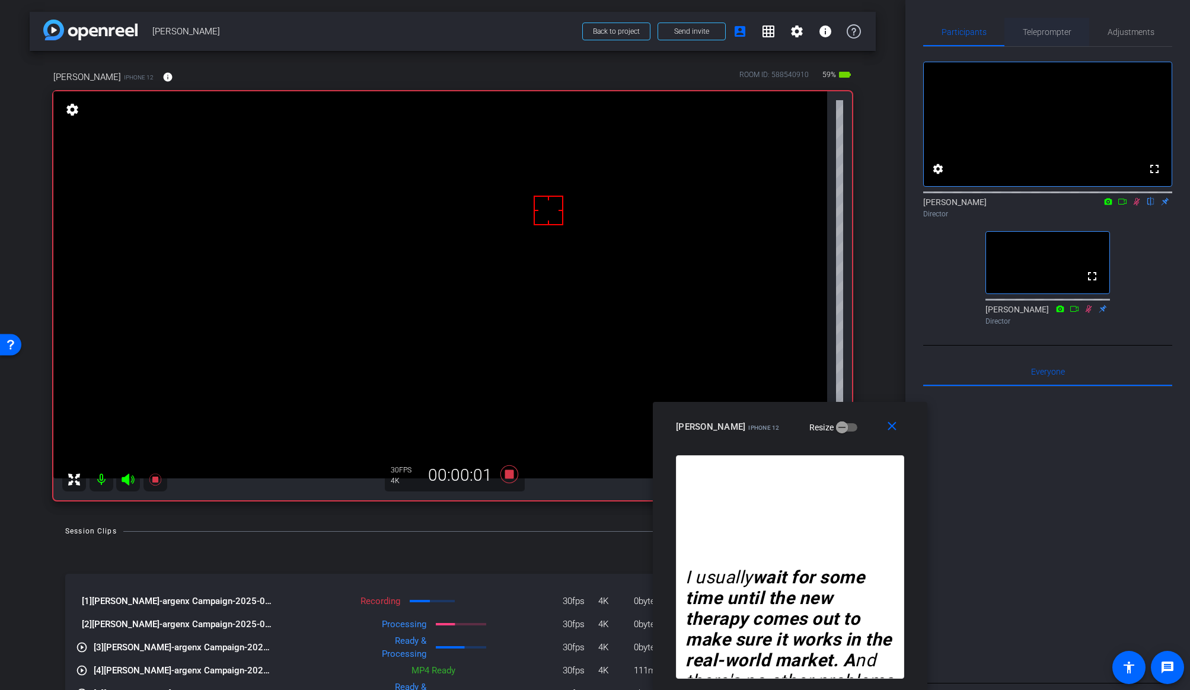
click at [1016, 32] on span "Teleprompter" at bounding box center [1047, 32] width 49 height 8
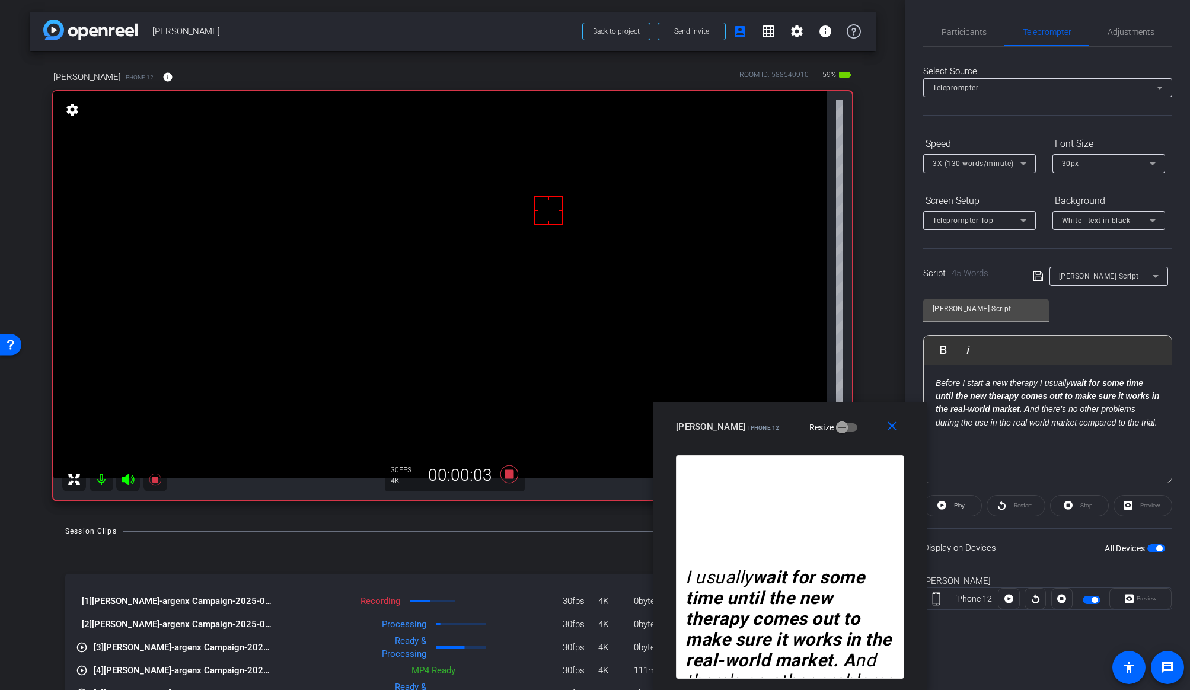
click at [1016, 548] on span "button" at bounding box center [1156, 548] width 18 height 8
click at [1016, 548] on span "button" at bounding box center [1151, 548] width 6 height 6
click at [949, 504] on span at bounding box center [953, 506] width 58 height 28
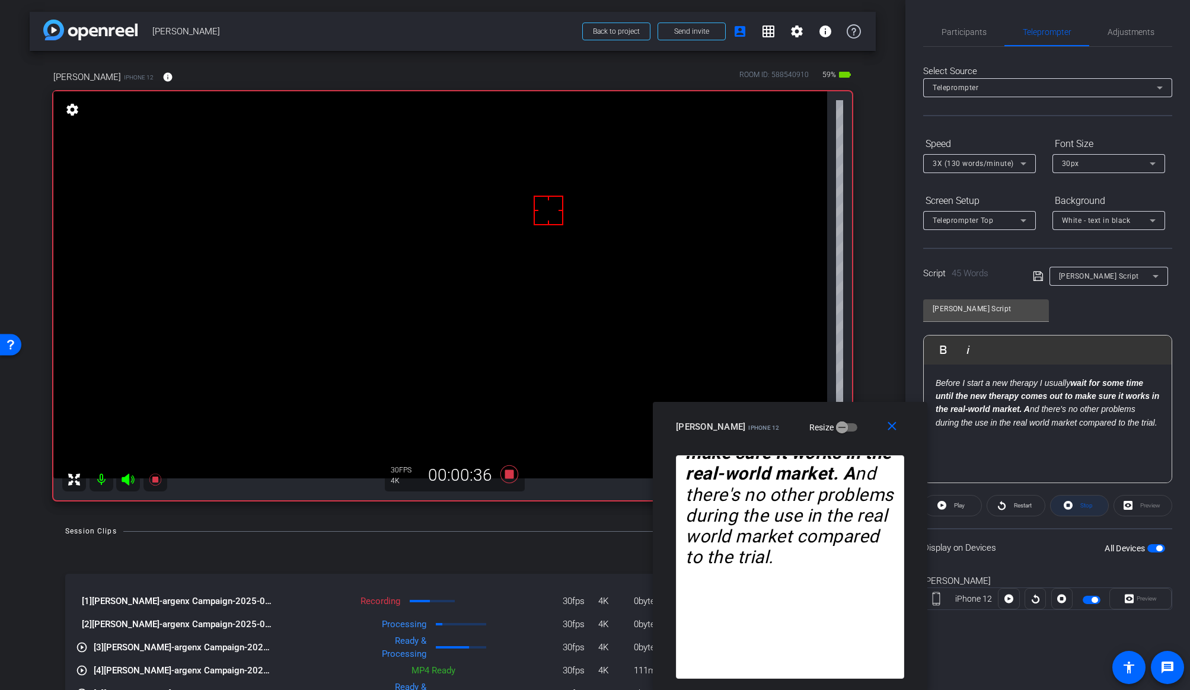
click at [1016, 506] on icon at bounding box center [1068, 505] width 9 height 9
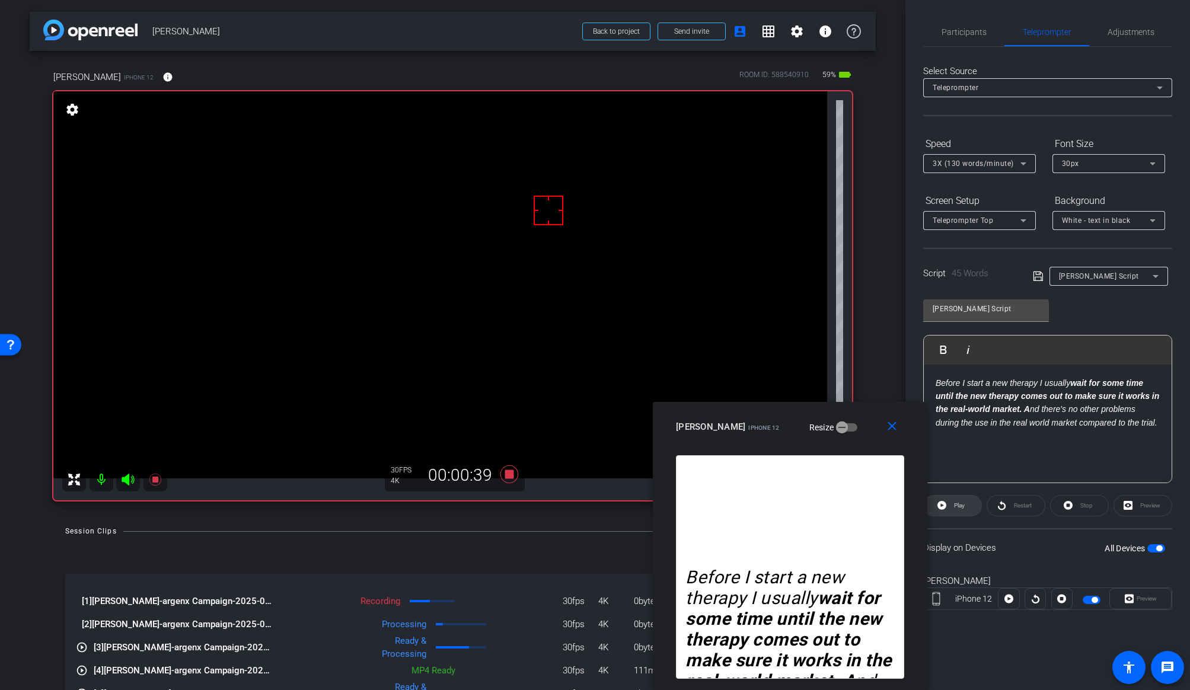
click at [951, 509] on span "Play" at bounding box center [958, 505] width 14 height 17
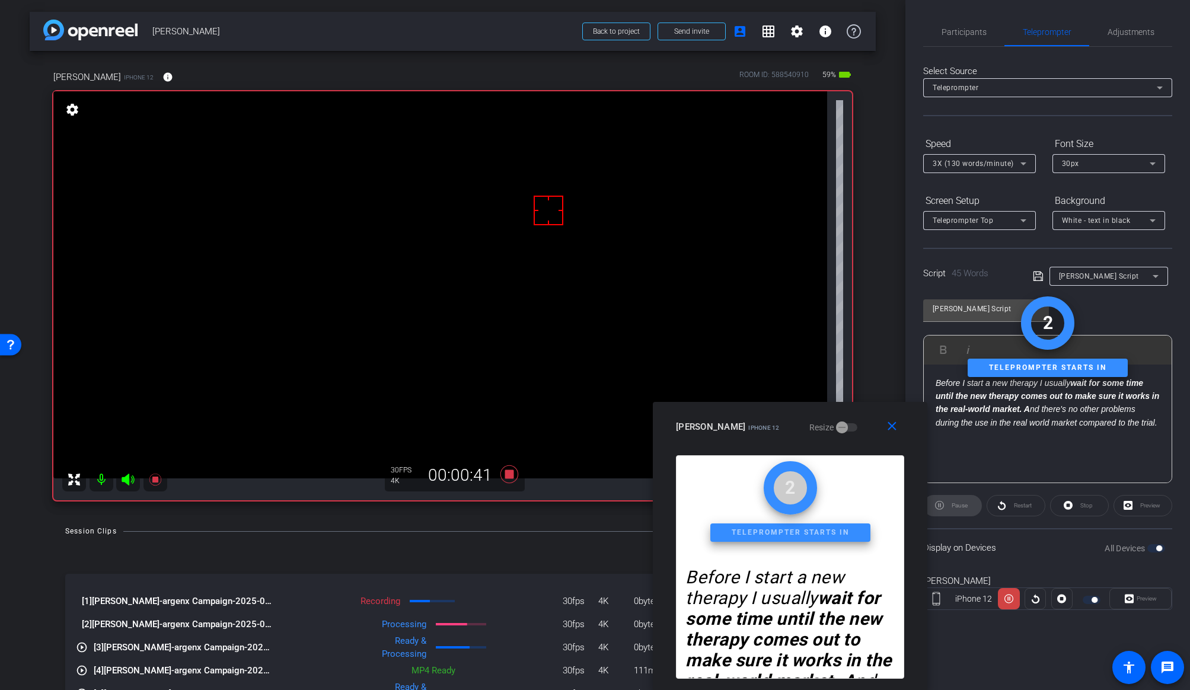
click at [1016, 510] on div "Stop" at bounding box center [1079, 505] width 59 height 21
click at [1016, 507] on div "Stop" at bounding box center [1079, 505] width 59 height 21
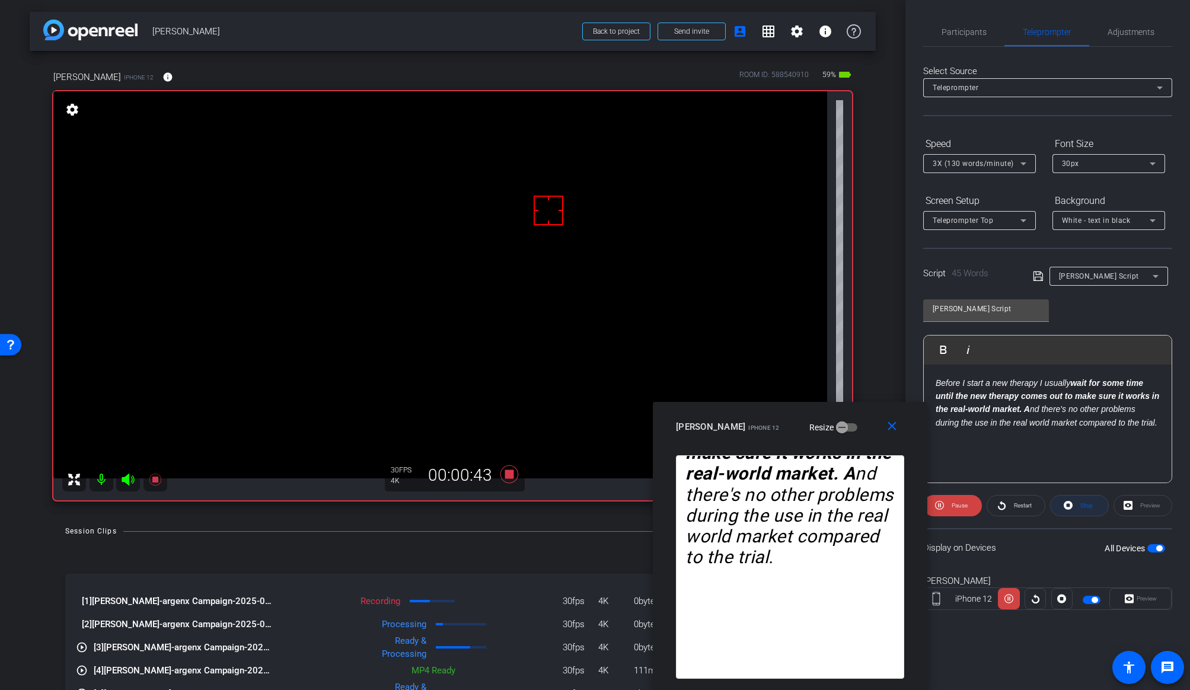
click at [1016, 507] on icon at bounding box center [1068, 505] width 9 height 15
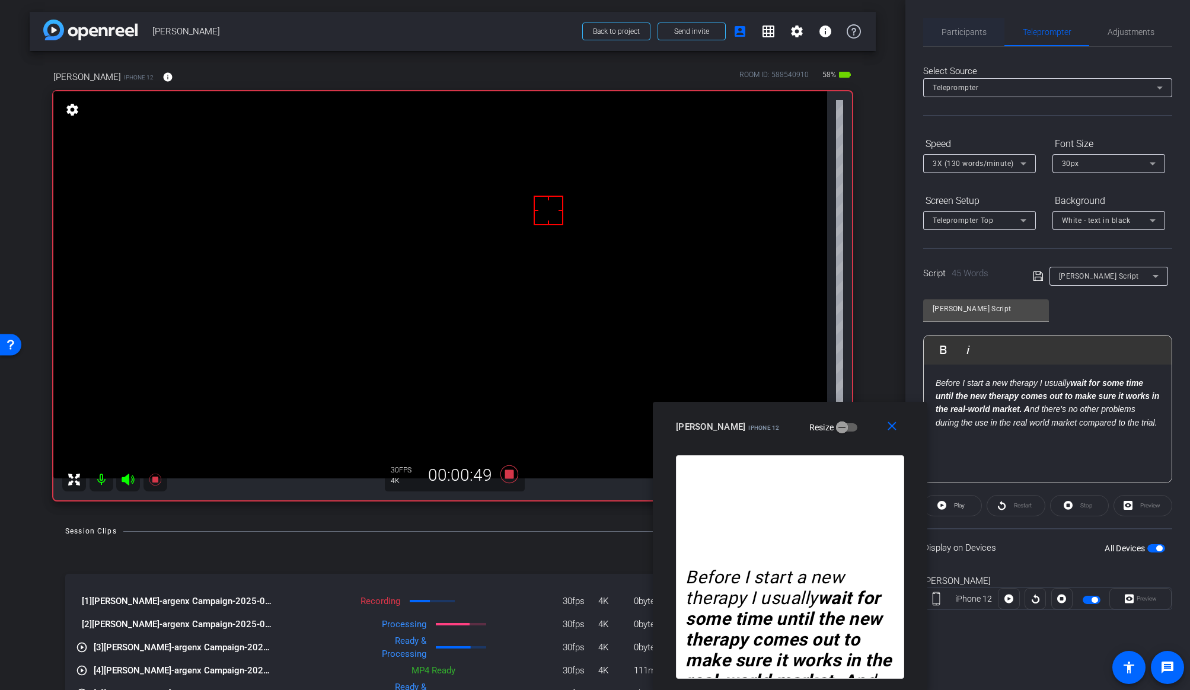
click at [966, 36] on span "Participants" at bounding box center [964, 32] width 45 height 8
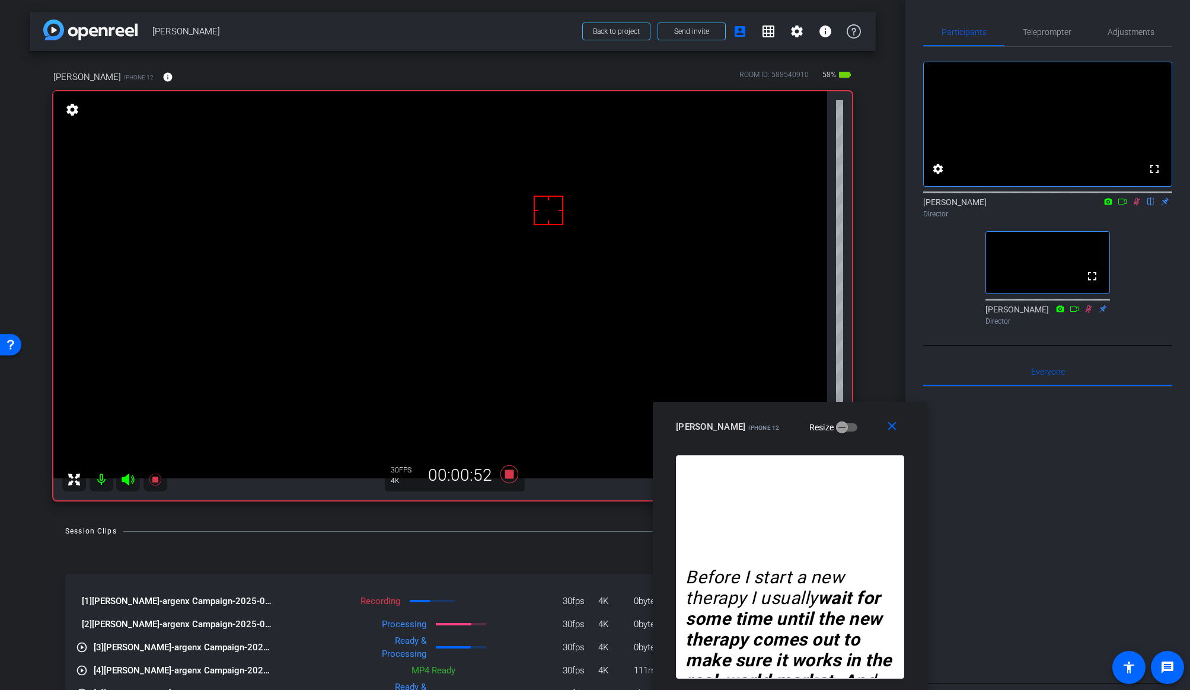
click at [1016, 206] on icon at bounding box center [1136, 201] width 9 height 8
click at [1016, 39] on span "Teleprompter" at bounding box center [1047, 32] width 49 height 28
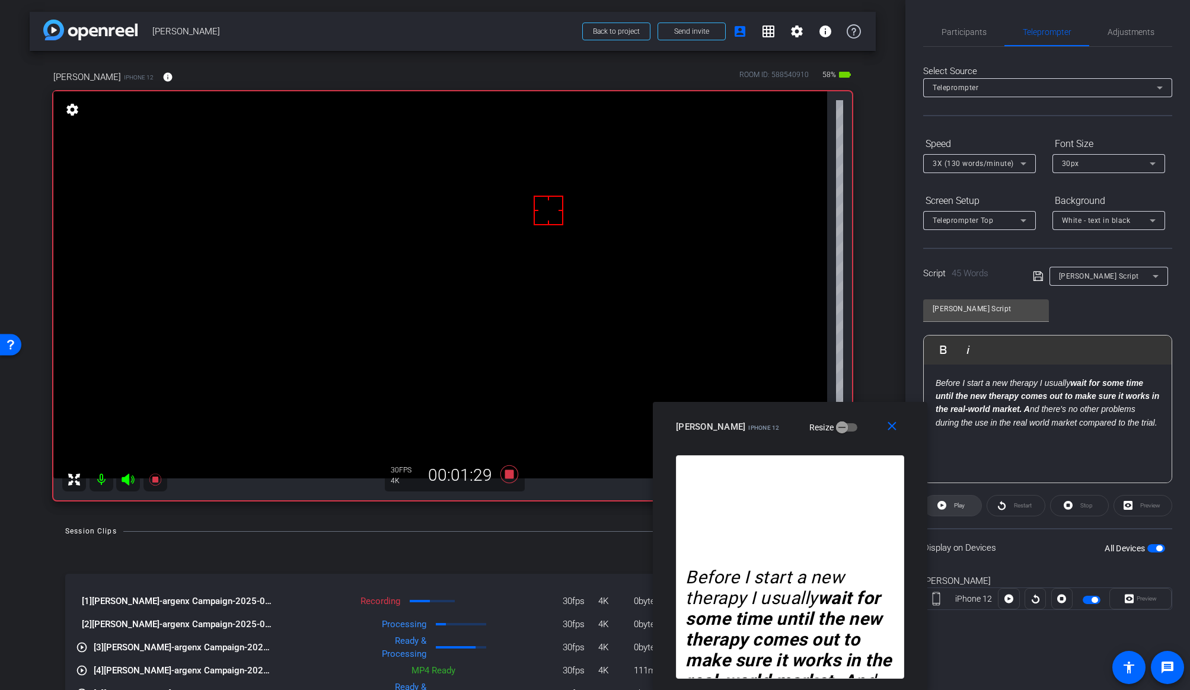
click at [951, 507] on span "Play" at bounding box center [958, 505] width 14 height 17
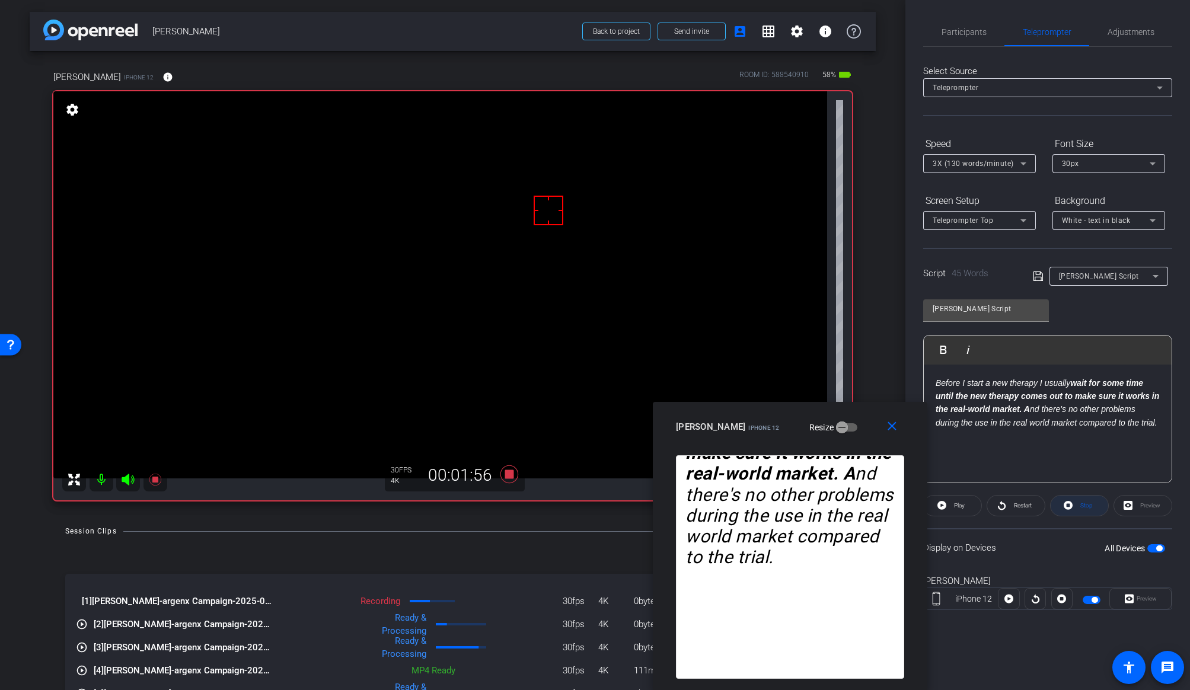
click at [1016, 508] on span "Stop" at bounding box center [1086, 505] width 12 height 7
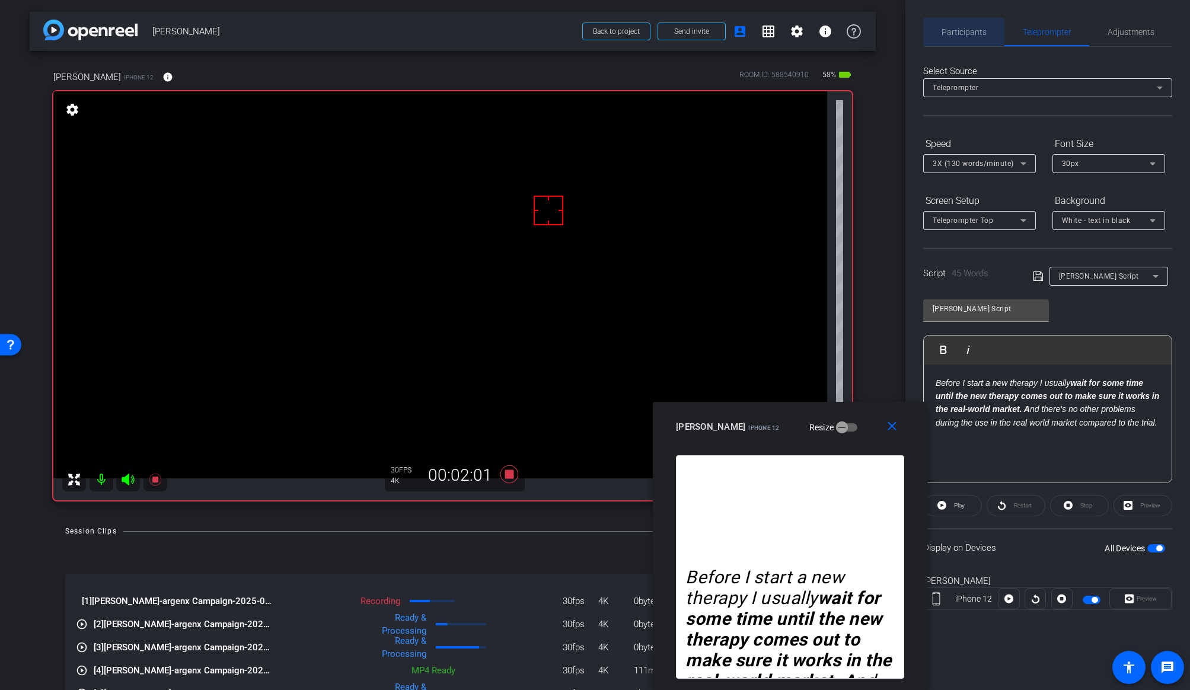
click at [953, 33] on span "Participants" at bounding box center [964, 32] width 45 height 8
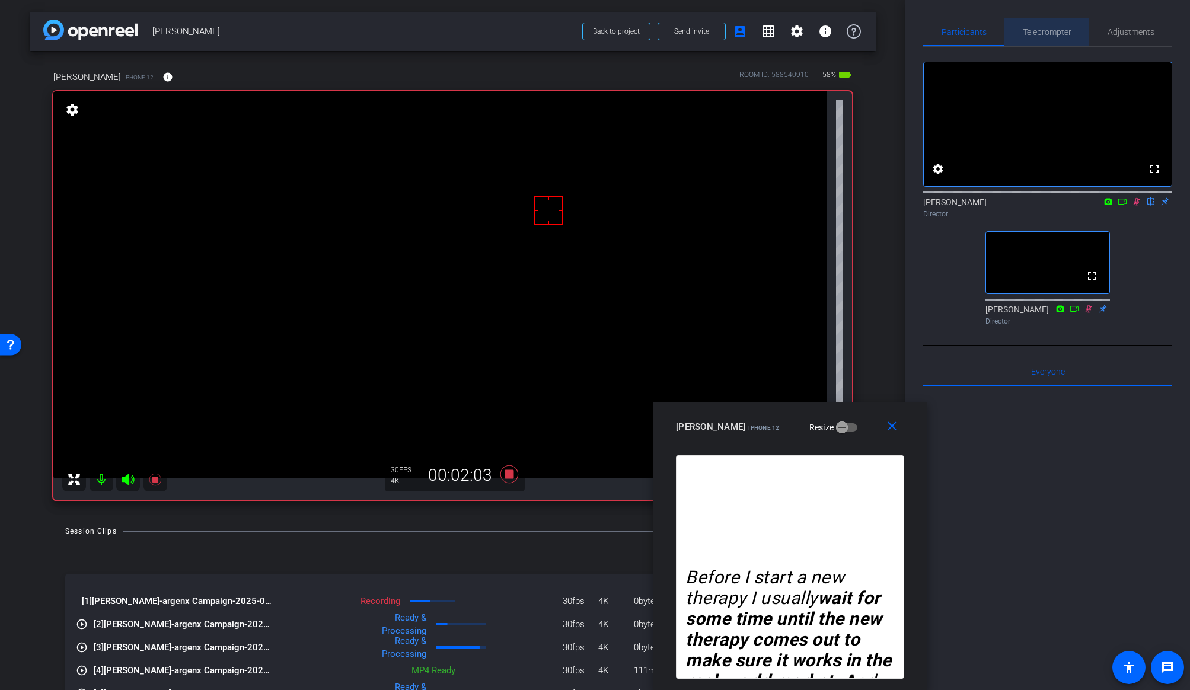
click at [1016, 32] on span "Teleprompter" at bounding box center [1047, 32] width 49 height 8
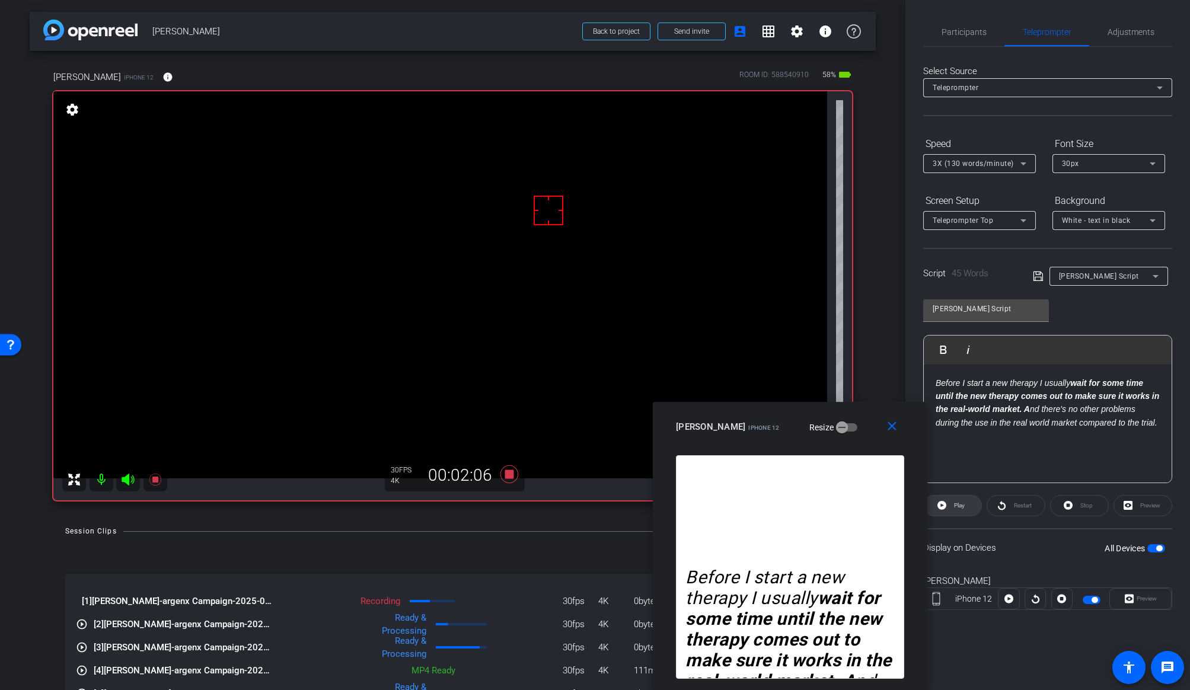
click at [955, 509] on span "Play" at bounding box center [958, 505] width 14 height 17
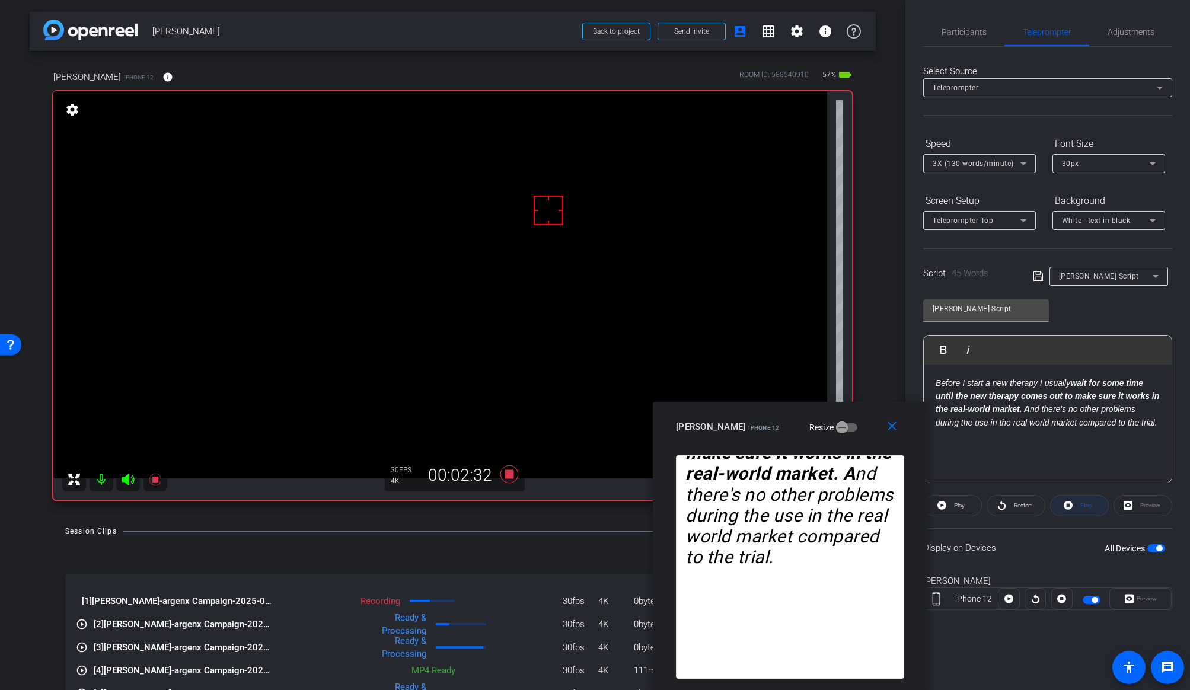
click at [1016, 508] on span "Stop" at bounding box center [1086, 505] width 12 height 7
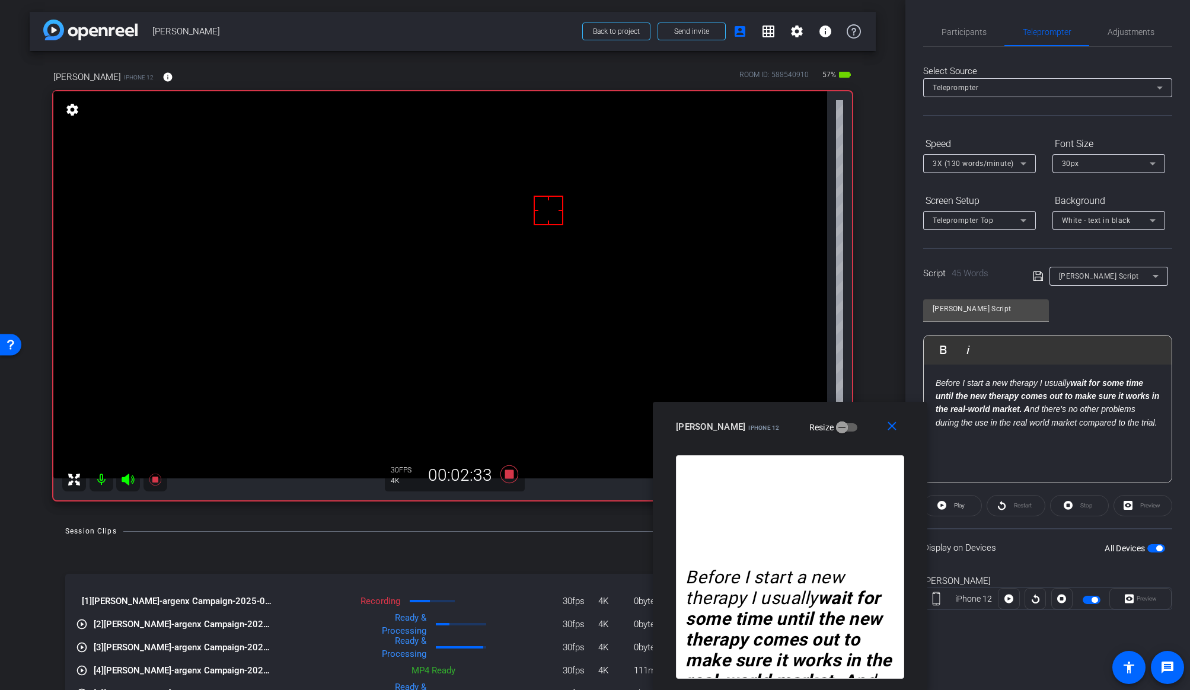
click at [478, 526] on div "Session Clips cloud_upload" at bounding box center [452, 531] width 775 height 14
click at [506, 474] on icon at bounding box center [509, 474] width 18 height 18
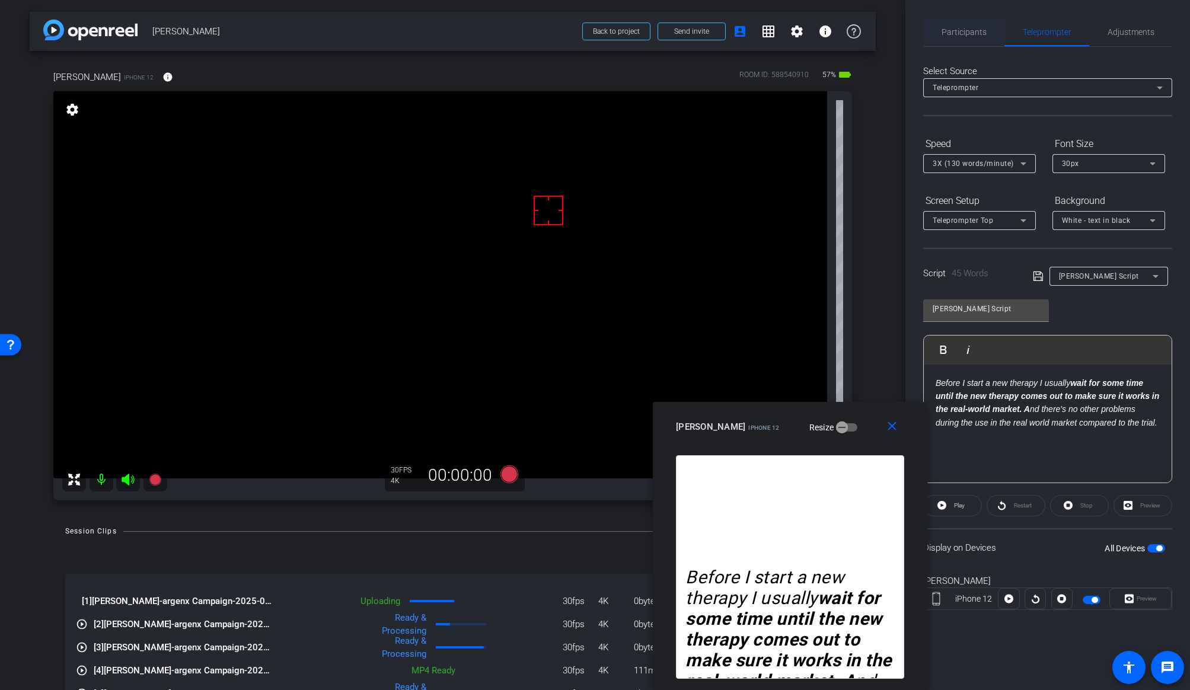
click at [946, 32] on span "Participants" at bounding box center [964, 32] width 45 height 8
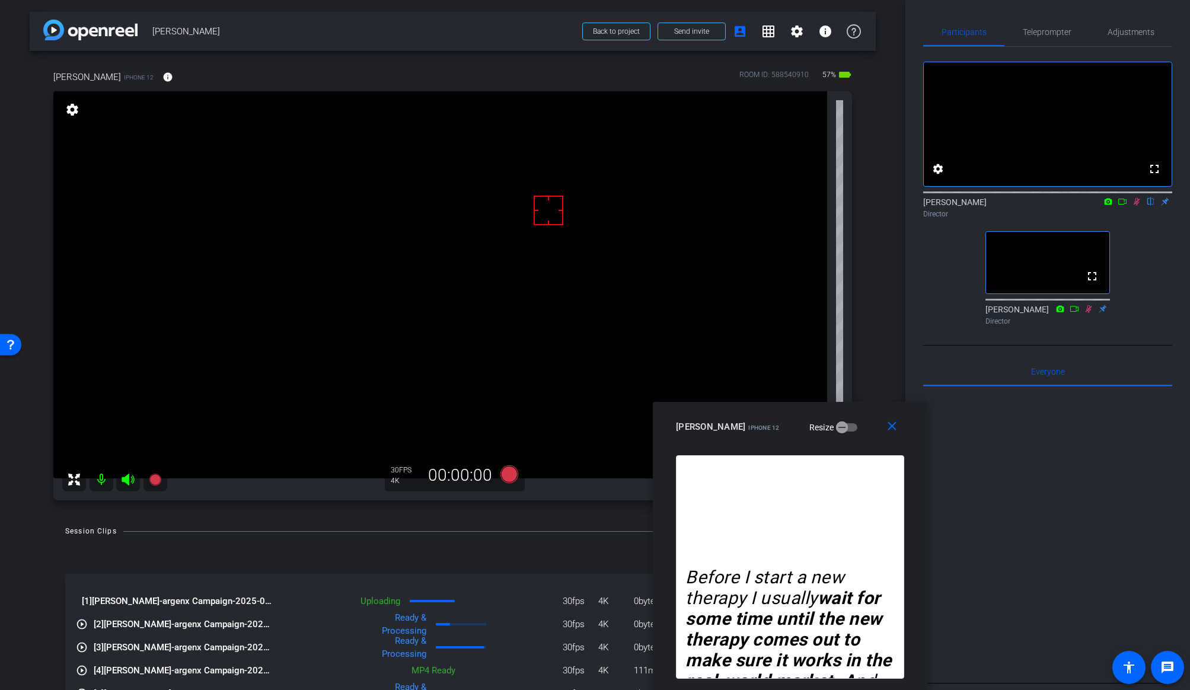
click at [1016, 206] on icon at bounding box center [1137, 202] width 7 height 8
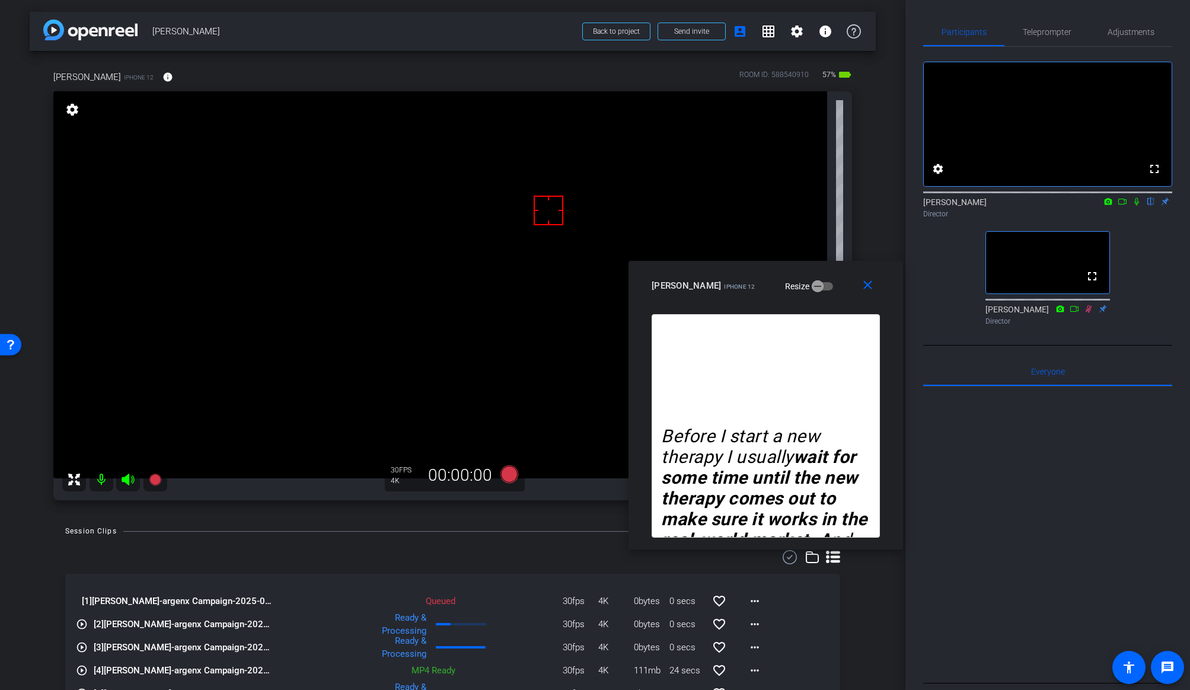
drag, startPoint x: 655, startPoint y: 404, endPoint x: 630, endPoint y: 263, distance: 143.2
click at [630, 263] on div "close [PERSON_NAME] iPhone 12 Resize" at bounding box center [765, 287] width 275 height 53
click at [503, 473] on icon at bounding box center [509, 474] width 18 height 18
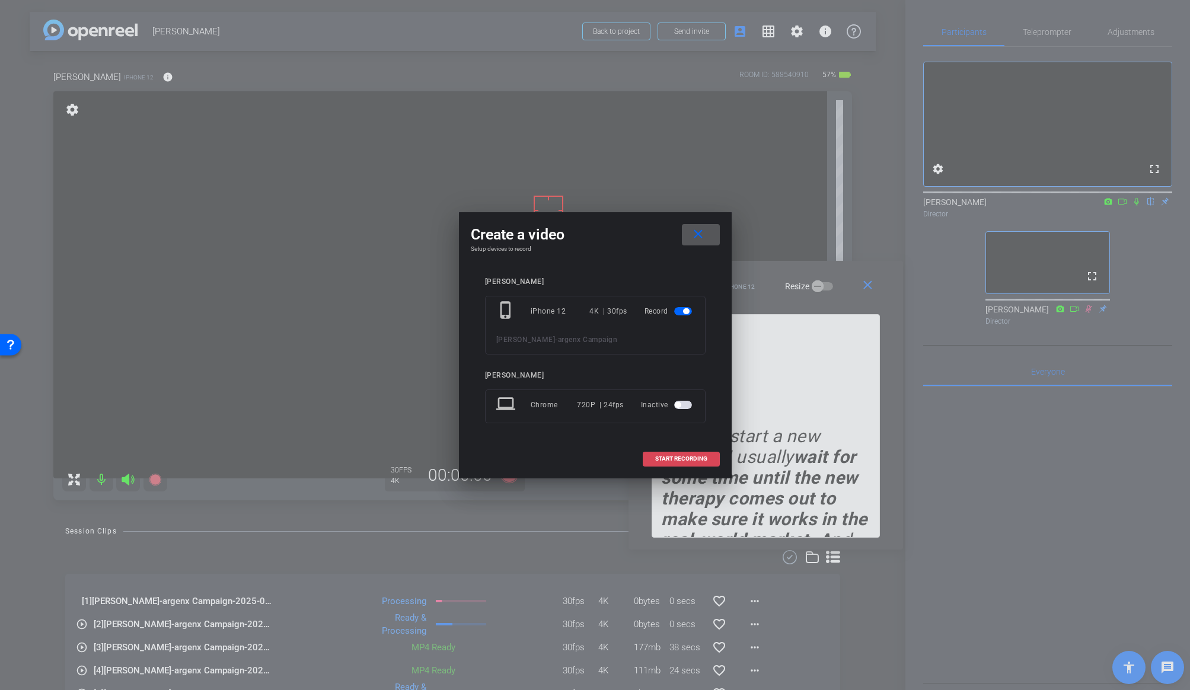
click at [665, 460] on span "START RECORDING" at bounding box center [681, 459] width 52 height 6
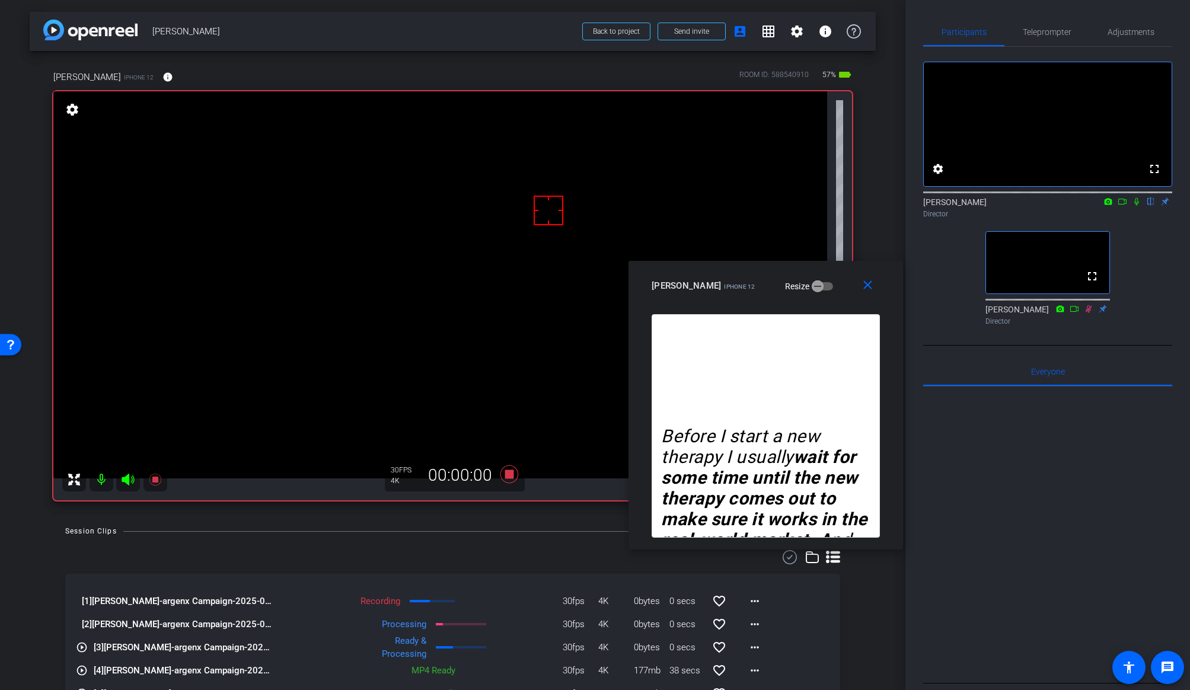
click at [1016, 206] on icon at bounding box center [1136, 201] width 9 height 8
click at [1016, 33] on span "Teleprompter" at bounding box center [1047, 32] width 49 height 8
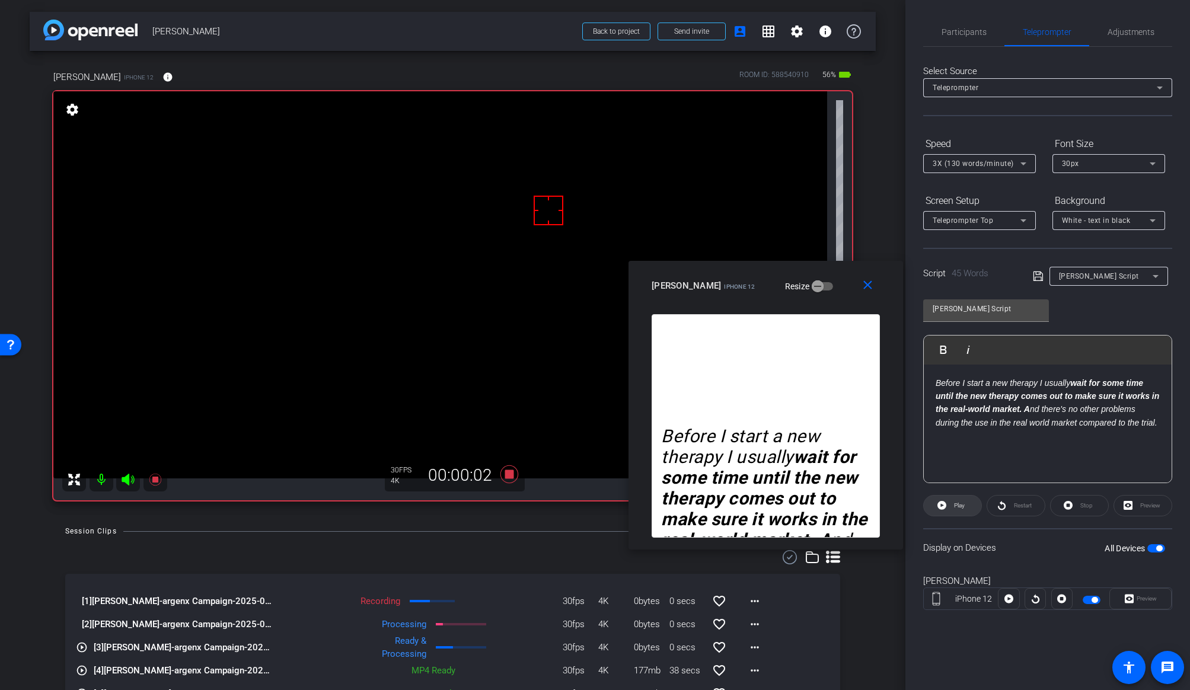
click at [956, 502] on span "Play" at bounding box center [959, 505] width 11 height 7
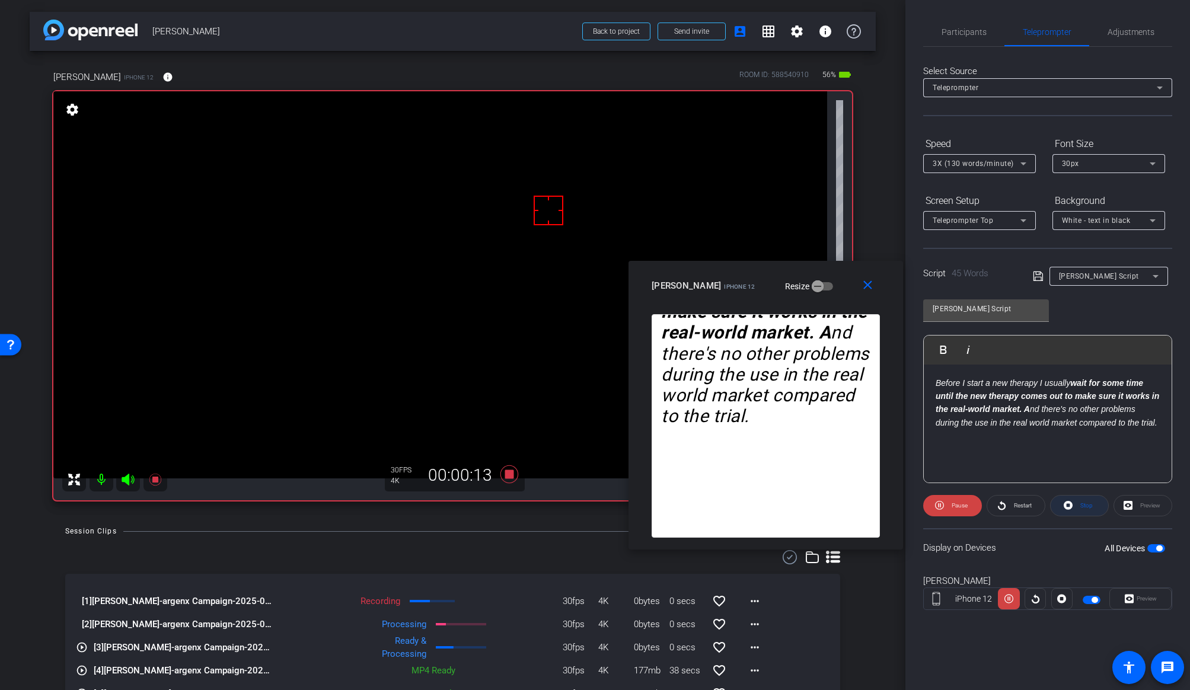
click at [1016, 510] on span "Stop" at bounding box center [1084, 505] width 15 height 17
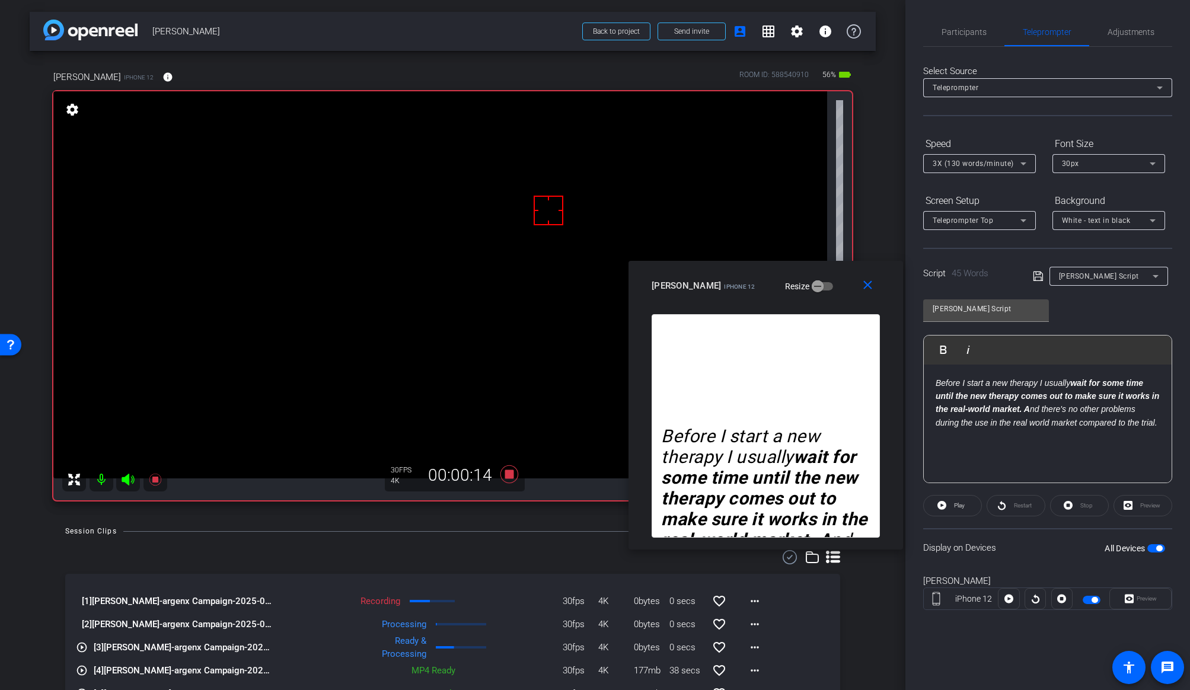
click at [1012, 503] on div "Restart" at bounding box center [1016, 505] width 59 height 21
click at [939, 502] on icon at bounding box center [941, 505] width 9 height 9
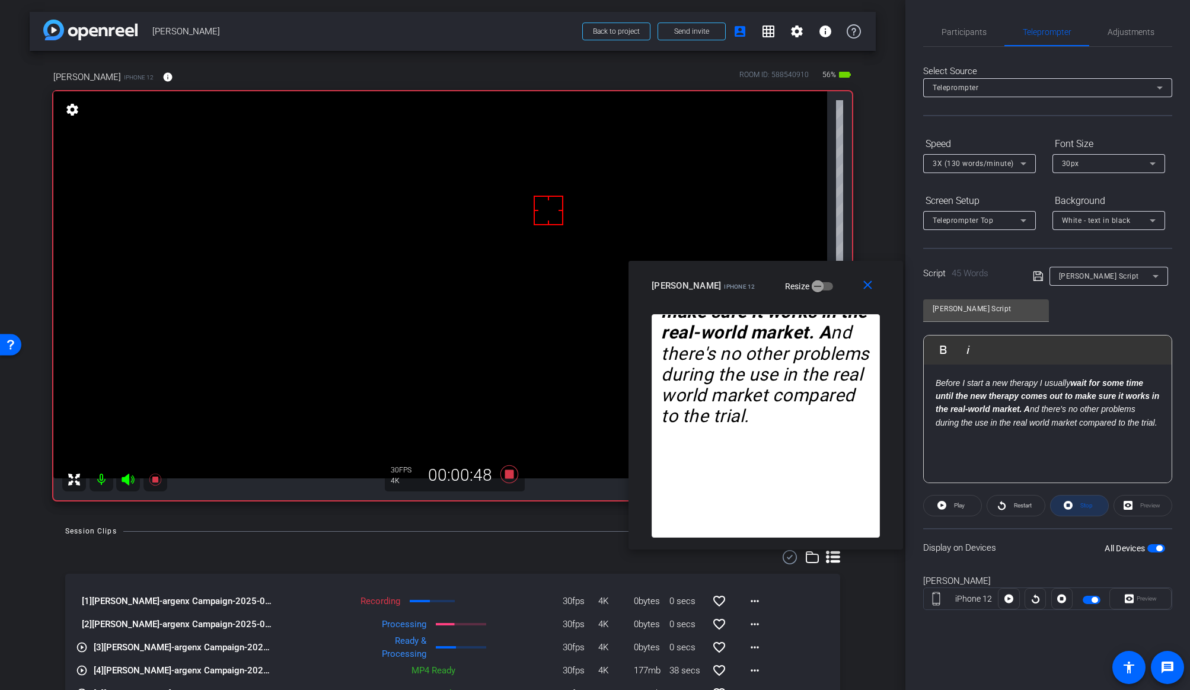
click at [1016, 511] on span "Stop" at bounding box center [1084, 505] width 15 height 17
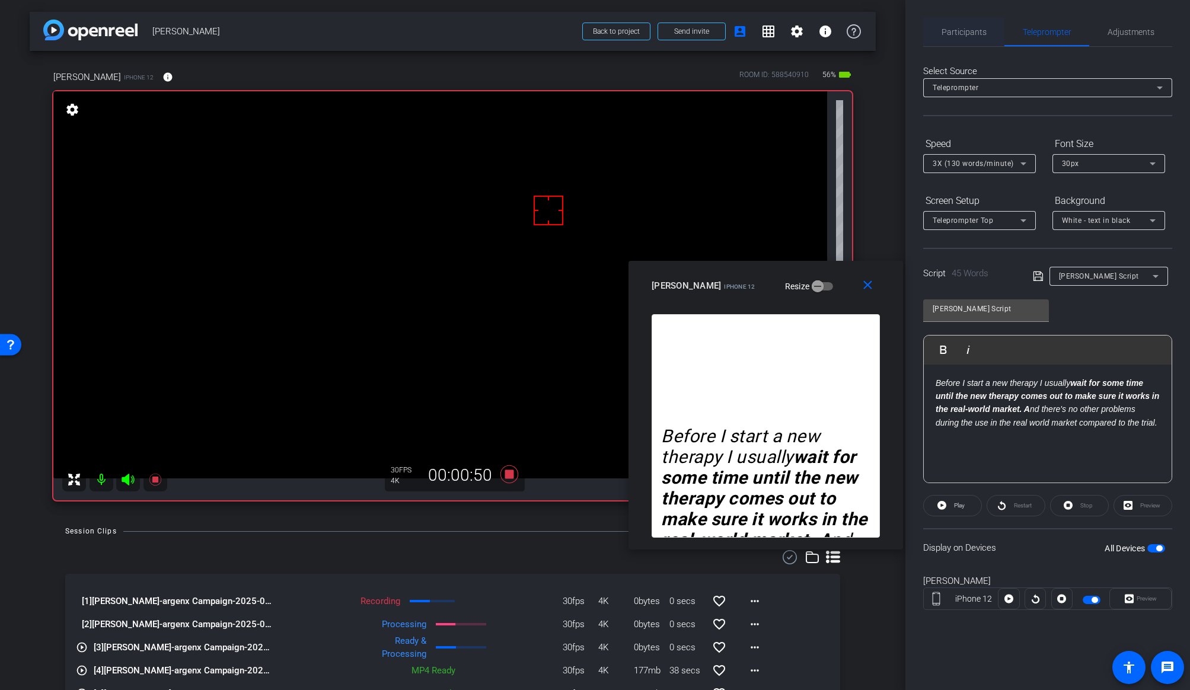
click at [962, 34] on span "Participants" at bounding box center [964, 32] width 45 height 8
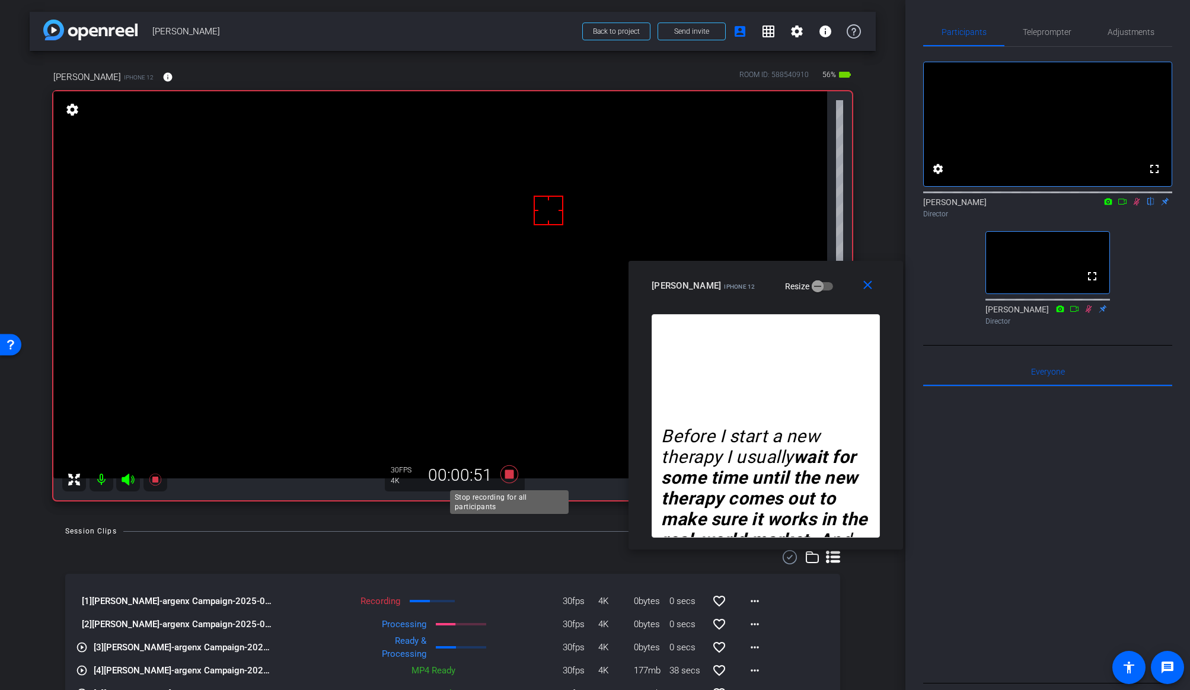
click at [506, 474] on icon at bounding box center [509, 474] width 18 height 18
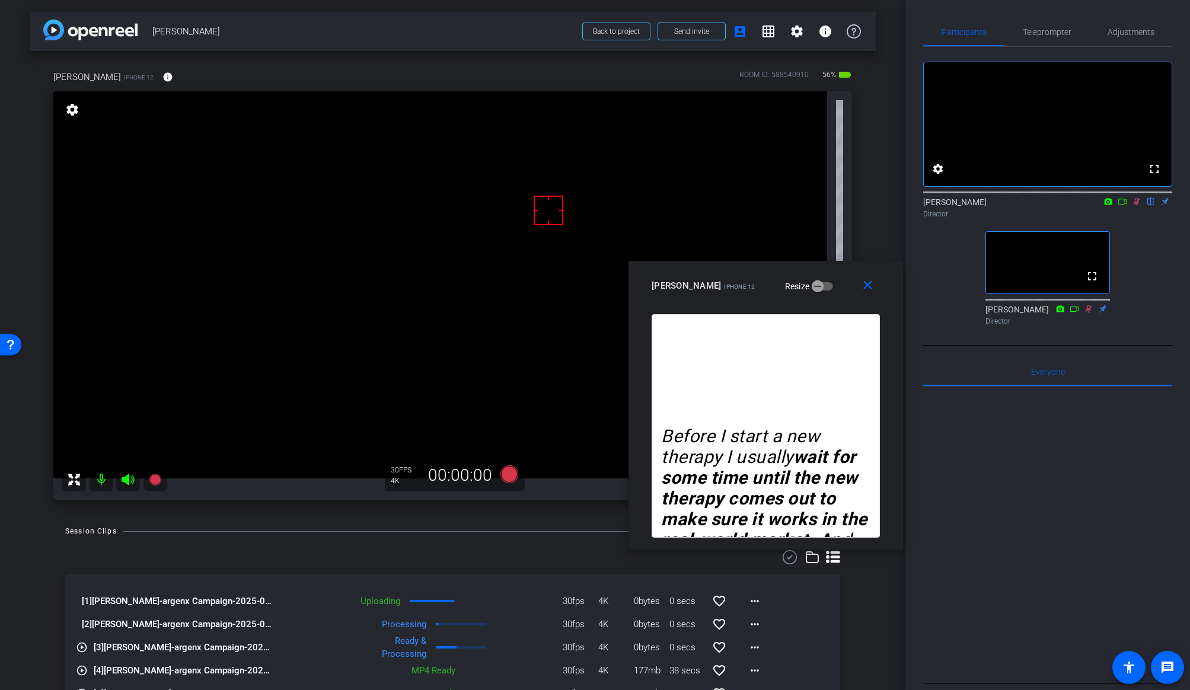
click at [1016, 206] on icon at bounding box center [1136, 201] width 9 height 8
click at [870, 285] on mat-icon "close" at bounding box center [867, 285] width 15 height 15
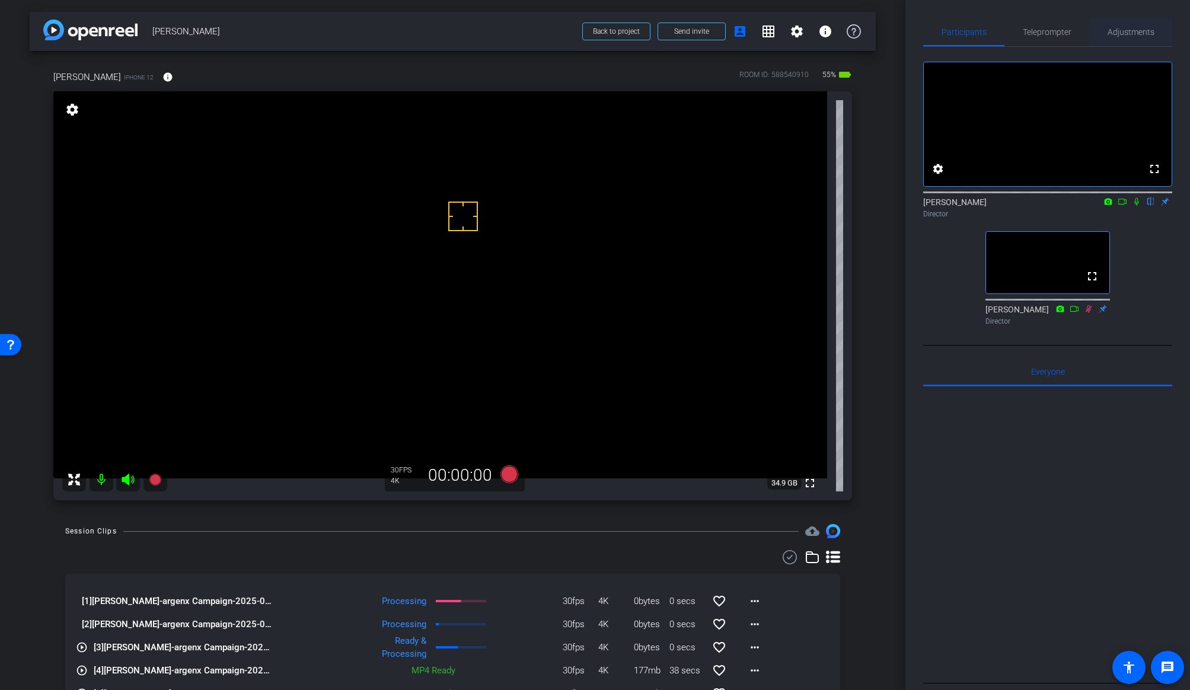
click at [1016, 36] on span "Adjustments" at bounding box center [1131, 32] width 47 height 8
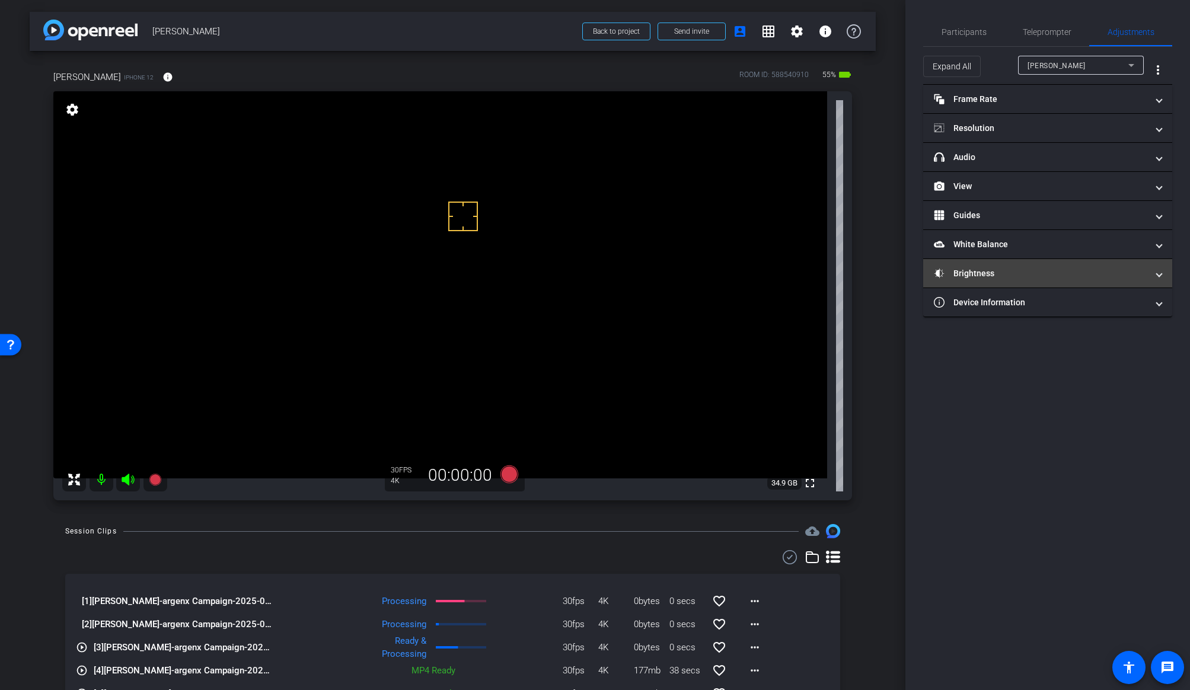
click at [1001, 275] on mat-panel-title "Brightness" at bounding box center [1040, 273] width 213 height 12
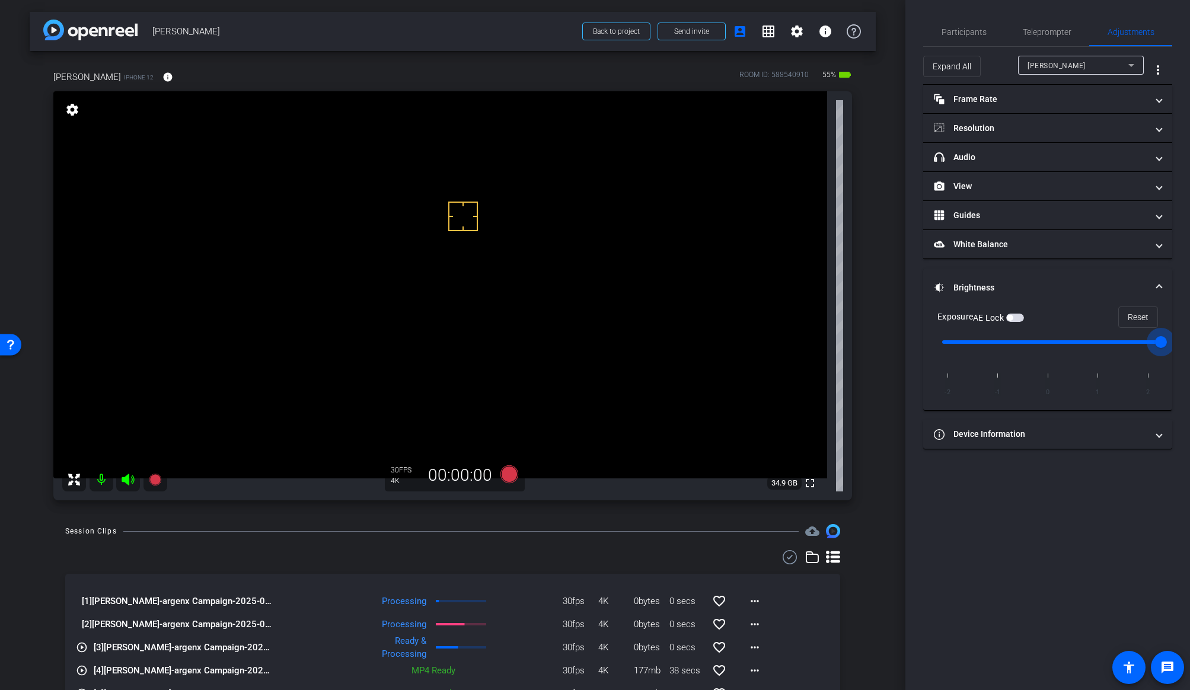
drag, startPoint x: 1102, startPoint y: 339, endPoint x: 1176, endPoint y: 361, distance: 76.9
type input "2"
click at [1016, 355] on input "range" at bounding box center [1052, 342] width 245 height 26
click at [505, 473] on icon at bounding box center [509, 474] width 18 height 18
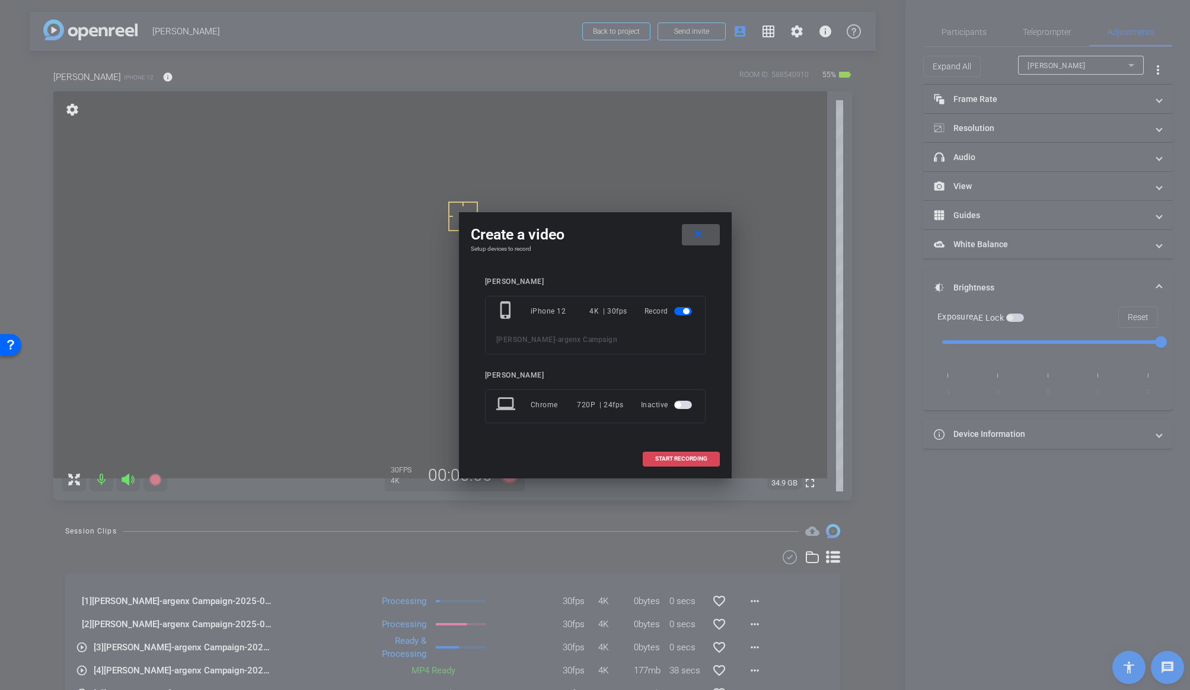
click at [672, 455] on span at bounding box center [681, 459] width 76 height 28
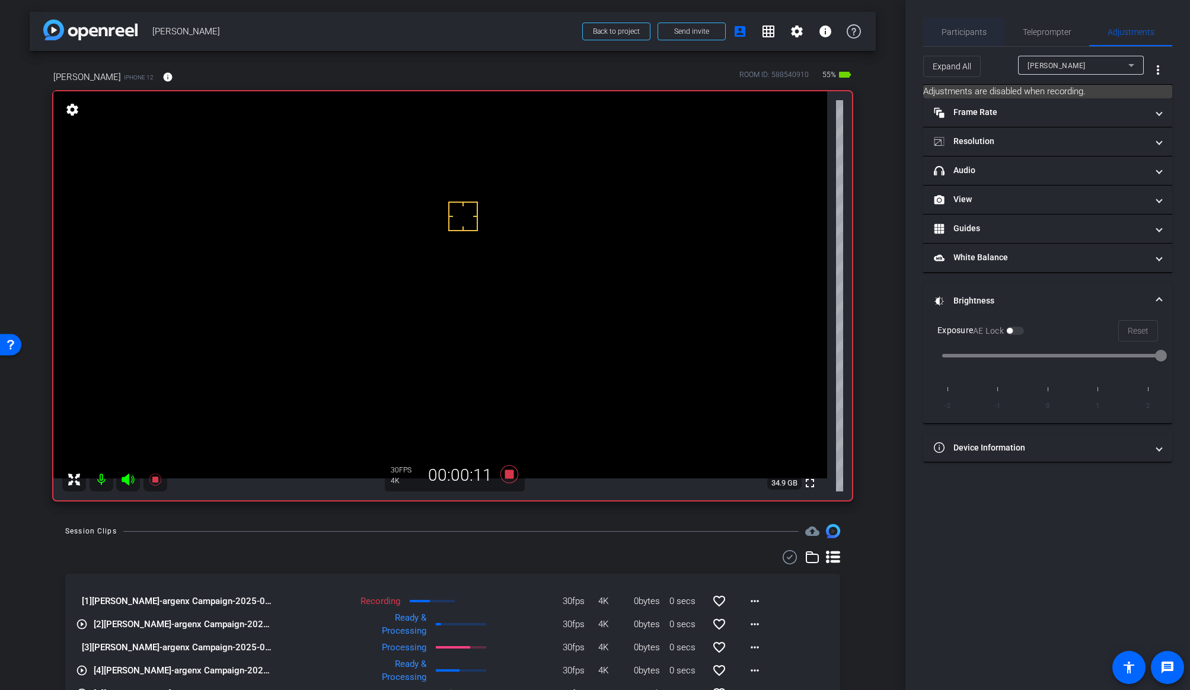
click at [955, 33] on span "Participants" at bounding box center [964, 32] width 45 height 8
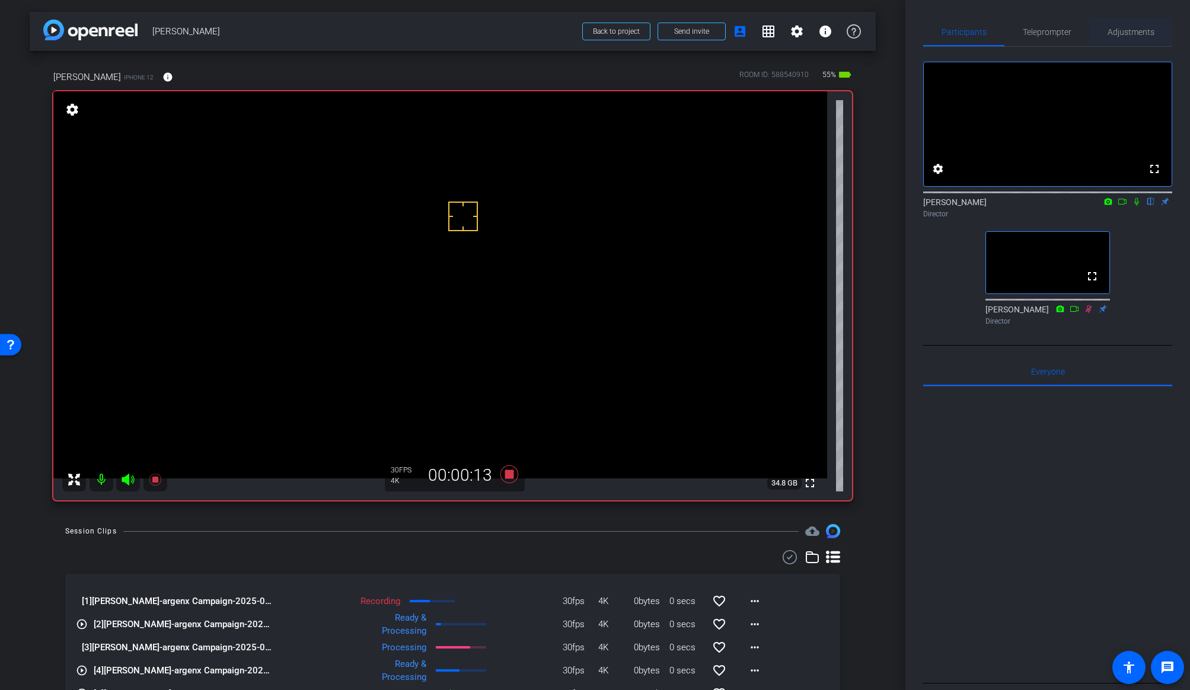
click at [1016, 34] on span "Adjustments" at bounding box center [1131, 32] width 47 height 8
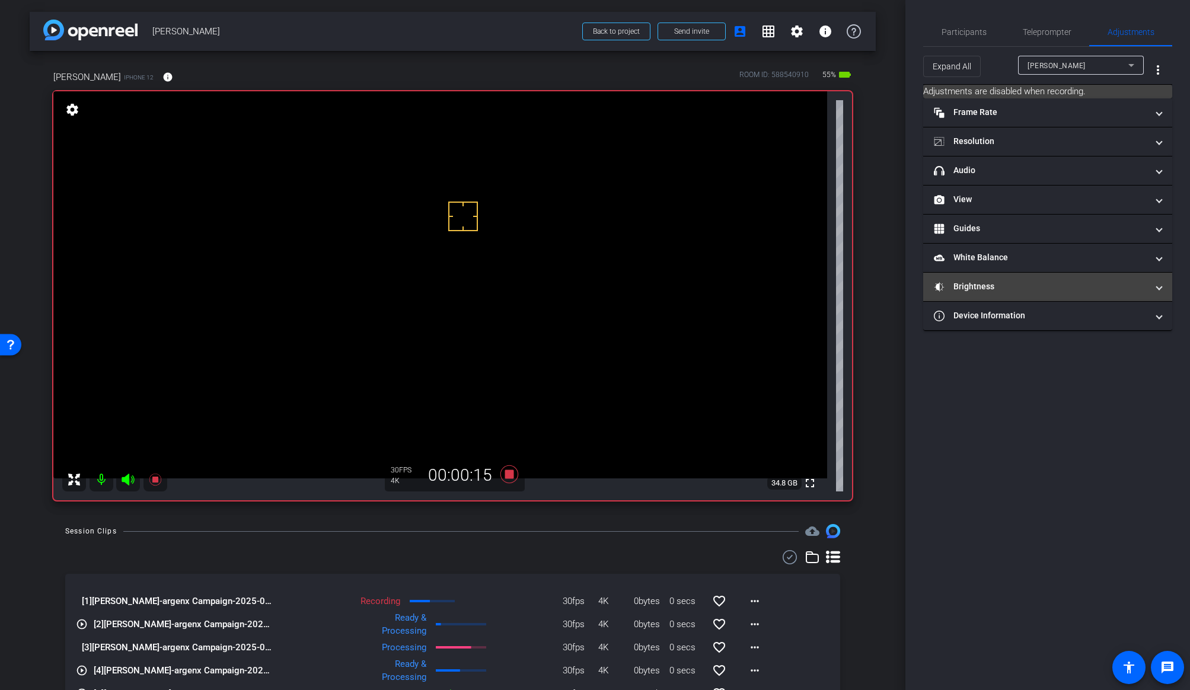
click at [1016, 293] on mat-expansion-panel-header "Brightness" at bounding box center [1047, 287] width 249 height 28
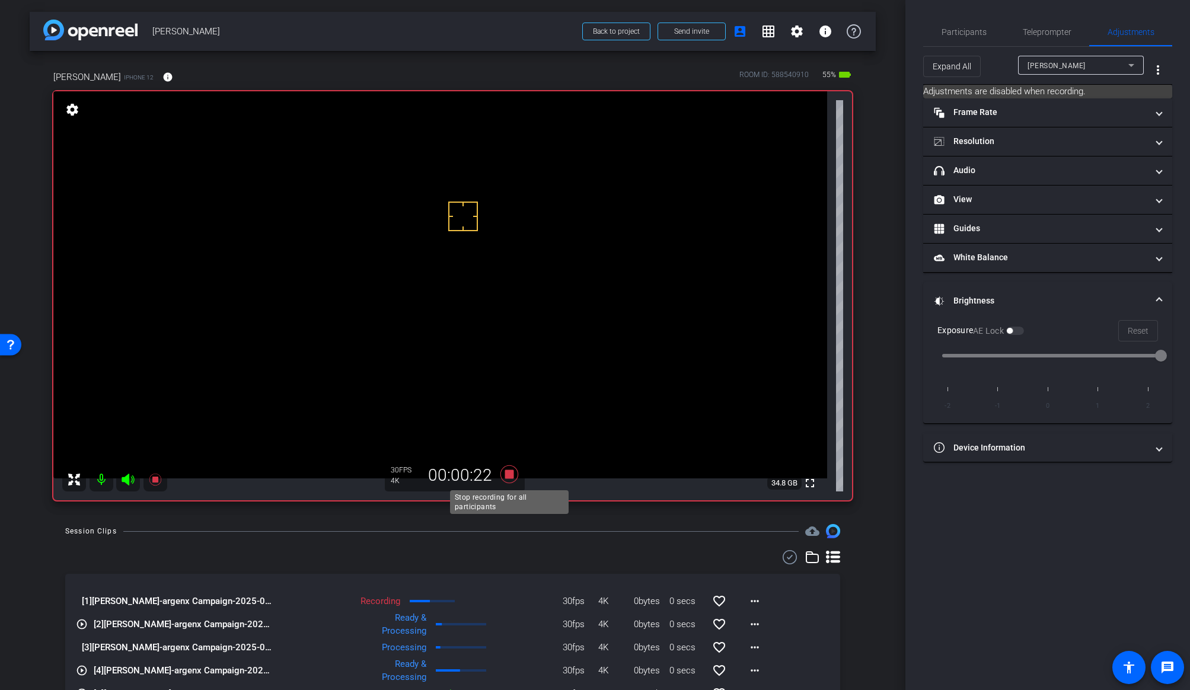
click at [509, 473] on icon at bounding box center [509, 474] width 18 height 18
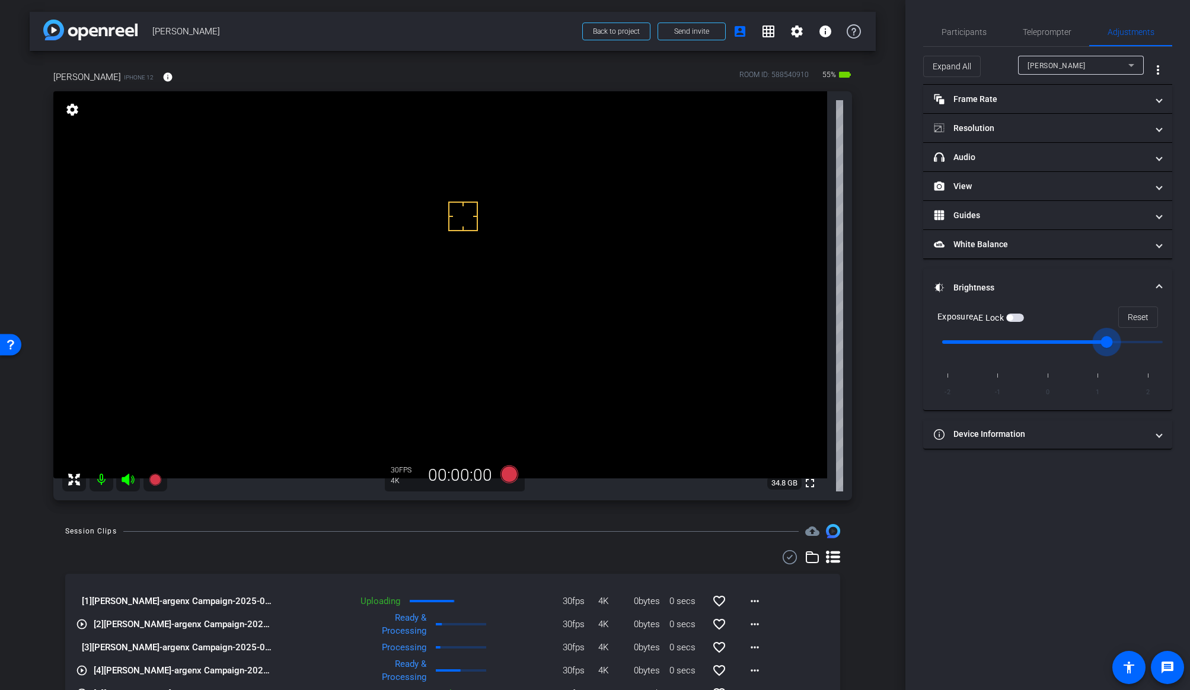
drag, startPoint x: 1161, startPoint y: 344, endPoint x: 1094, endPoint y: 346, distance: 67.0
type input "1"
click at [1016, 346] on input "range" at bounding box center [1052, 342] width 245 height 26
click at [509, 477] on icon at bounding box center [509, 474] width 18 height 18
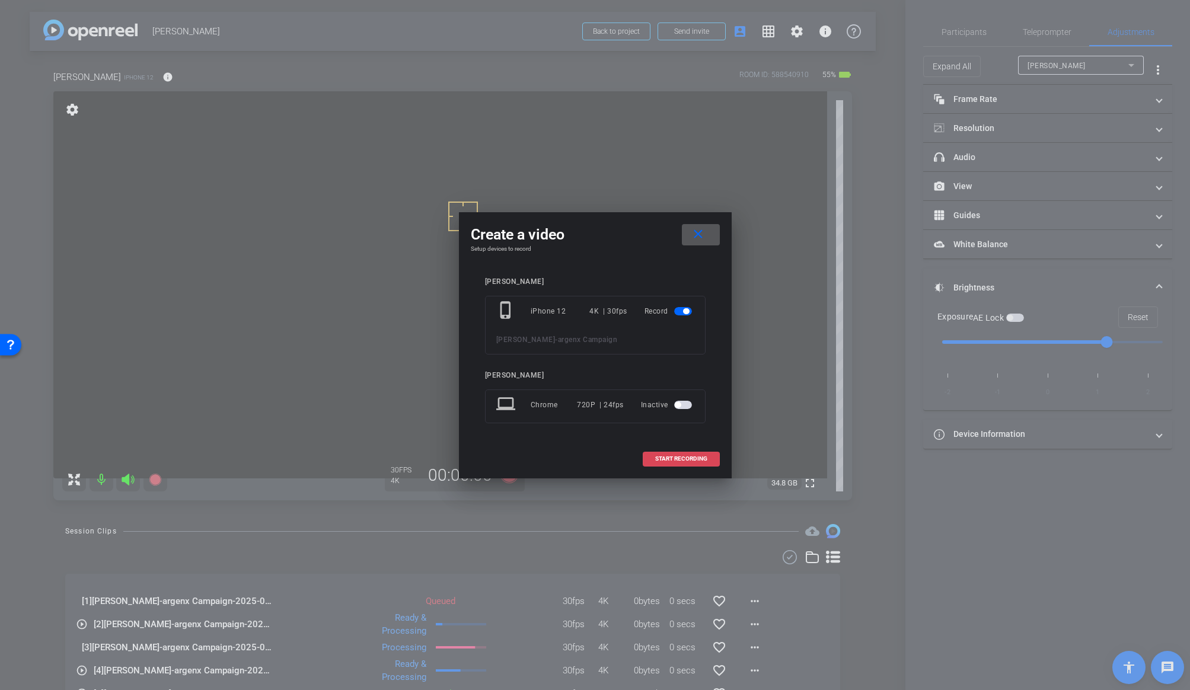
click at [687, 459] on span "START RECORDING" at bounding box center [681, 459] width 52 height 6
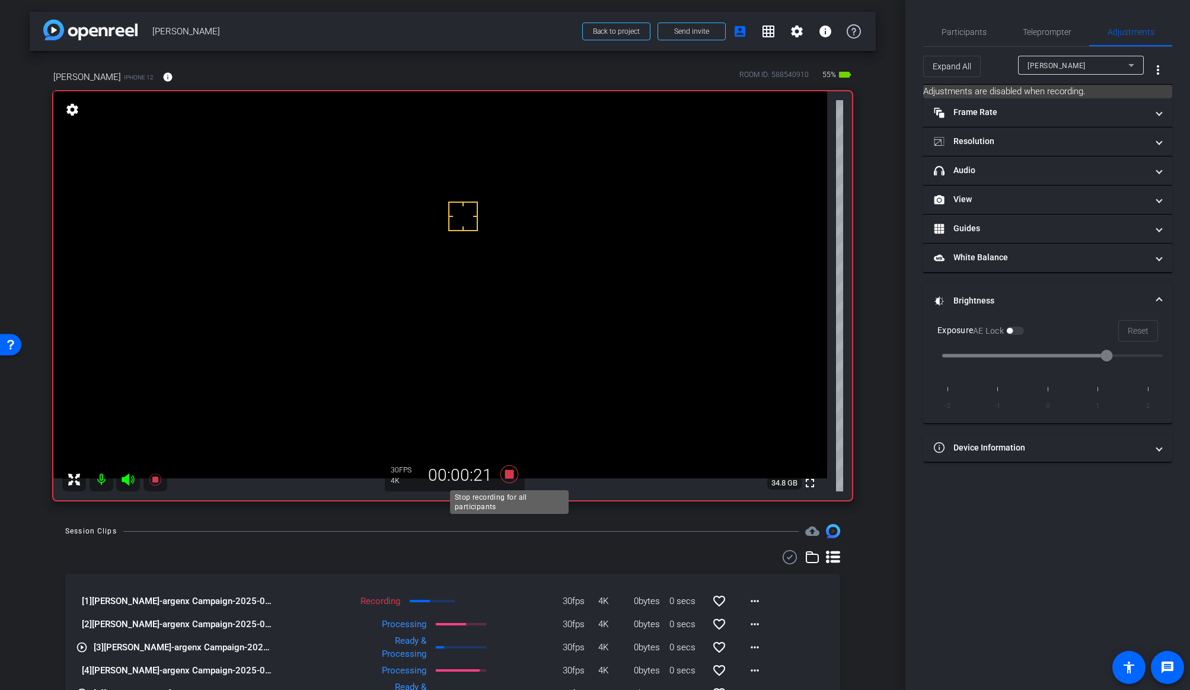
click at [507, 473] on icon at bounding box center [509, 474] width 18 height 18
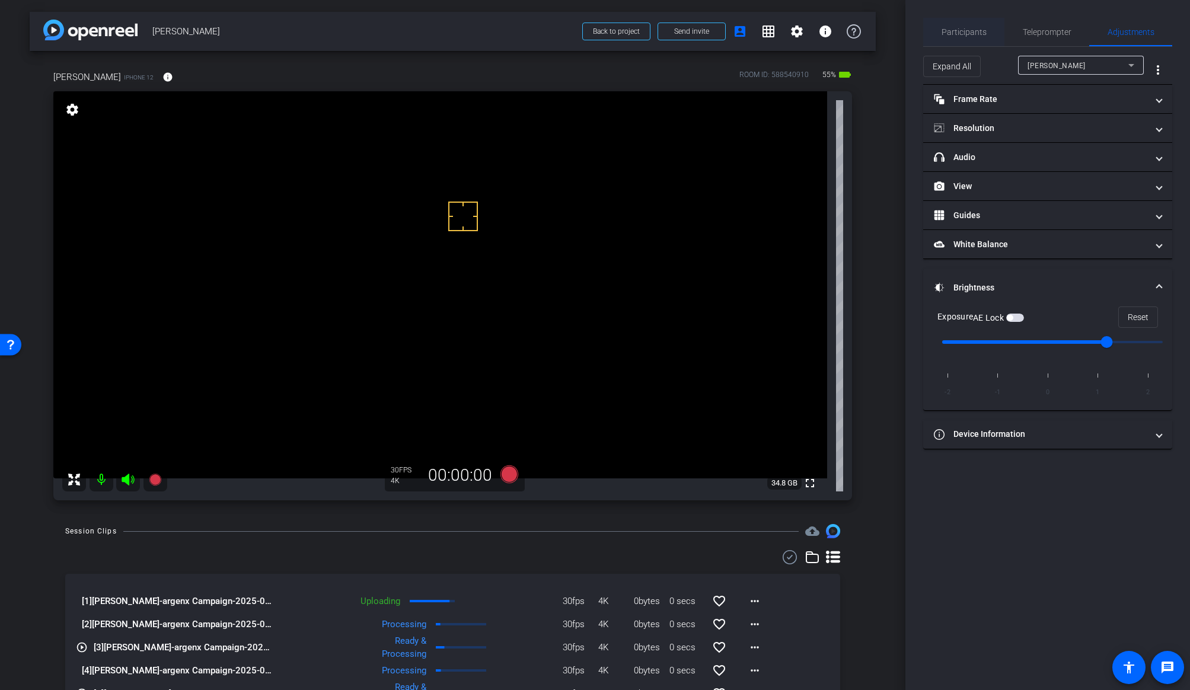
click at [947, 29] on span "Participants" at bounding box center [964, 32] width 45 height 8
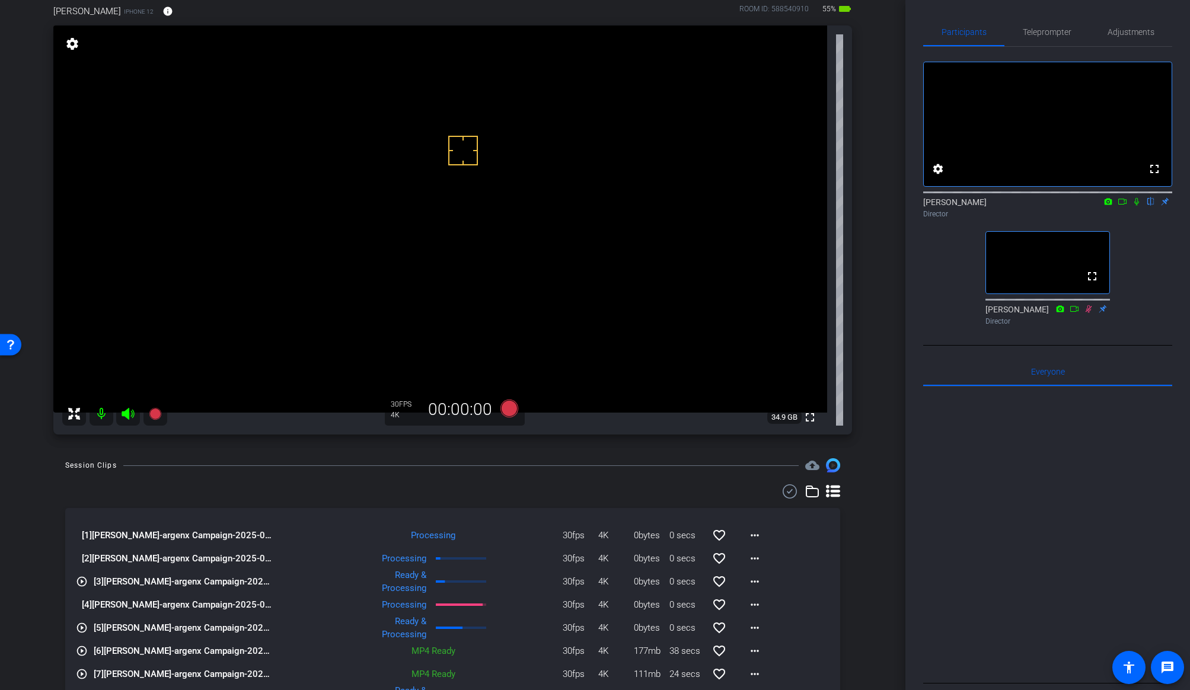
scroll to position [68, 0]
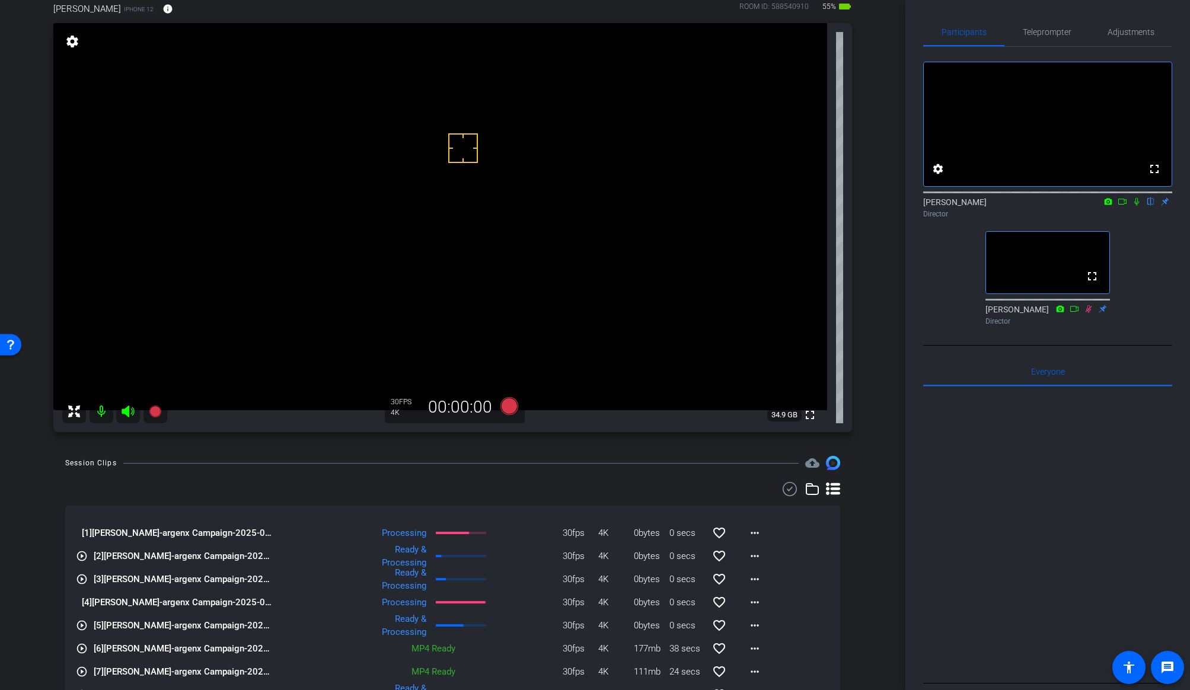
click at [867, 159] on div "[PERSON_NAME] iPhone 12 info ROOM ID: 588540910 55% battery_std fullscreen sett…" at bounding box center [453, 213] width 846 height 461
click at [1016, 33] on span "Teleprompter" at bounding box center [1047, 32] width 49 height 8
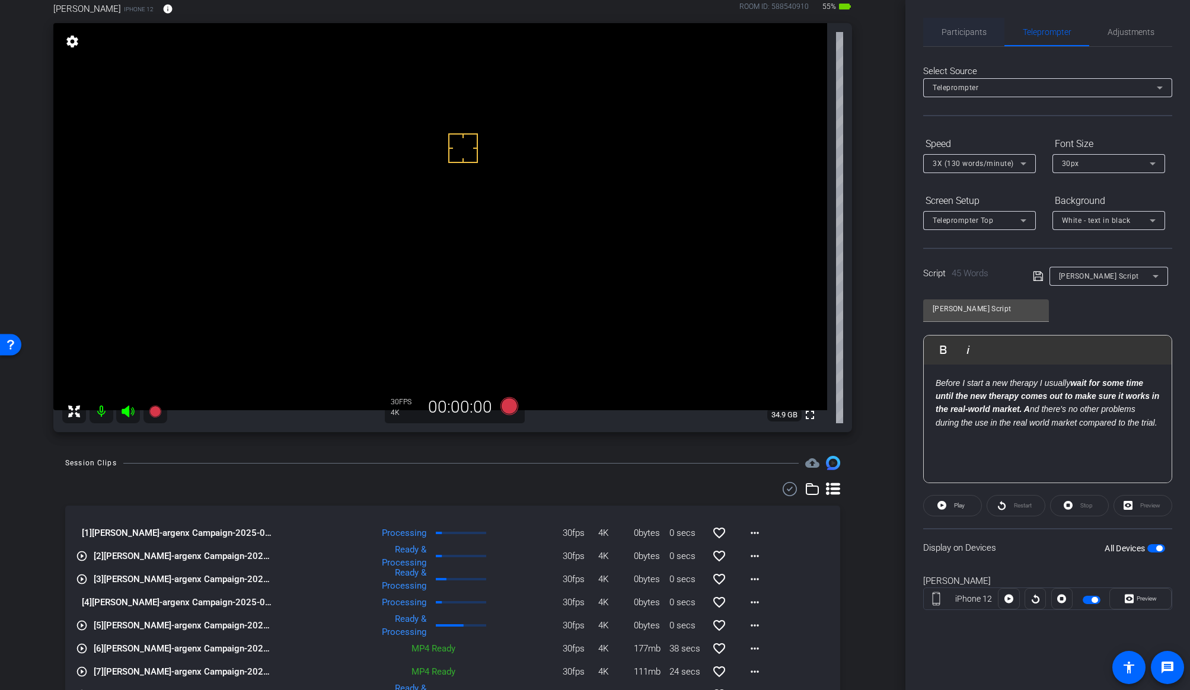
click at [944, 28] on span "Participants" at bounding box center [964, 32] width 45 height 8
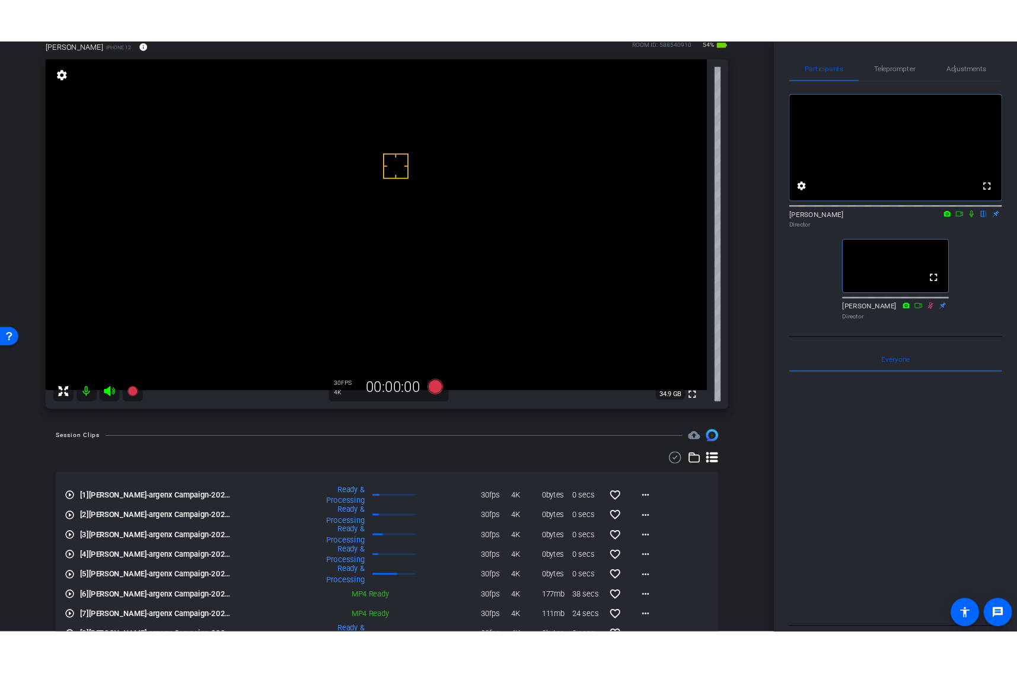
scroll to position [0, 0]
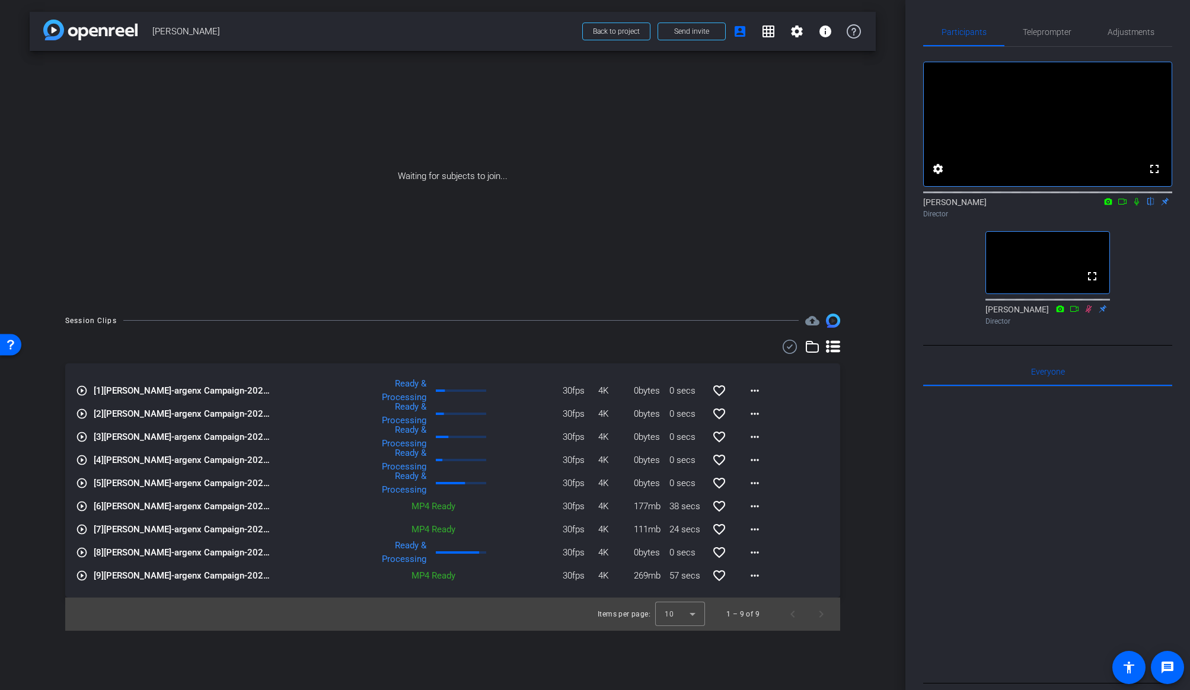
click at [834, 348] on icon at bounding box center [833, 347] width 14 height 14
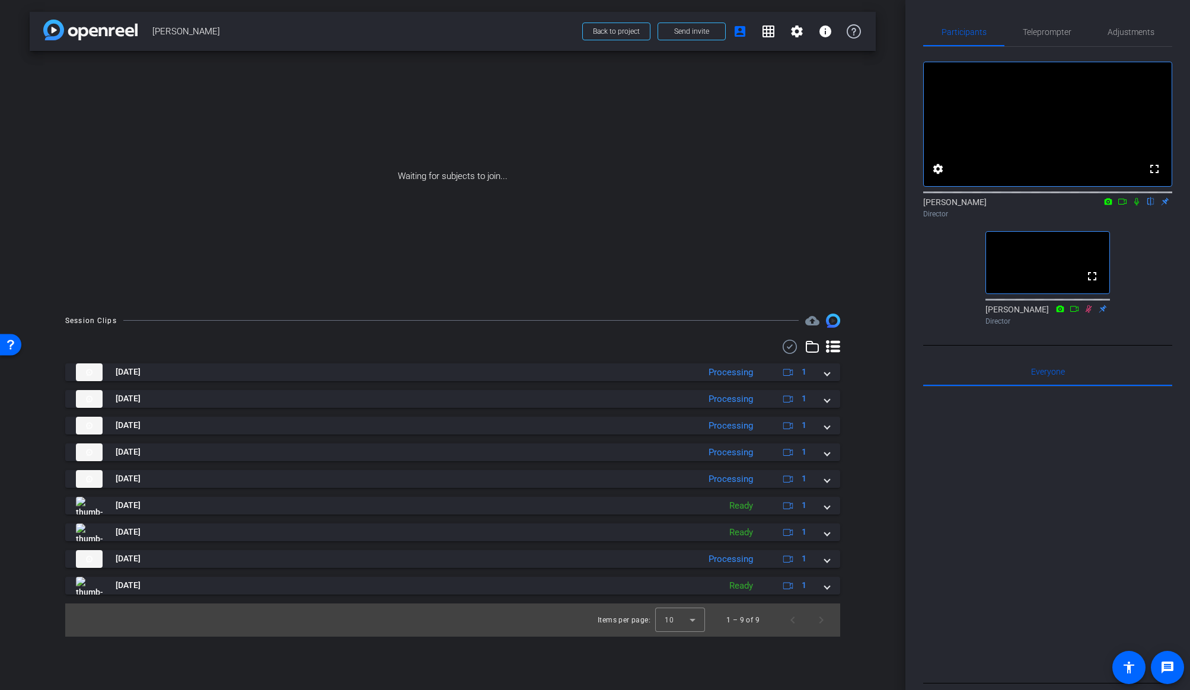
click at [834, 348] on icon at bounding box center [833, 347] width 14 height 14
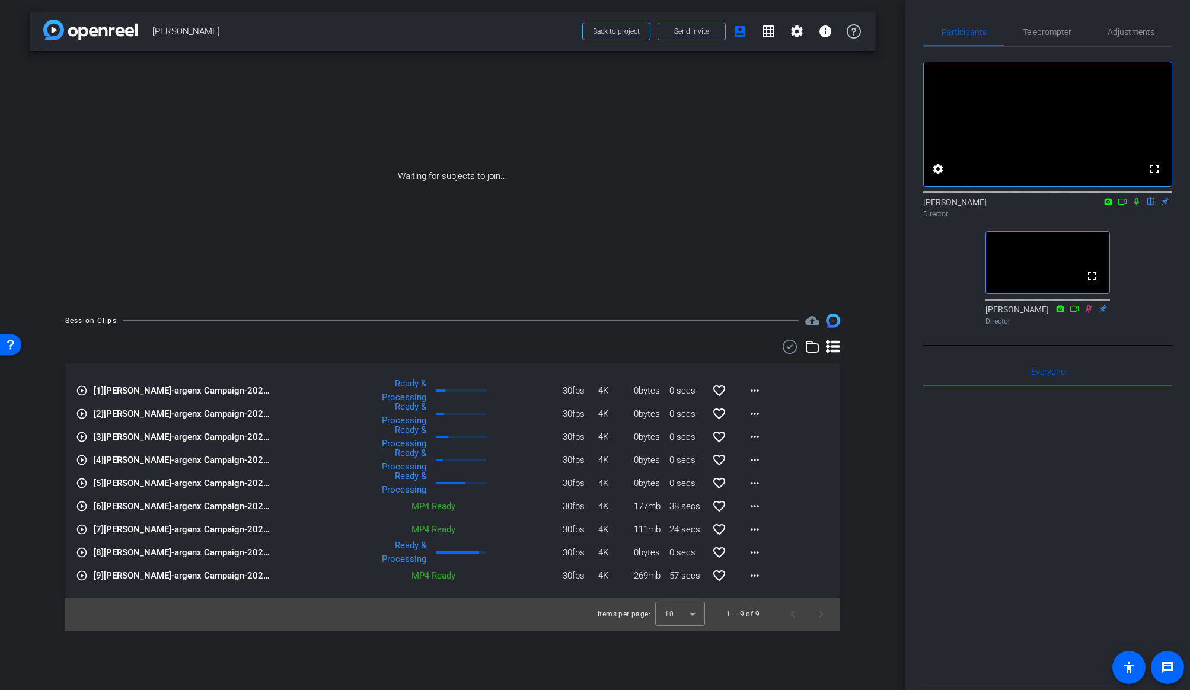
click at [834, 348] on icon at bounding box center [833, 347] width 14 height 14
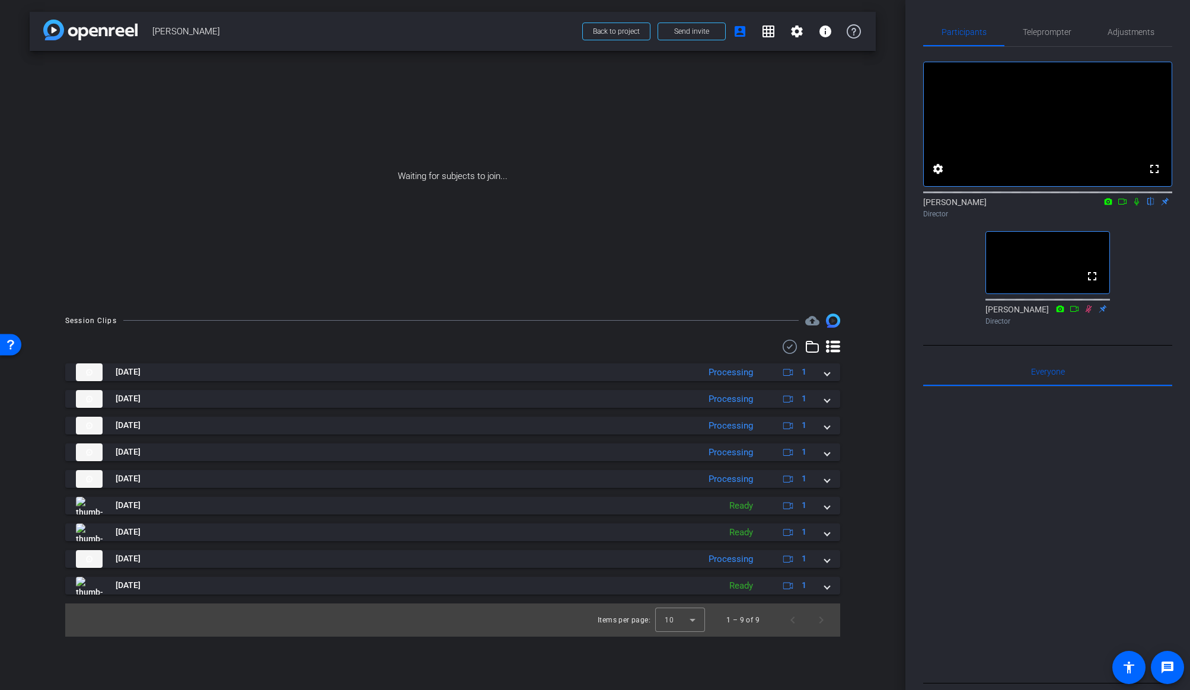
click at [793, 348] on icon at bounding box center [790, 347] width 18 height 14
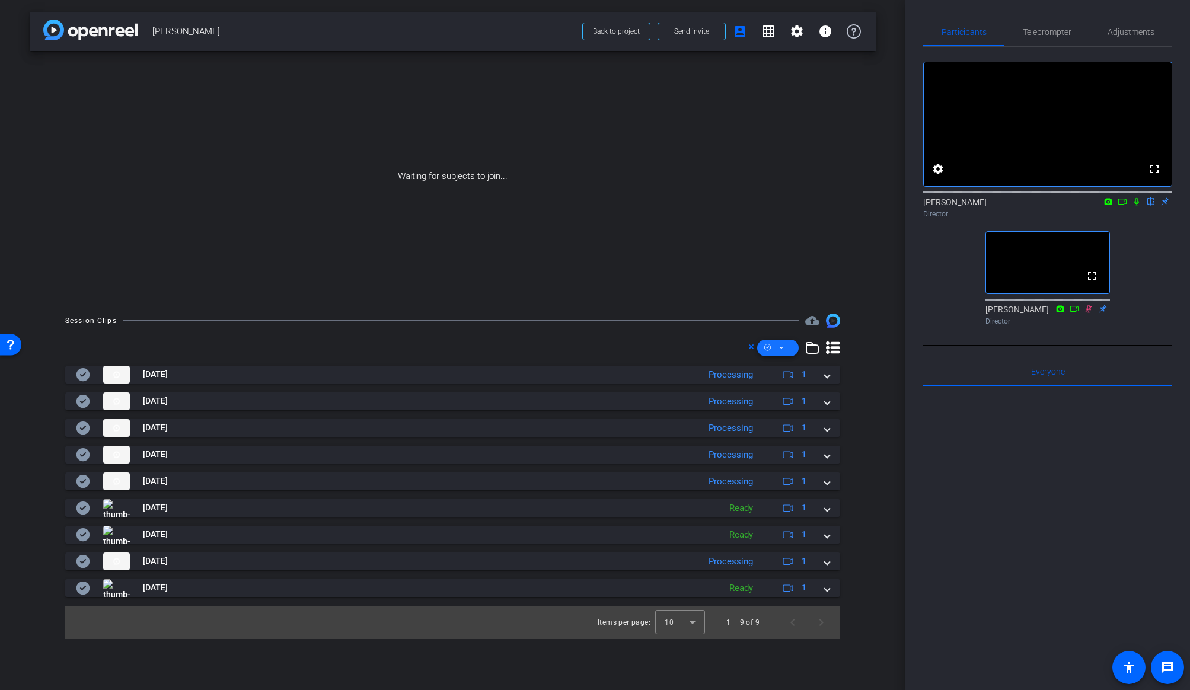
click at [780, 350] on icon at bounding box center [781, 347] width 6 height 15
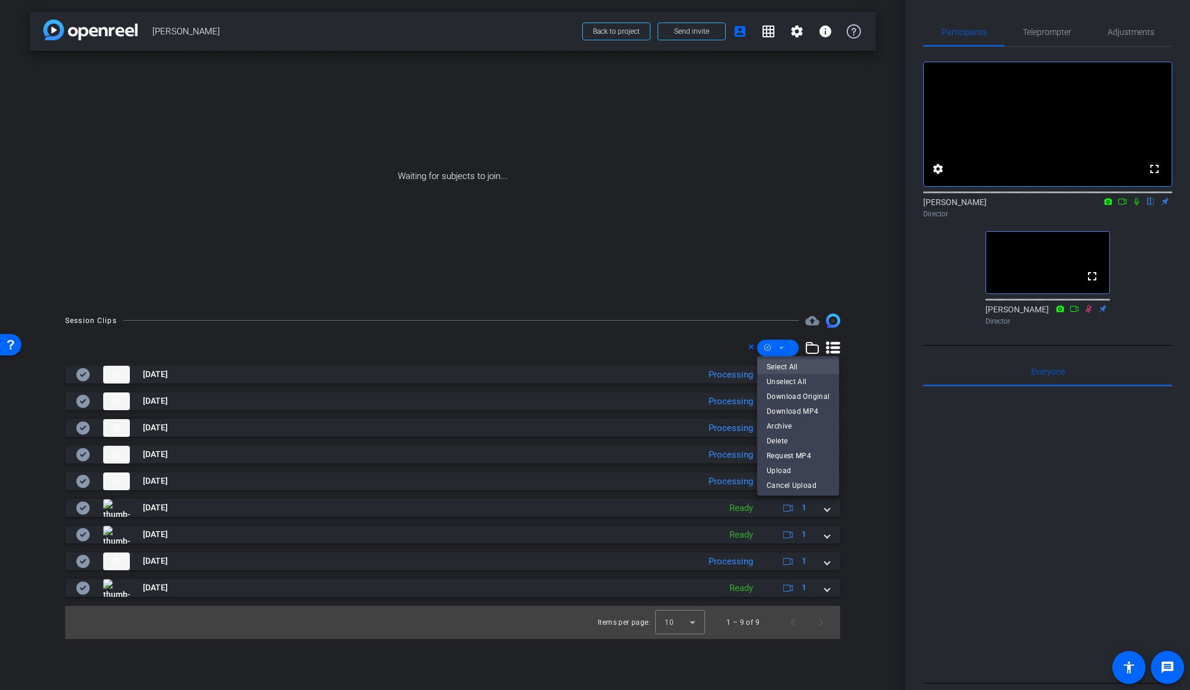
click at [780, 363] on span "Select All" at bounding box center [798, 367] width 63 height 14
click at [781, 392] on span "Download Original" at bounding box center [798, 397] width 63 height 14
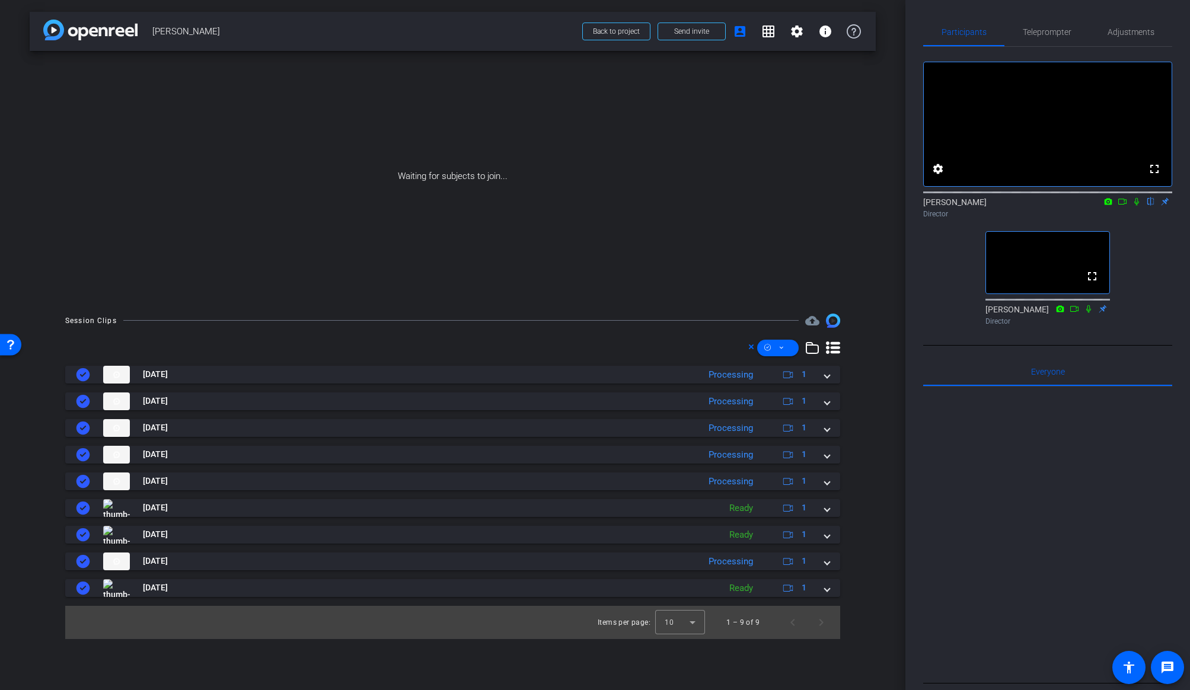
click at [750, 347] on icon at bounding box center [751, 347] width 6 height 14
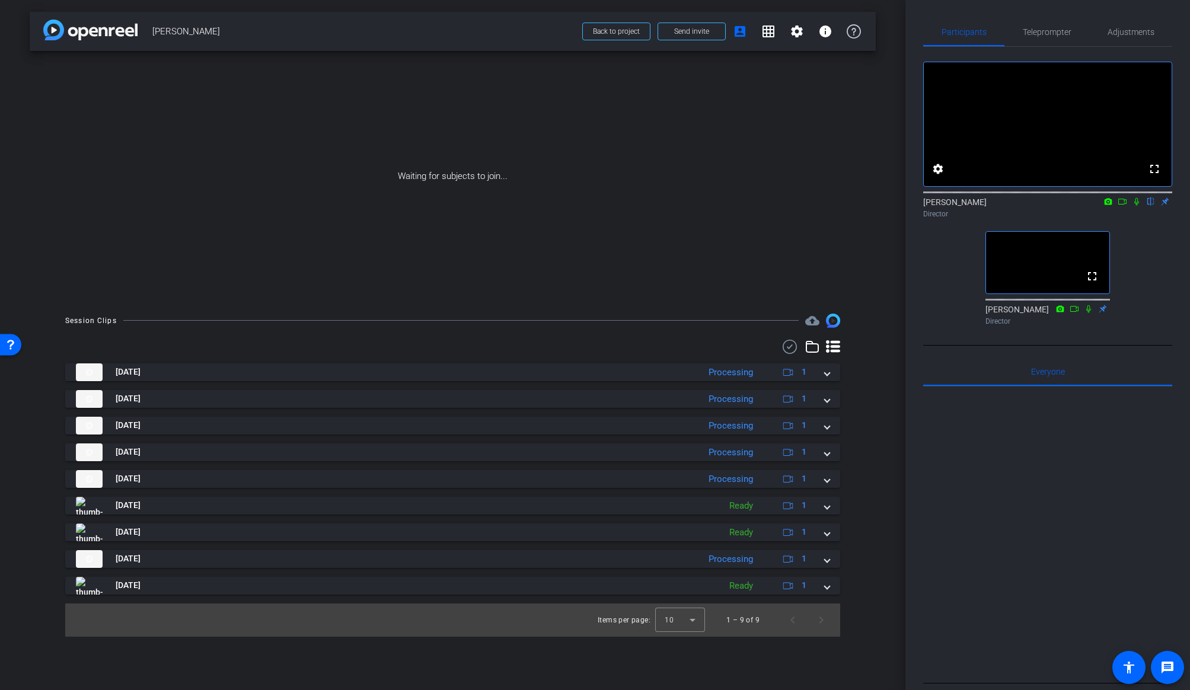
click at [823, 343] on div at bounding box center [452, 347] width 775 height 14
click at [832, 344] on icon at bounding box center [833, 347] width 14 height 14
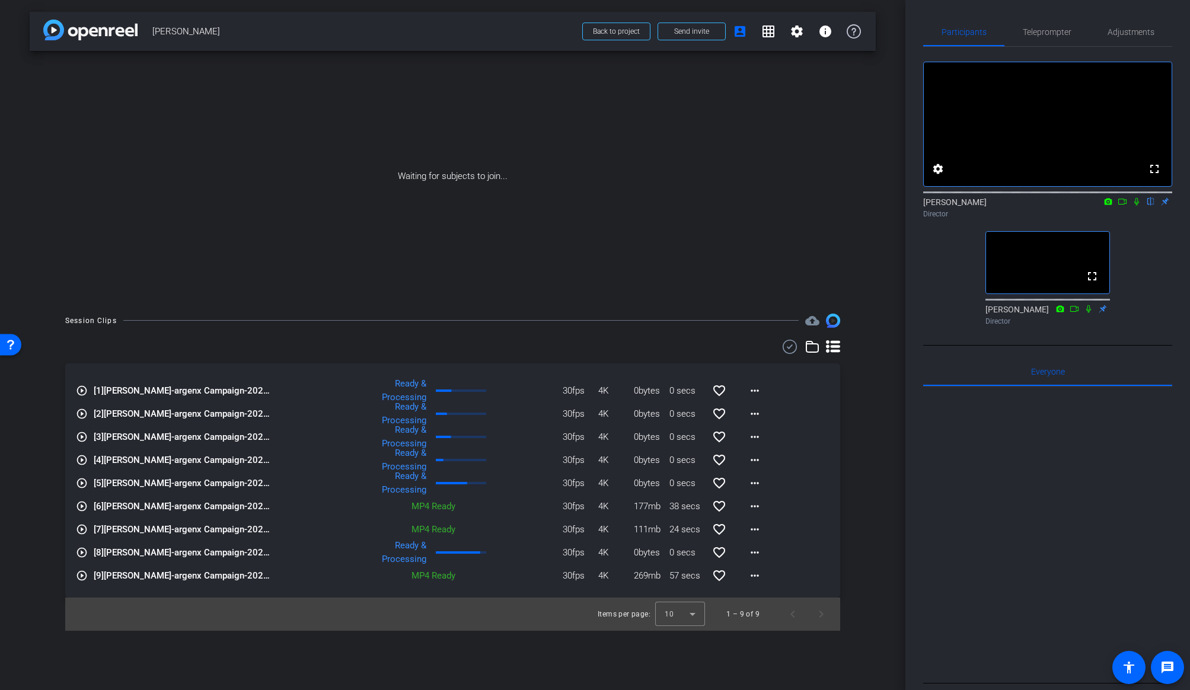
click at [874, 427] on div "Session Clips cloud_upload play_circle_outline [1] [PERSON_NAME]-argenx Campaig…" at bounding box center [453, 472] width 846 height 317
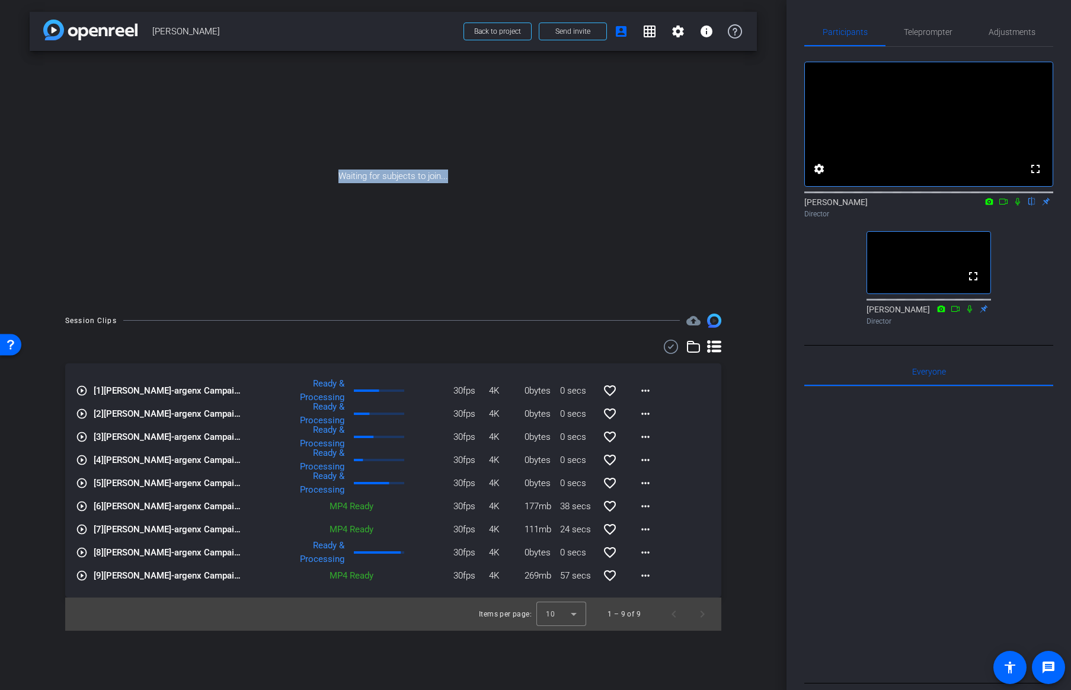
drag, startPoint x: 338, startPoint y: 175, endPoint x: 471, endPoint y: 171, distance: 133.4
click at [471, 171] on div "Waiting for subjects to join..." at bounding box center [393, 176] width 727 height 251
click at [471, 172] on div "Waiting for subjects to join..." at bounding box center [393, 176] width 727 height 251
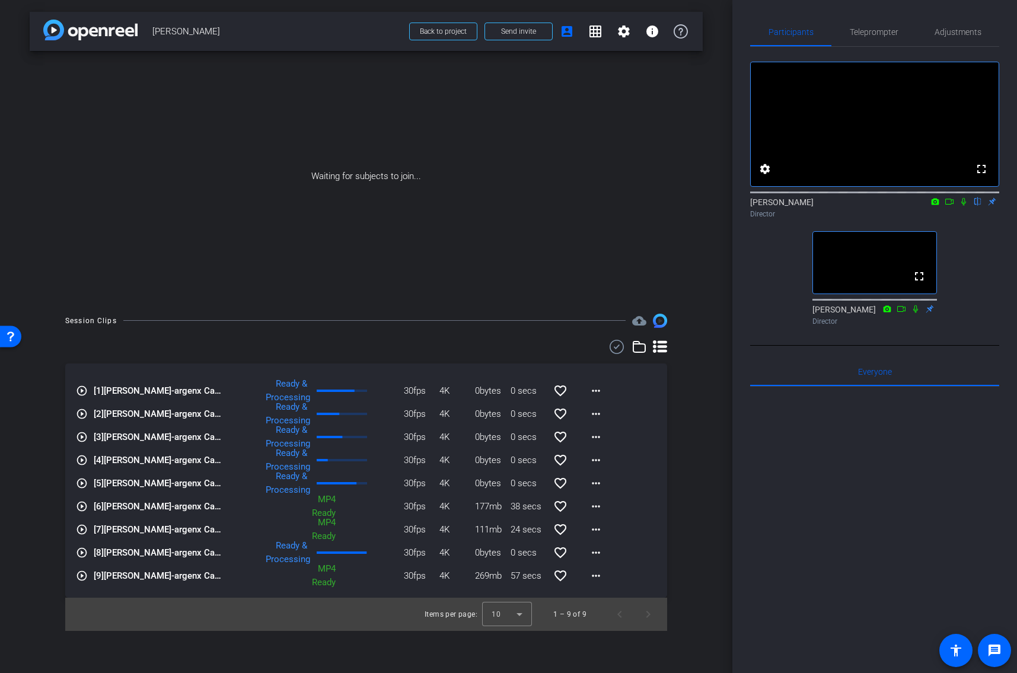
click at [720, 252] on div "arrow_back [PERSON_NAME] Back to project Send invite account_box grid_on settin…" at bounding box center [366, 336] width 732 height 673
click at [704, 104] on div "arrow_back [PERSON_NAME] Back to project Send invite account_box grid_on settin…" at bounding box center [366, 336] width 732 height 673
click at [436, 30] on span "Back to project" at bounding box center [443, 31] width 47 height 8
